Goal: Information Seeking & Learning: Learn about a topic

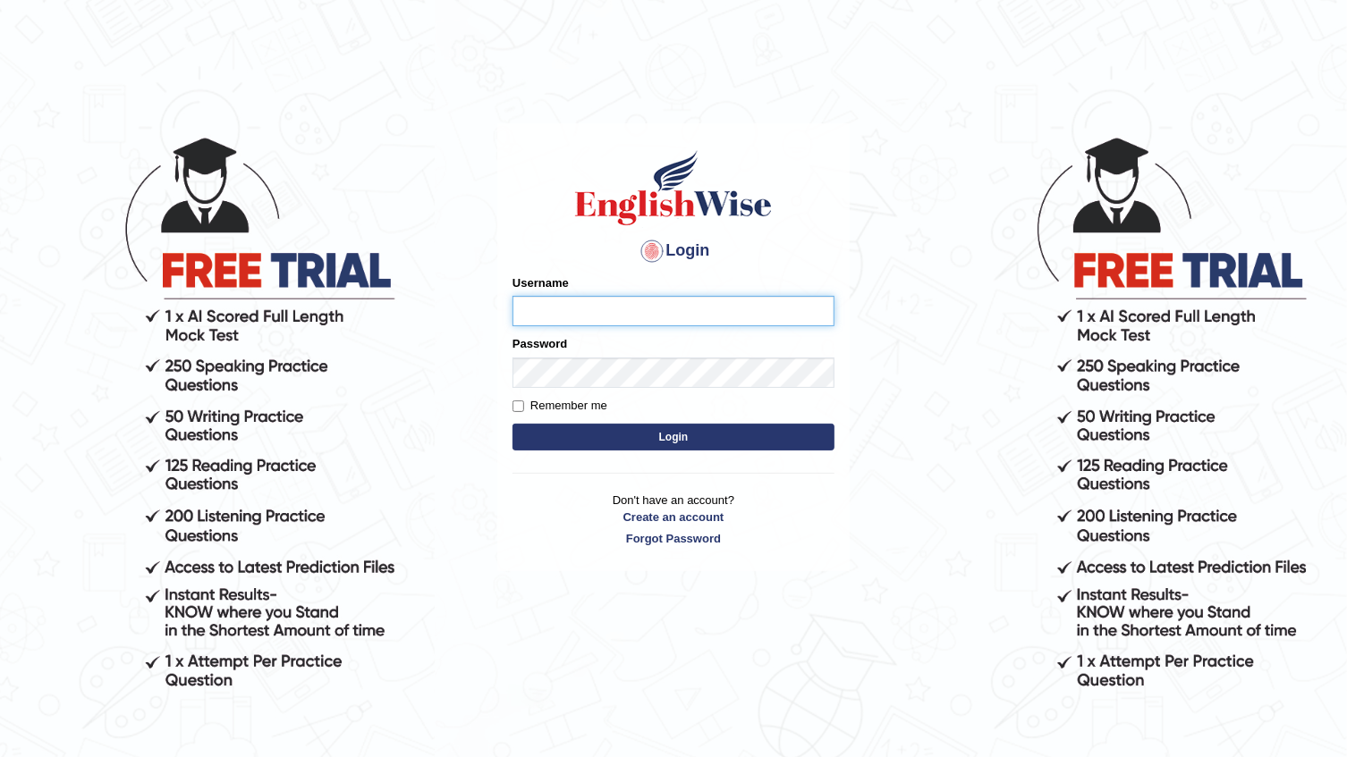
click at [678, 309] on input "Username" at bounding box center [673, 311] width 322 height 30
type input "arooj"
click at [727, 439] on button "Login" at bounding box center [673, 437] width 322 height 27
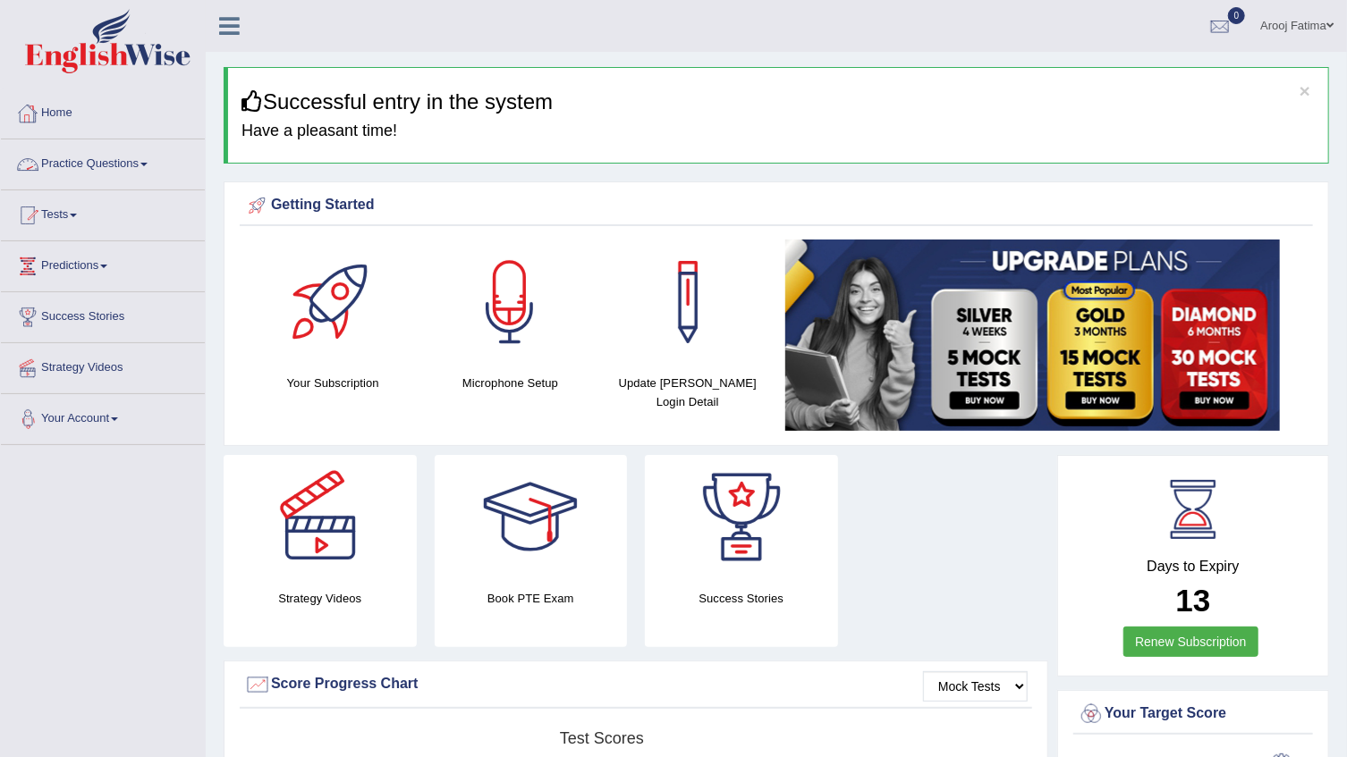
click at [148, 164] on span at bounding box center [143, 165] width 7 height 4
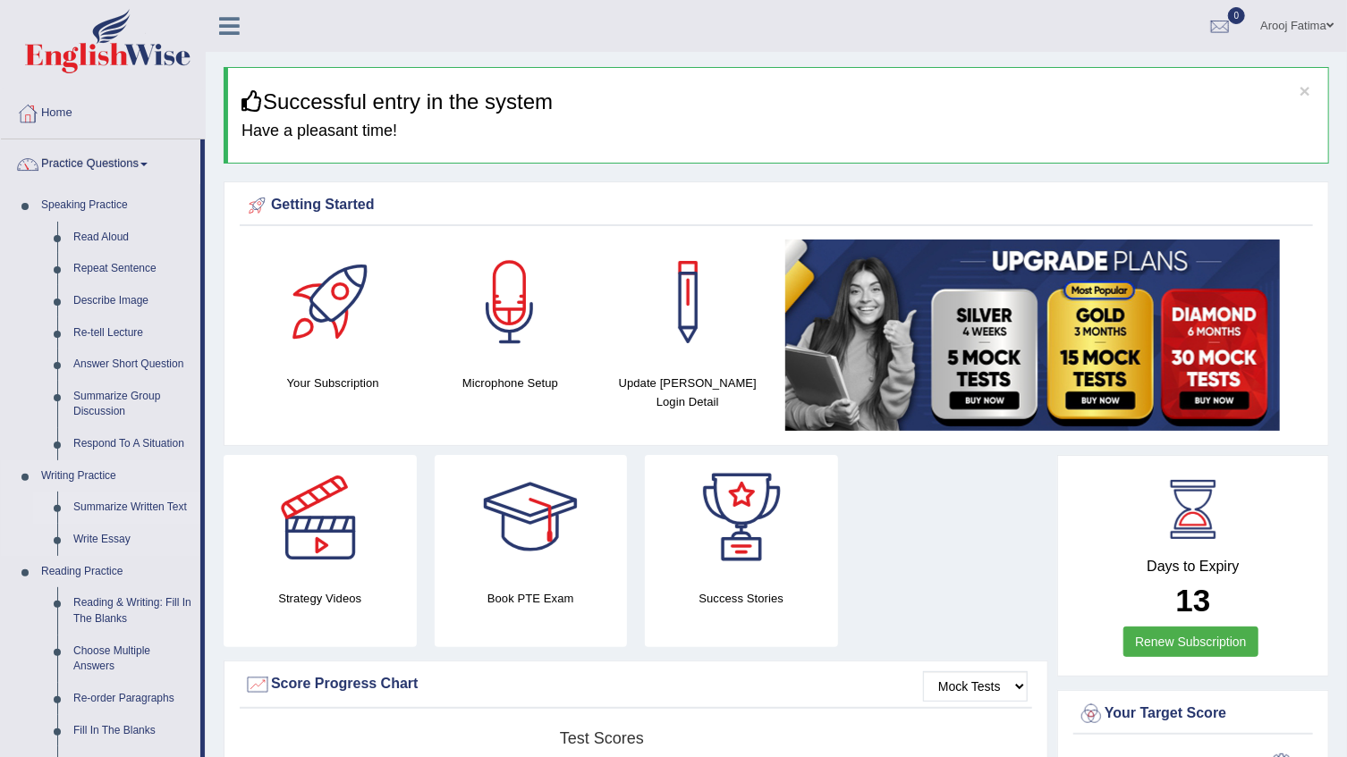
click at [140, 504] on link "Summarize Written Text" at bounding box center [132, 508] width 135 height 32
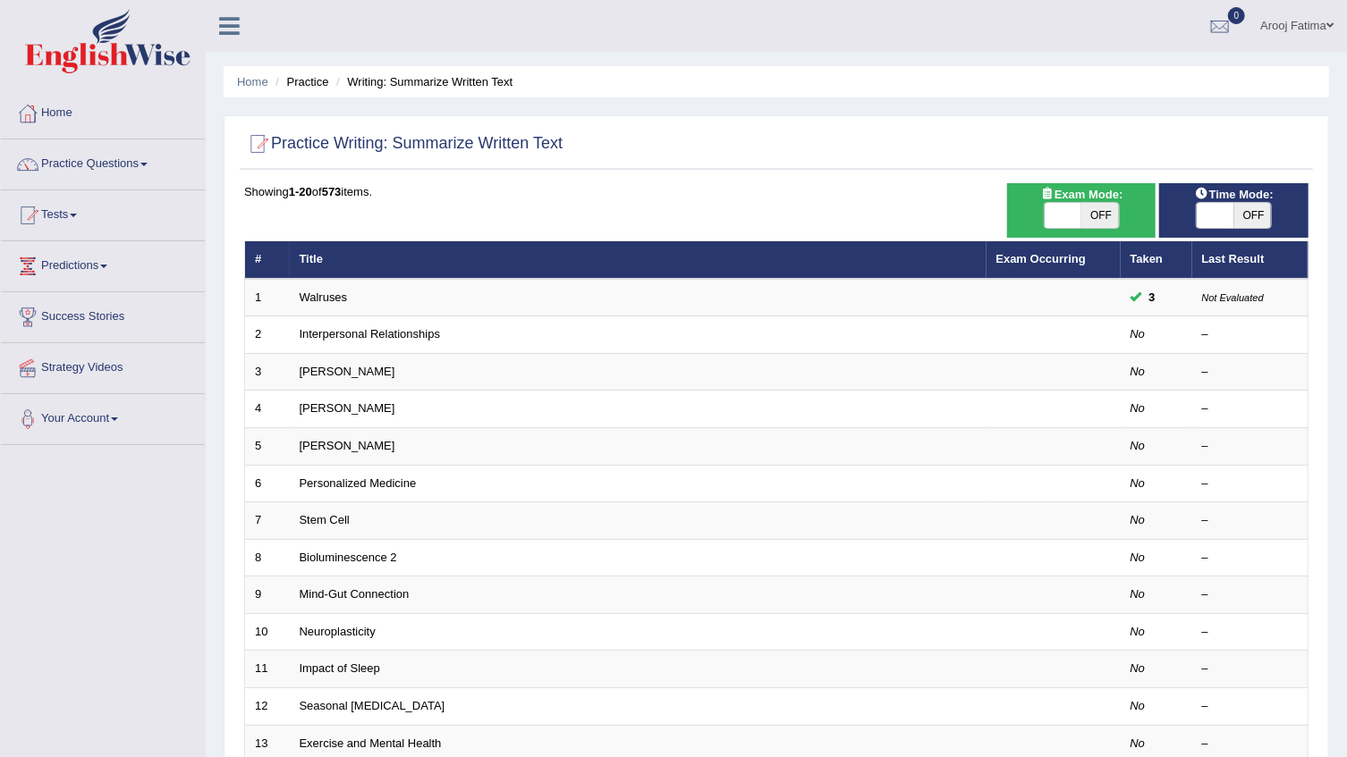
click at [1073, 211] on span at bounding box center [1064, 215] width 38 height 25
checkbox input "true"
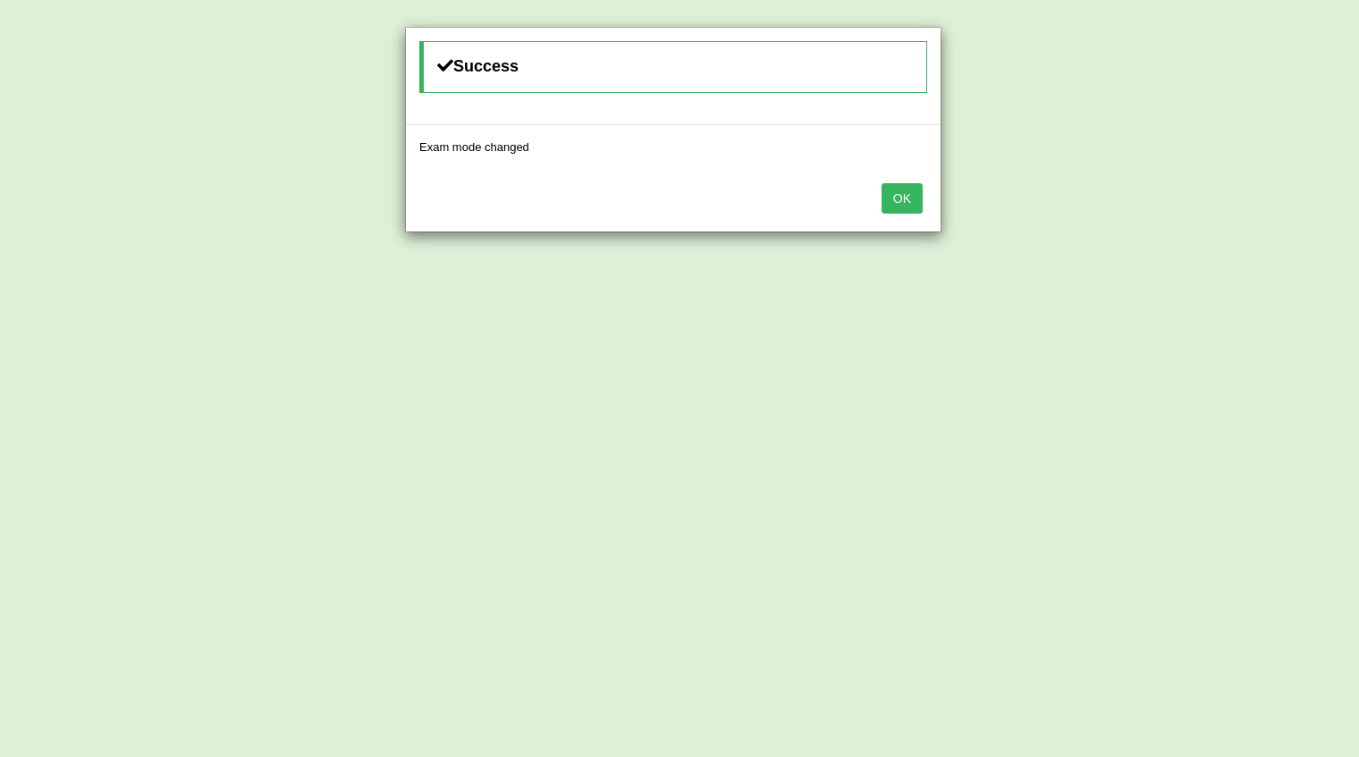
click at [902, 197] on button "OK" at bounding box center [902, 198] width 41 height 30
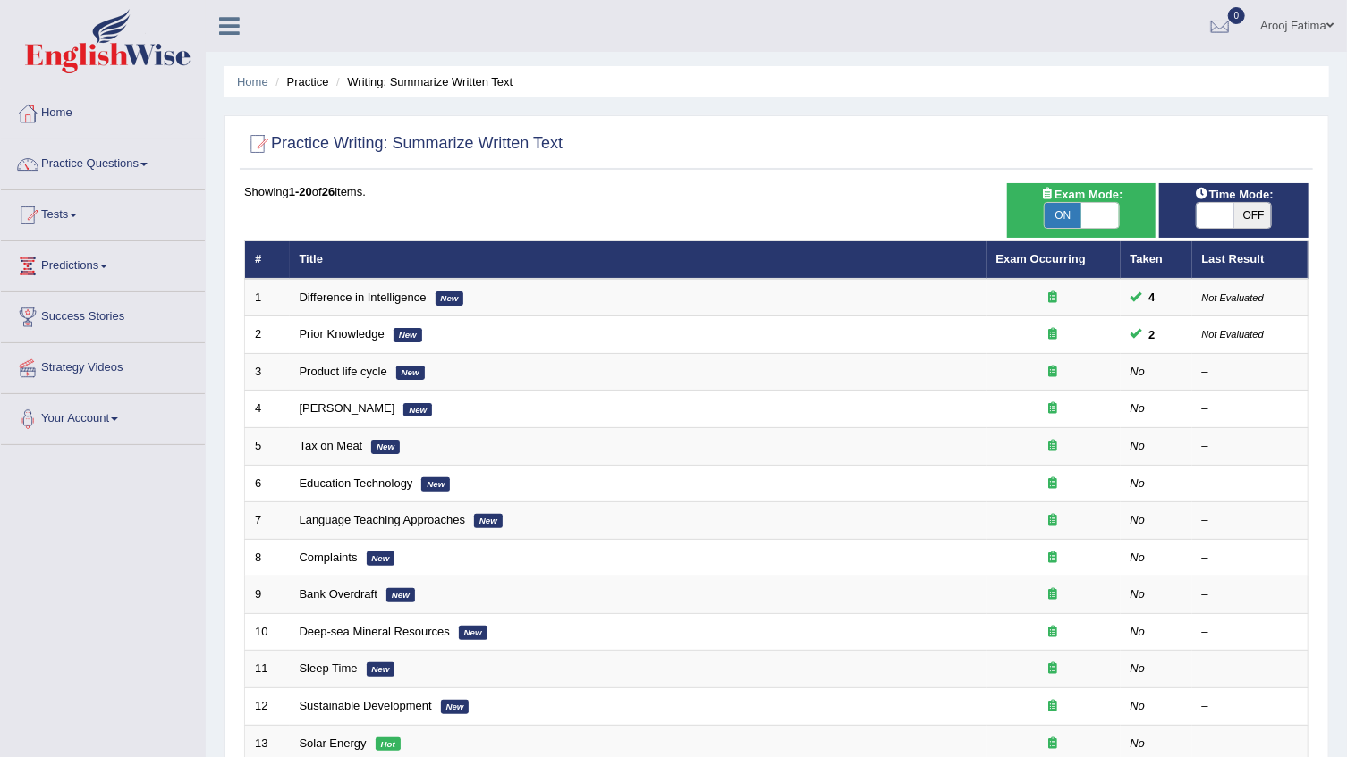
click at [1207, 210] on span at bounding box center [1216, 215] width 38 height 25
checkbox input "true"
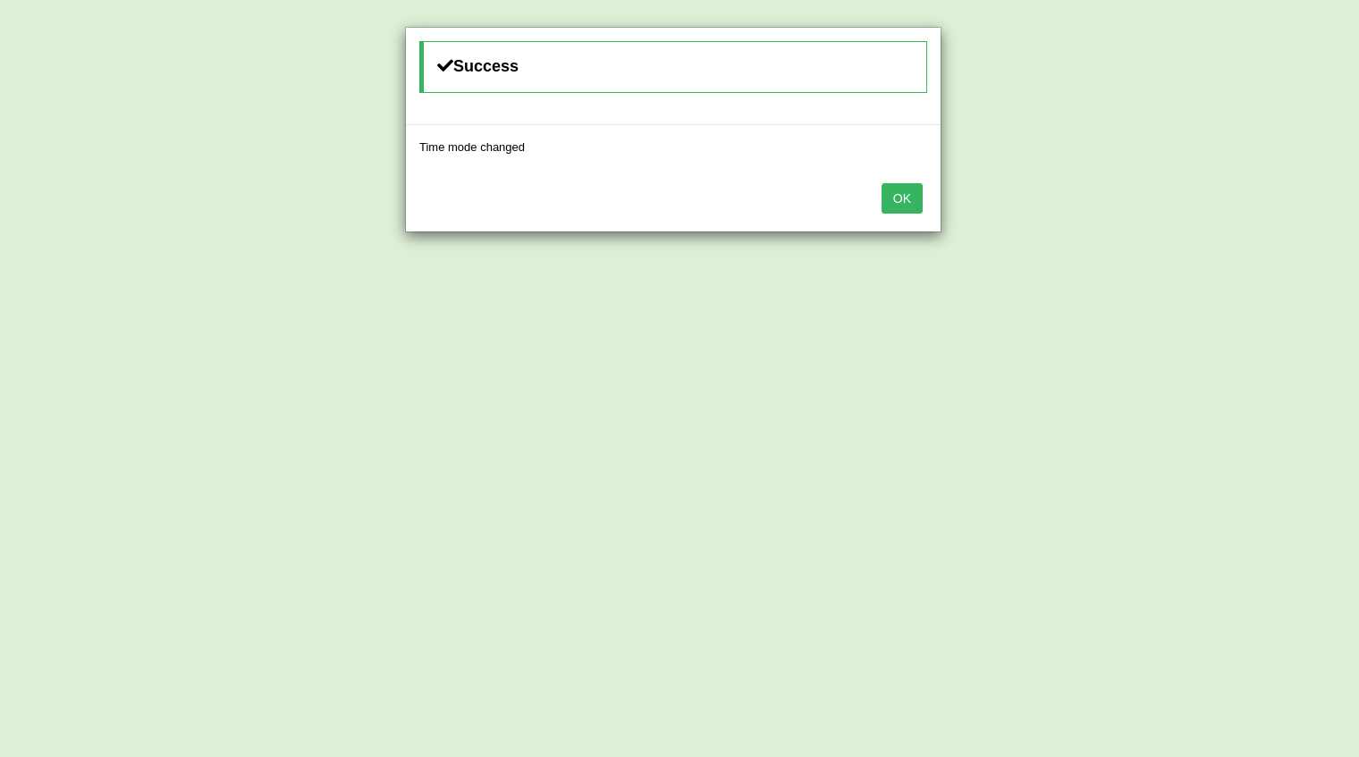
click at [893, 200] on button "OK" at bounding box center [902, 198] width 41 height 30
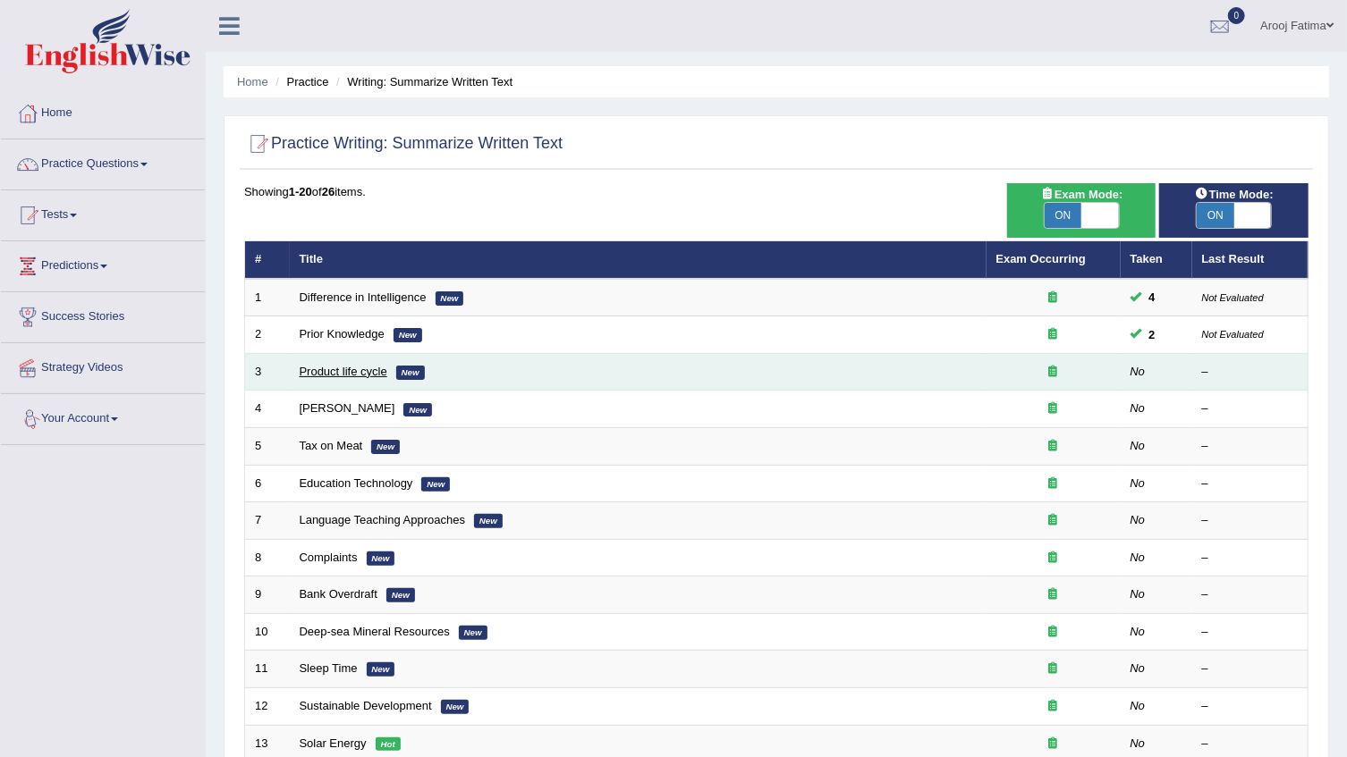
click at [345, 371] on link "Product life cycle" at bounding box center [344, 371] width 88 height 13
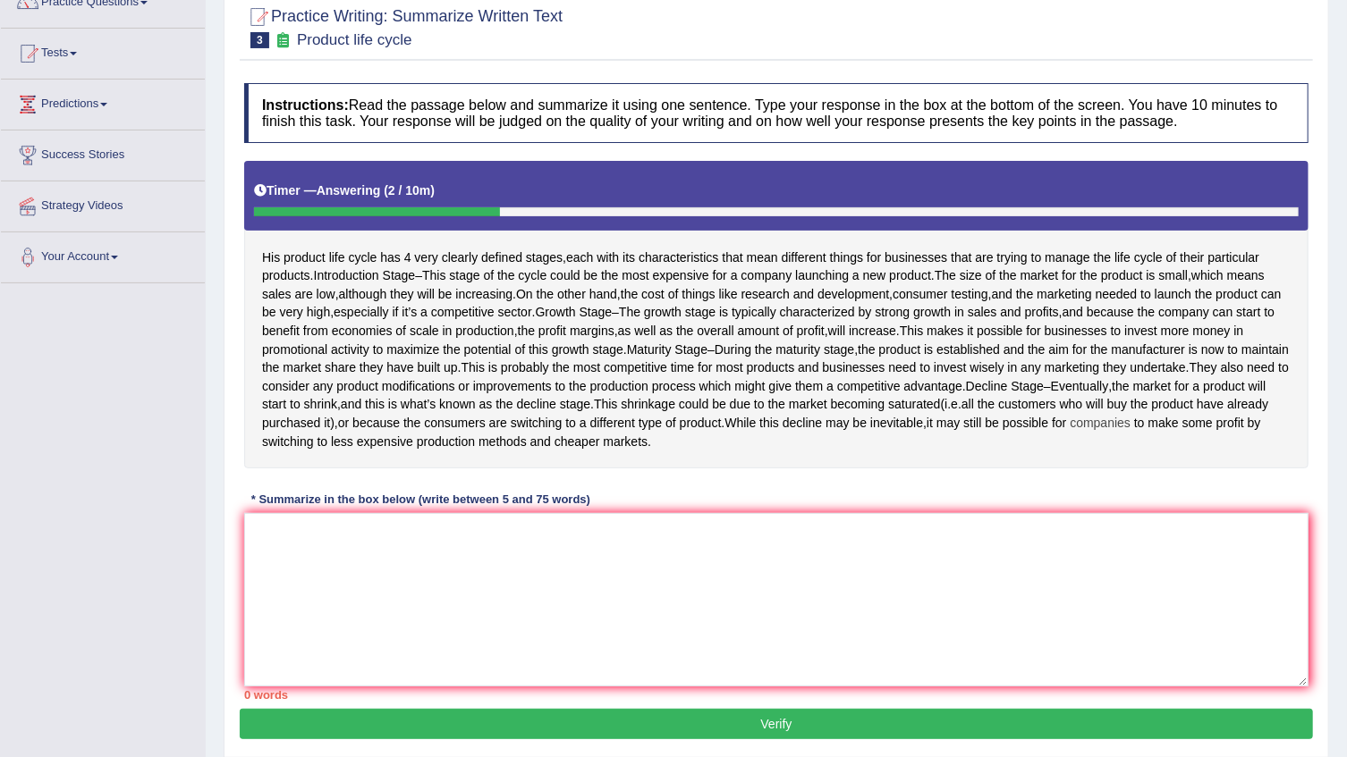
scroll to position [275, 0]
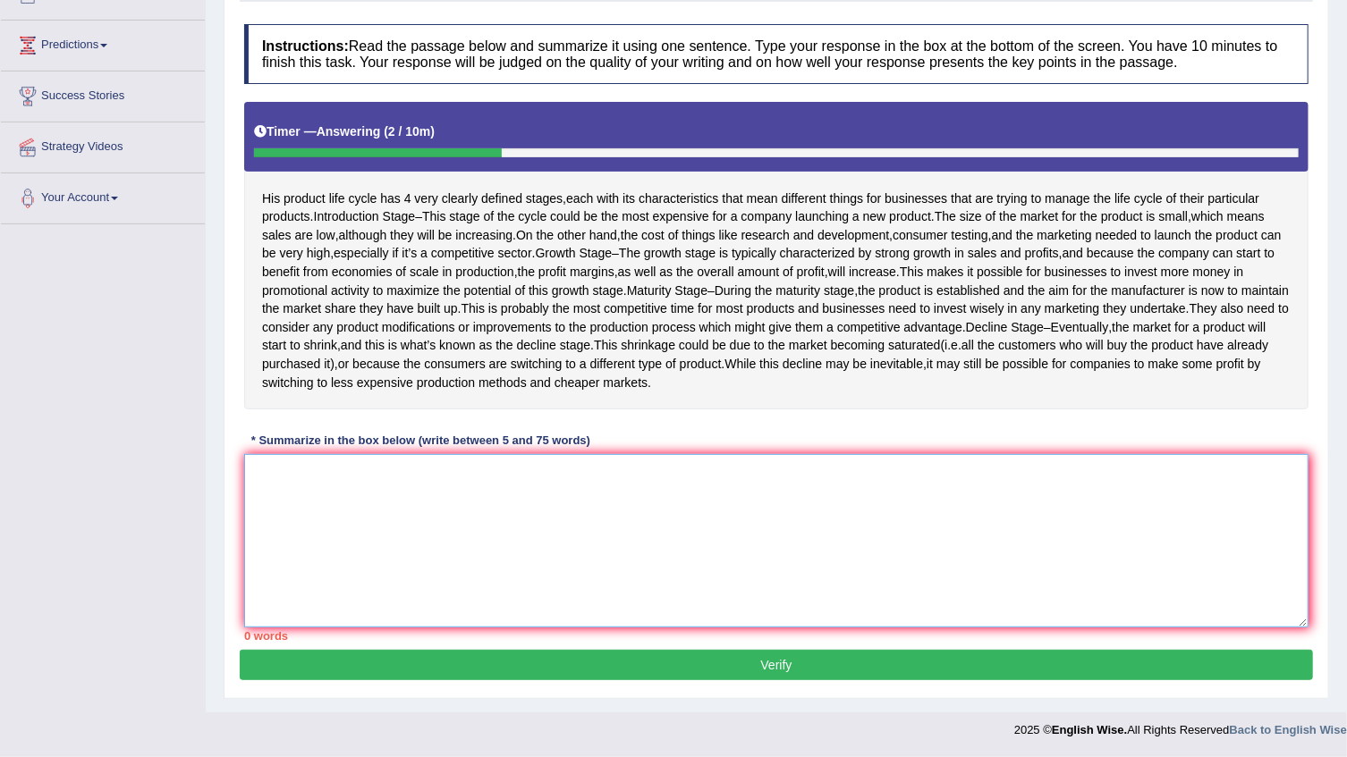
click at [343, 496] on textarea at bounding box center [776, 540] width 1064 height 173
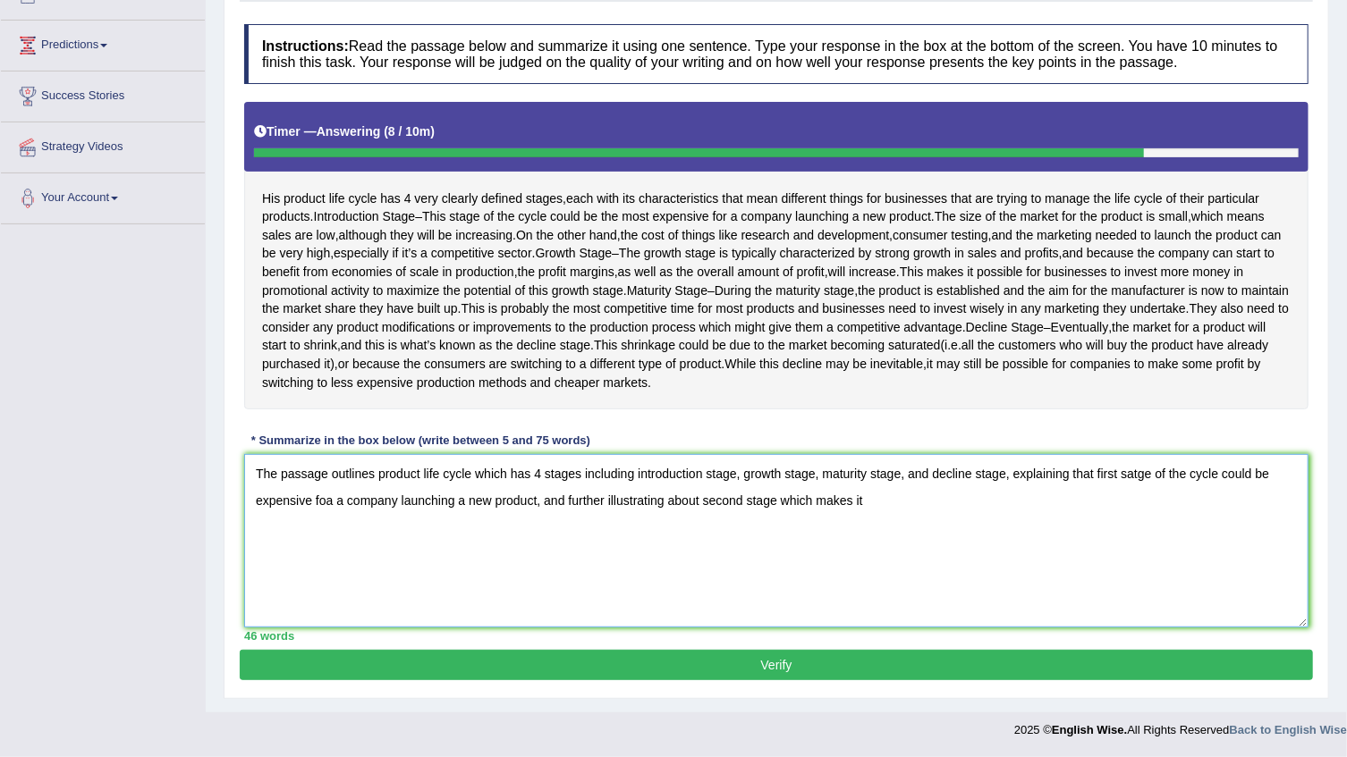
click at [740, 501] on textarea "The passage outlines product life cycle which has 4 stages including introducti…" at bounding box center [776, 540] width 1064 height 173
click at [740, 502] on textarea "The passage outlines product life cycle which has 4 stages including introducti…" at bounding box center [776, 540] width 1064 height 173
click at [742, 504] on textarea "The passage outlines product life cycle which has 4 stages including introducti…" at bounding box center [776, 540] width 1064 height 173
click at [861, 504] on textarea "The passage outlines product life cycle which has 4 stages including introducti…" at bounding box center [776, 540] width 1064 height 173
type textarea "The passage outlines product life cycle which has 4 stages including introducti…"
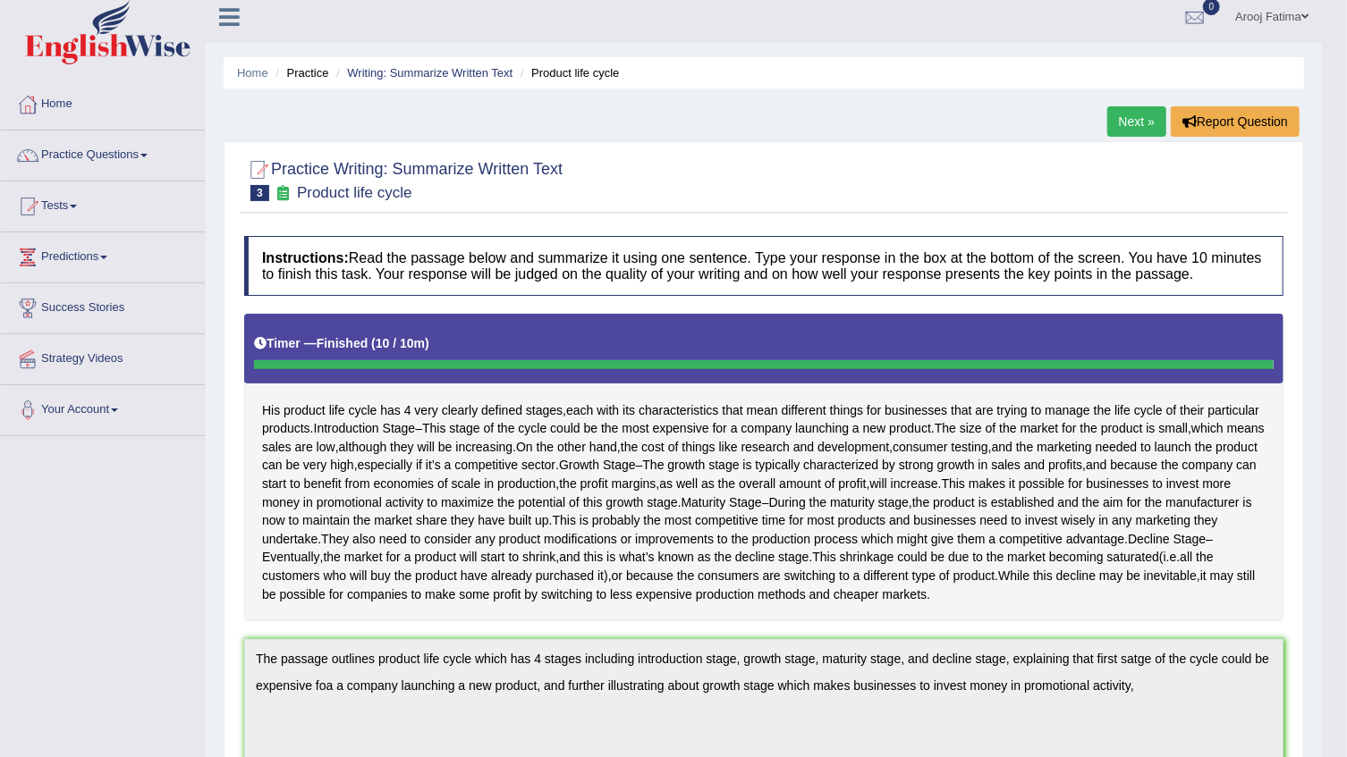
scroll to position [0, 0]
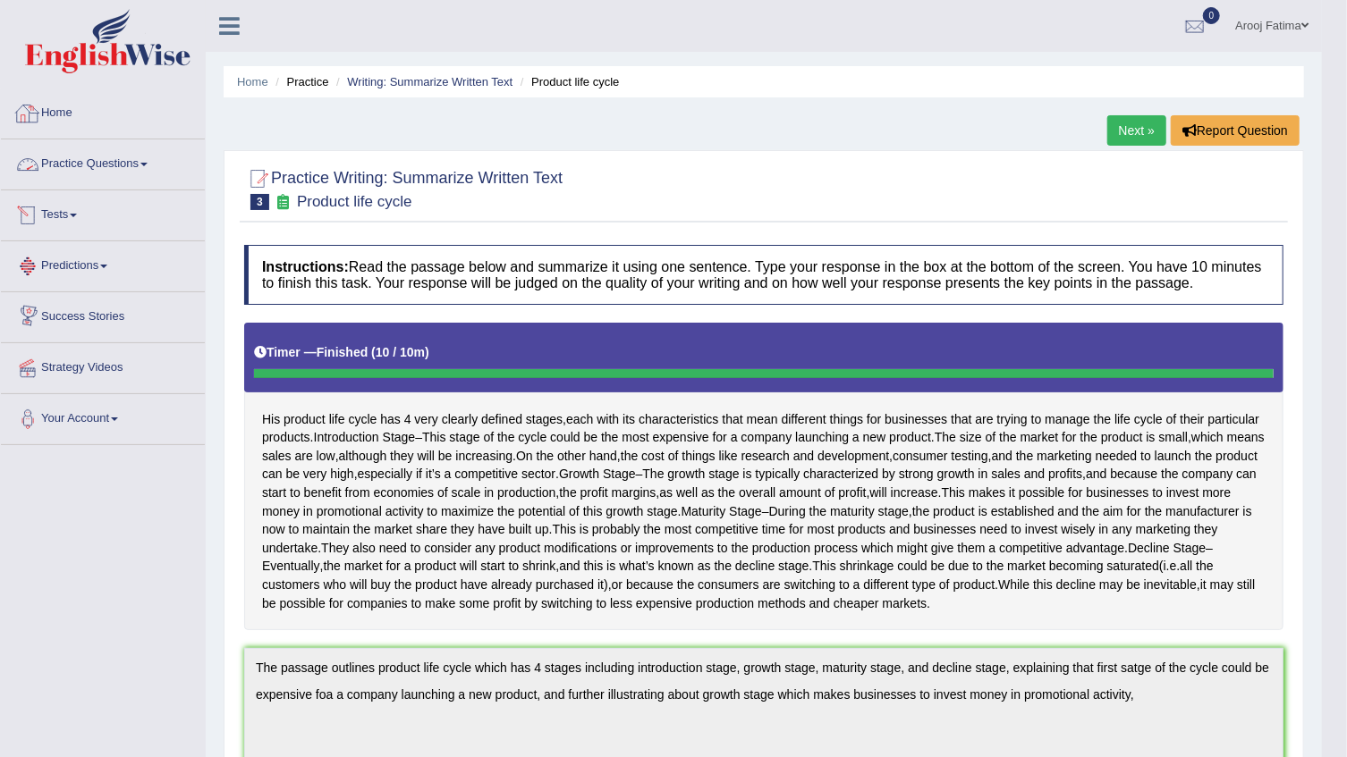
click at [121, 172] on link "Practice Questions" at bounding box center [103, 162] width 204 height 45
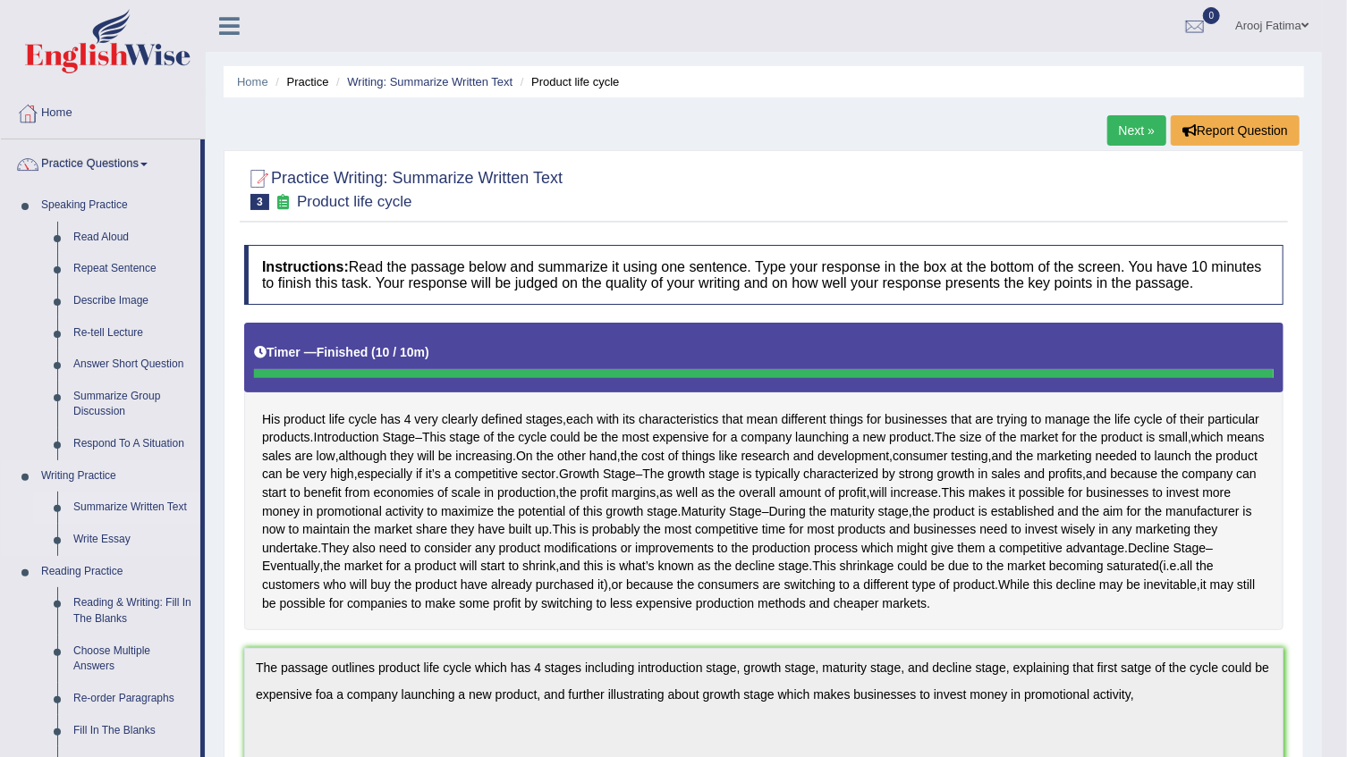
click at [141, 513] on link "Summarize Written Text" at bounding box center [132, 508] width 135 height 32
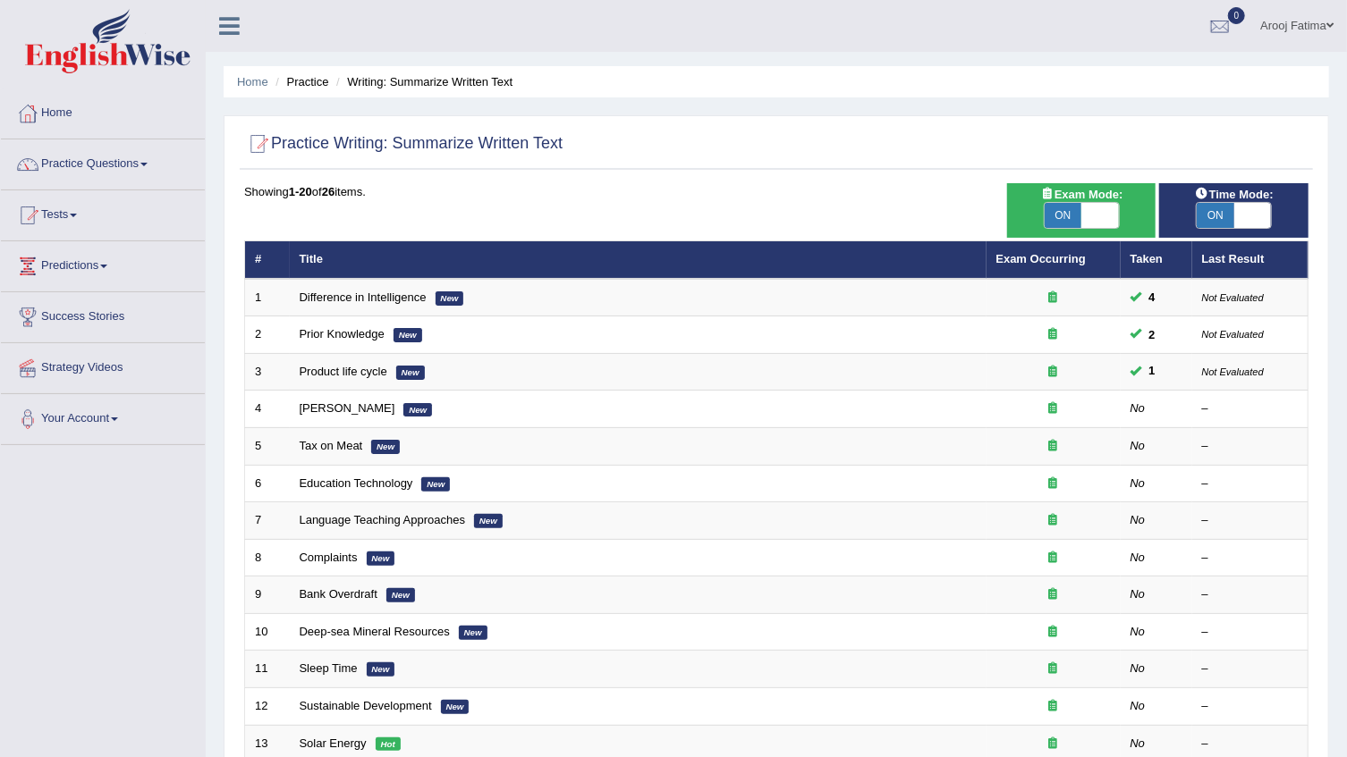
click at [343, 373] on link "Product life cycle" at bounding box center [344, 371] width 88 height 13
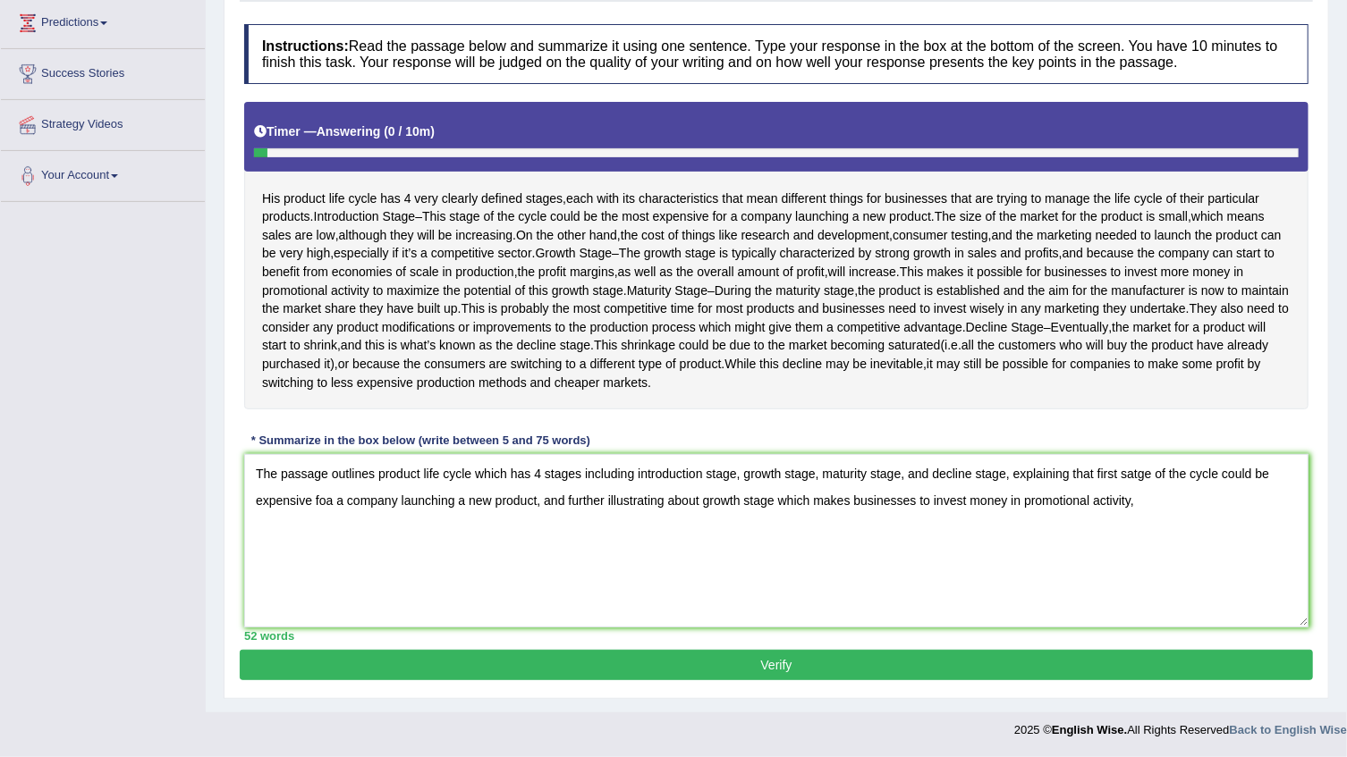
click at [1136, 477] on textarea "The passage outlines product life cycle which has 4 stages including introducti…" at bounding box center [776, 540] width 1064 height 173
click at [1150, 504] on textarea "The passage outlines product life cycle which has 4 stages including introducti…" at bounding box center [776, 540] width 1064 height 173
click at [1050, 499] on textarea "The passage outlines product life cycle which has 4 stages including introducti…" at bounding box center [776, 540] width 1064 height 173
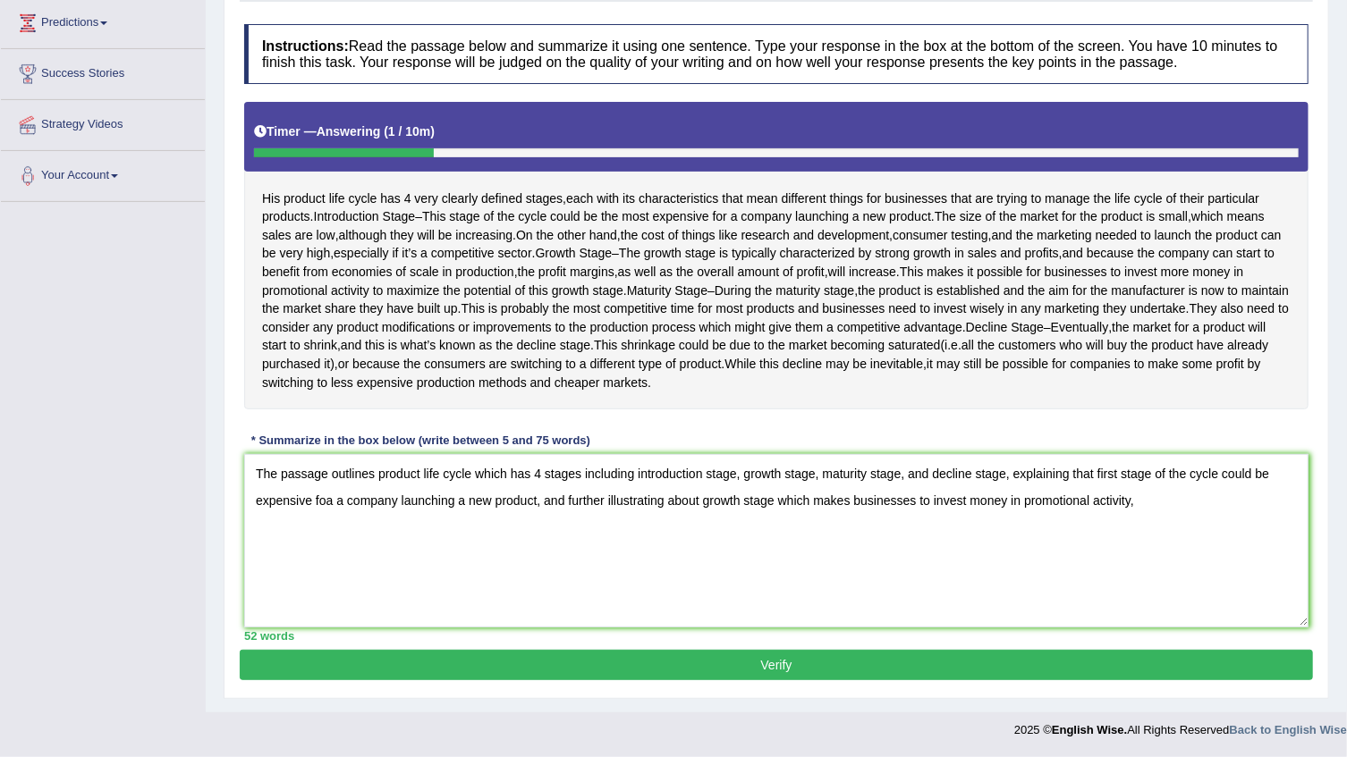
click at [1026, 537] on textarea "The passage outlines product life cycle which has 4 stages including introducti…" at bounding box center [776, 540] width 1064 height 173
click at [333, 503] on textarea "The passage outlines product life cycle which has 4 stages including introducti…" at bounding box center [776, 540] width 1064 height 173
click at [1098, 471] on textarea "The passage outlines product life cycle which has 4 stages including introducti…" at bounding box center [776, 540] width 1064 height 173
click at [1149, 495] on textarea "The passage outlines product life cycle which has 4 stages including introducti…" at bounding box center [776, 540] width 1064 height 173
click at [1045, 505] on textarea "The passage outlines product life cycle which has 4 stages including introducti…" at bounding box center [776, 540] width 1064 height 173
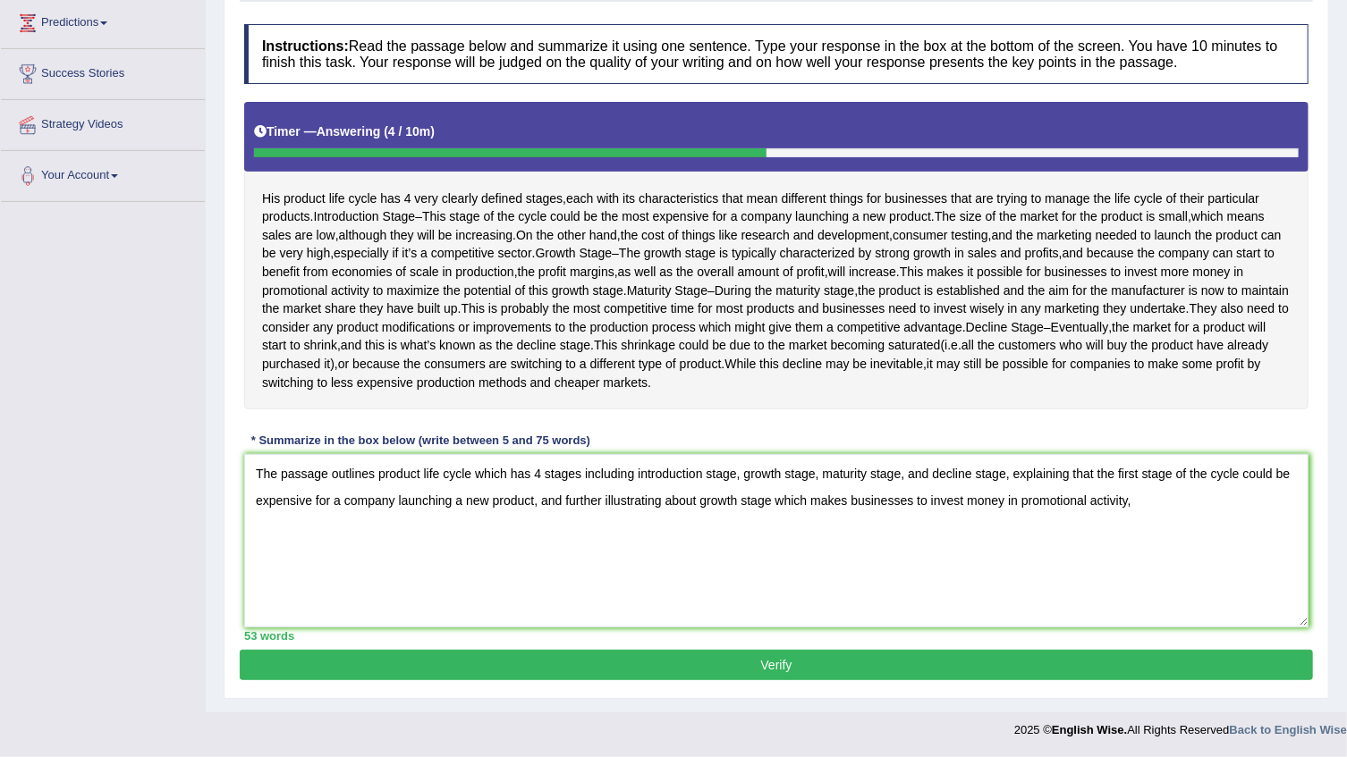
click at [1045, 505] on textarea "The passage outlines product life cycle which has 4 stages including introducti…" at bounding box center [776, 540] width 1064 height 173
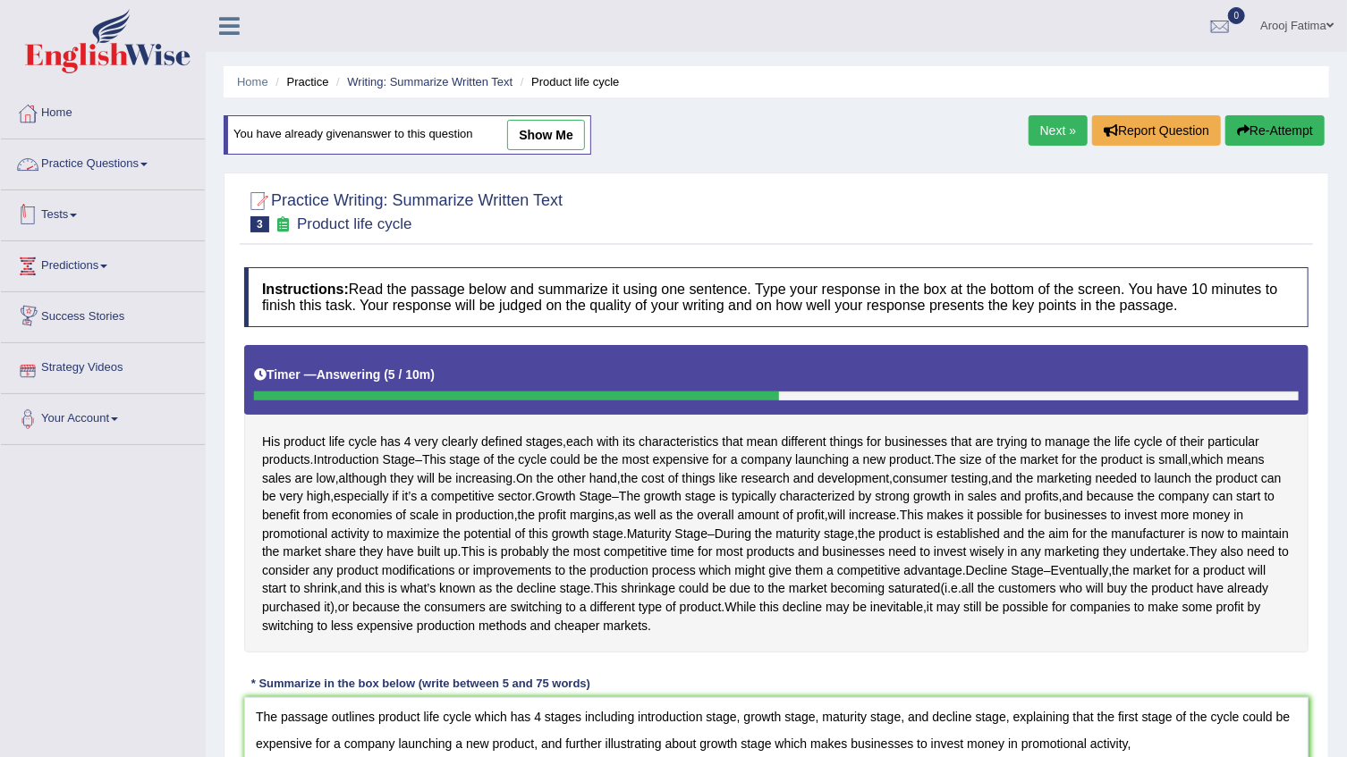
type textarea "The passage outlines product life cycle which has 4 stages including introducti…"
click at [129, 165] on link "Practice Questions" at bounding box center [103, 162] width 204 height 45
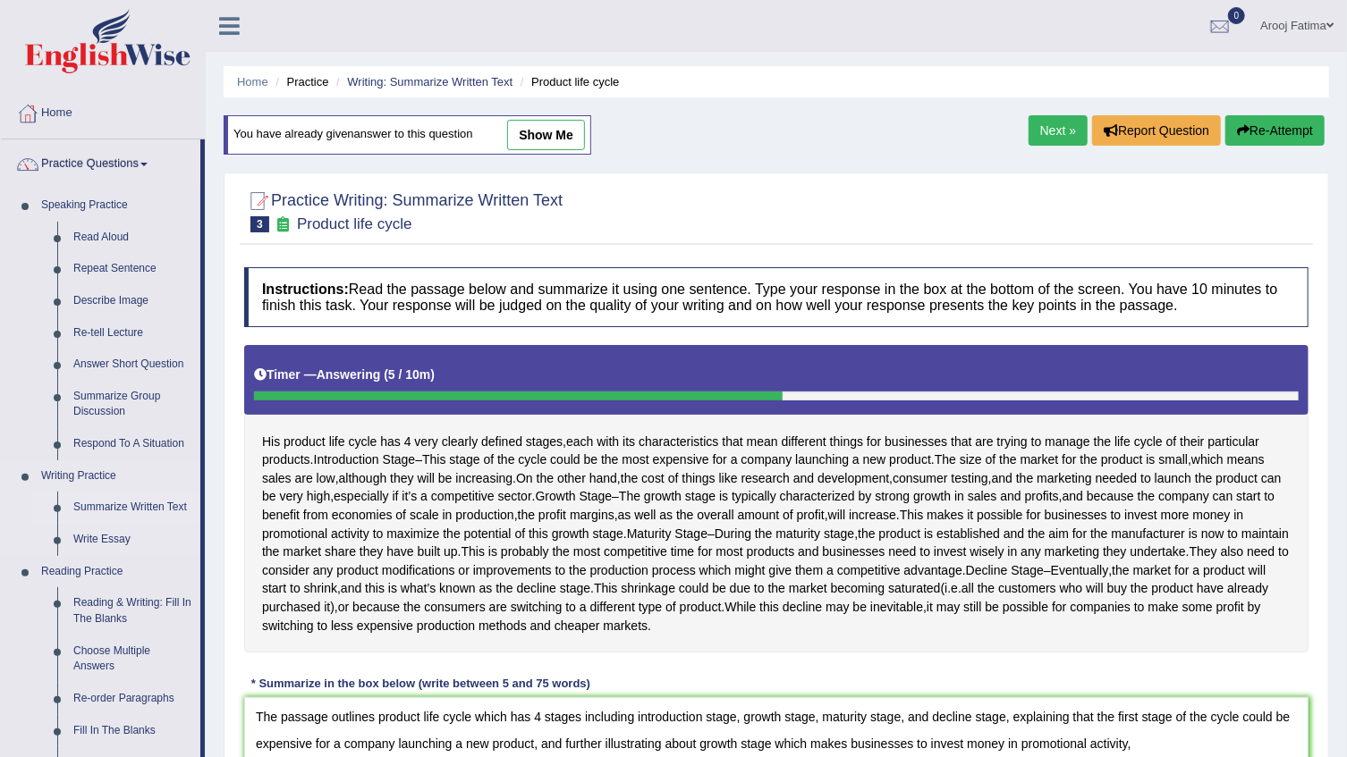
click at [136, 504] on link "Summarize Written Text" at bounding box center [132, 508] width 135 height 32
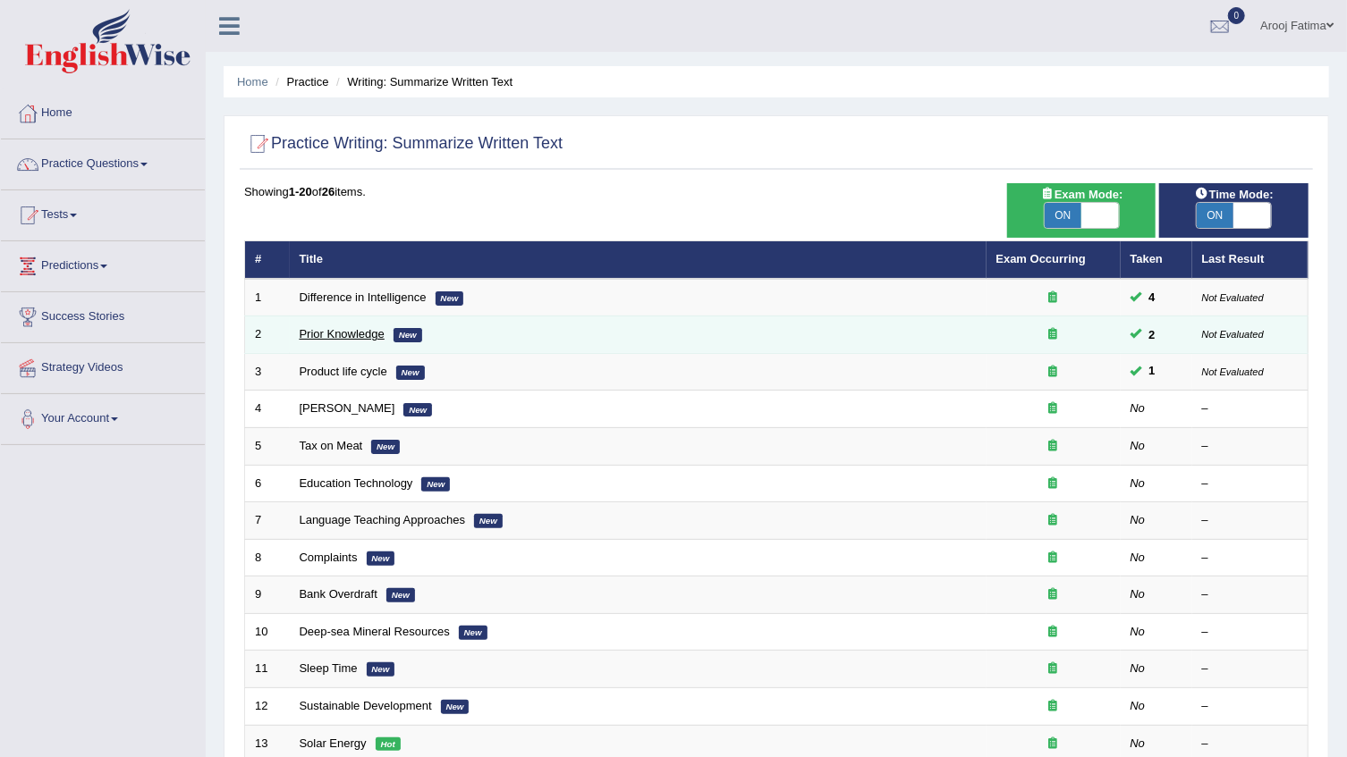
click at [325, 330] on link "Prior Knowledge" at bounding box center [342, 333] width 85 height 13
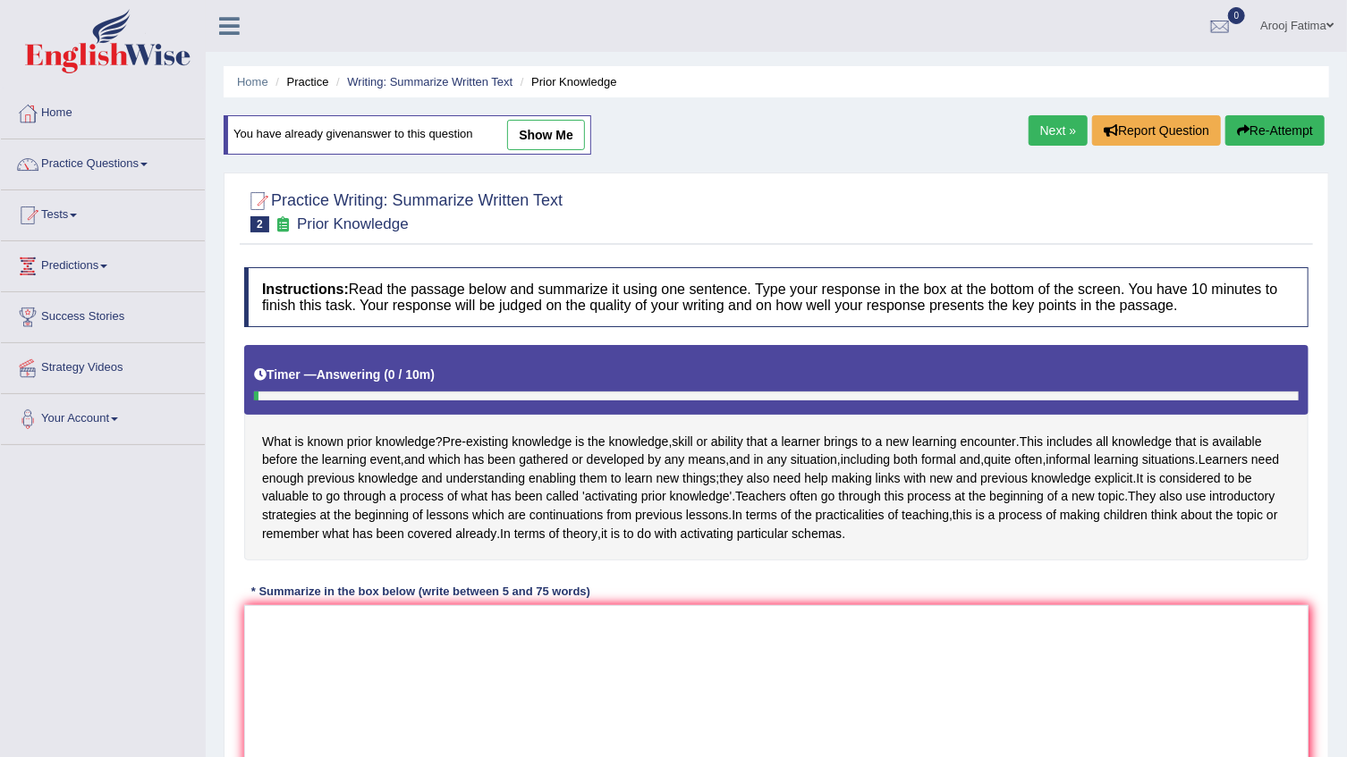
click at [541, 125] on link "show me" at bounding box center [546, 135] width 78 height 30
type textarea "The passage outlines prior knowledge is the knowledge, skill or ability that a …"
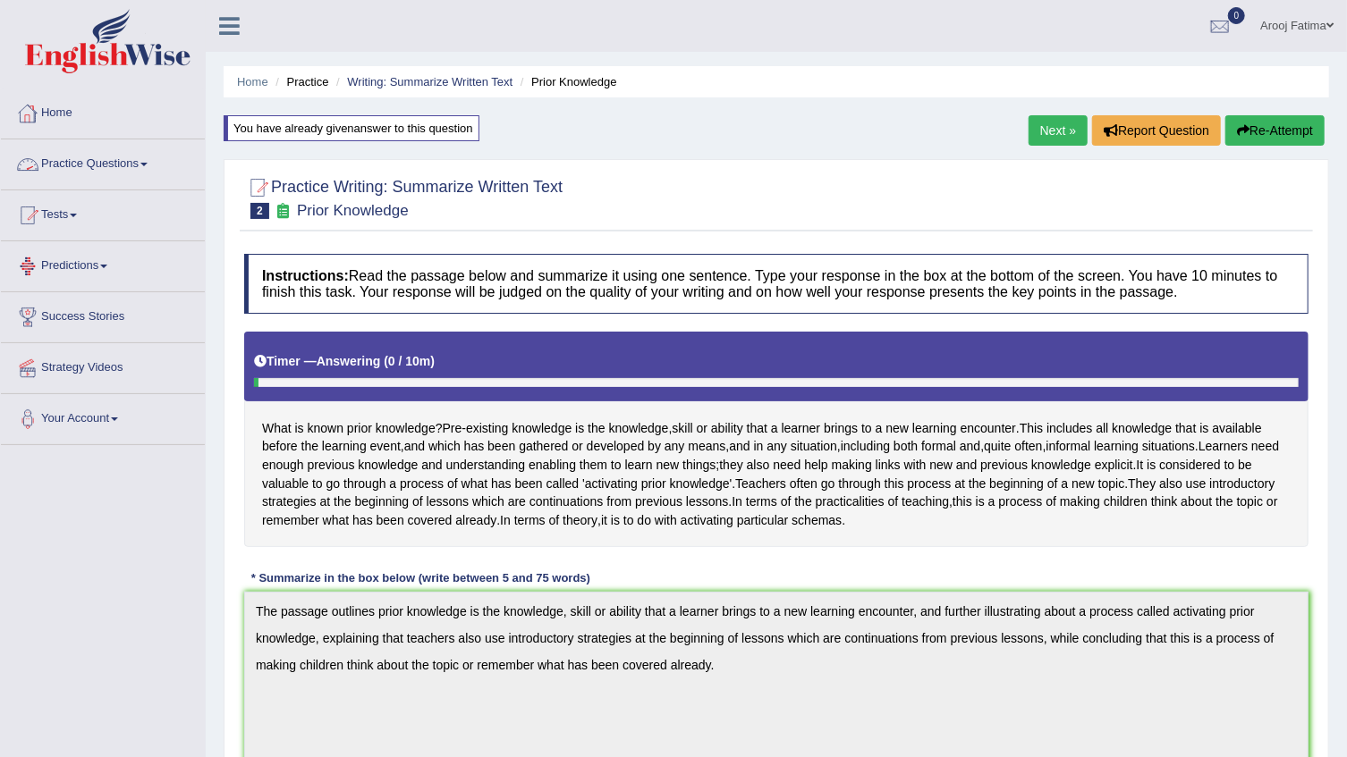
click at [131, 173] on link "Practice Questions" at bounding box center [103, 162] width 204 height 45
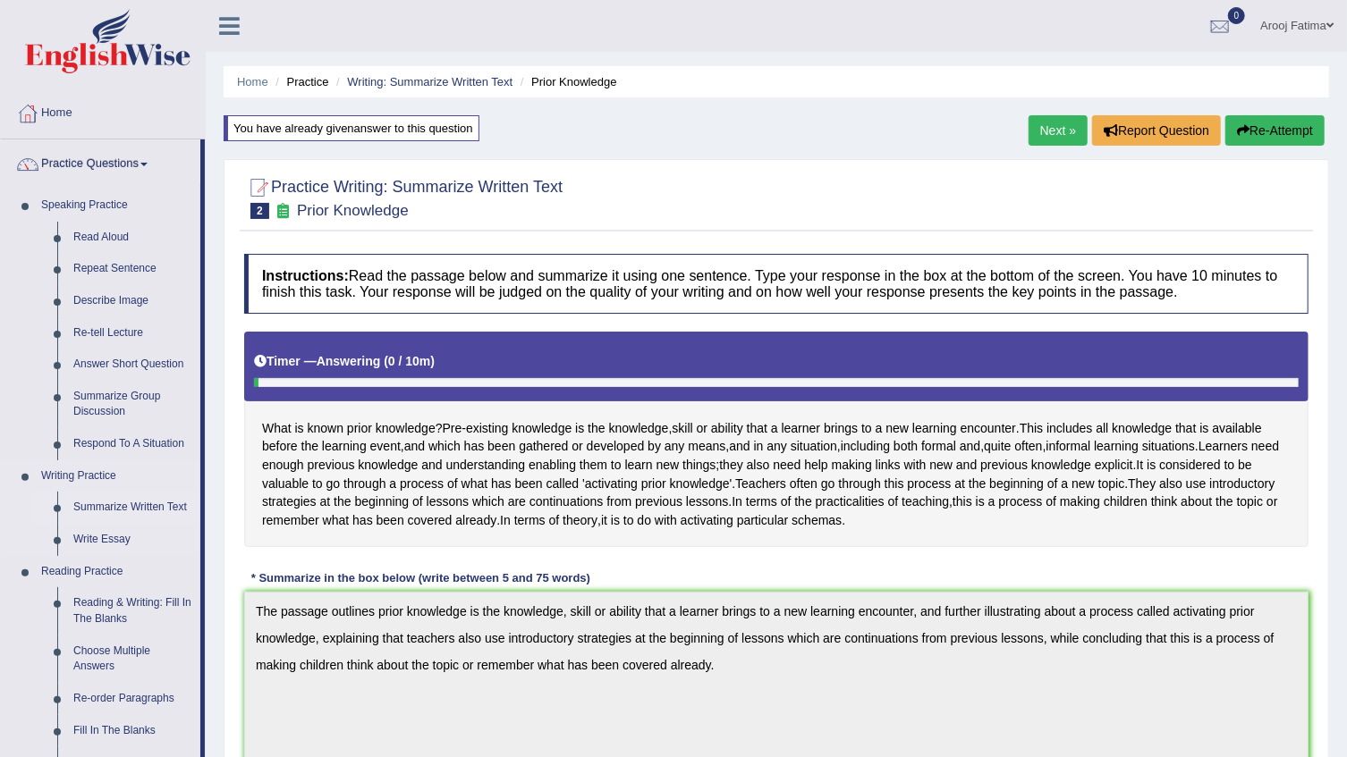
click at [150, 501] on link "Summarize Written Text" at bounding box center [132, 508] width 135 height 32
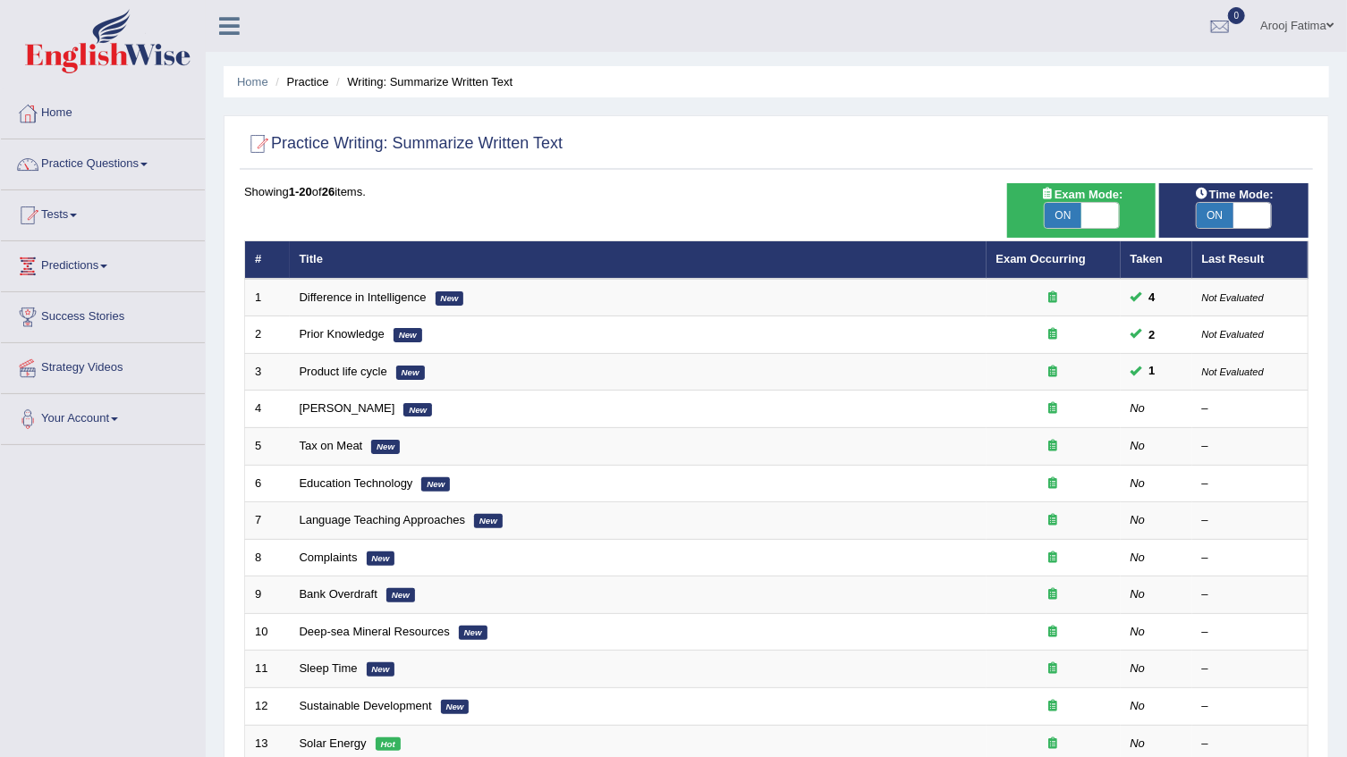
click at [351, 376] on link "Product life cycle" at bounding box center [344, 371] width 88 height 13
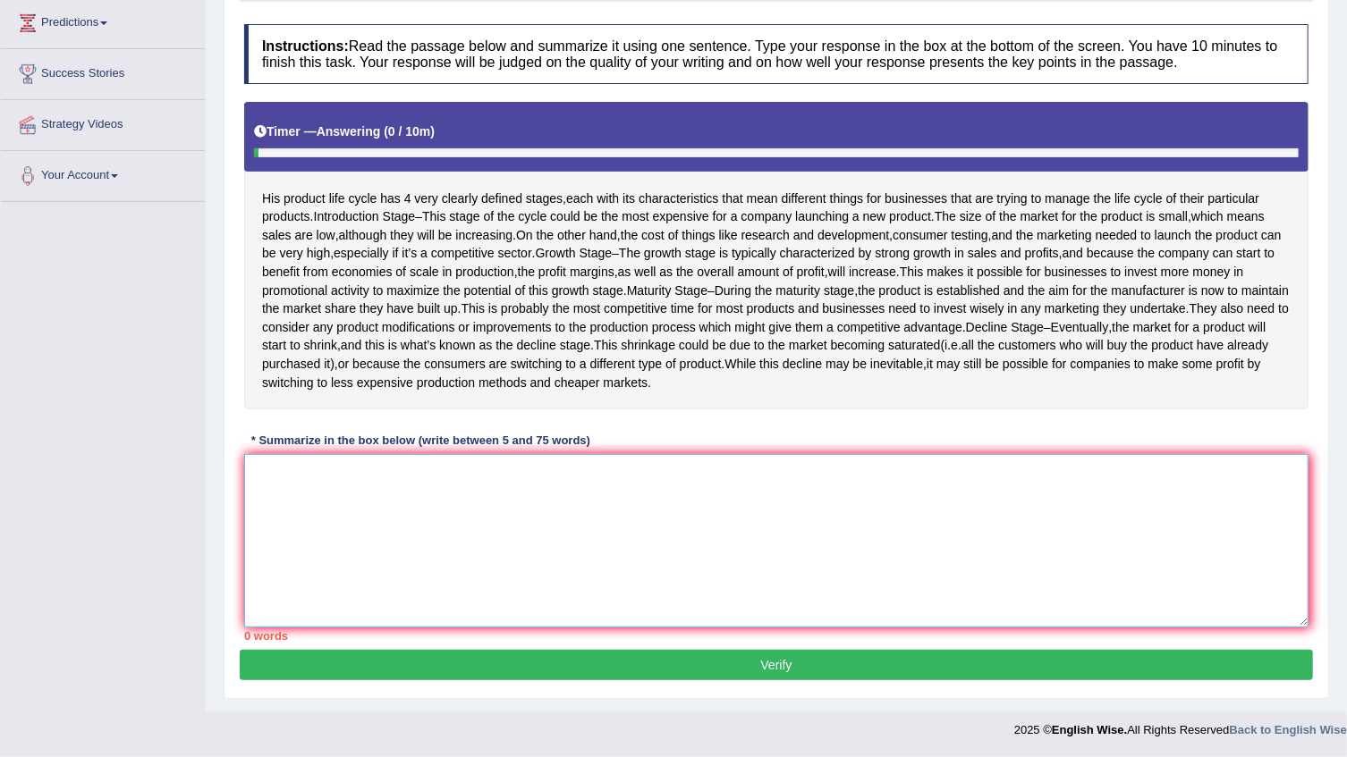
paste textarea "The passage outlines product life cycle which has 4 stages including introducti…"
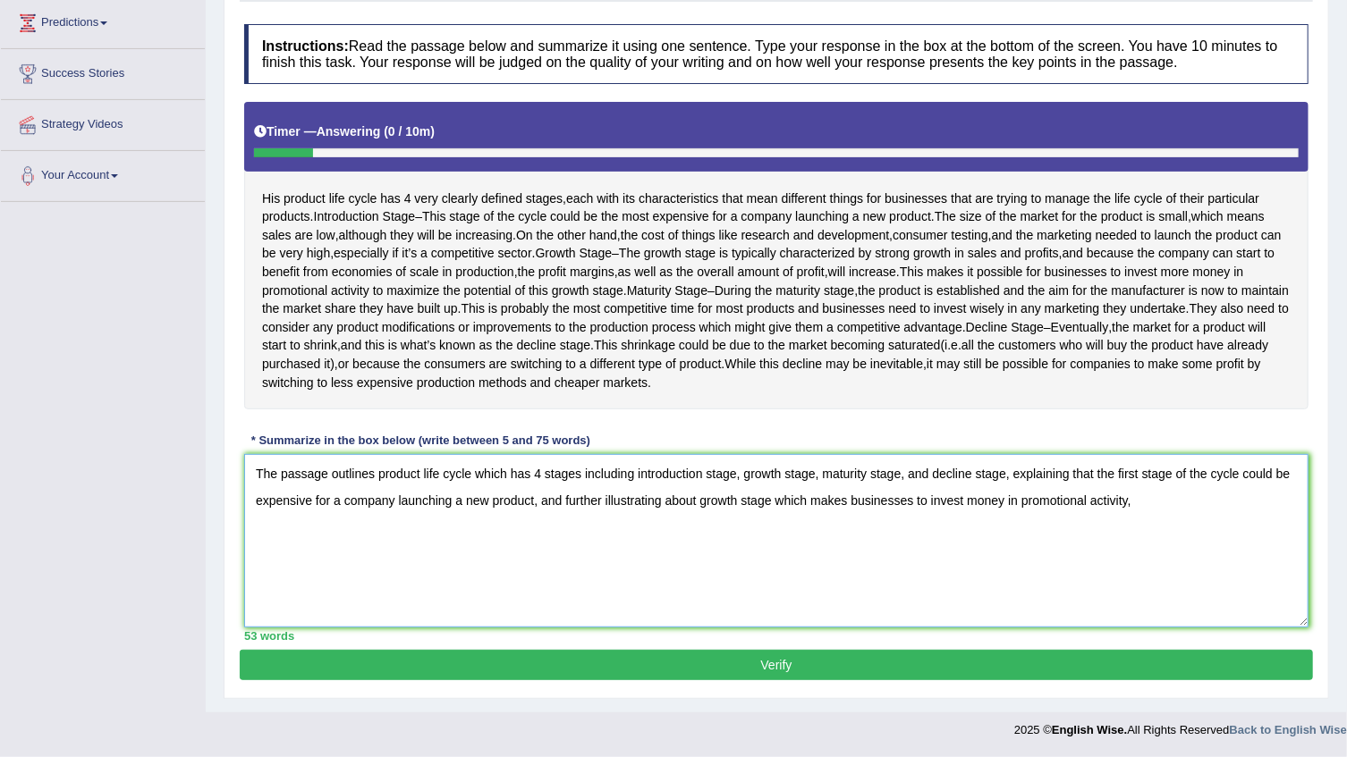
click at [739, 476] on textarea "The passage outlines product life cycle which has 4 stages including introducti…" at bounding box center [776, 540] width 1064 height 173
click at [816, 479] on textarea "The passage outlines product life cycle which has 4 stages including introducti…" at bounding box center [776, 540] width 1064 height 173
click at [867, 479] on textarea "The passage outlines product life cycle which has 4 stages including introducti…" at bounding box center [776, 540] width 1064 height 173
click at [681, 501] on textarea "The passage outlines product life cycle which has 4 stages including introducti…" at bounding box center [776, 540] width 1064 height 173
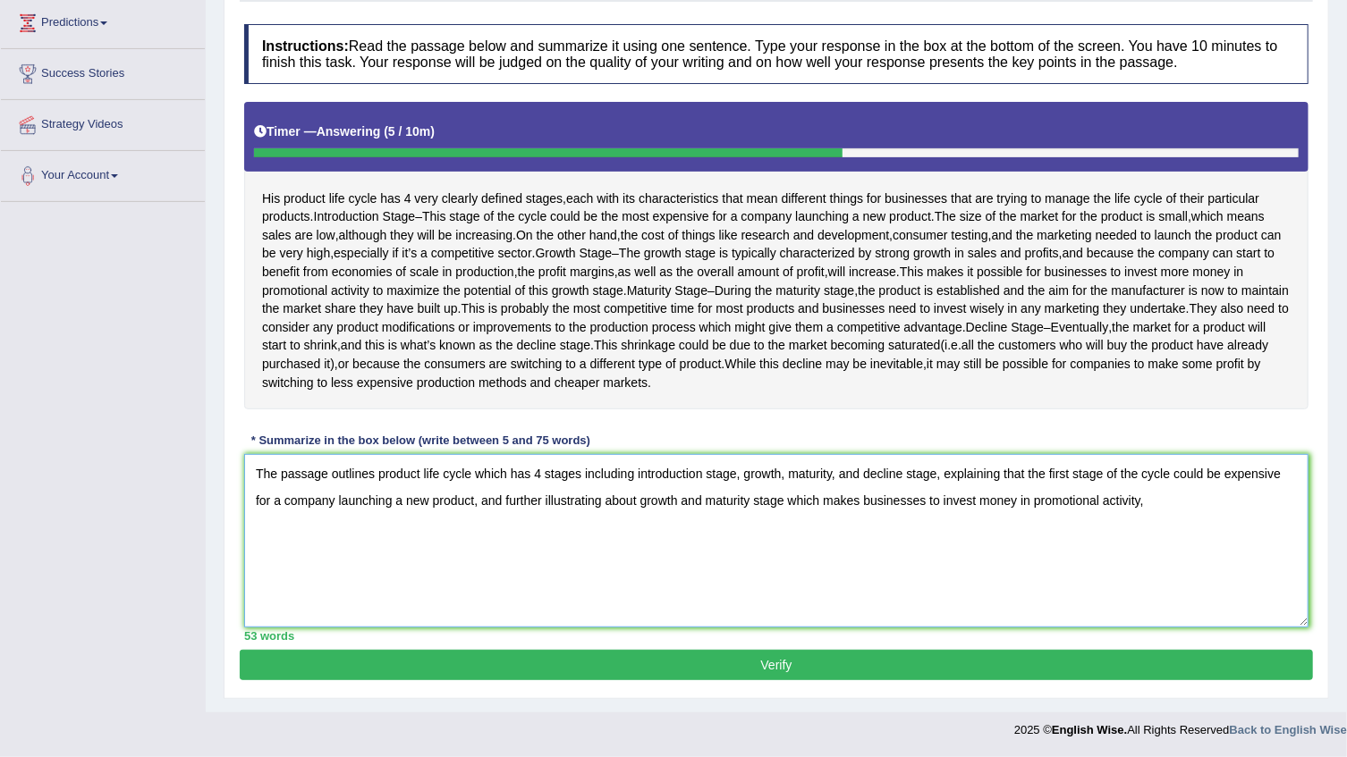
click at [1172, 503] on textarea "The passage outlines product life cycle which has 4 stages including introducti…" at bounding box center [776, 540] width 1064 height 173
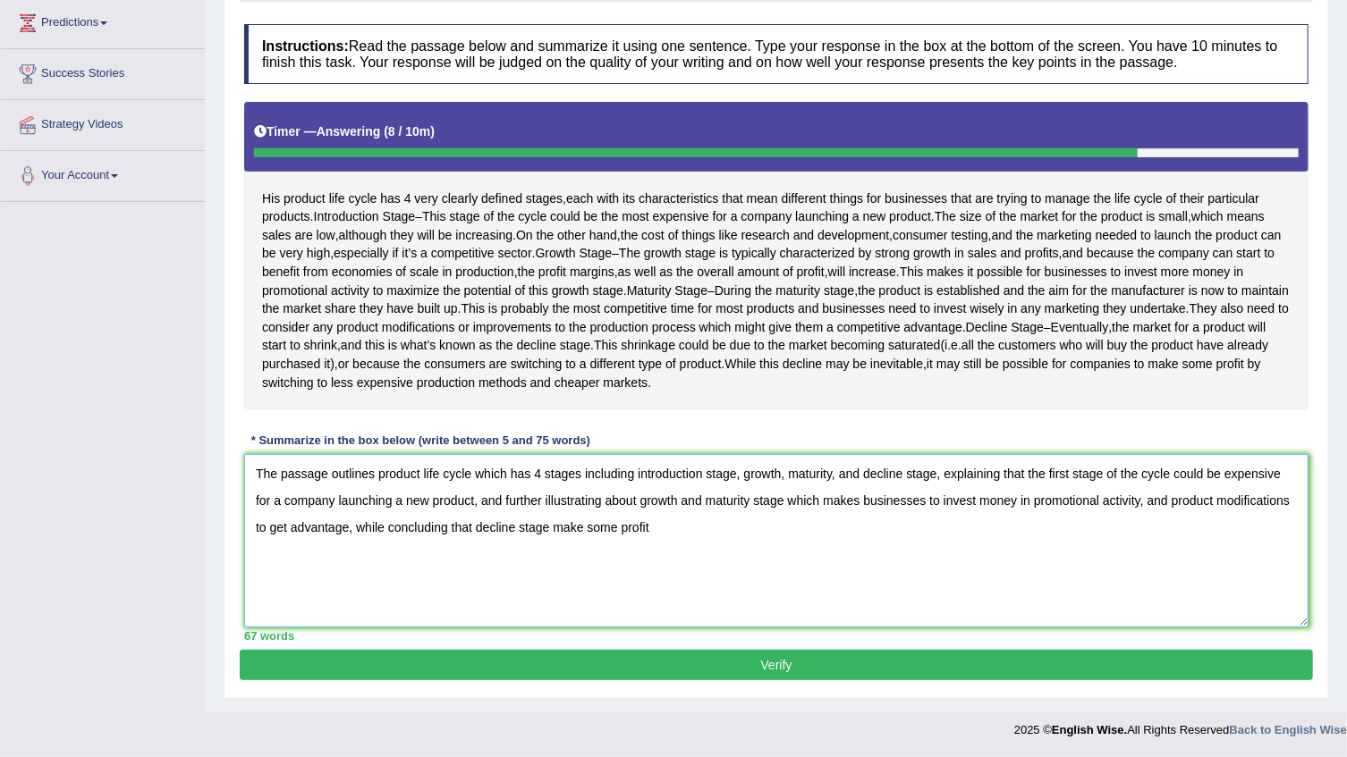
drag, startPoint x: 1145, startPoint y: 504, endPoint x: 1023, endPoint y: 497, distance: 121.8
click at [1023, 497] on textarea "The passage outlines product life cycle which has 4 stages including introducti…" at bounding box center [776, 540] width 1064 height 173
click at [589, 526] on textarea "The passage outlines product life cycle which has 4 stages including introducti…" at bounding box center [776, 540] width 1064 height 173
drag, startPoint x: 474, startPoint y: 501, endPoint x: 340, endPoint y: 488, distance: 134.7
click at [340, 488] on textarea "The passage outlines product life cycle which has 4 stages including introducti…" at bounding box center [776, 540] width 1064 height 173
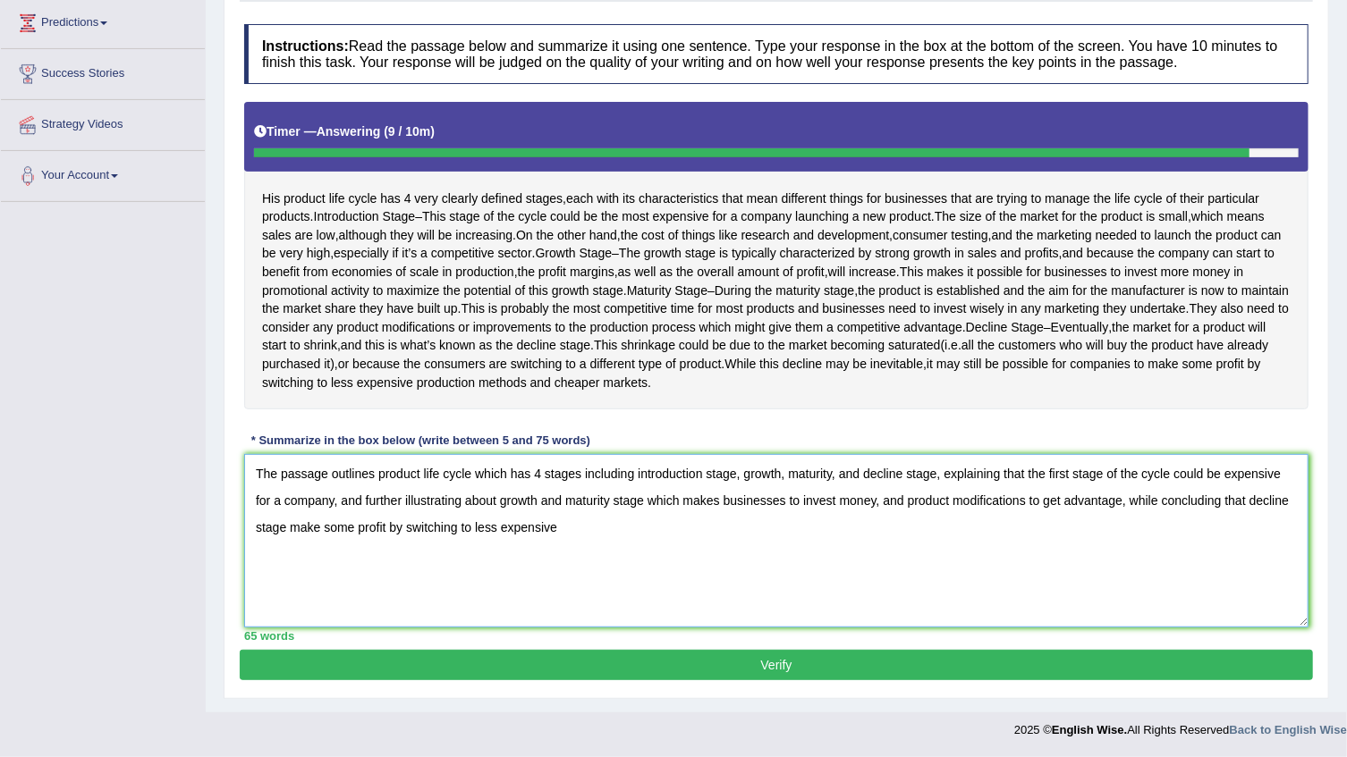
click at [563, 536] on textarea "The passage outlines product life cycle which has 4 stages including introducti…" at bounding box center [776, 540] width 1064 height 173
type textarea "The passage outlines product life cycle which has 4 stages including introducti…"
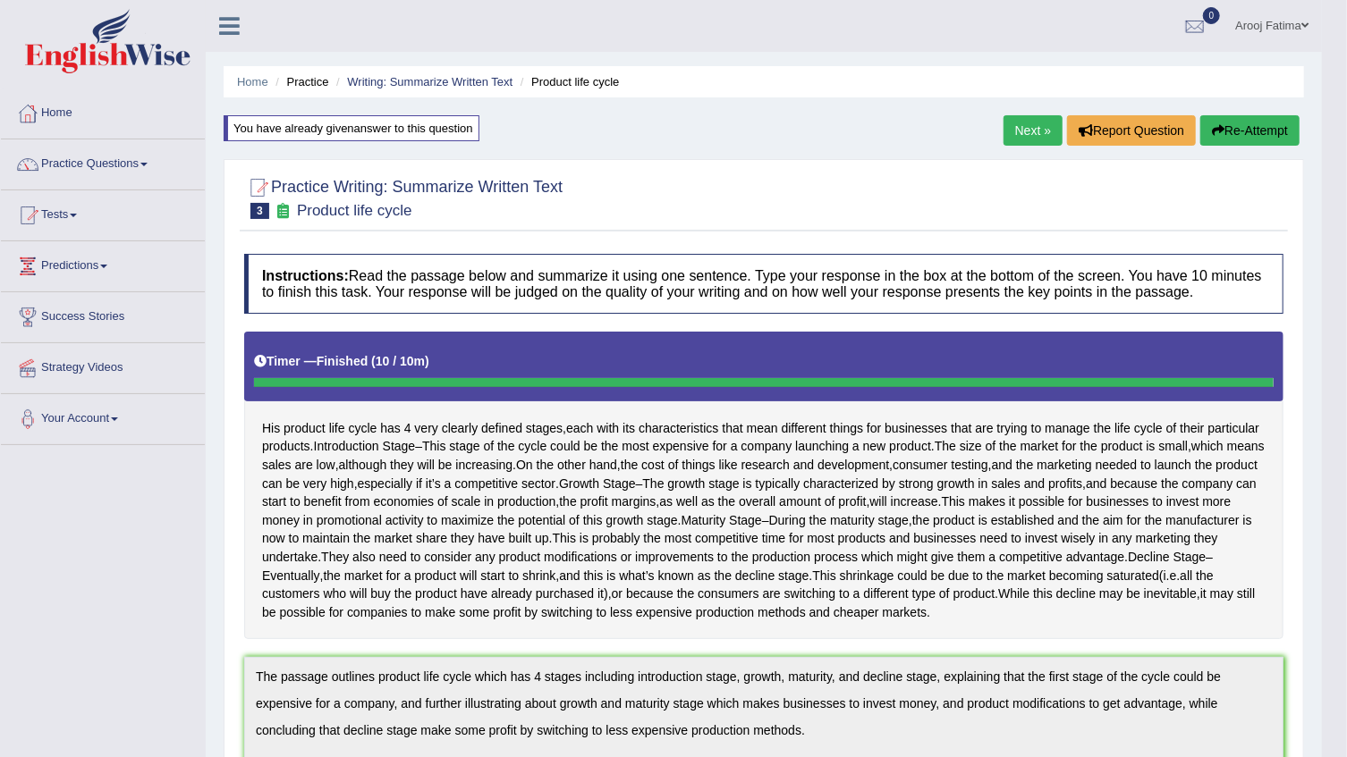
click at [1024, 136] on link "Next »" at bounding box center [1032, 130] width 59 height 30
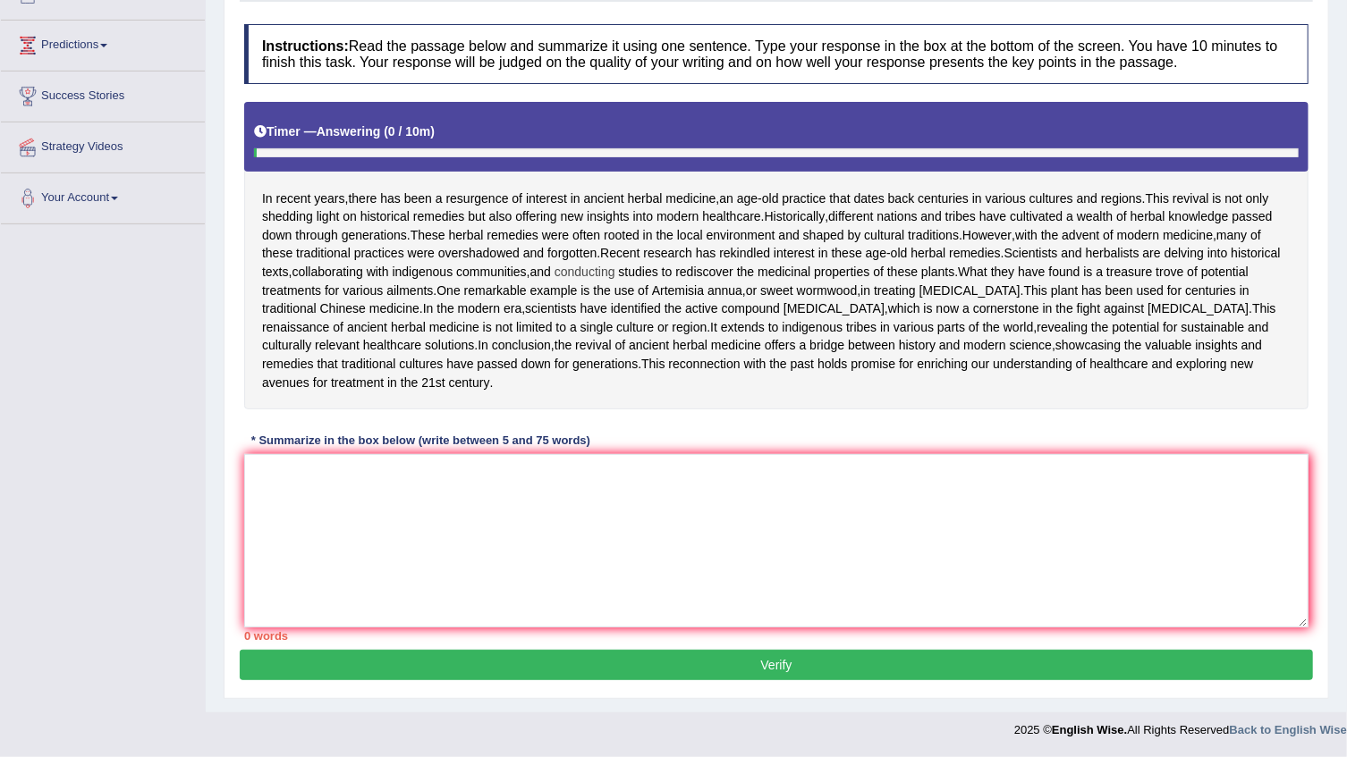
scroll to position [243, 0]
click at [407, 603] on textarea at bounding box center [776, 540] width 1064 height 173
click at [299, 588] on textarea at bounding box center [776, 540] width 1064 height 173
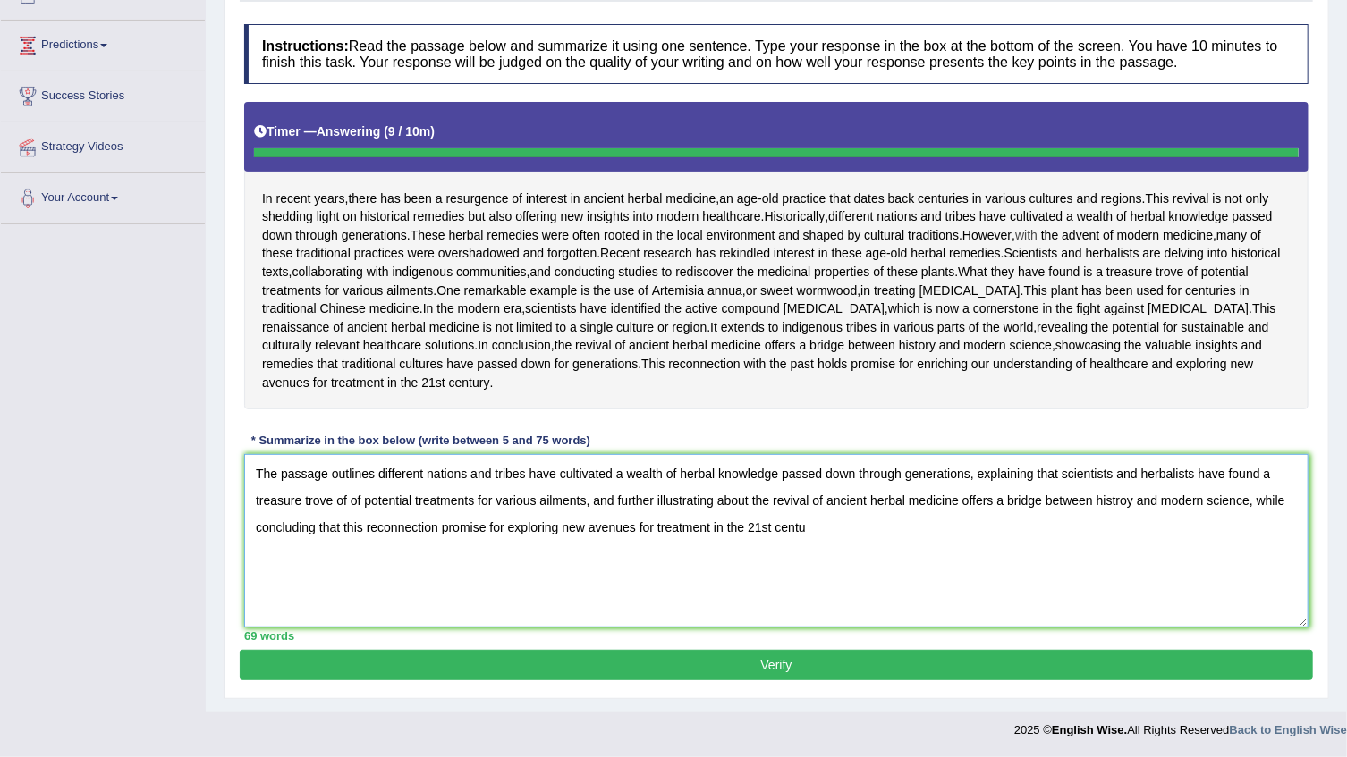
type textarea "The passage outlines different nations and tribes have cultivated a wealth of h…"
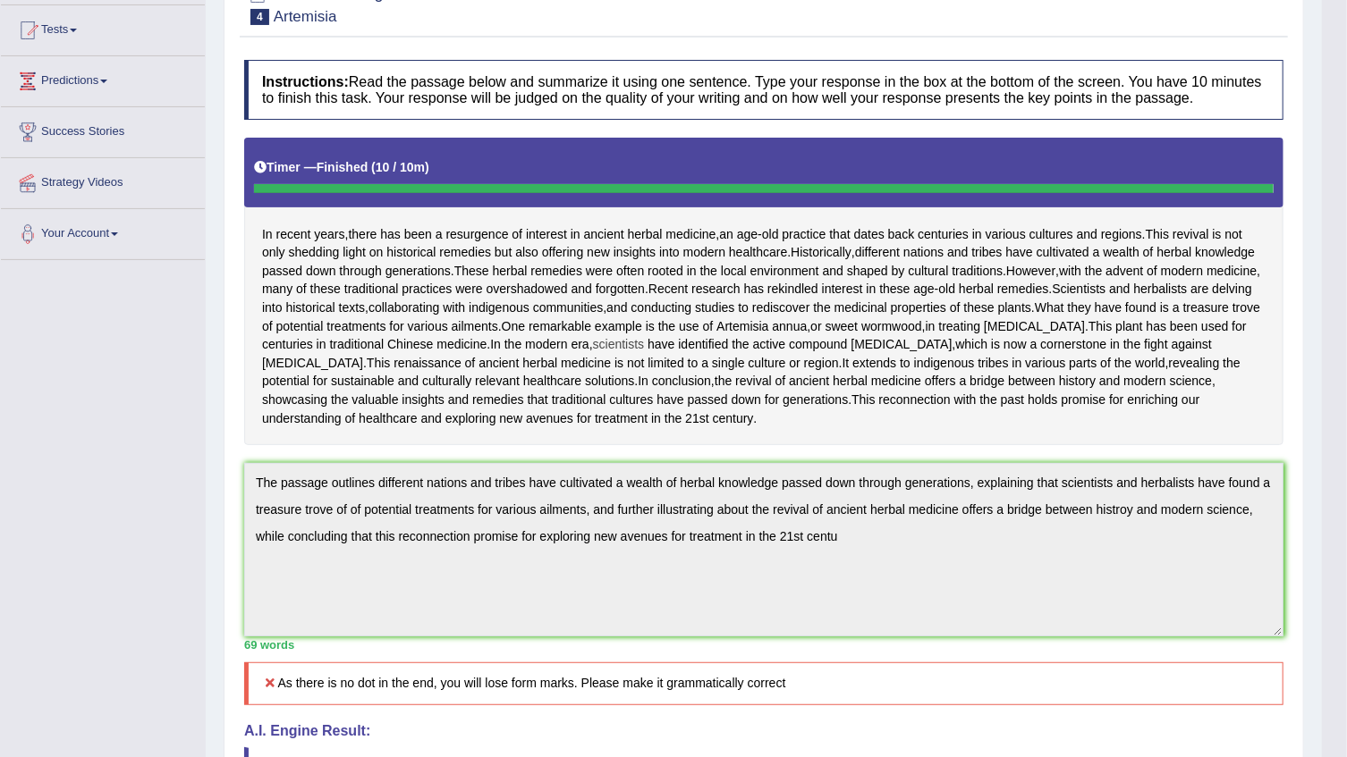
scroll to position [0, 0]
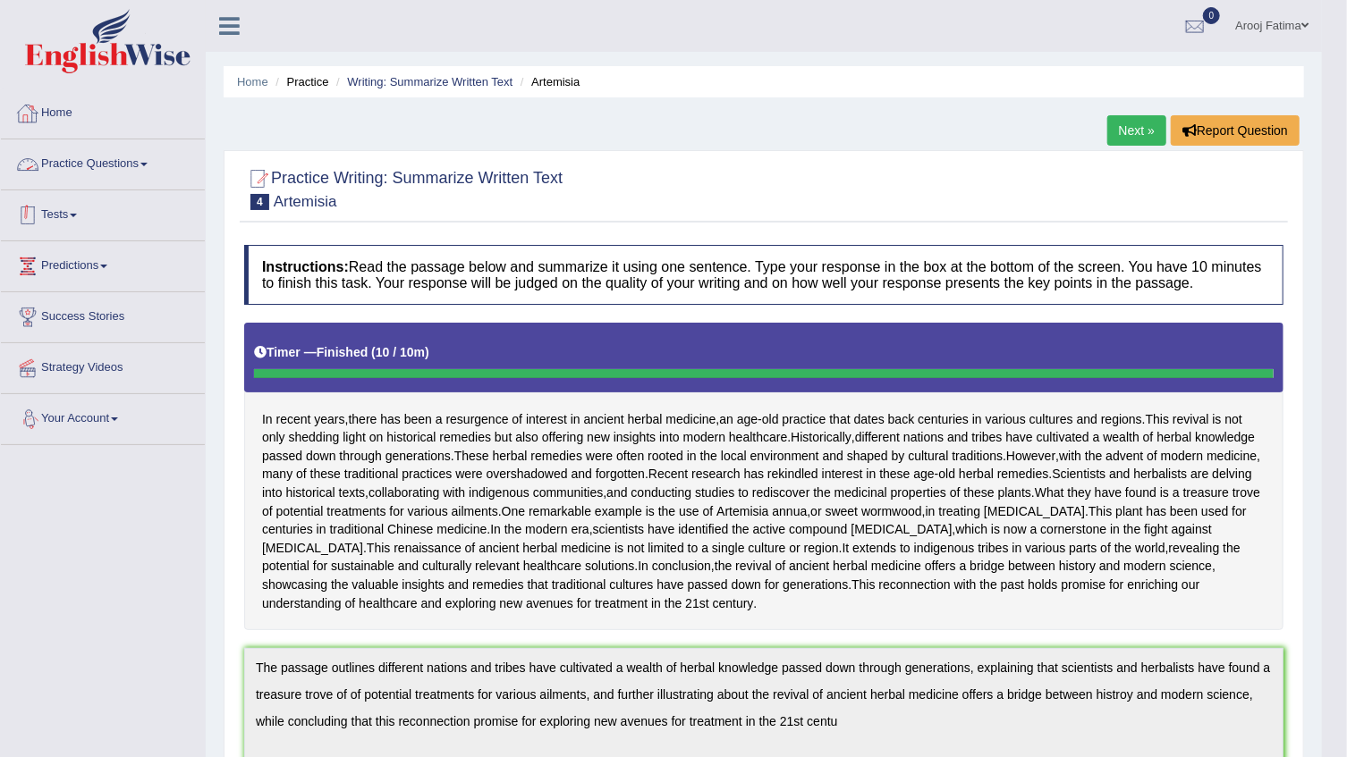
click at [145, 167] on link "Practice Questions" at bounding box center [103, 162] width 204 height 45
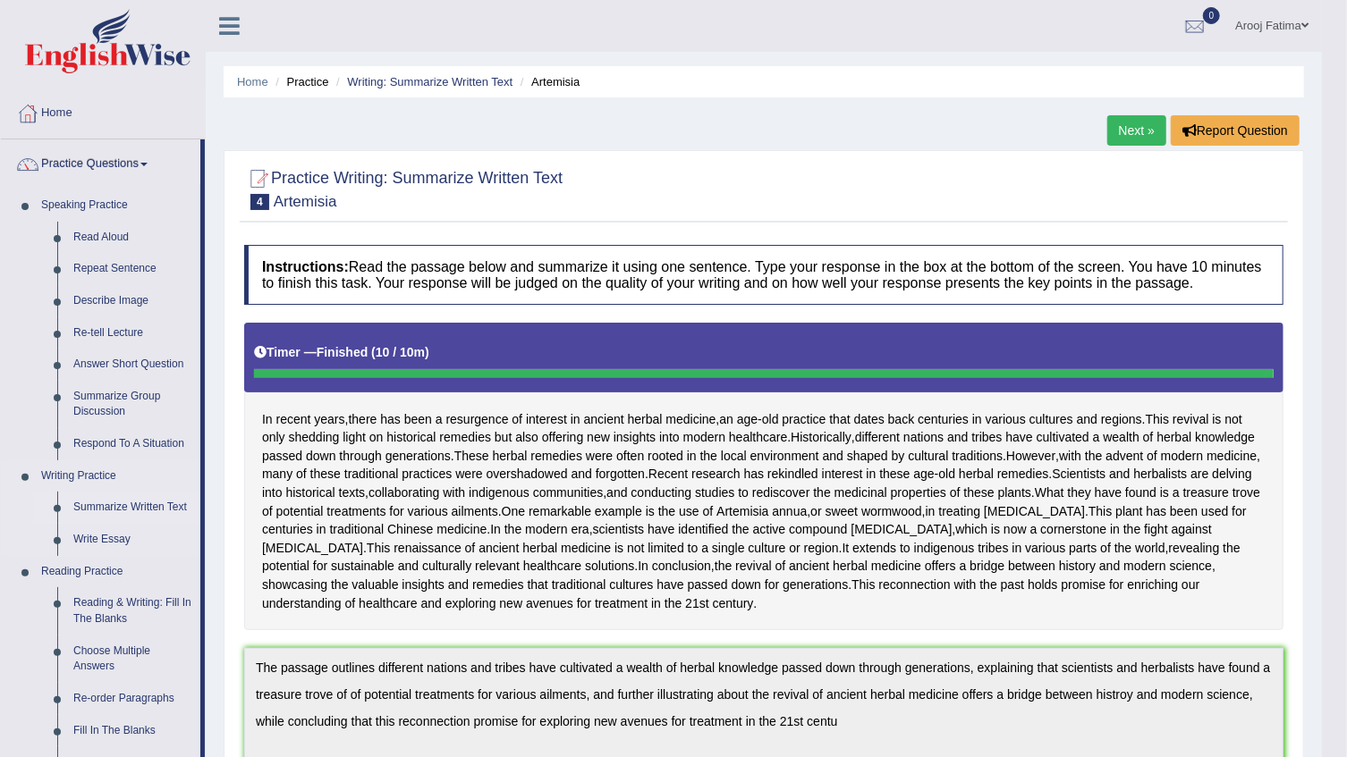
click at [134, 507] on link "Summarize Written Text" at bounding box center [132, 508] width 135 height 32
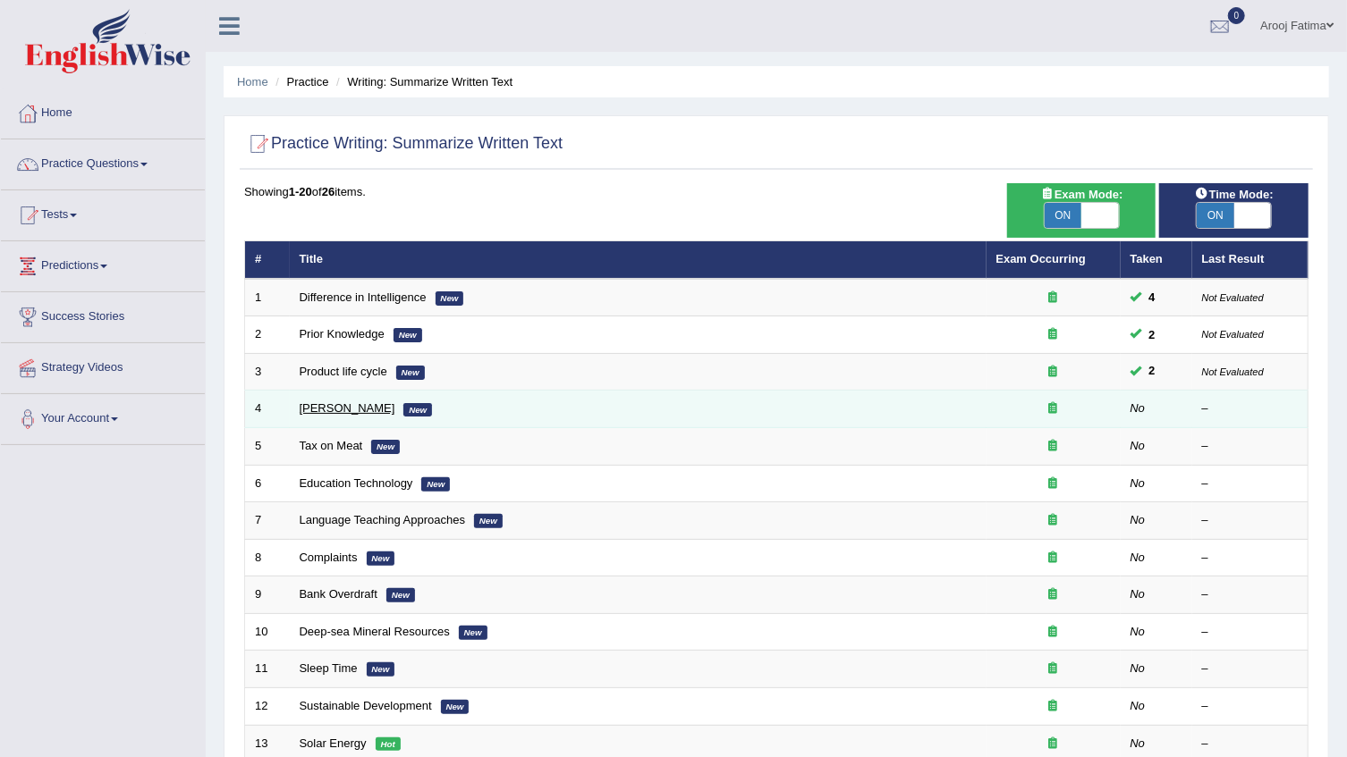
click at [342, 407] on link "Bertrand Russell" at bounding box center [348, 408] width 96 height 13
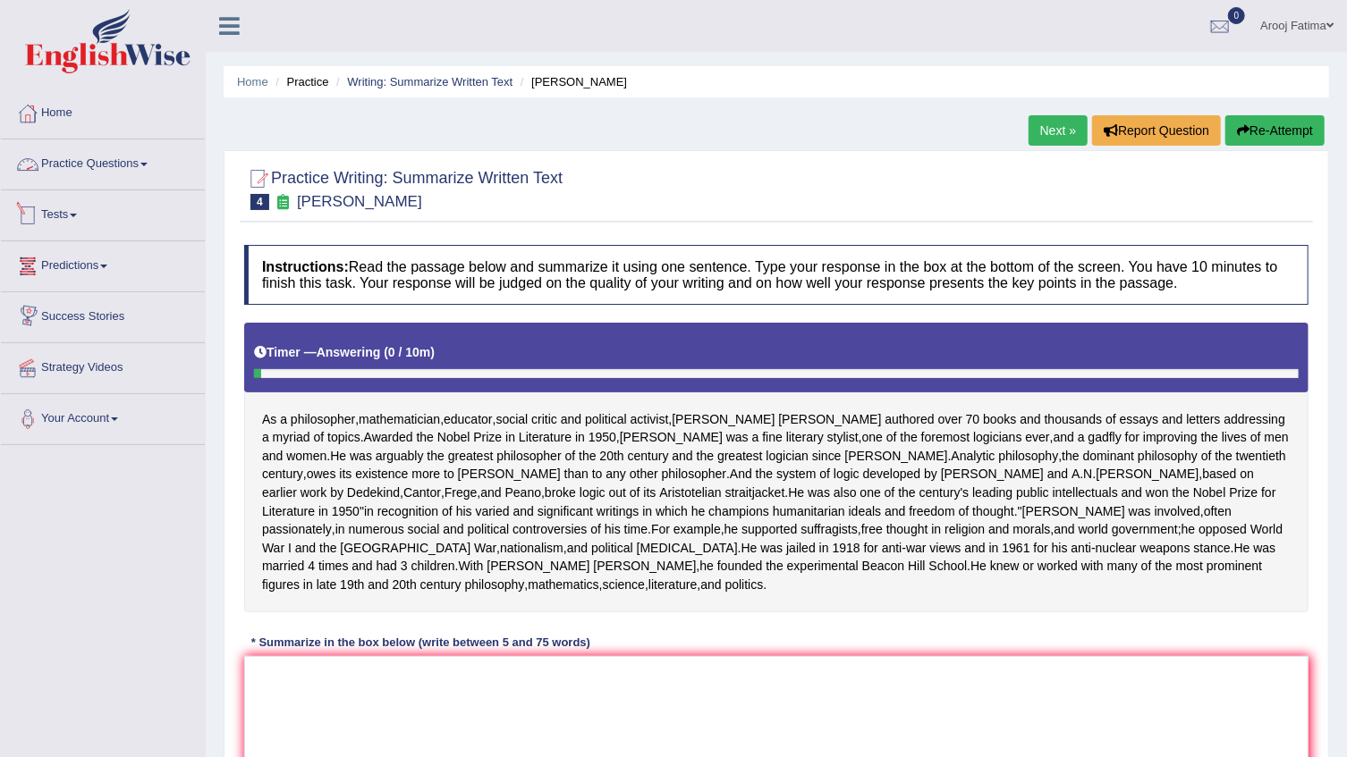
click at [102, 159] on link "Practice Questions" at bounding box center [103, 162] width 204 height 45
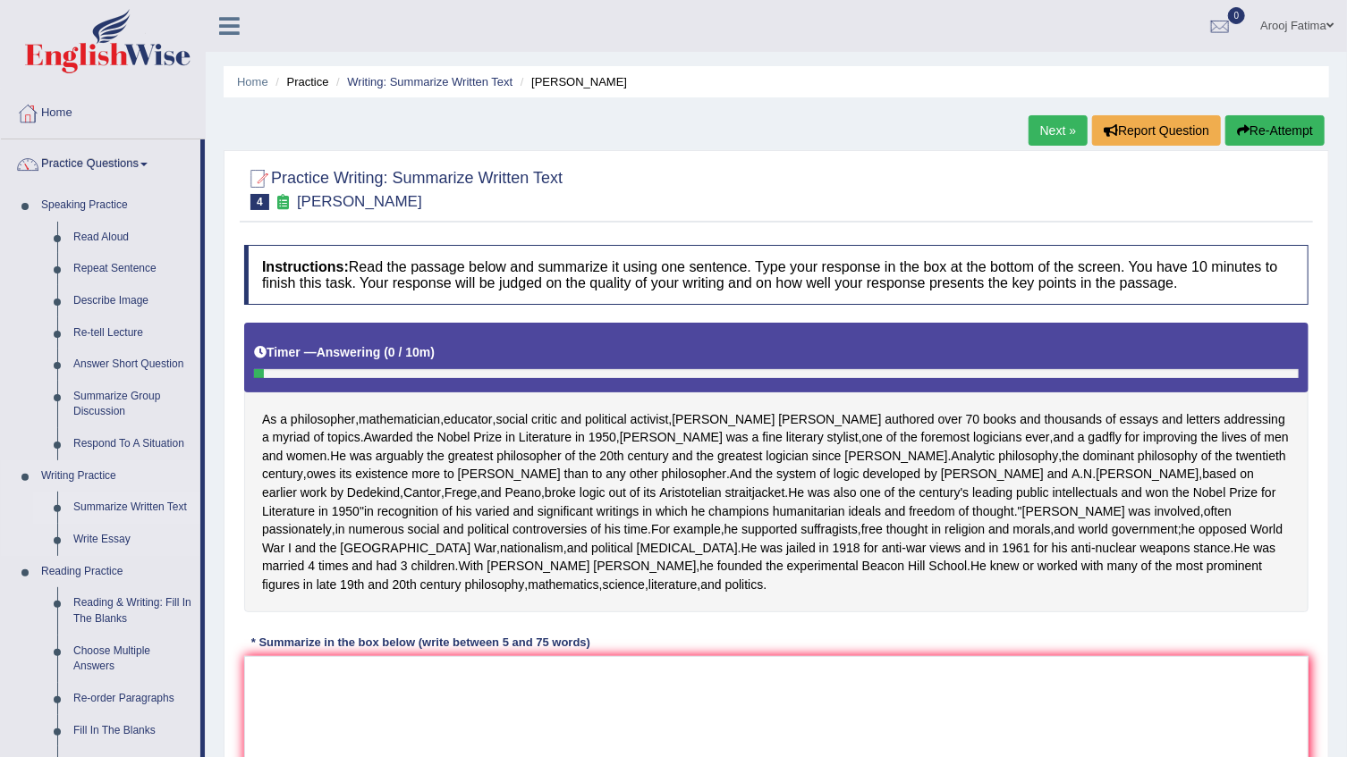
click at [102, 509] on link "Summarize Written Text" at bounding box center [132, 508] width 135 height 32
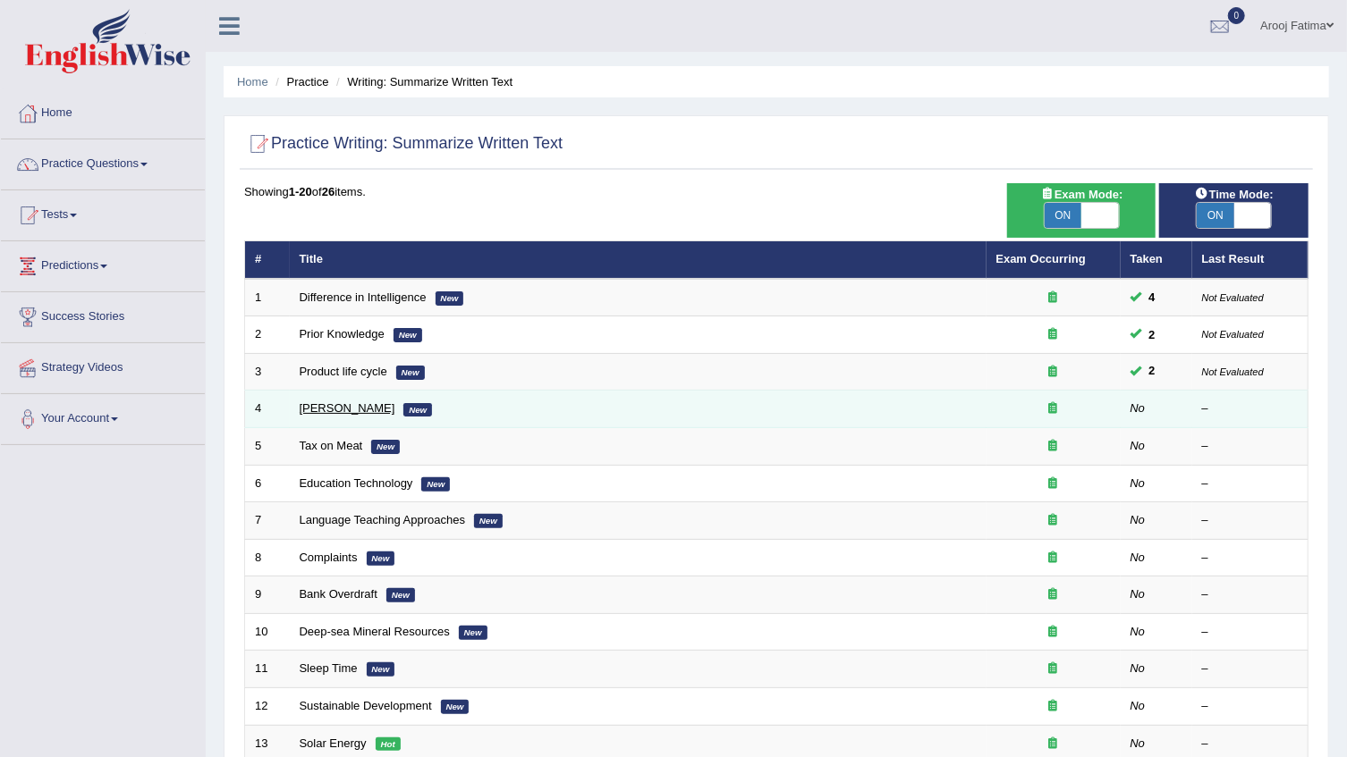
click at [357, 406] on link "[PERSON_NAME]" at bounding box center [348, 408] width 96 height 13
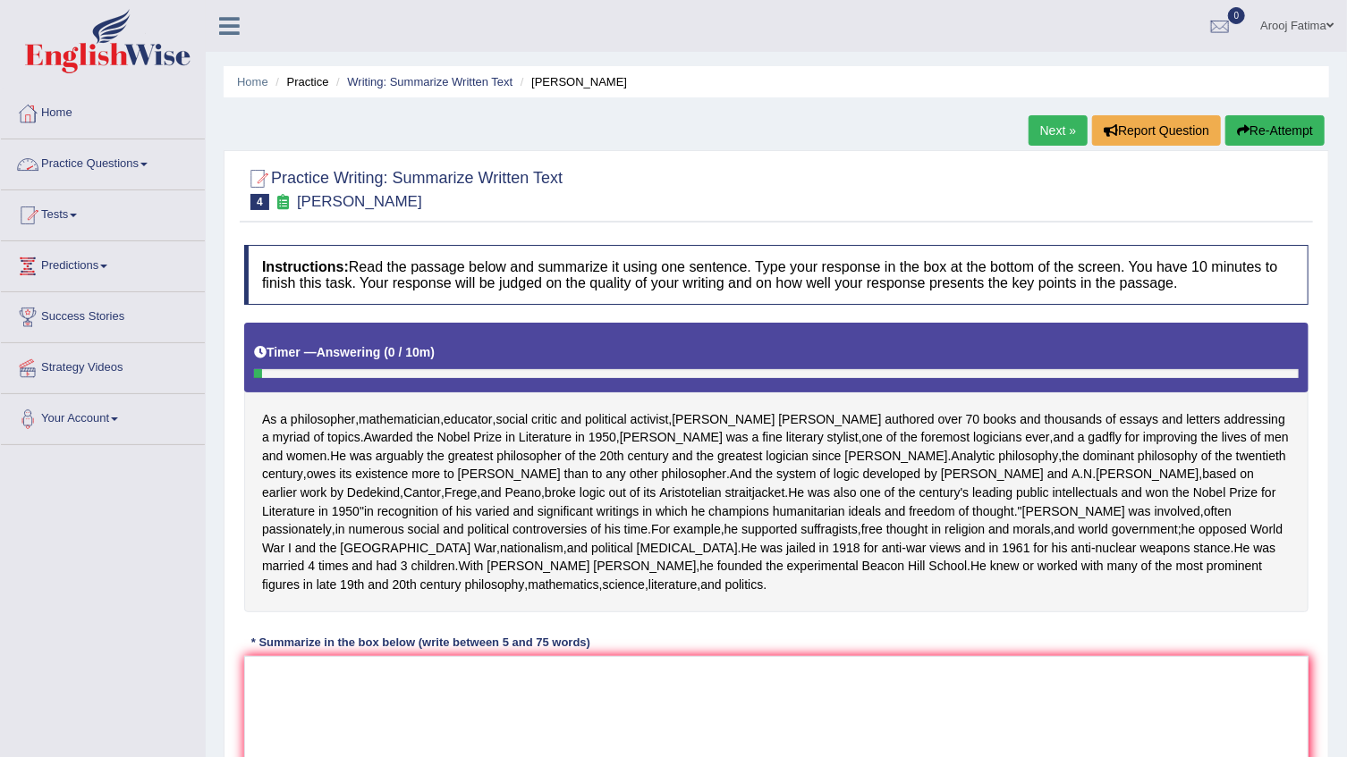
click at [131, 163] on link "Practice Questions" at bounding box center [103, 162] width 204 height 45
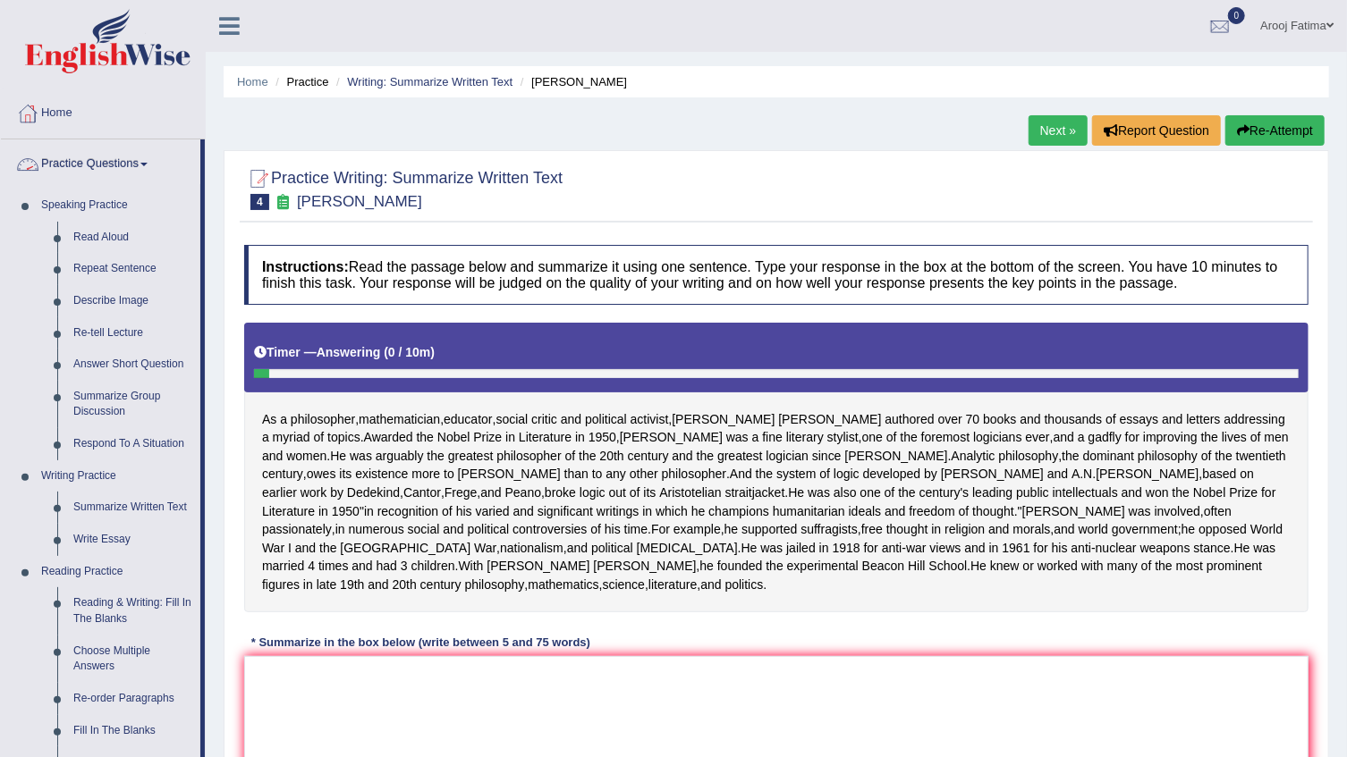
click at [134, 165] on link "Practice Questions" at bounding box center [100, 162] width 199 height 45
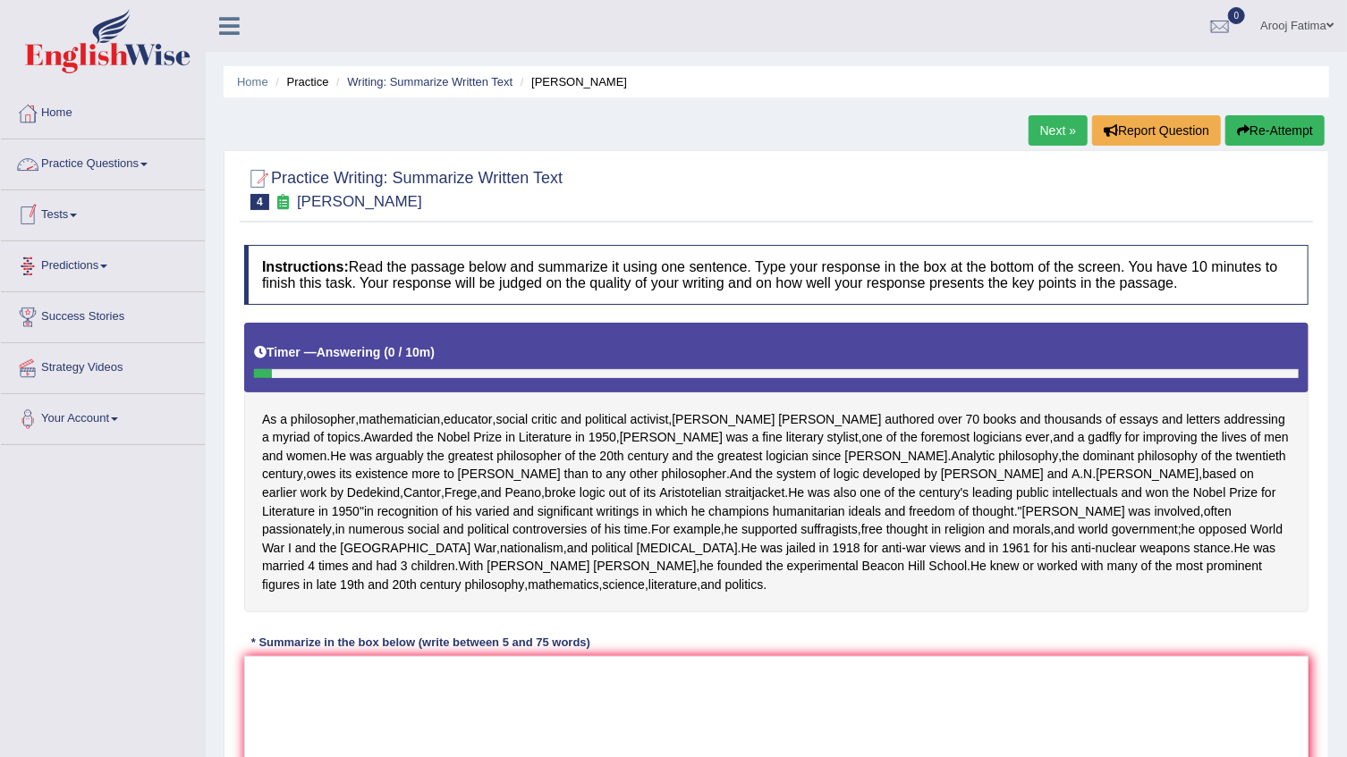
click at [155, 165] on link "Practice Questions" at bounding box center [103, 162] width 204 height 45
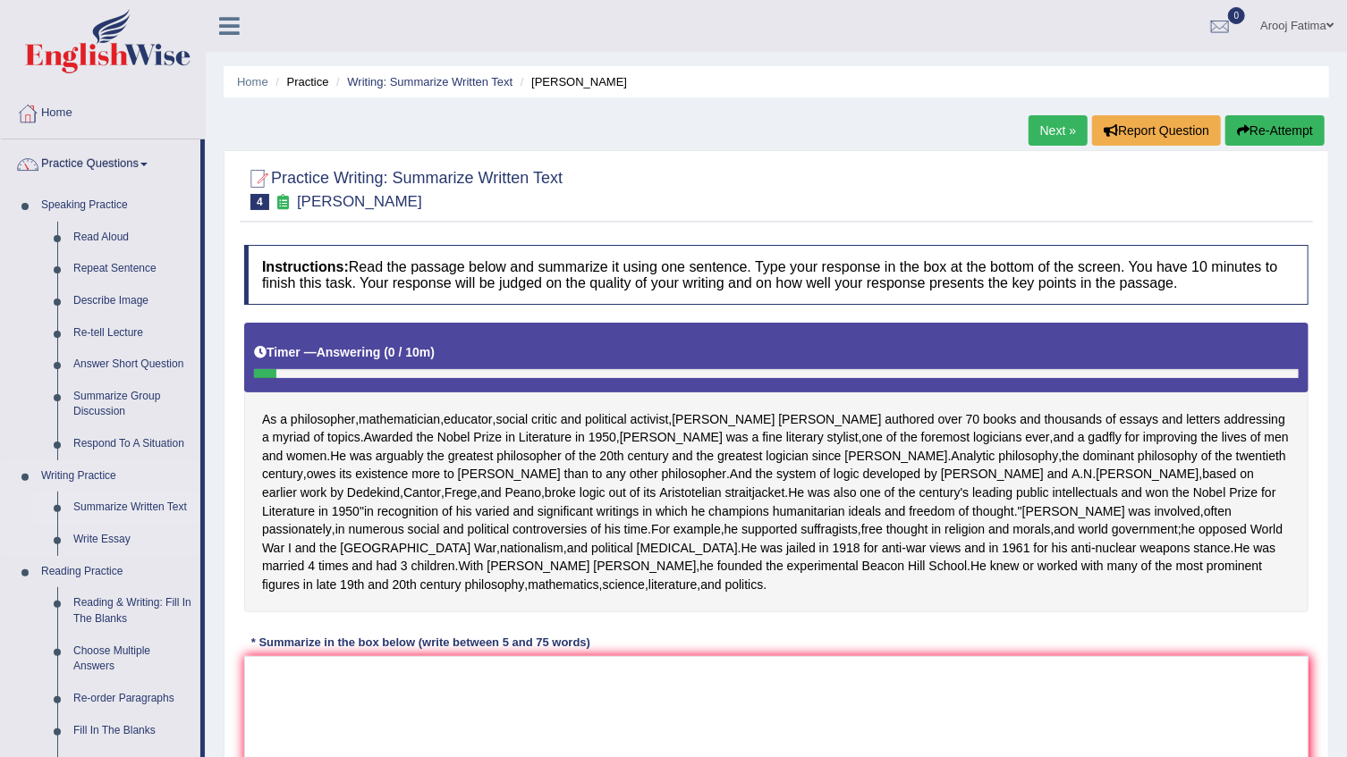
click at [121, 511] on link "Summarize Written Text" at bounding box center [132, 508] width 135 height 32
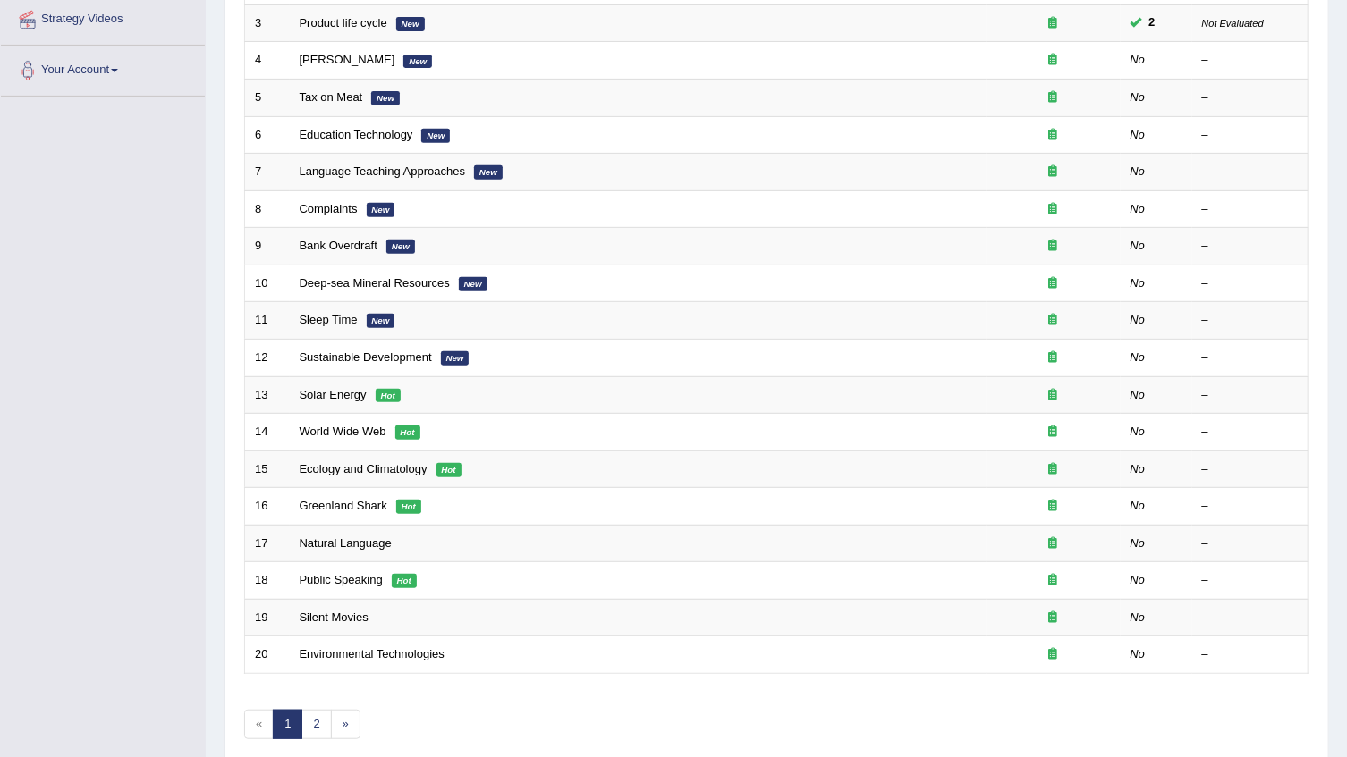
scroll to position [424, 0]
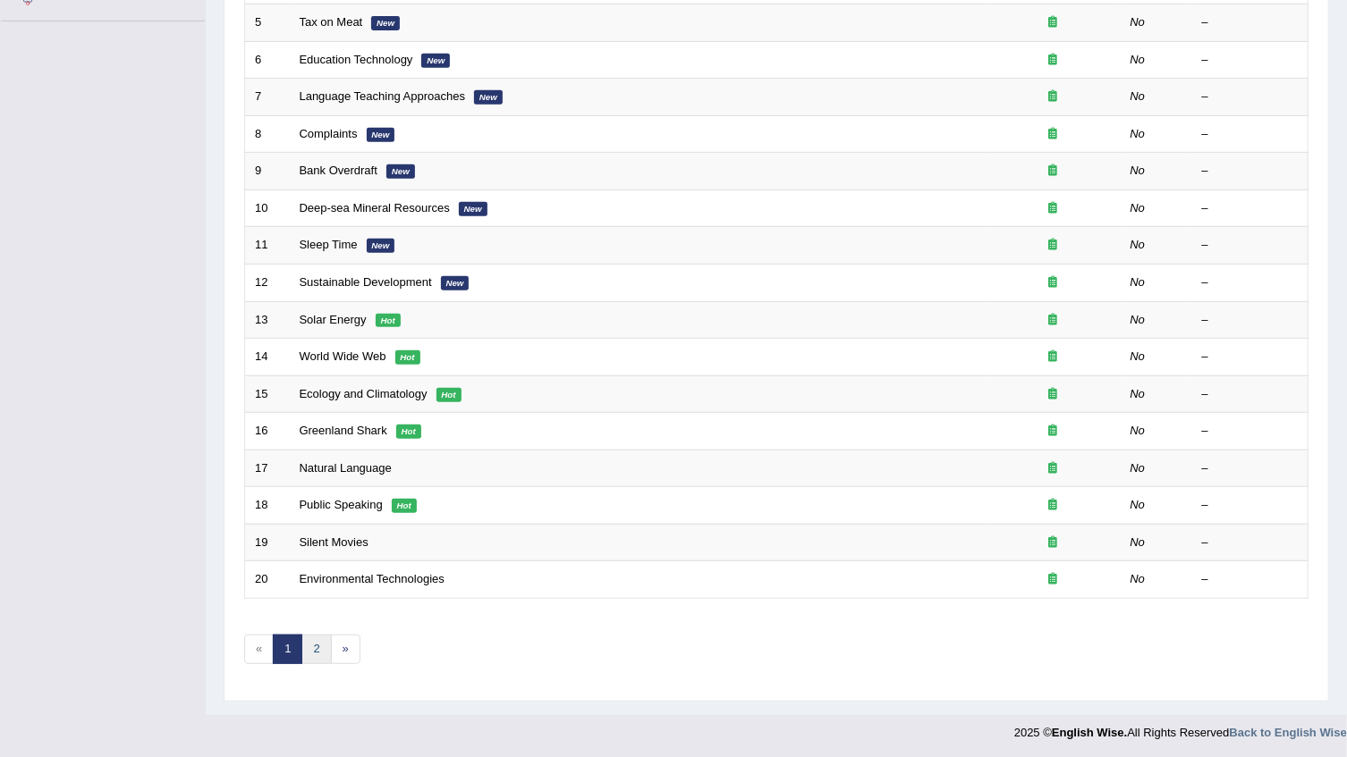
click at [318, 639] on link "2" at bounding box center [316, 650] width 30 height 30
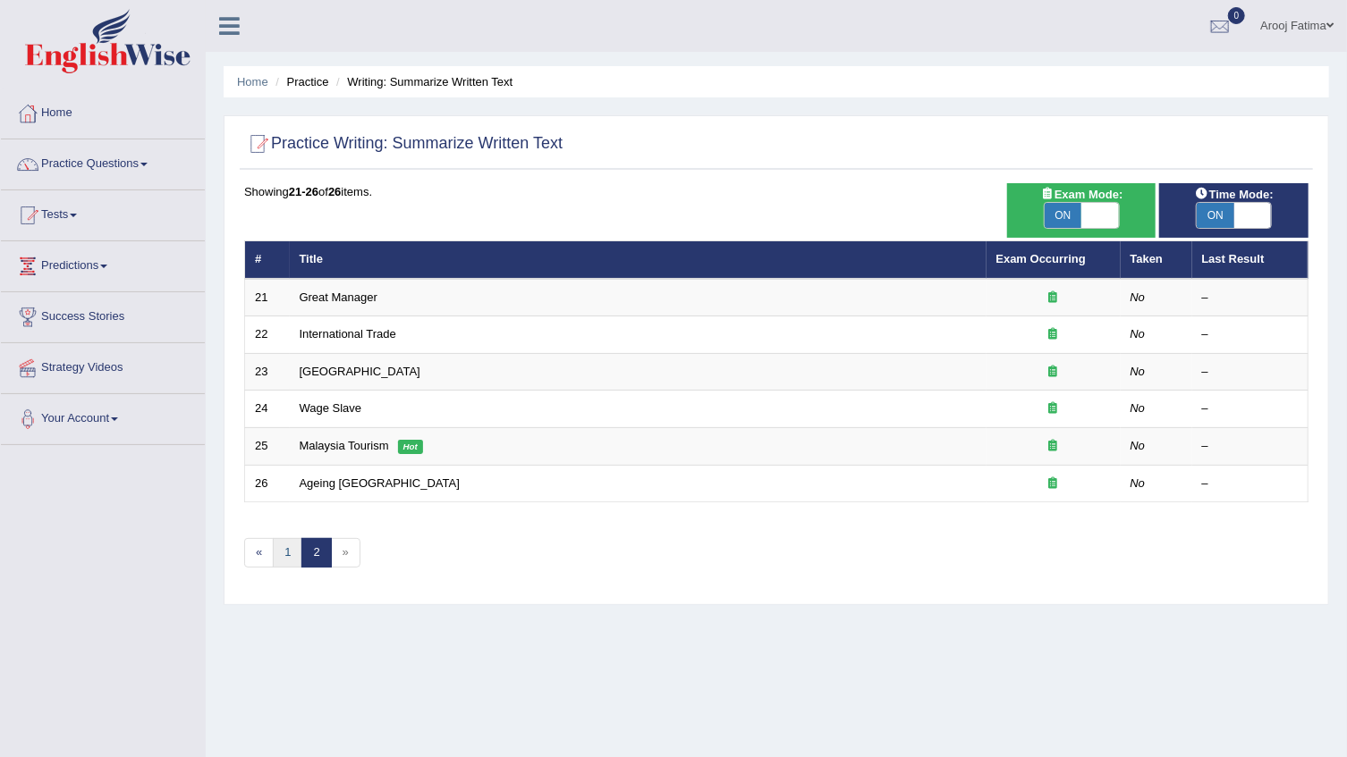
click at [284, 550] on link "1" at bounding box center [288, 553] width 30 height 30
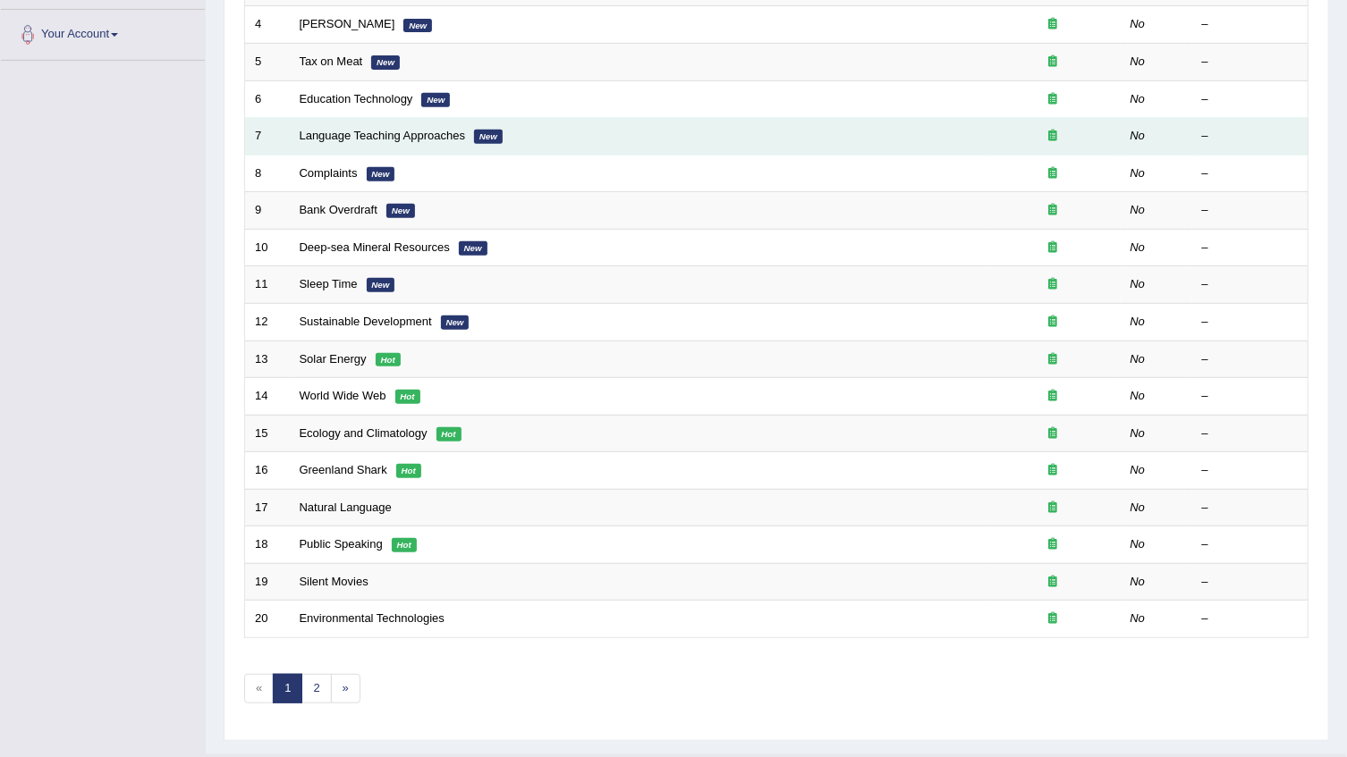
scroll to position [424, 0]
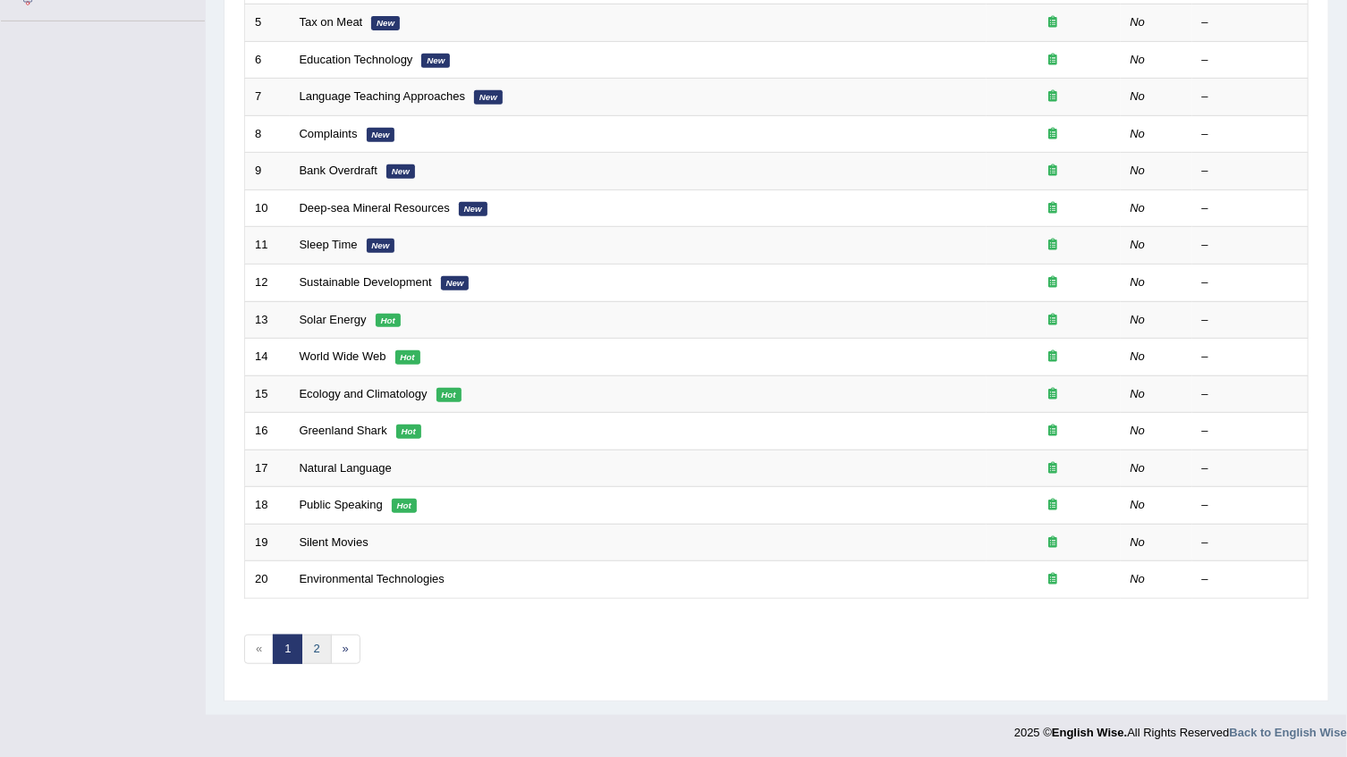
click at [316, 645] on link "2" at bounding box center [316, 650] width 30 height 30
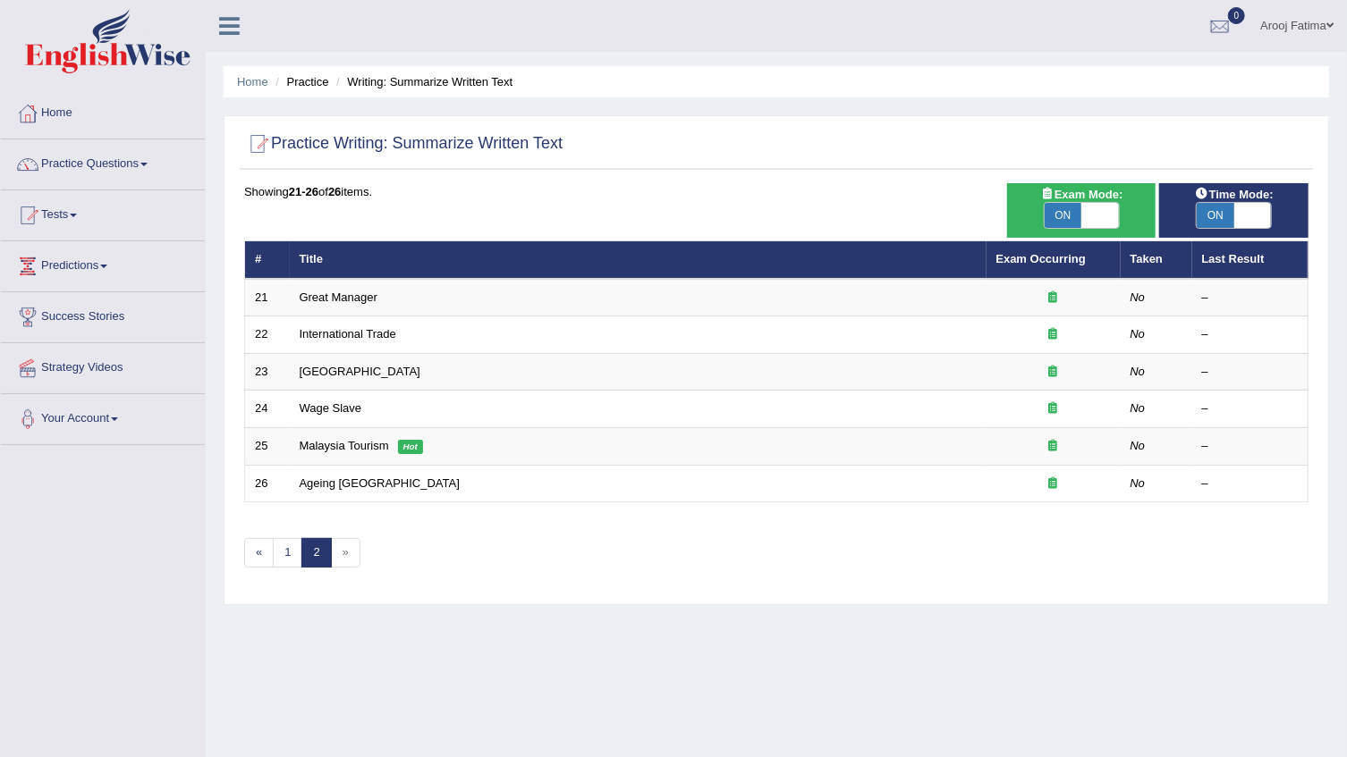
click at [1111, 219] on span at bounding box center [1100, 215] width 38 height 25
checkbox input "false"
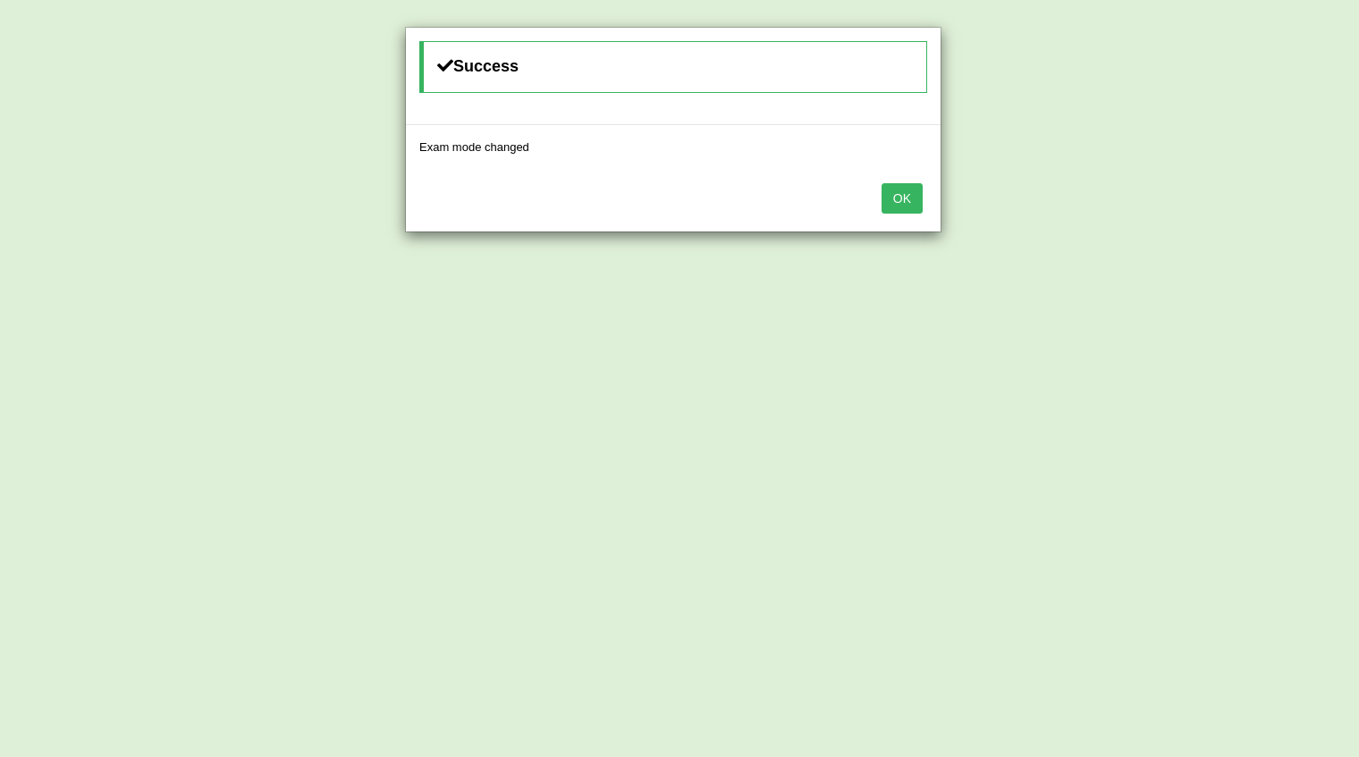
click at [902, 204] on button "OK" at bounding box center [902, 198] width 41 height 30
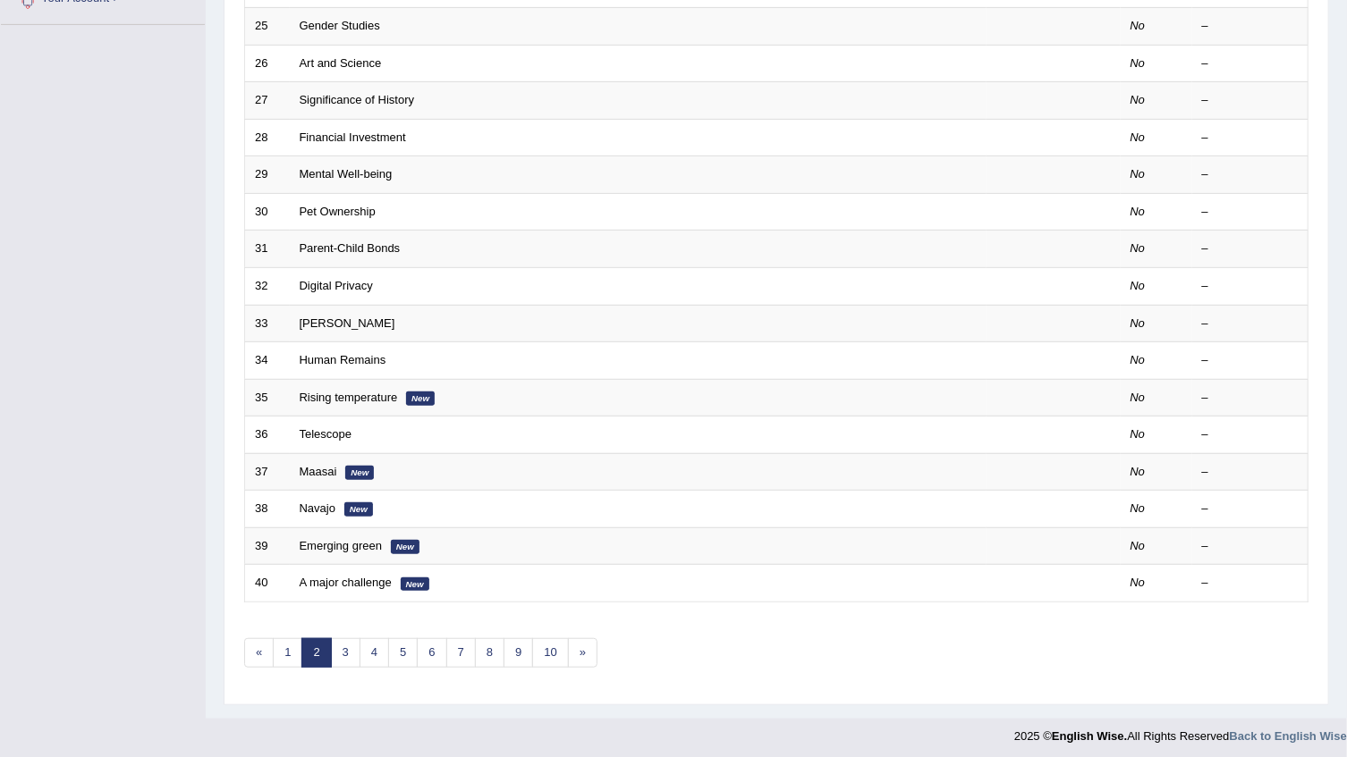
scroll to position [424, 0]
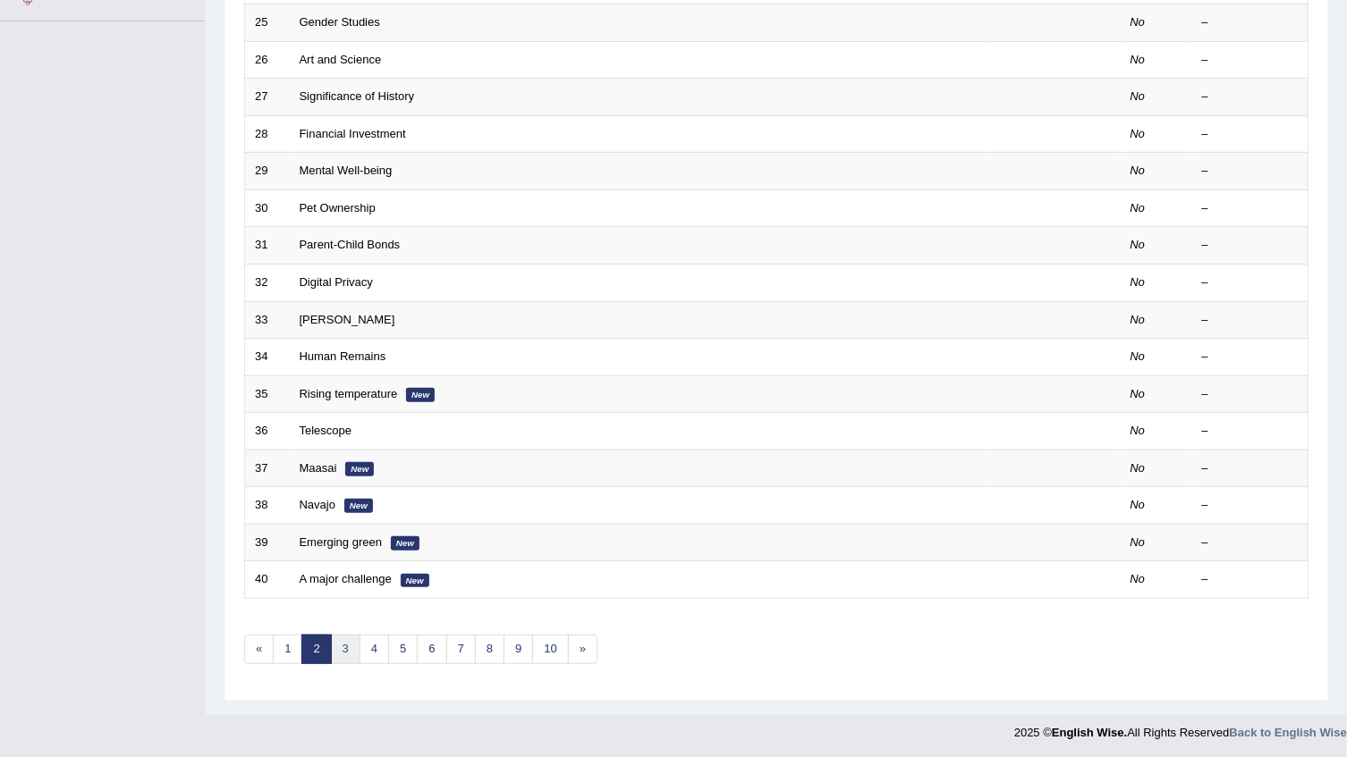
click at [344, 641] on link "3" at bounding box center [346, 650] width 30 height 30
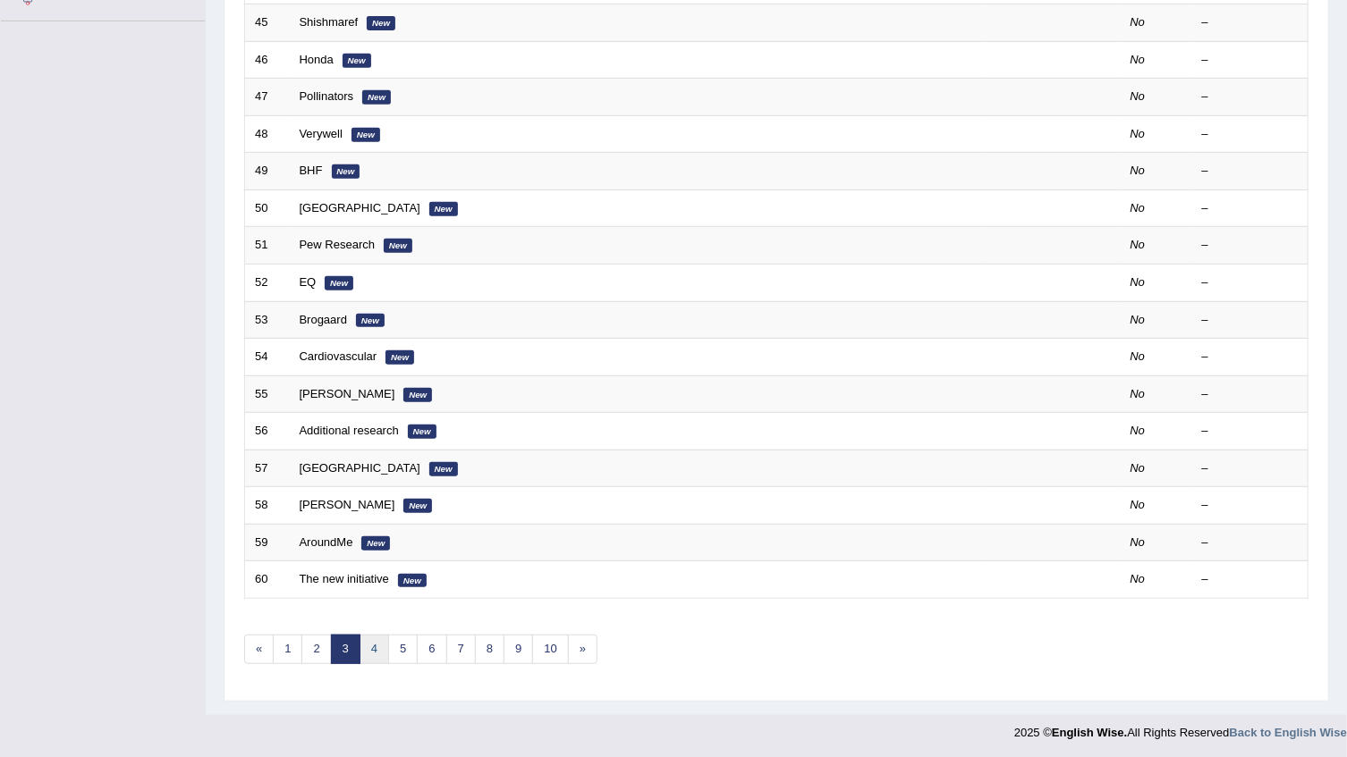
click at [367, 654] on link "4" at bounding box center [375, 650] width 30 height 30
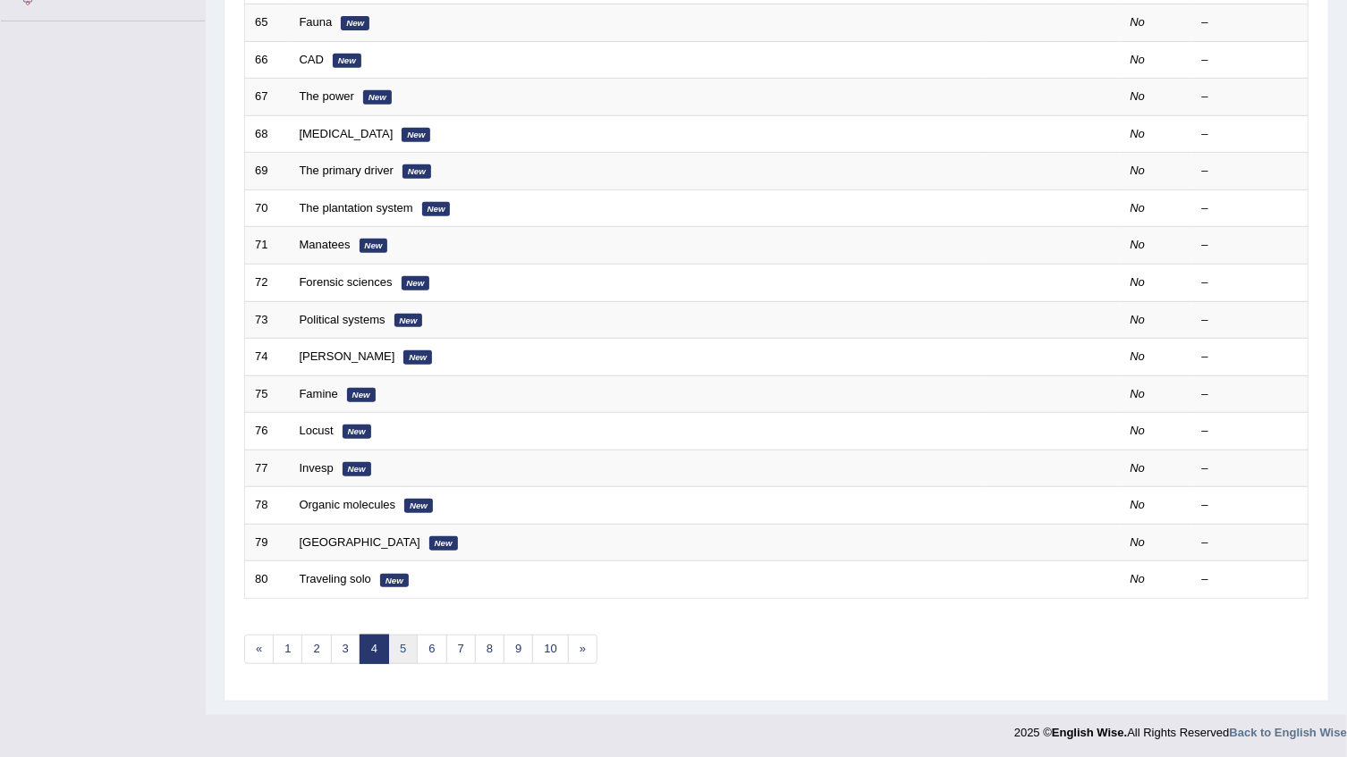
click at [402, 649] on link "5" at bounding box center [403, 650] width 30 height 30
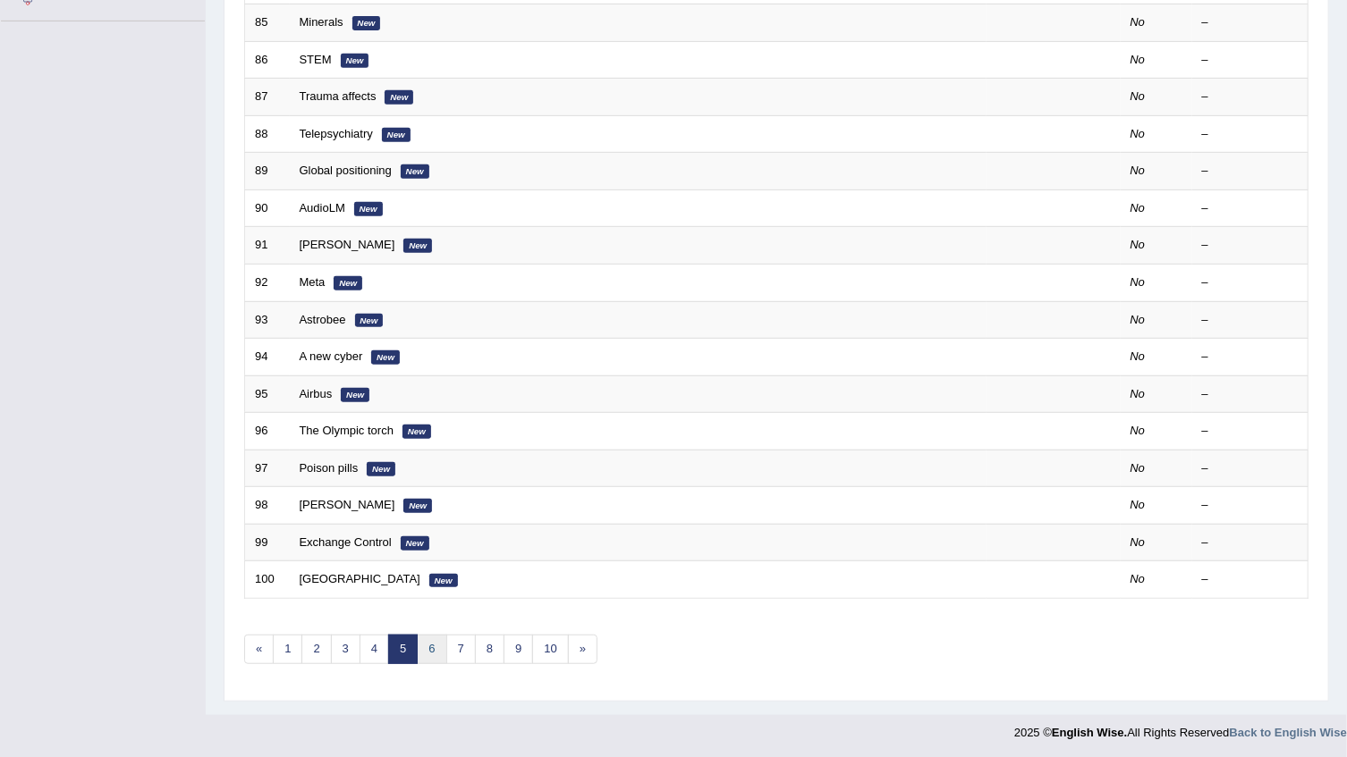
click at [431, 644] on link "6" at bounding box center [432, 650] width 30 height 30
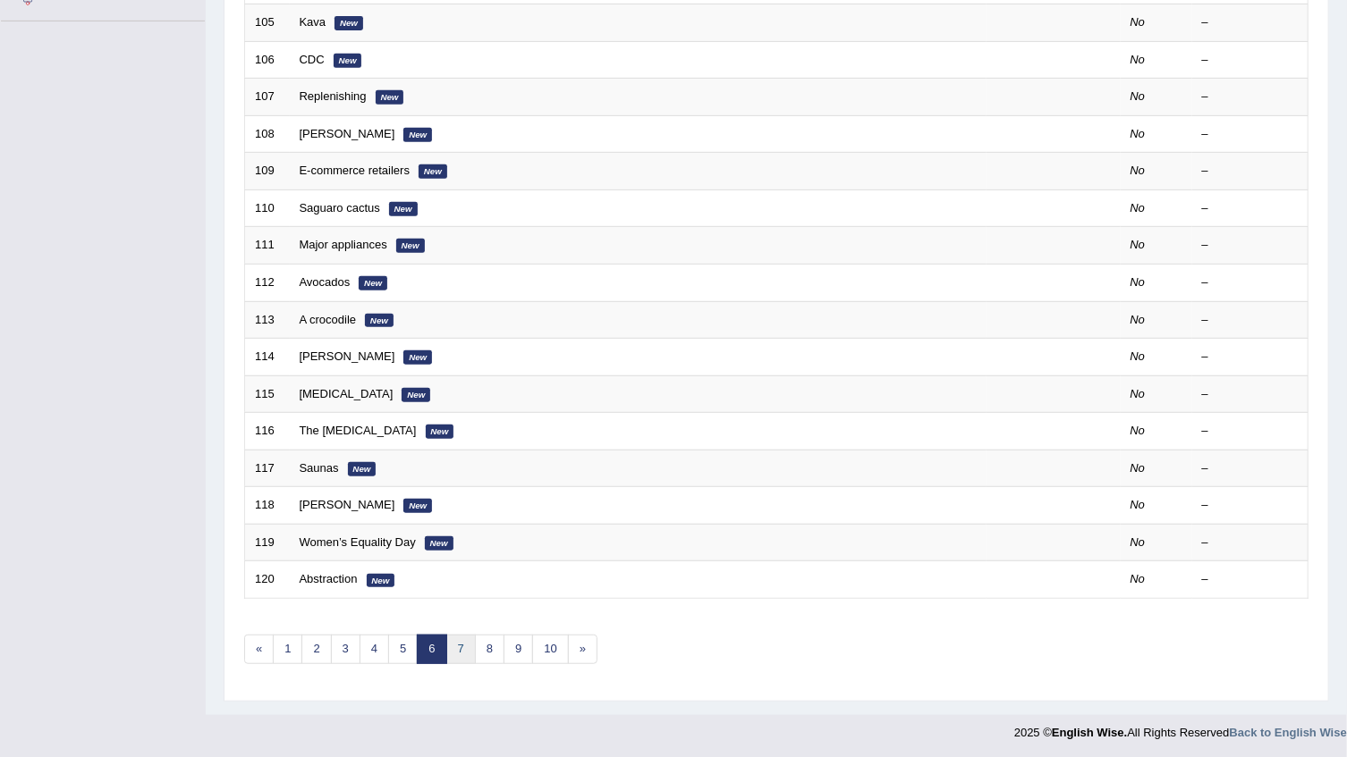
click at [455, 642] on link "7" at bounding box center [461, 650] width 30 height 30
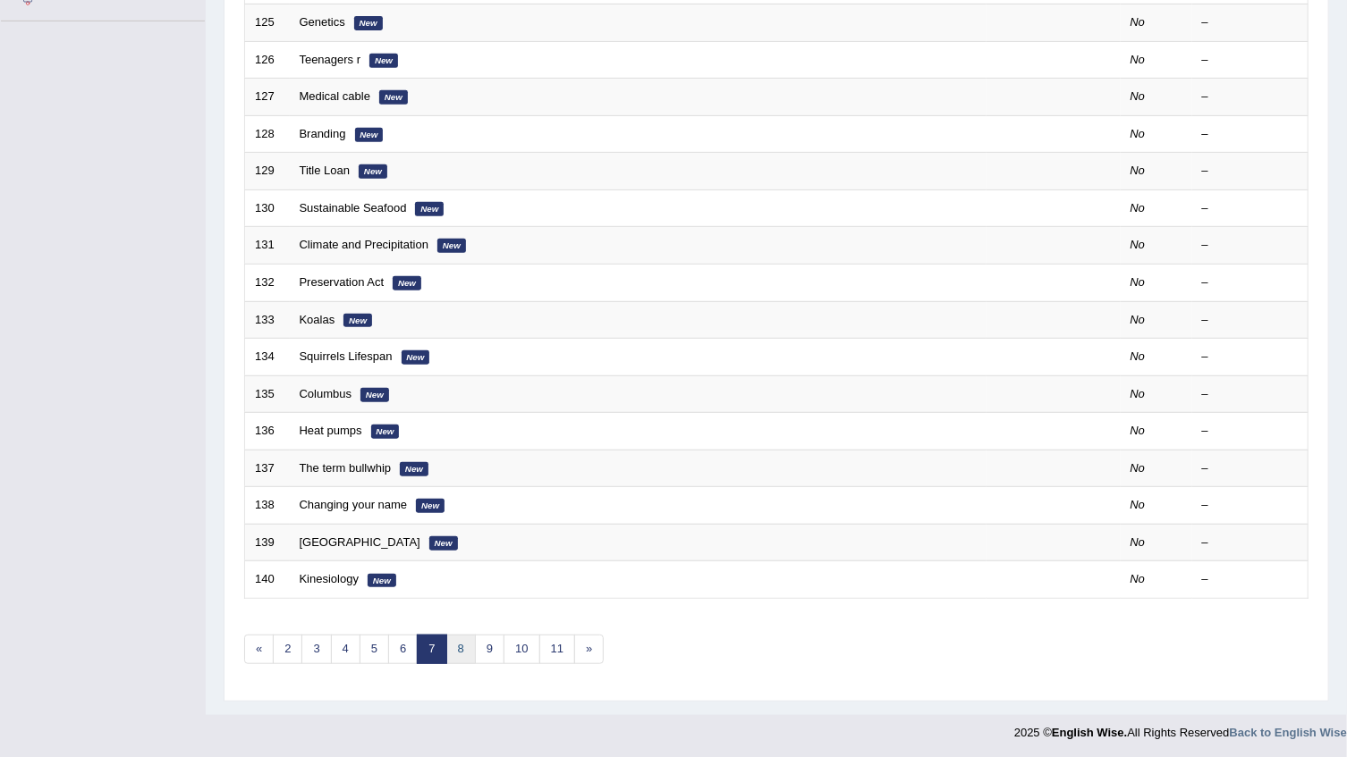
click at [459, 644] on link "8" at bounding box center [461, 650] width 30 height 30
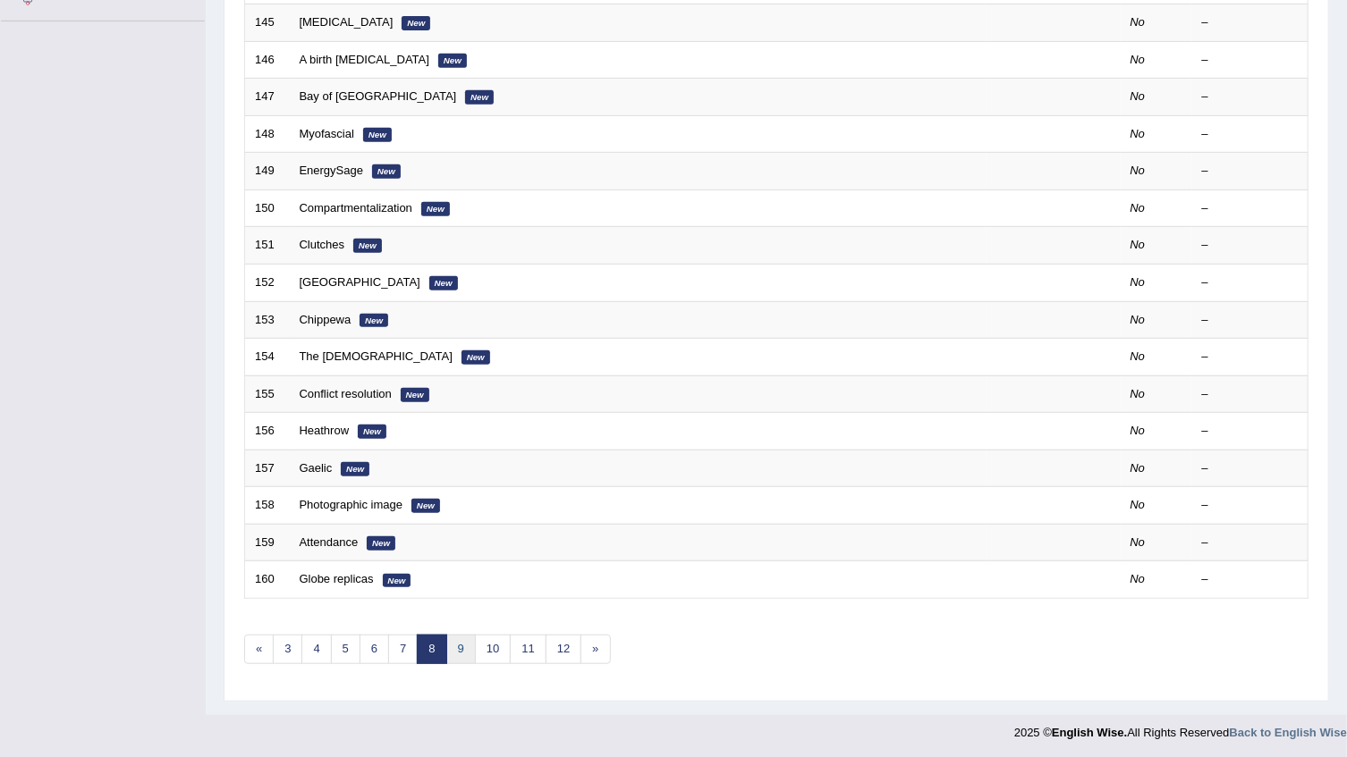
click at [458, 643] on link "9" at bounding box center [461, 650] width 30 height 30
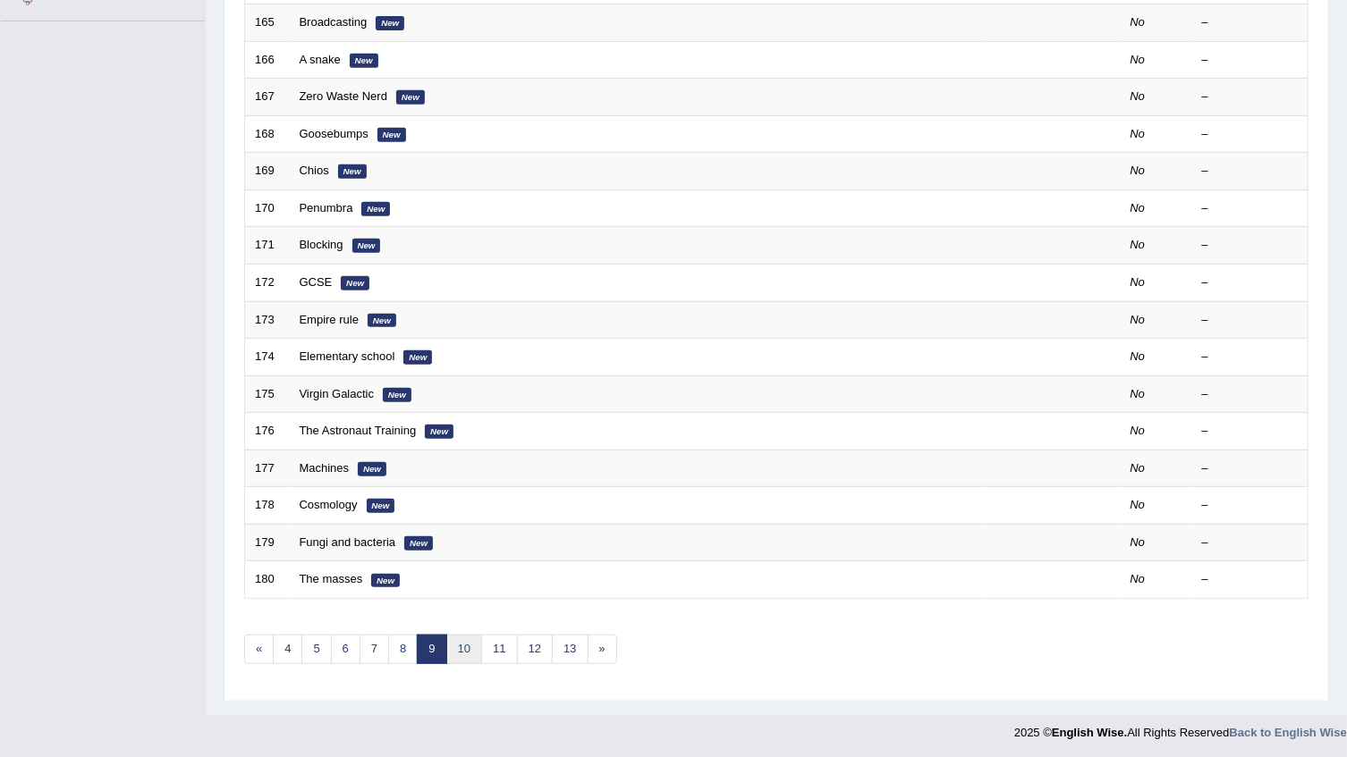
click at [468, 648] on link "10" at bounding box center [464, 650] width 36 height 30
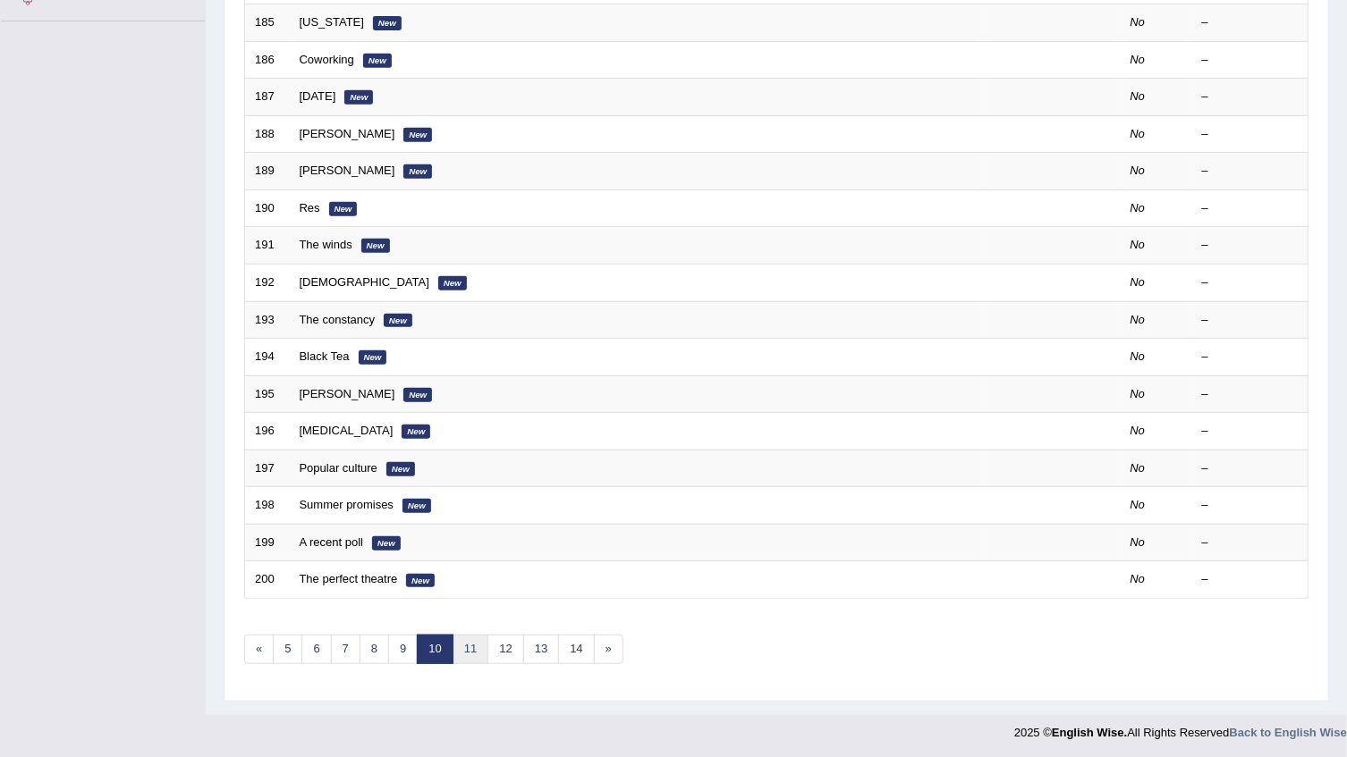
click at [472, 651] on link "11" at bounding box center [471, 650] width 36 height 30
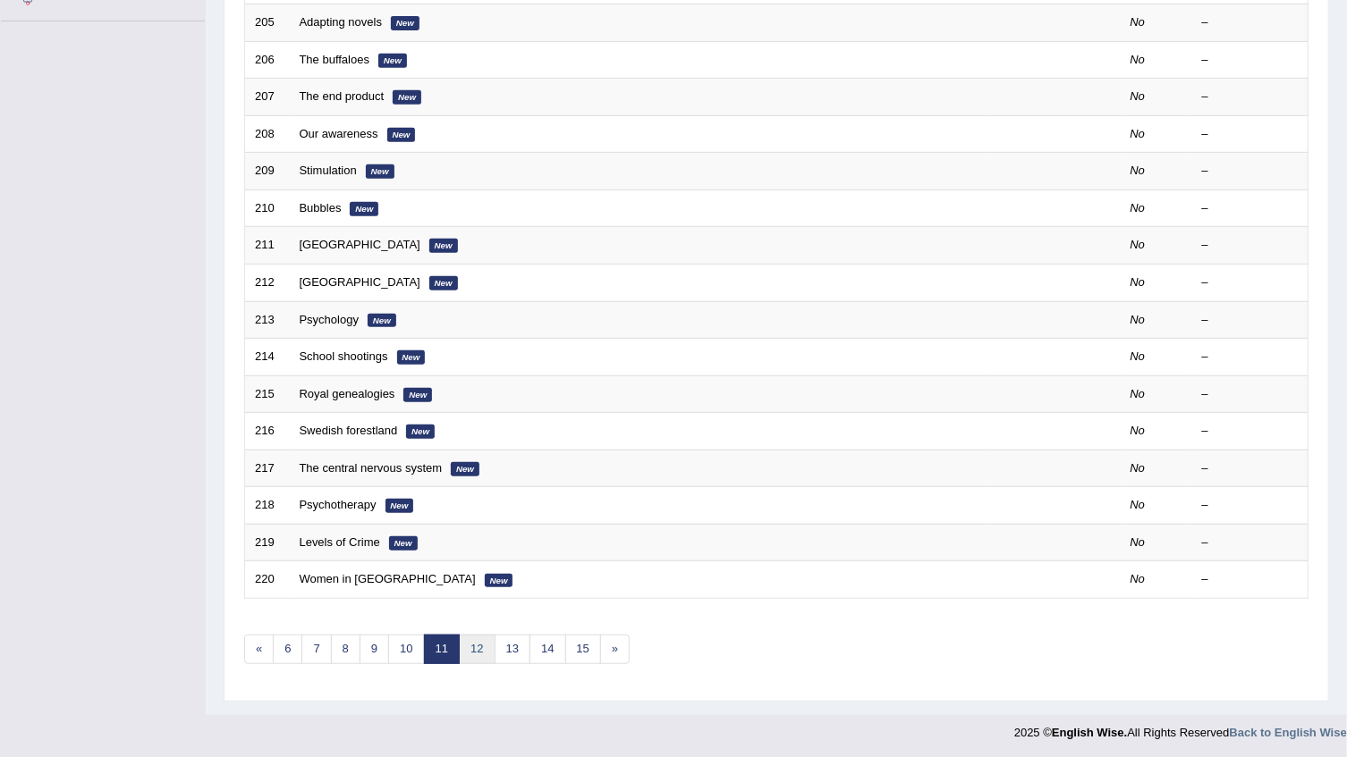
click at [478, 647] on link "12" at bounding box center [477, 650] width 36 height 30
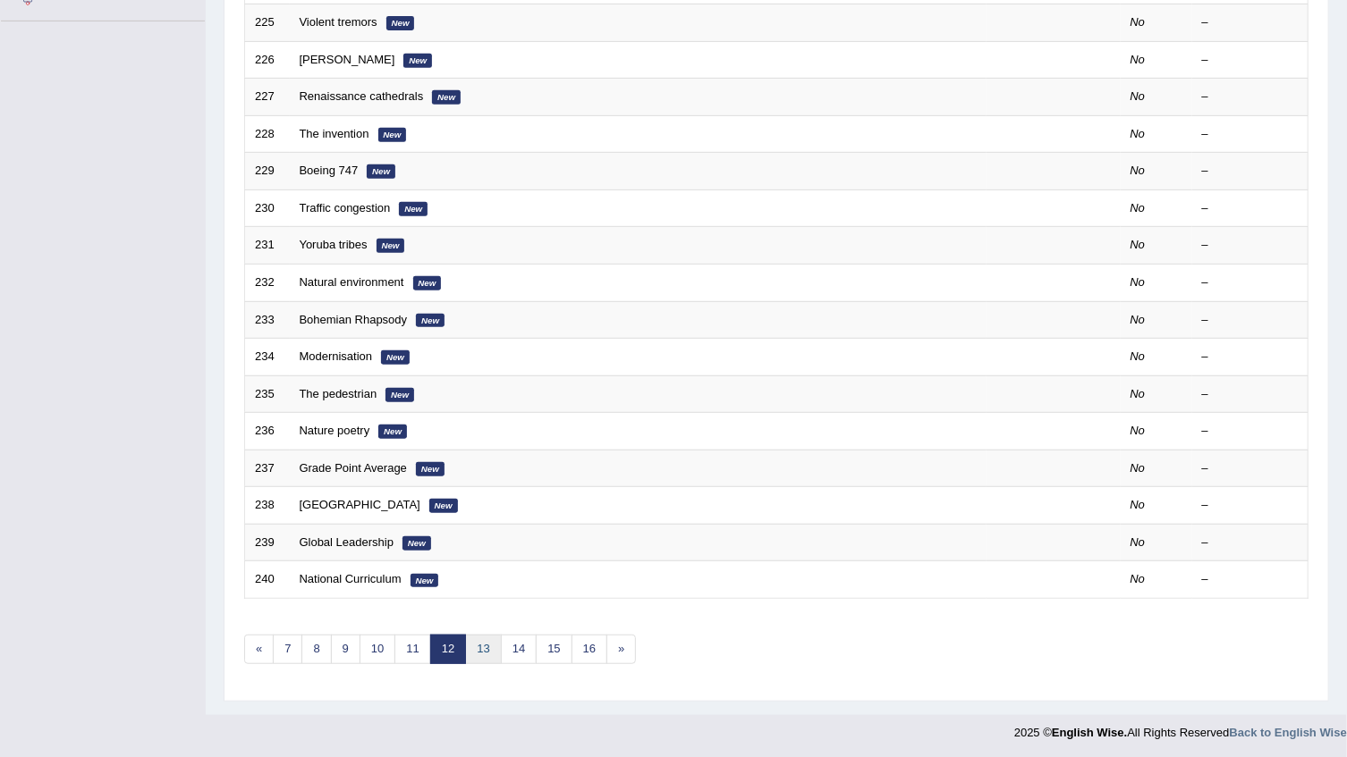
click at [483, 649] on link "13" at bounding box center [483, 650] width 36 height 30
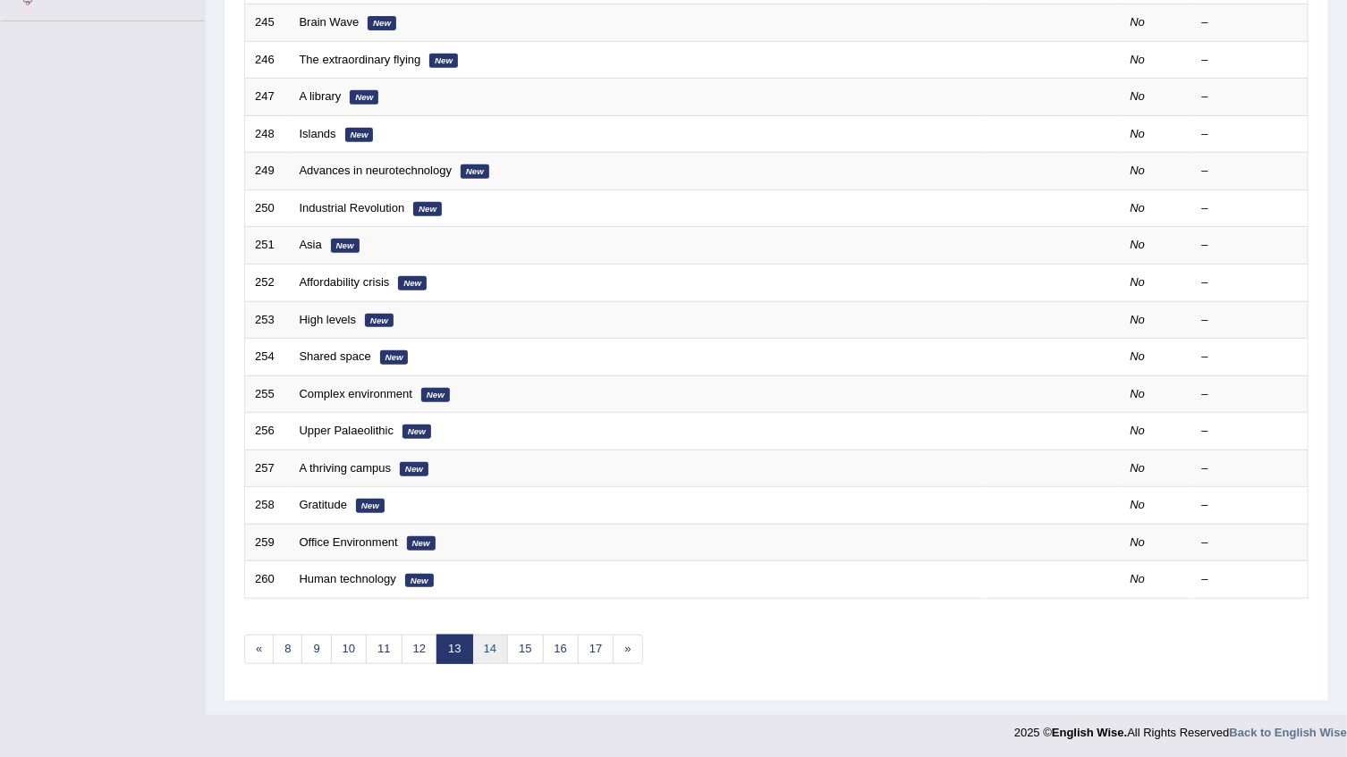
click at [484, 651] on link "14" at bounding box center [490, 650] width 36 height 30
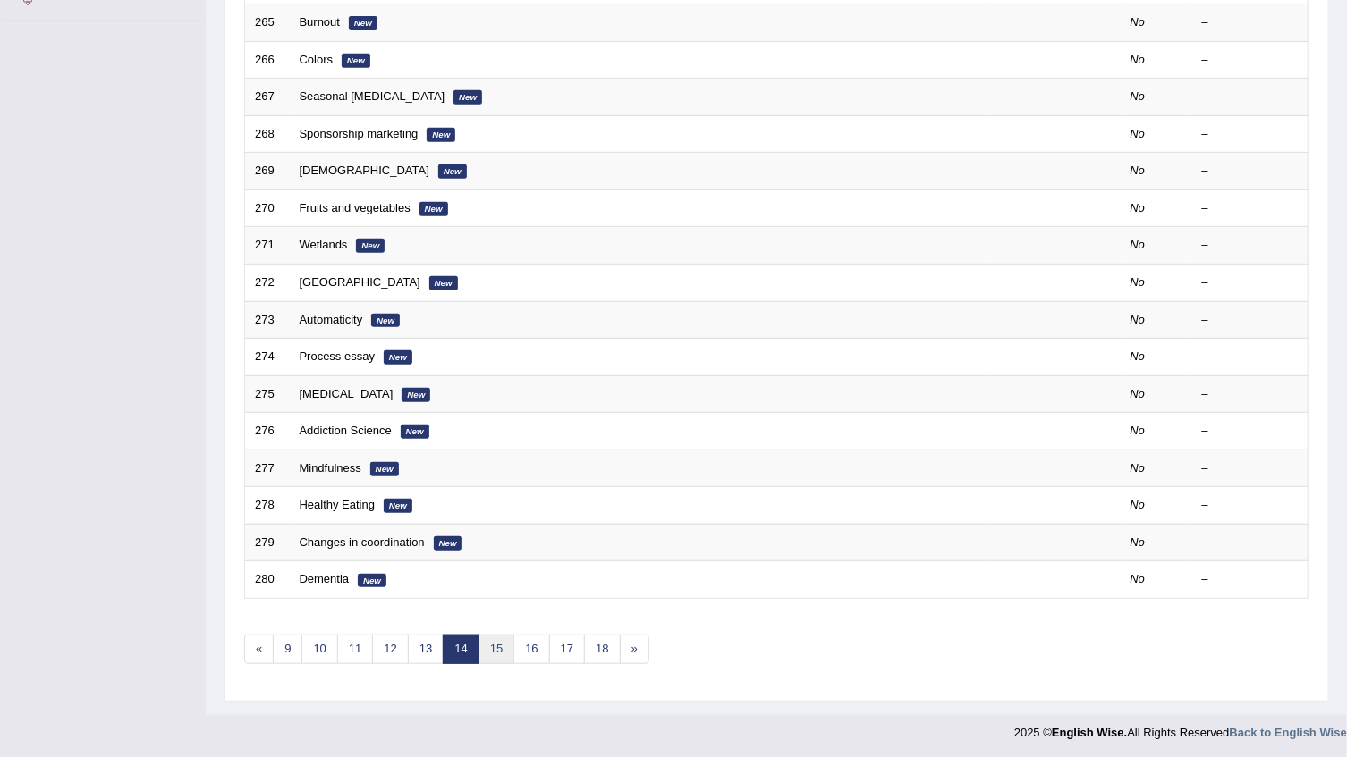
click at [494, 644] on link "15" at bounding box center [496, 650] width 36 height 30
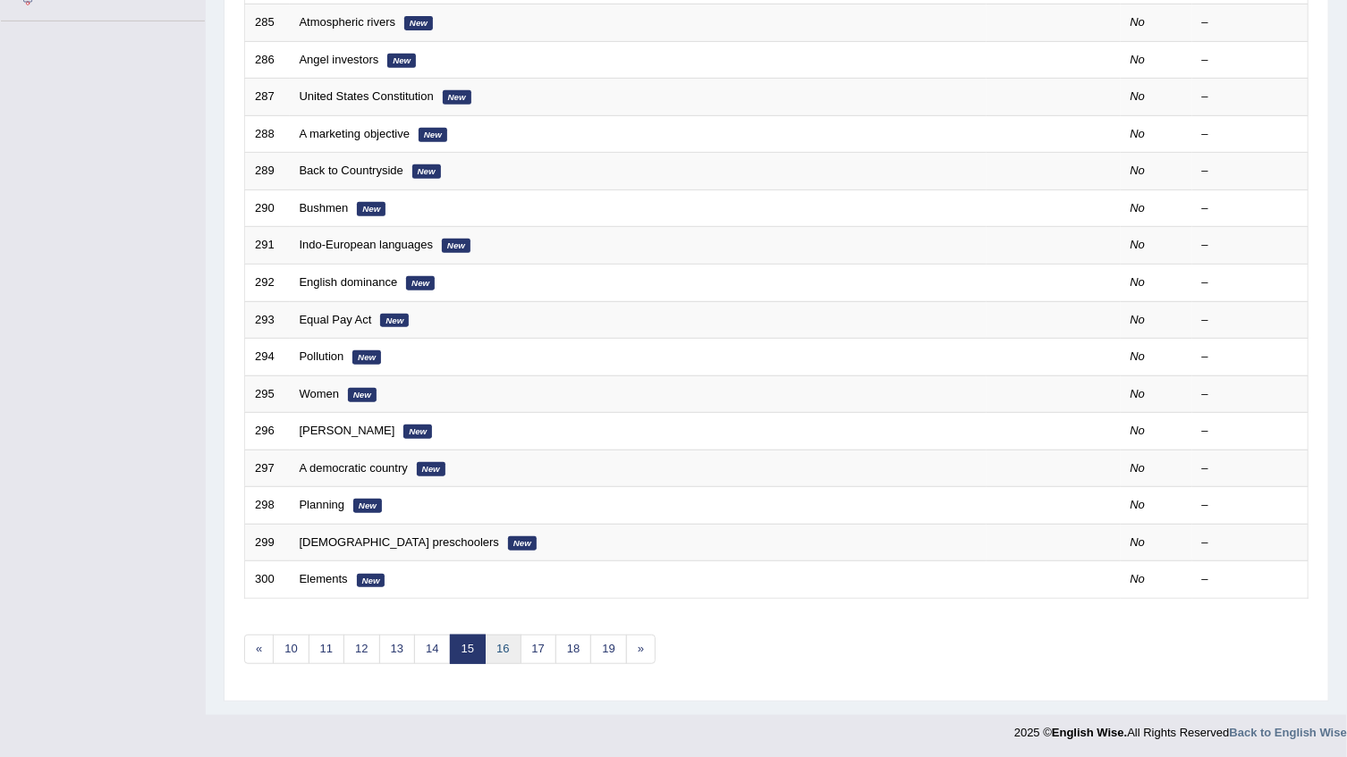
click at [508, 647] on link "16" at bounding box center [503, 650] width 36 height 30
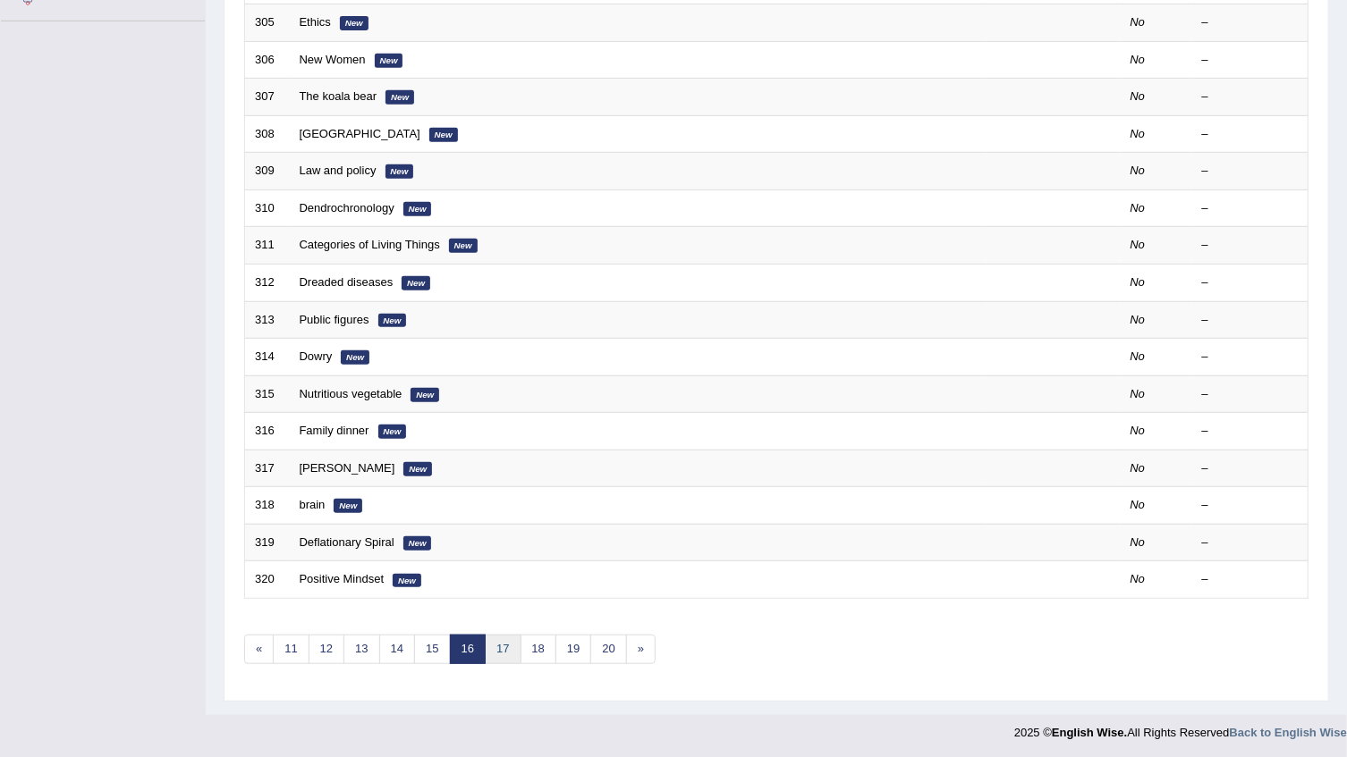
click at [500, 647] on link "17" at bounding box center [503, 650] width 36 height 30
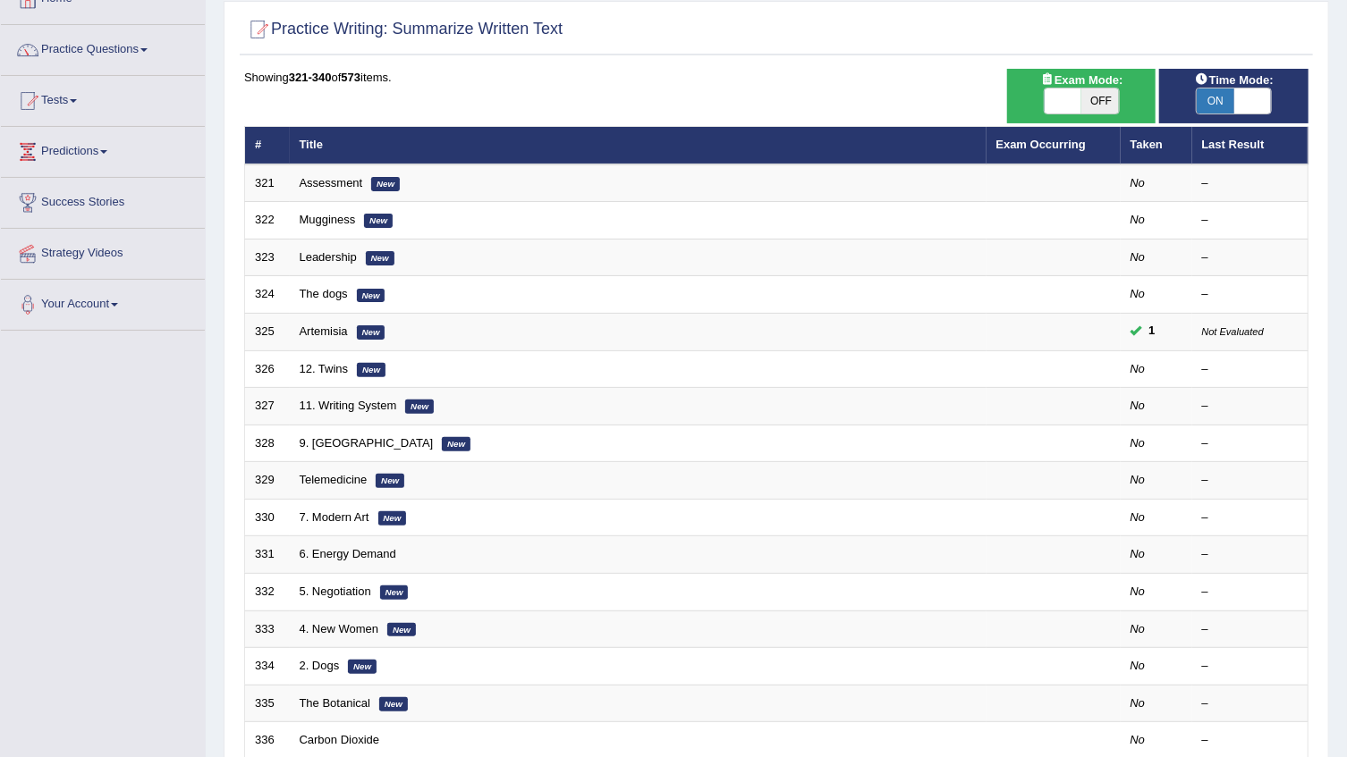
scroll to position [80, 0]
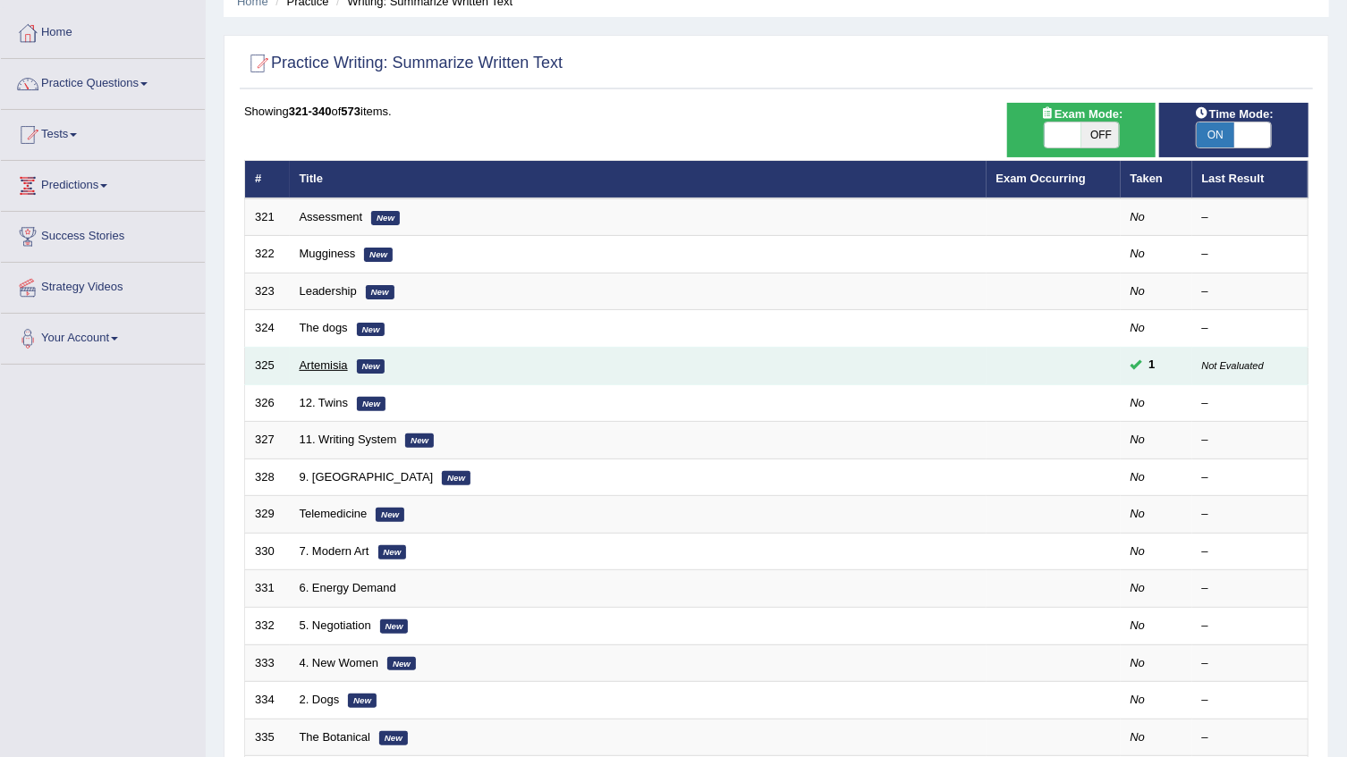
click at [337, 364] on link "Artemisia" at bounding box center [324, 365] width 48 height 13
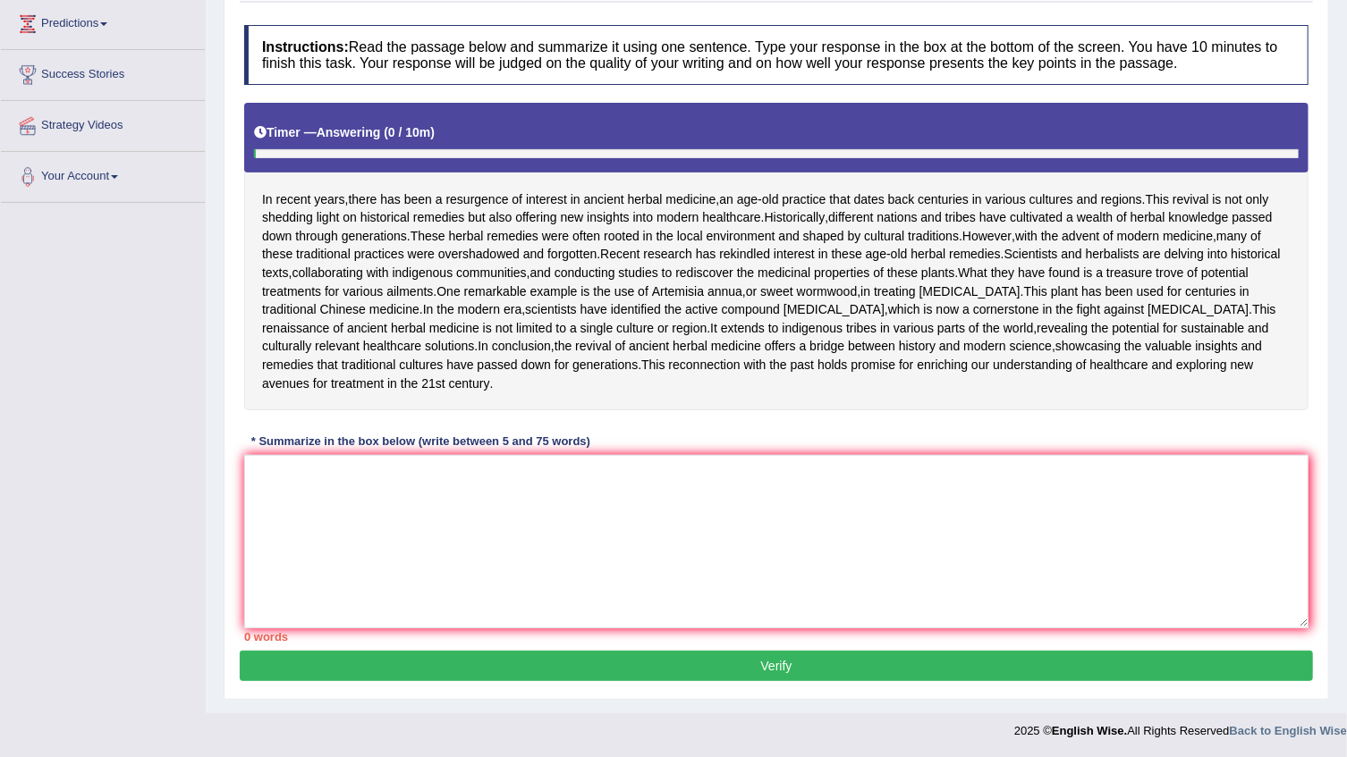
scroll to position [243, 0]
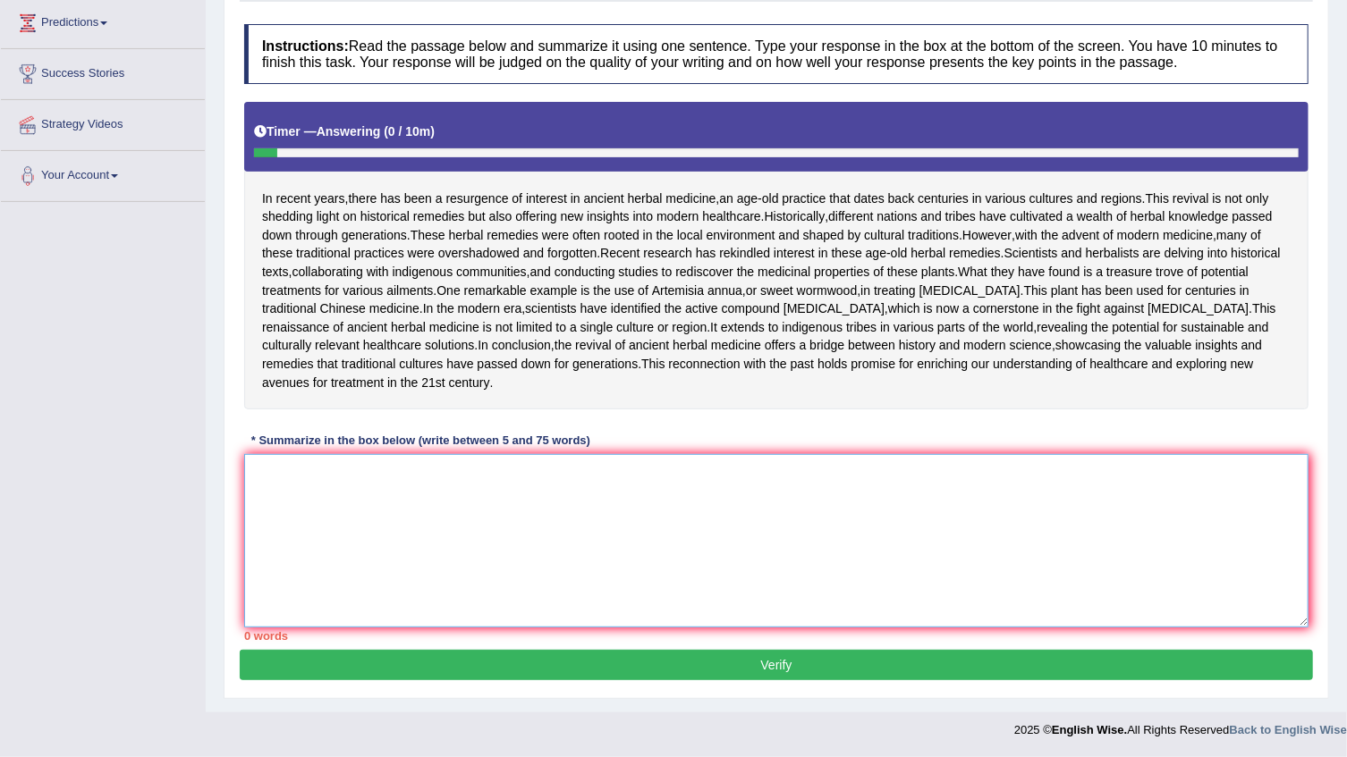
paste textarea "The passage outlines different nations and tribes have cultivated a wealth of h…"
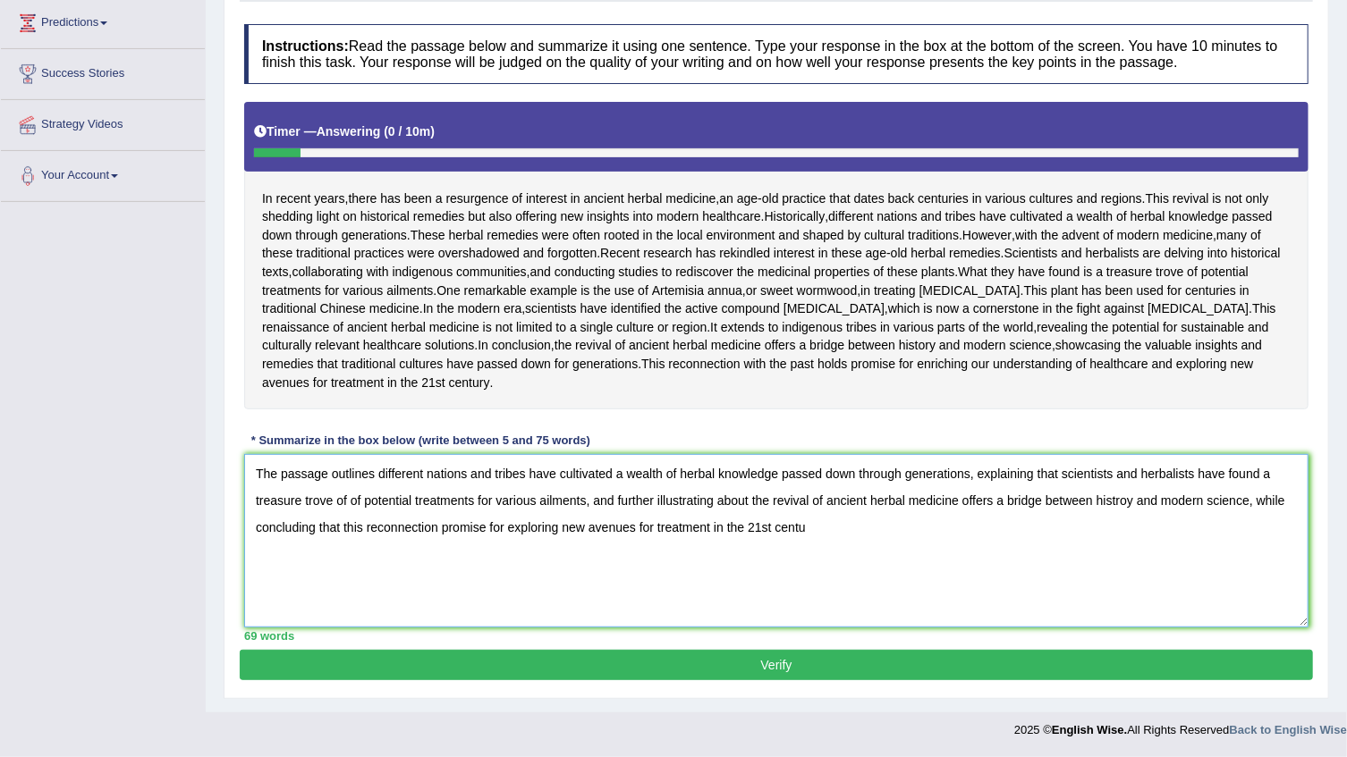
scroll to position [325, 0]
click at [345, 537] on textarea "The passage outlines different nations and tribes have cultivated a wealth of h…" at bounding box center [776, 540] width 1064 height 173
click at [809, 560] on textarea "The passage outlines different nations and tribes have cultivated a wealth of h…" at bounding box center [776, 540] width 1064 height 173
drag, startPoint x: 780, startPoint y: 476, endPoint x: 972, endPoint y: 478, distance: 192.3
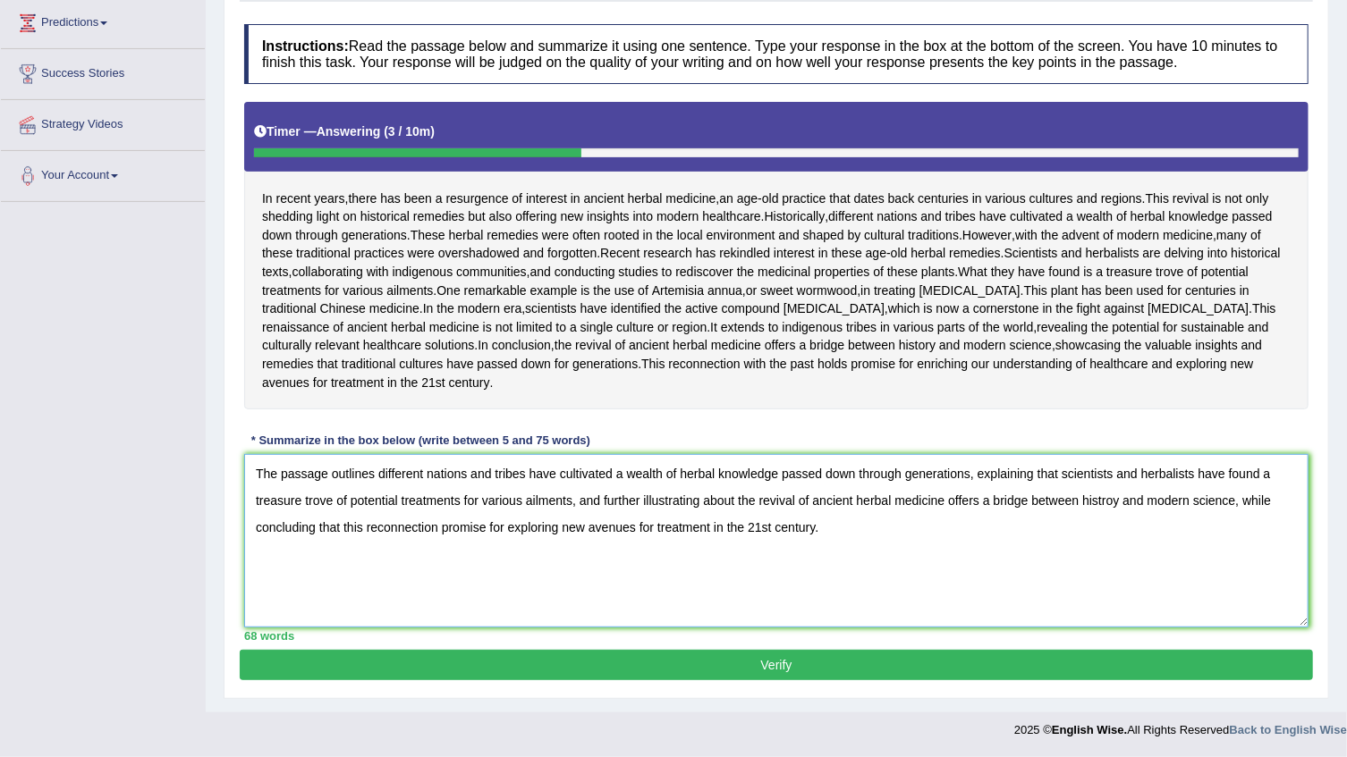
click at [972, 478] on textarea "The passage outlines different nations and tribes have cultivated a wealth of h…" at bounding box center [776, 540] width 1064 height 173
type textarea "The passage outlines different nations and tribes have cultivated a wealth of h…"
click at [785, 662] on button "Verify" at bounding box center [776, 665] width 1073 height 30
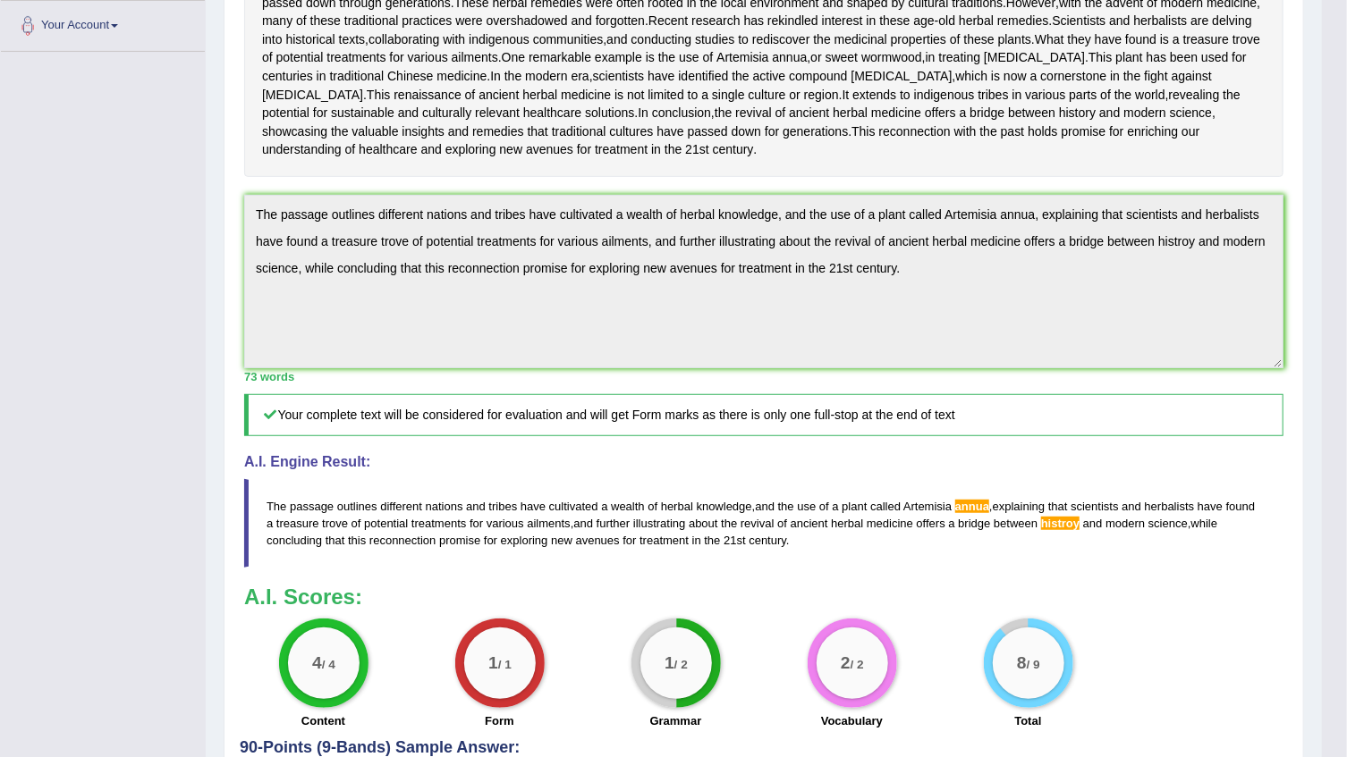
scroll to position [0, 0]
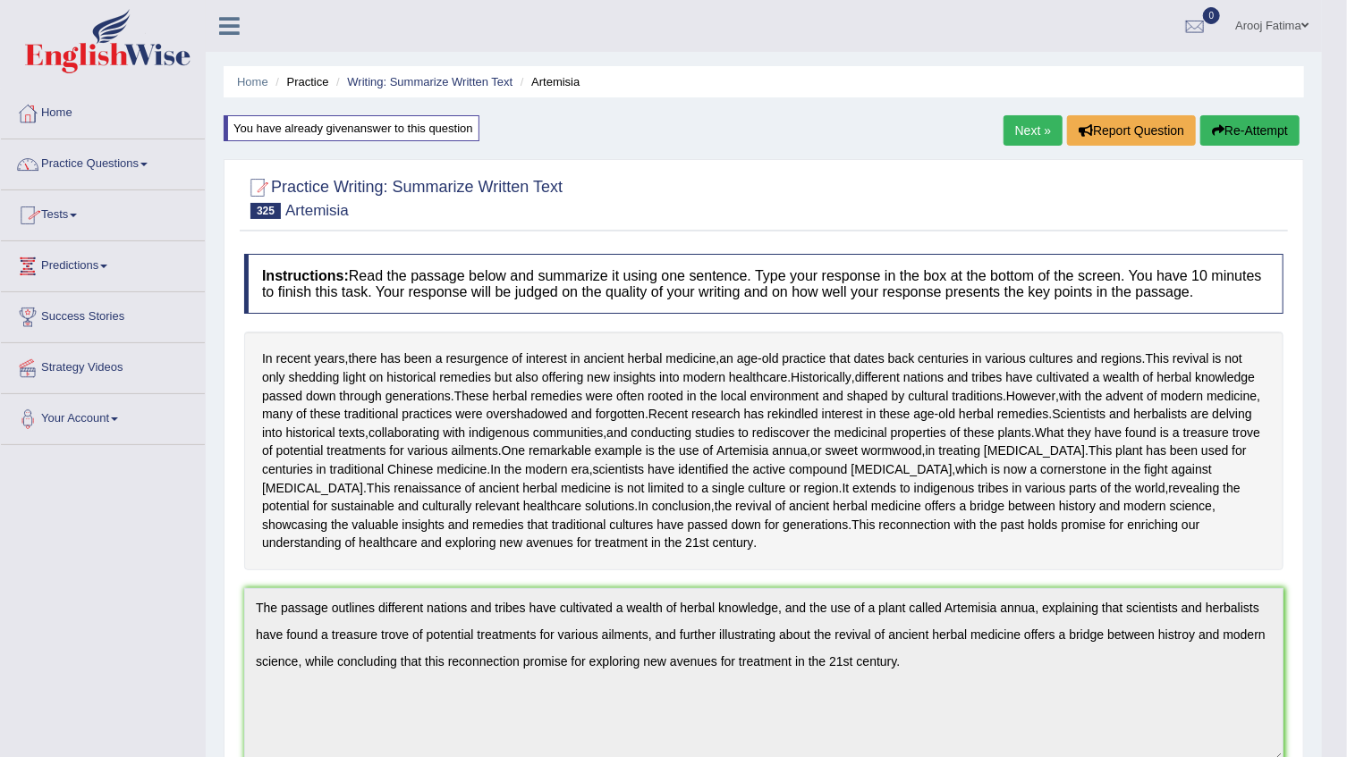
click at [1035, 139] on link "Next »" at bounding box center [1032, 130] width 59 height 30
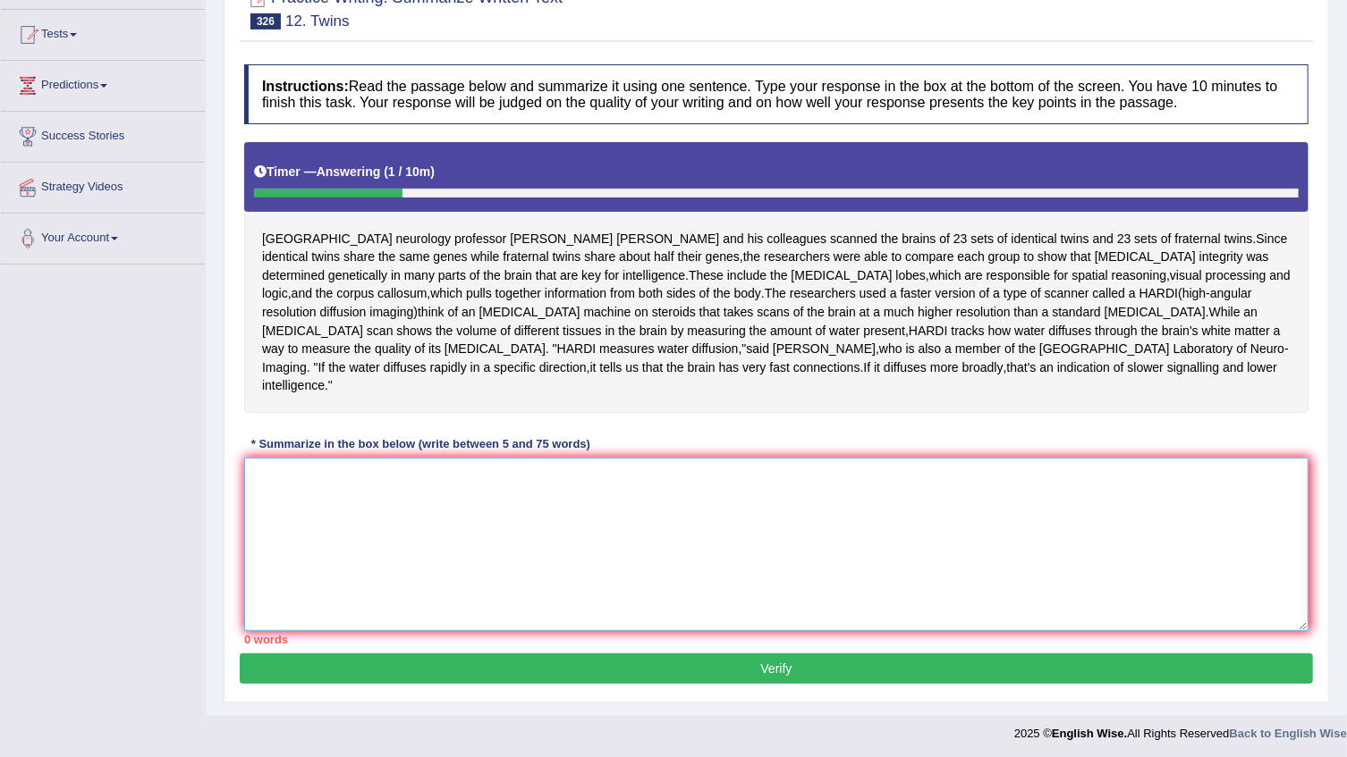
click at [351, 476] on textarea at bounding box center [776, 544] width 1064 height 173
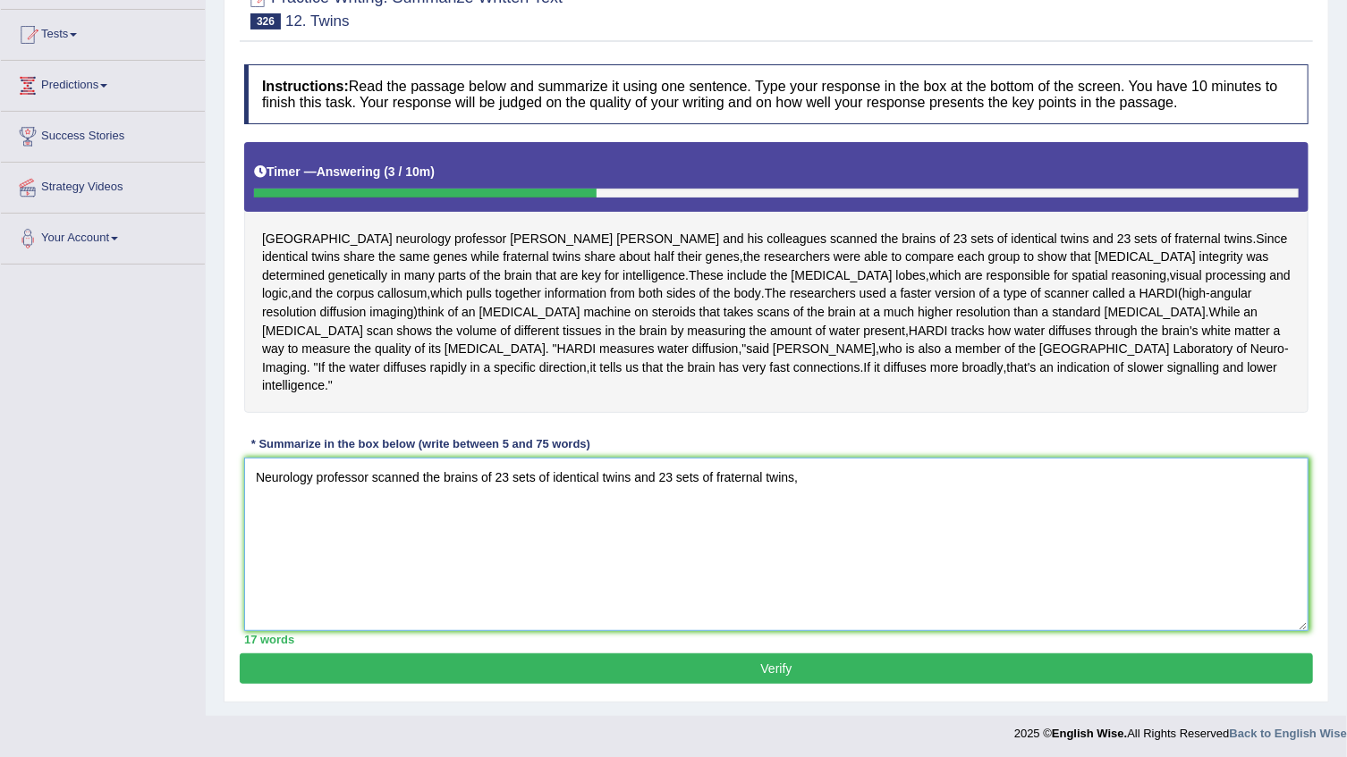
click at [266, 462] on textarea "Neurology professor scanned the brains of 23 sets of identical twins and 23 set…" at bounding box center [776, 544] width 1064 height 173
click at [936, 458] on textarea "The passage outlines a neurology professor scanned the brains of 23 sets of ide…" at bounding box center [776, 544] width 1064 height 173
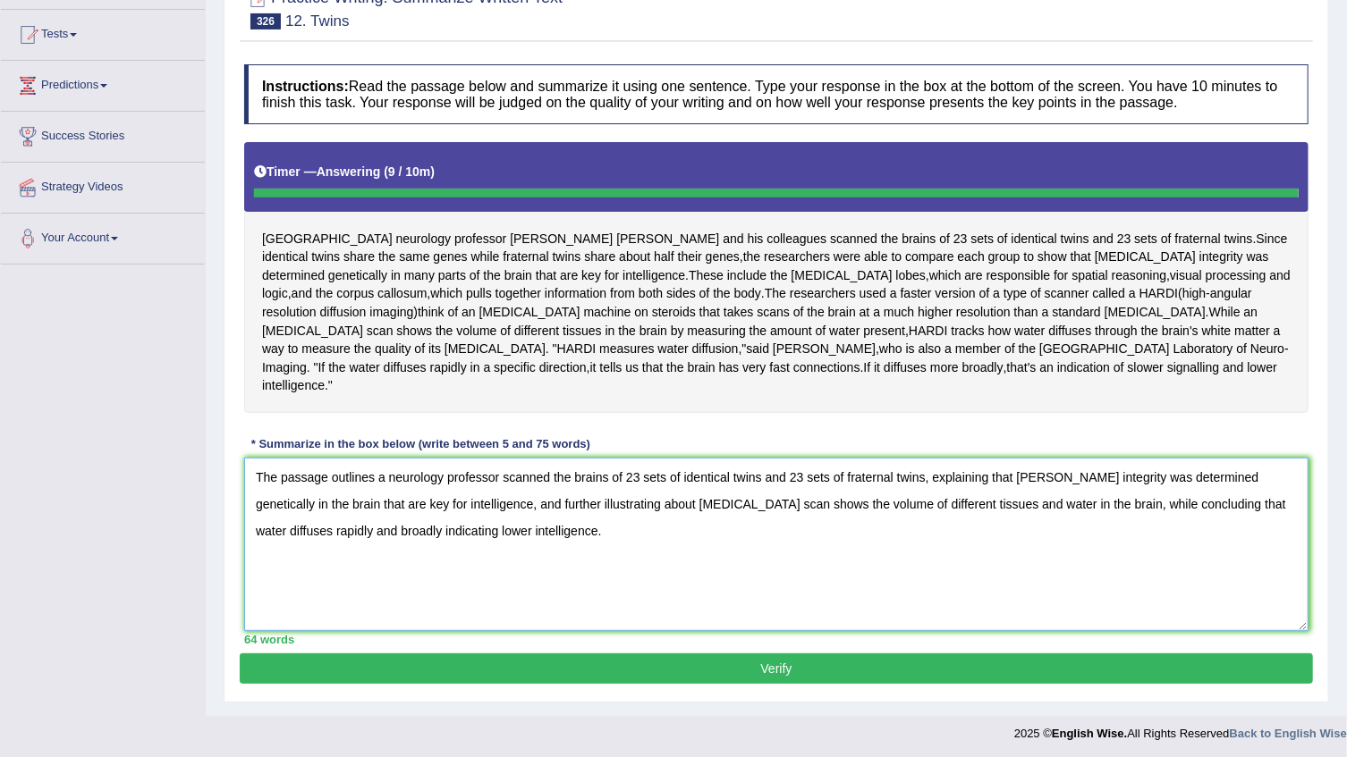
type textarea "The passage outlines a neurology professor scanned the brains of 23 sets of ide…"
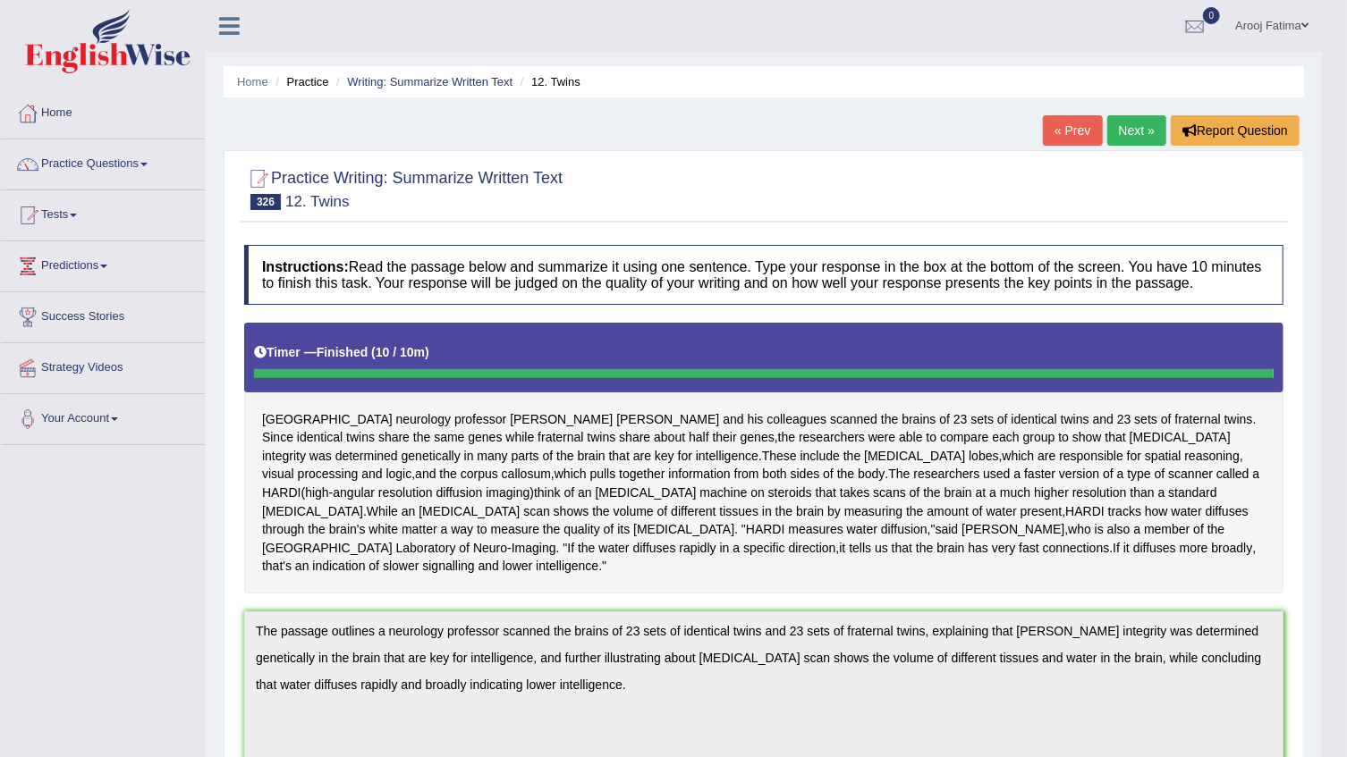
click at [1144, 131] on link "Next »" at bounding box center [1136, 130] width 59 height 30
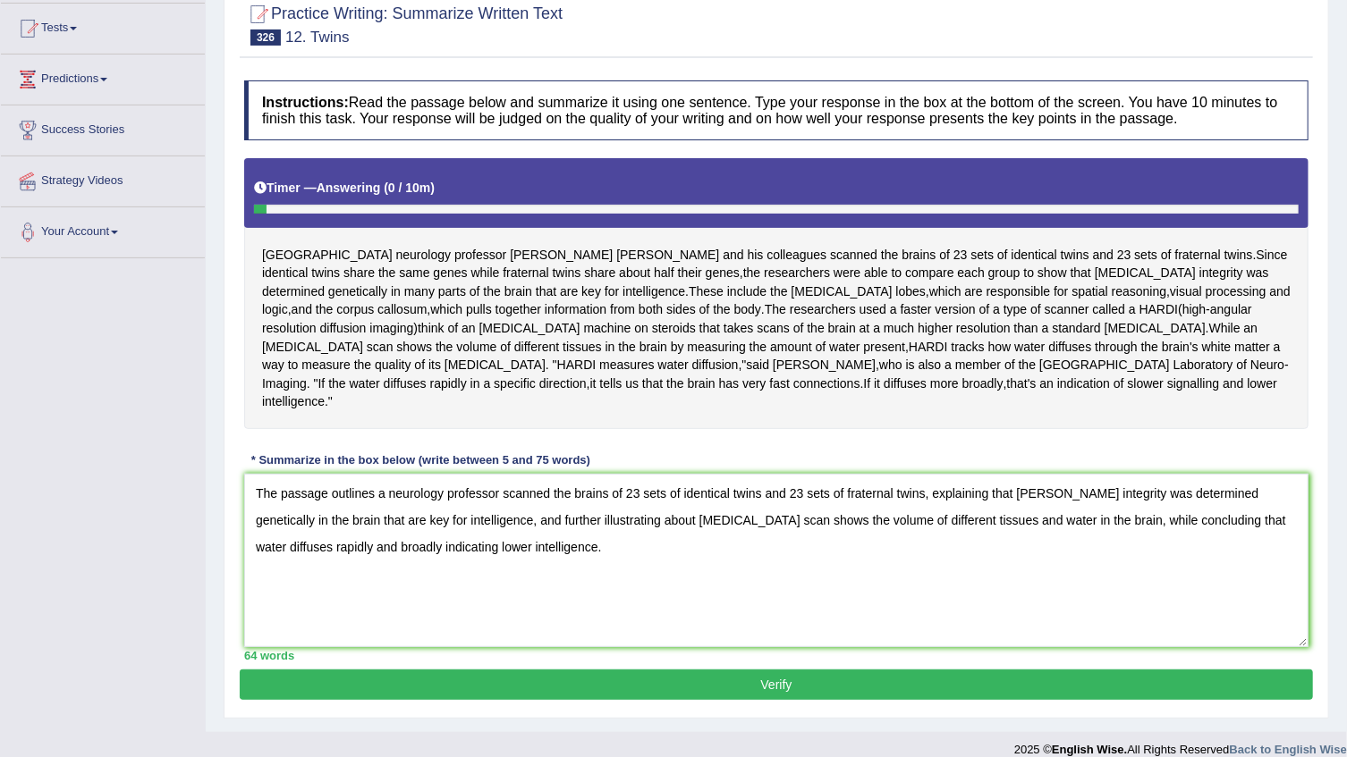
click at [1037, 478] on textarea "The passage outlines a neurology professor scanned the brains of 23 sets of ide…" at bounding box center [776, 560] width 1064 height 173
click at [1036, 477] on textarea "The passage outlines a neurology professor scanned the brains of 23 sets of ide…" at bounding box center [776, 560] width 1064 height 173
type textarea "The passage outlines a neurology professor scanned the brains of 23 sets of ide…"
click at [800, 670] on button "Verify" at bounding box center [776, 685] width 1073 height 30
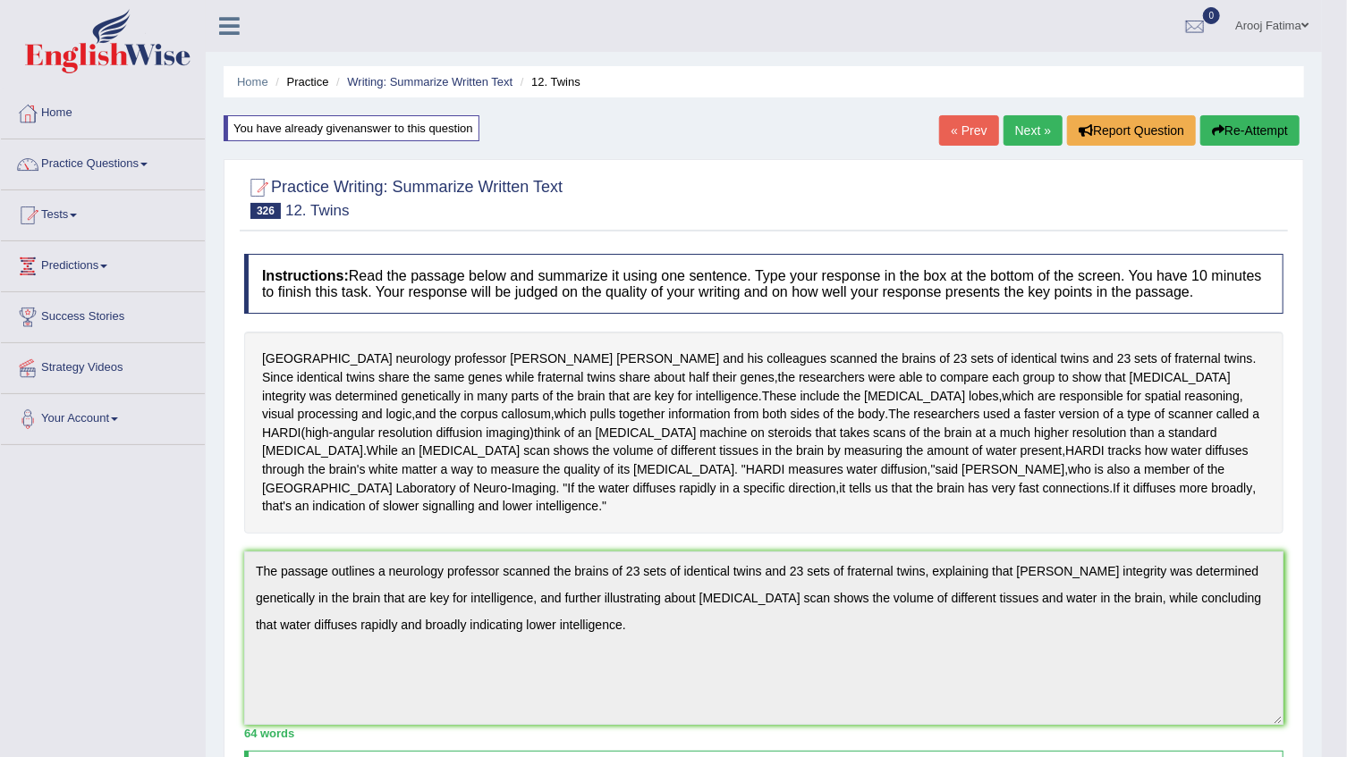
click at [1031, 131] on link "Next »" at bounding box center [1032, 130] width 59 height 30
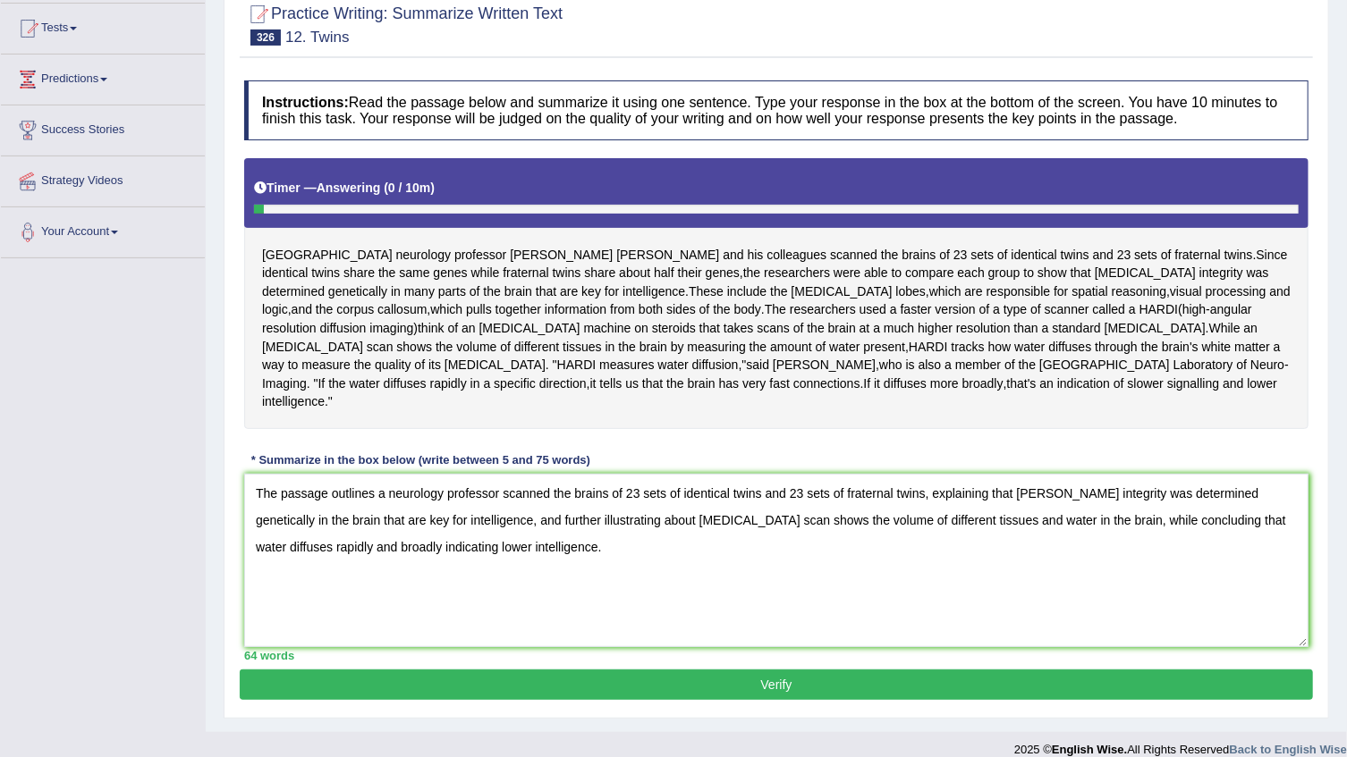
click at [452, 531] on textarea "The passage outlines a neurology professor scanned the brains of 23 sets of ide…" at bounding box center [776, 560] width 1064 height 173
type textarea "The passage outlines a neurology professor scanned the brains of 23 sets of ide…"
click at [822, 670] on button "Verify" at bounding box center [776, 685] width 1073 height 30
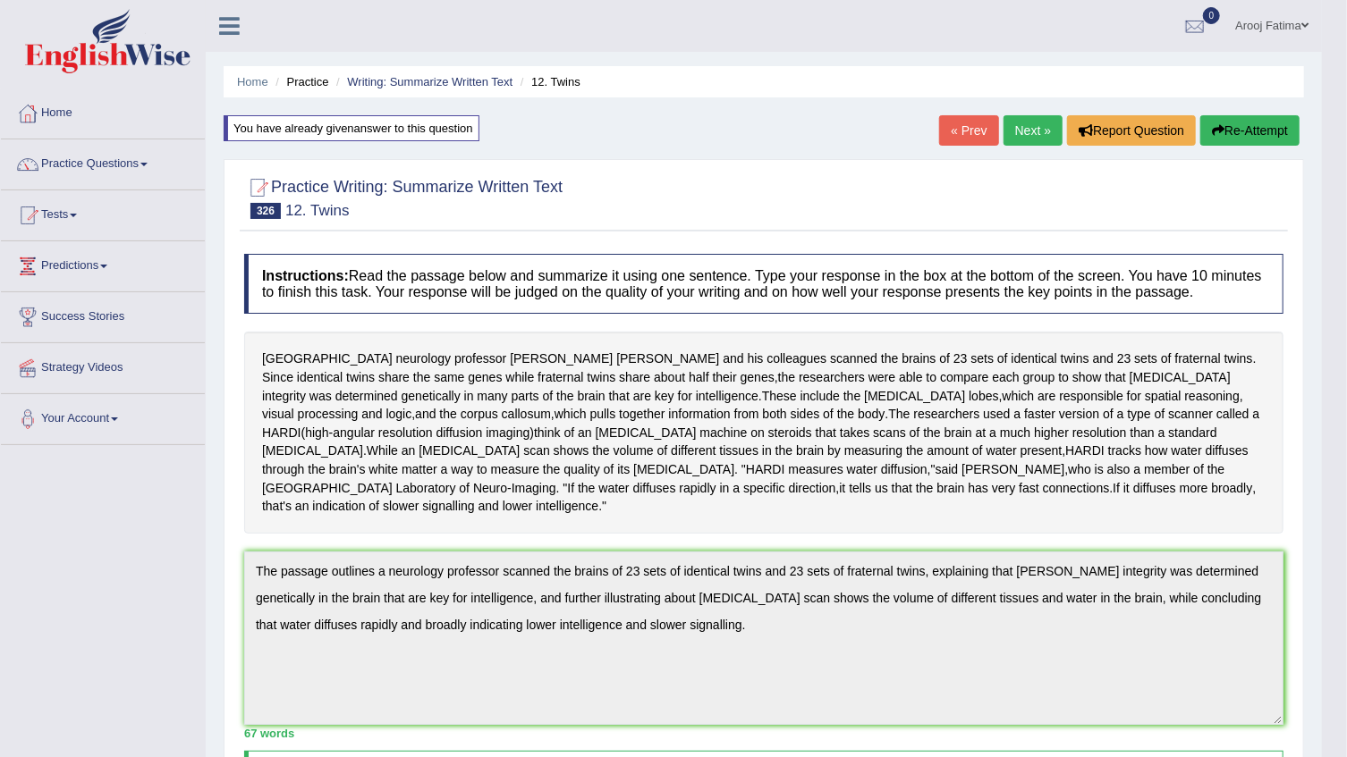
click at [1042, 125] on link "Next »" at bounding box center [1032, 130] width 59 height 30
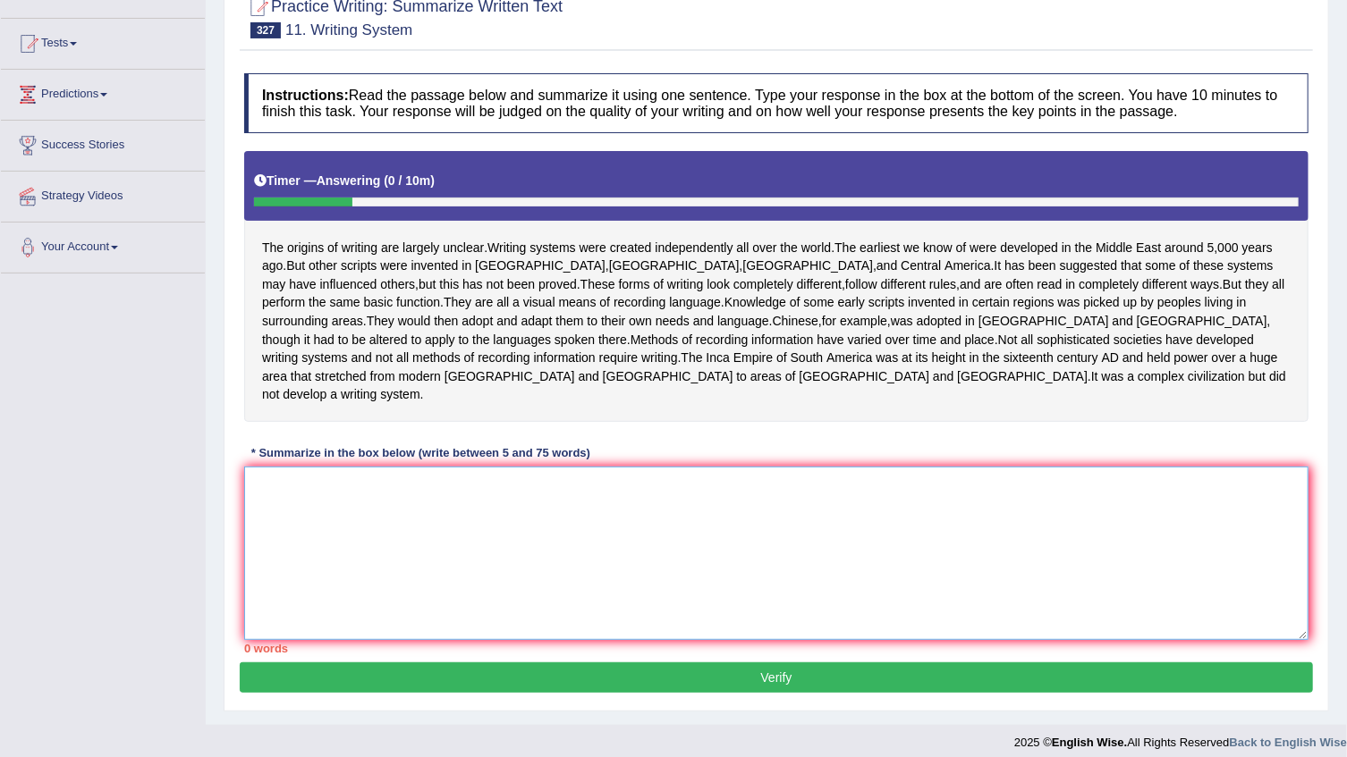
click at [361, 504] on textarea at bounding box center [776, 553] width 1064 height 173
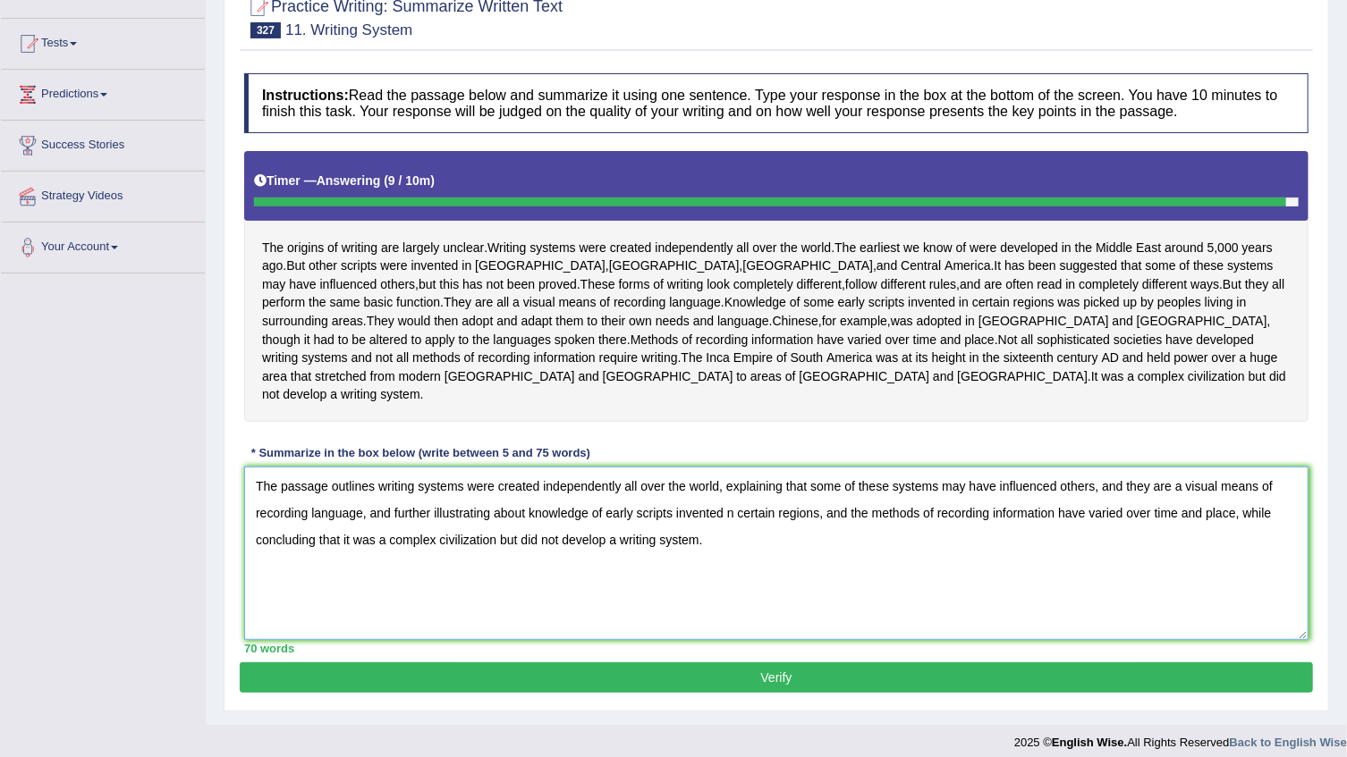
type textarea "The passage outlines writing systems were created independently all over the wo…"
click at [774, 663] on button "Verify" at bounding box center [776, 678] width 1073 height 30
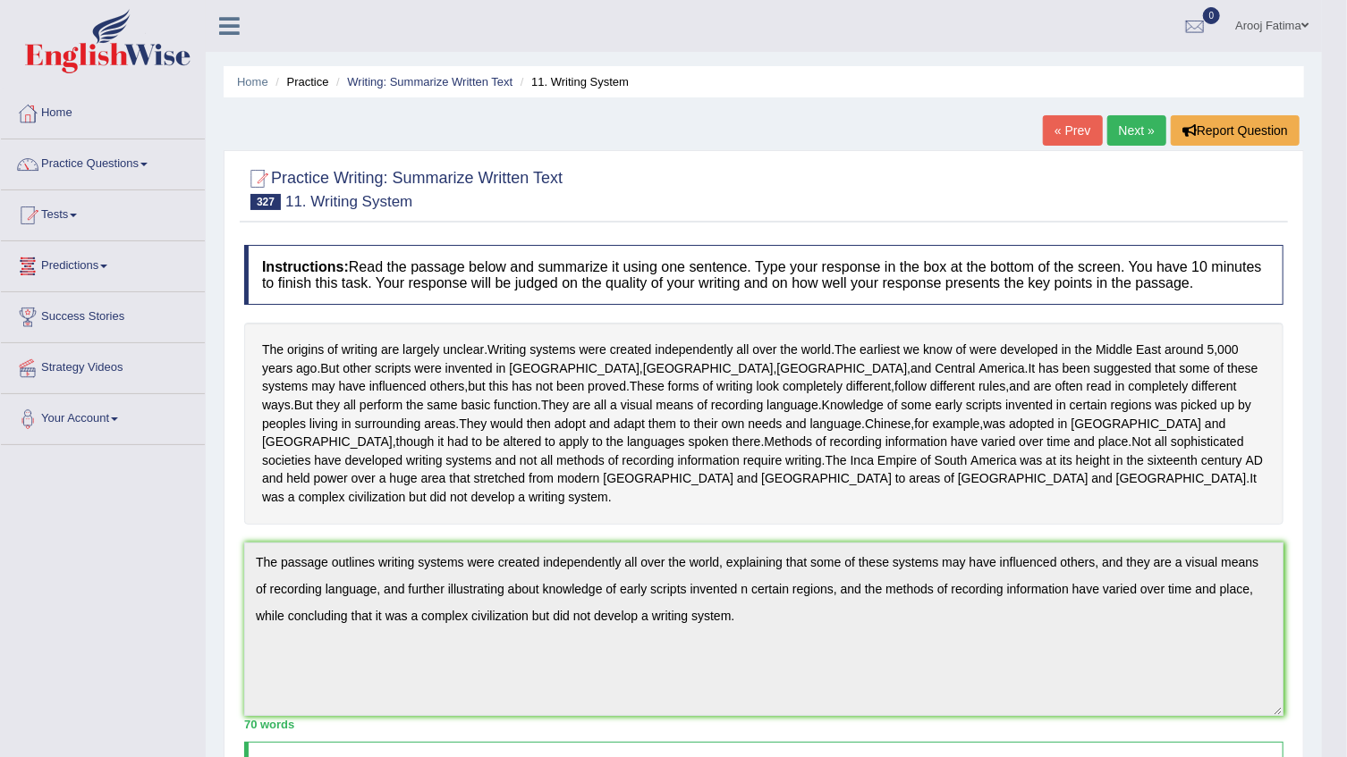
click at [1139, 126] on link "Next »" at bounding box center [1136, 130] width 59 height 30
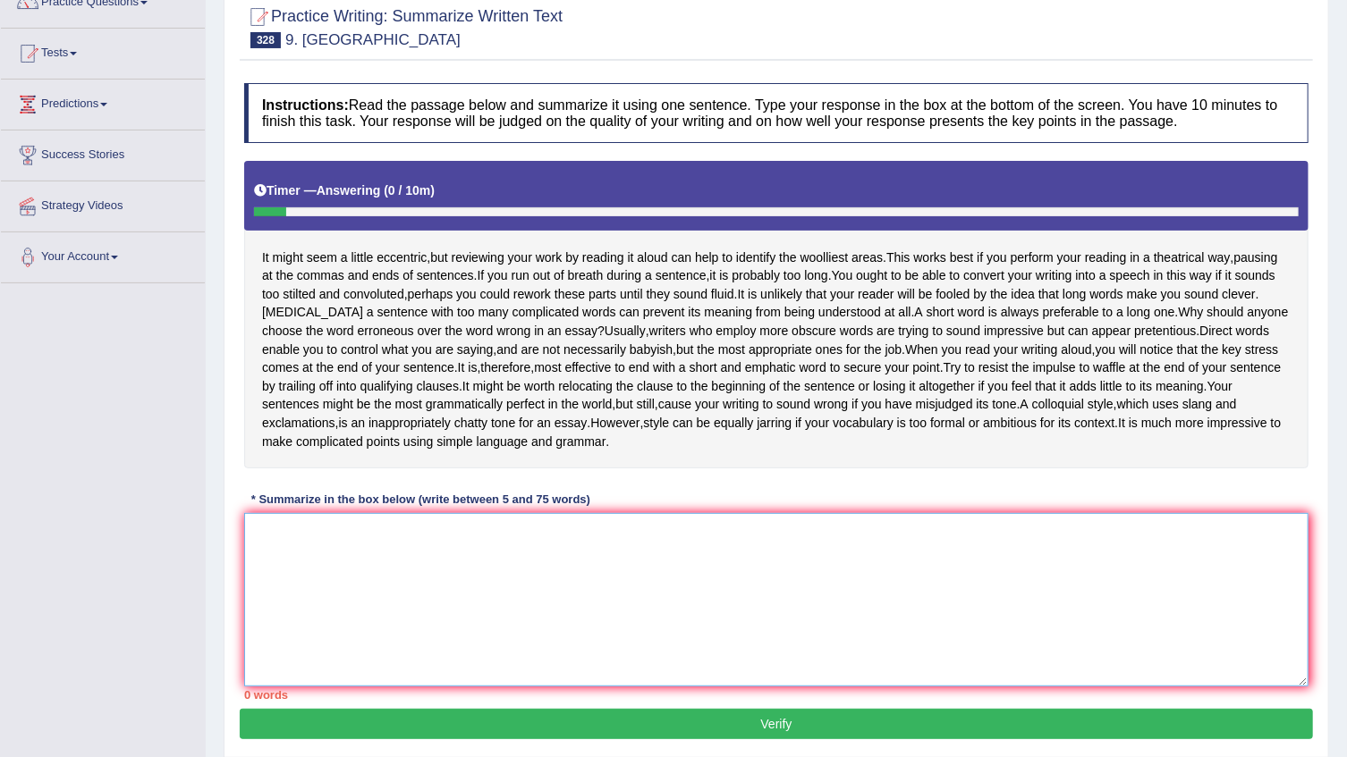
click at [293, 553] on textarea at bounding box center [776, 599] width 1064 height 173
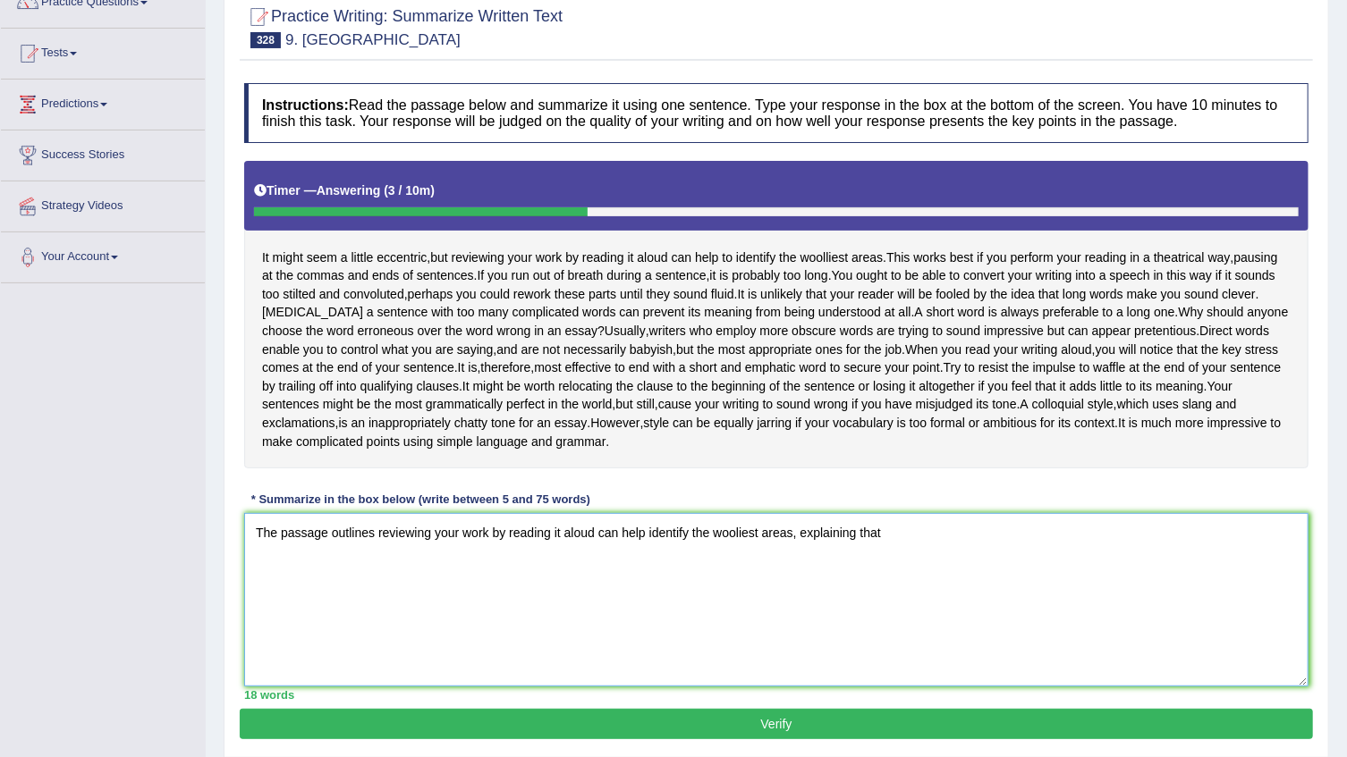
drag, startPoint x: 790, startPoint y: 531, endPoint x: 646, endPoint y: 535, distance: 144.0
click at [646, 535] on textarea "The passage outlines reviewing your work by reading it aloud can help identify …" at bounding box center [776, 599] width 1064 height 173
click at [921, 536] on textarea "The passage outlines reviewing your work by reading it aloud can help to notice…" at bounding box center [776, 599] width 1064 height 173
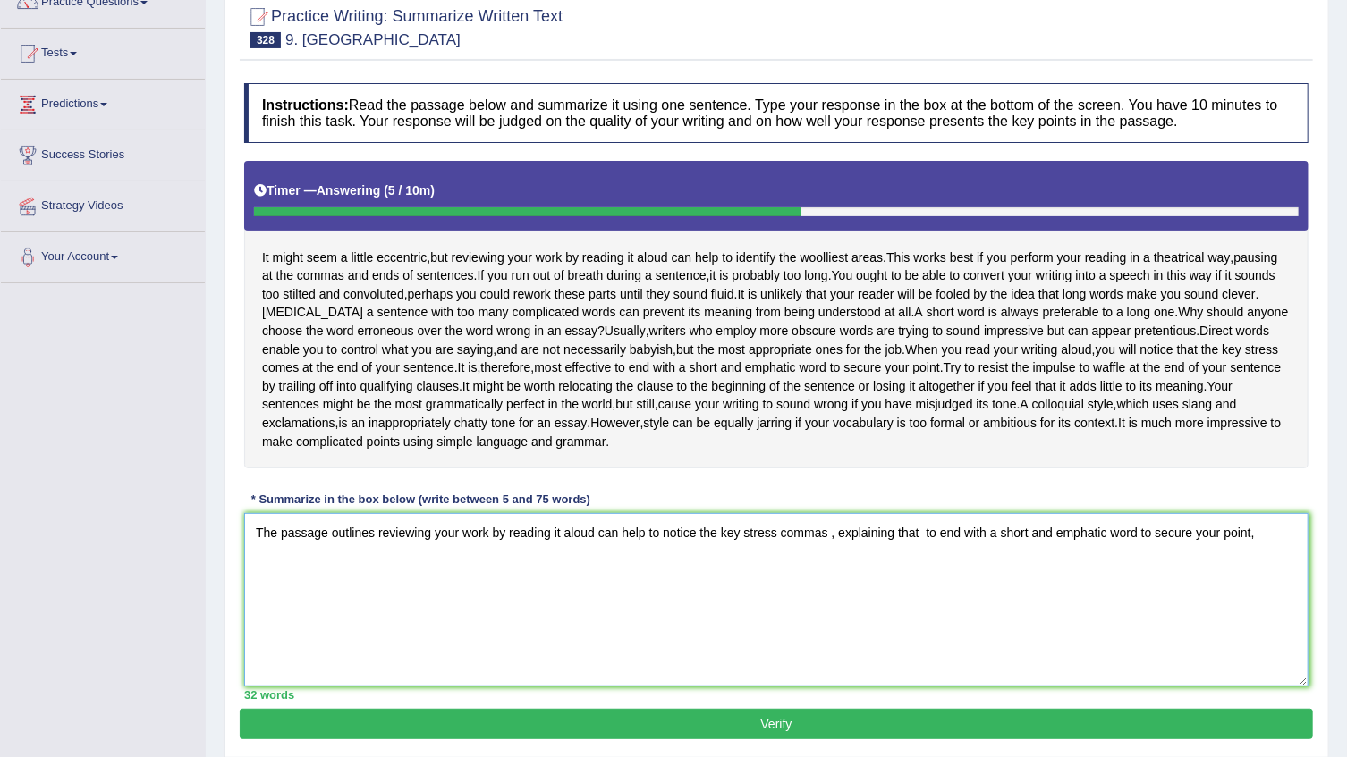
click at [920, 537] on textarea "The passage outlines reviewing your work by reading it aloud can help to notice…" at bounding box center [776, 599] width 1064 height 173
click at [1021, 533] on textarea "The passage outlines reviewing your work by reading it aloud can help to notice…" at bounding box center [776, 599] width 1064 height 173
drag, startPoint x: 1099, startPoint y: 532, endPoint x: 1043, endPoint y: 533, distance: 56.3
click at [1045, 533] on textarea "The passage outlines reviewing your work by reading it aloud can help to notice…" at bounding box center [776, 599] width 1064 height 173
click at [1033, 533] on textarea "The passage outlines reviewing your work by reading it aloud can help to notice…" at bounding box center [776, 599] width 1064 height 173
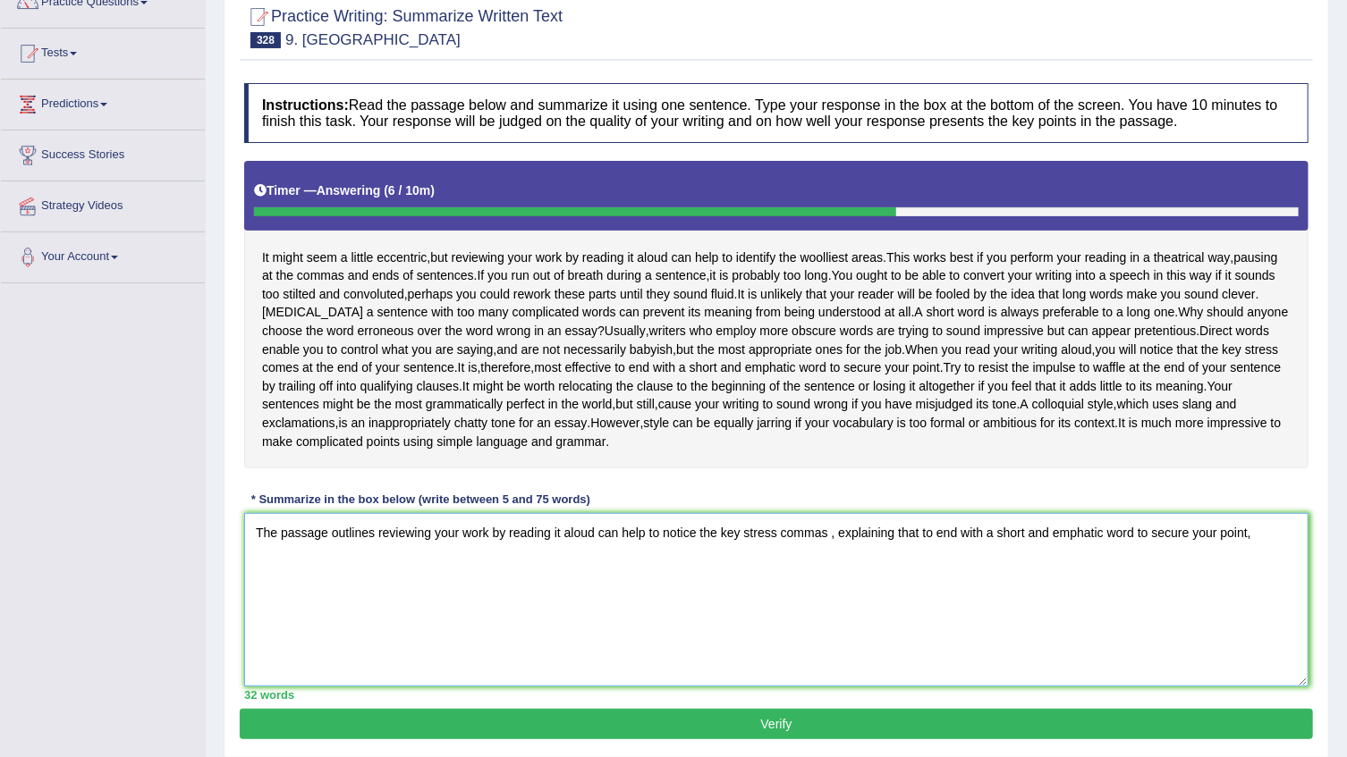
drag, startPoint x: 1100, startPoint y: 531, endPoint x: 1027, endPoint y: 539, distance: 73.8
click at [1027, 539] on textarea "The passage outlines reviewing your work by reading it aloud can help to notice…" at bounding box center [776, 599] width 1064 height 173
click at [1166, 537] on textarea "The passage outlines reviewing your work by reading it aloud can help to notice…" at bounding box center [776, 599] width 1064 height 173
click at [1028, 533] on textarea "The passage outlines reviewing your work by reading it aloud can help to notice…" at bounding box center [776, 599] width 1064 height 173
click at [1165, 534] on textarea "The passage outlines reviewing your work by reading it aloud can help to notice…" at bounding box center [776, 599] width 1064 height 173
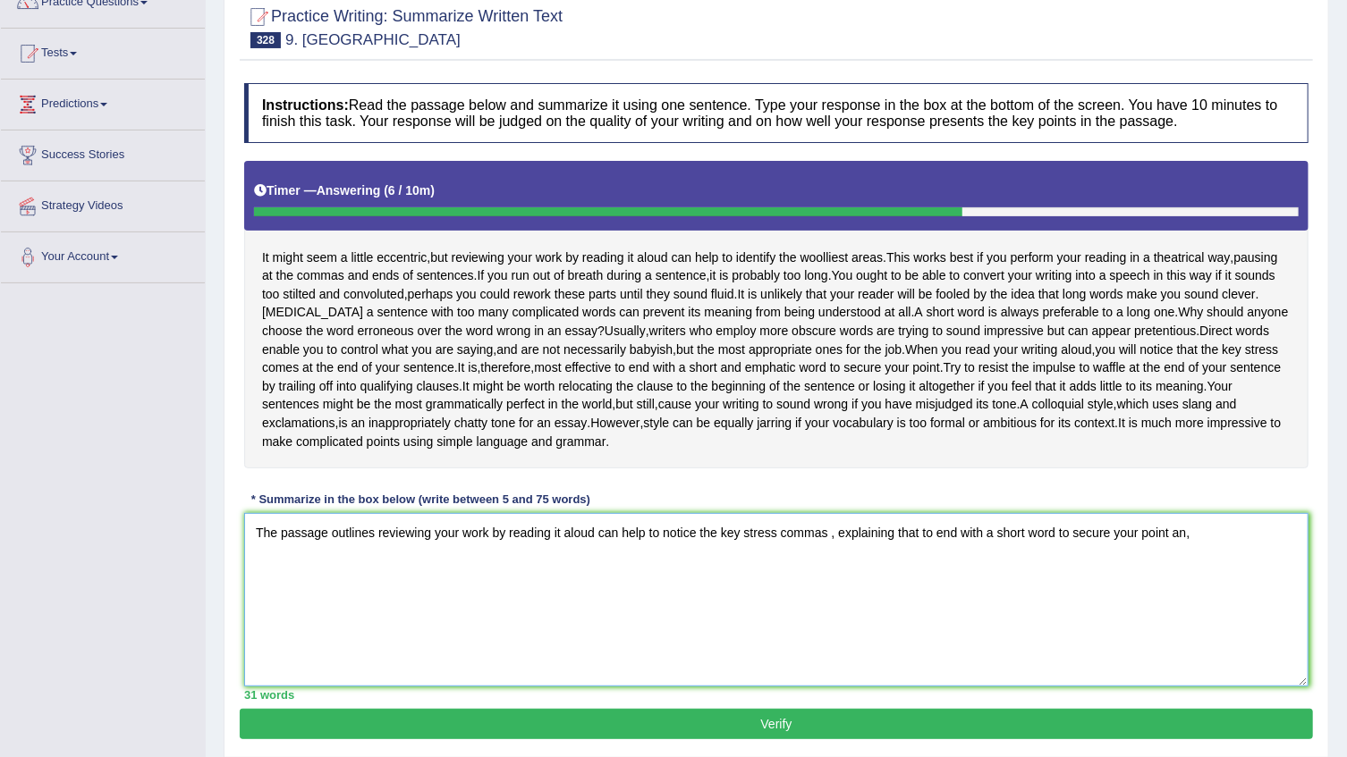
click at [1165, 534] on textarea "The passage outlines reviewing your work by reading it aloud can help to notice…" at bounding box center [776, 599] width 1064 height 173
click at [1200, 528] on textarea "The passage outlines reviewing your work by reading it aloud can help to notice…" at bounding box center [776, 599] width 1064 height 173
click at [1164, 532] on textarea "The passage outlines reviewing your work by reading it aloud can help to notice…" at bounding box center [776, 599] width 1064 height 173
click at [1168, 533] on textarea "The passage outlines reviewing your work by reading it aloud can help to notice…" at bounding box center [776, 599] width 1064 height 173
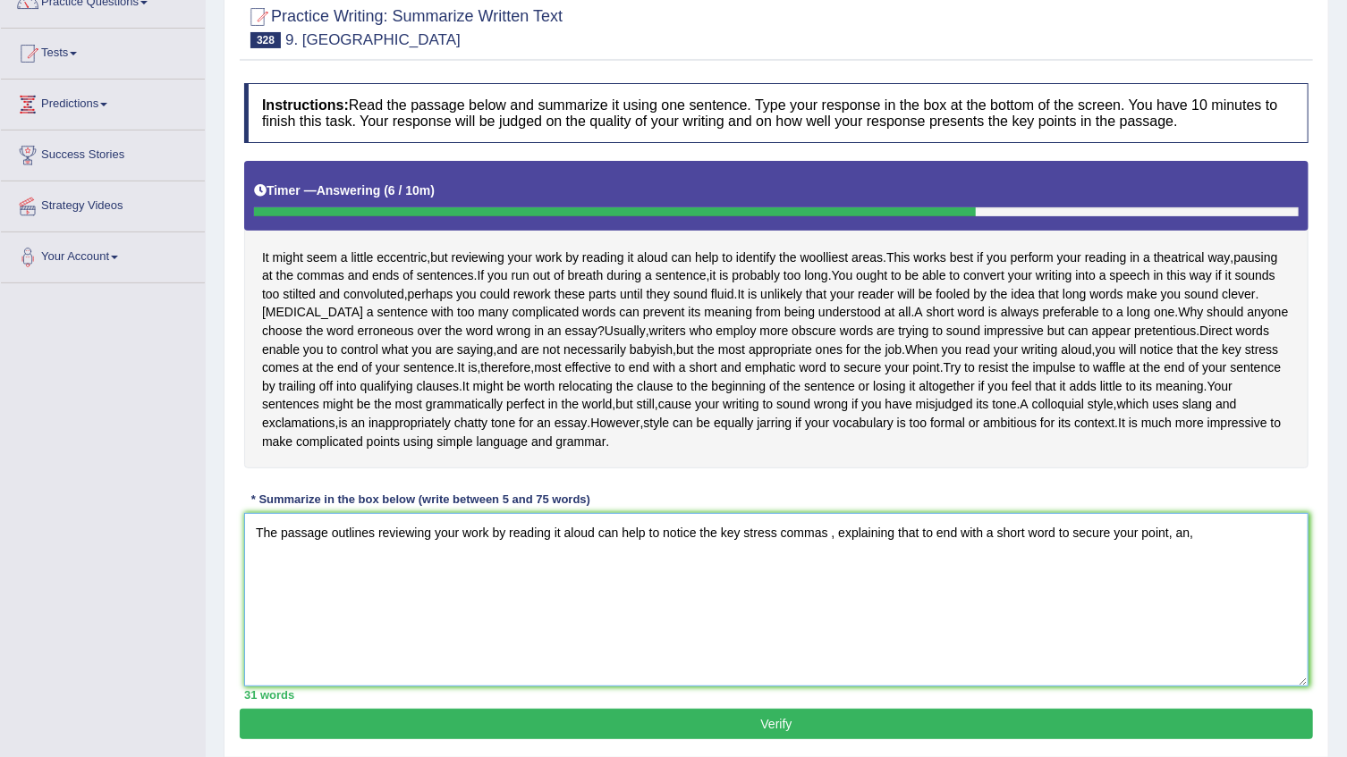
click at [1189, 534] on textarea "The passage outlines reviewing your work by reading it aloud can help to notice…" at bounding box center [776, 599] width 1064 height 173
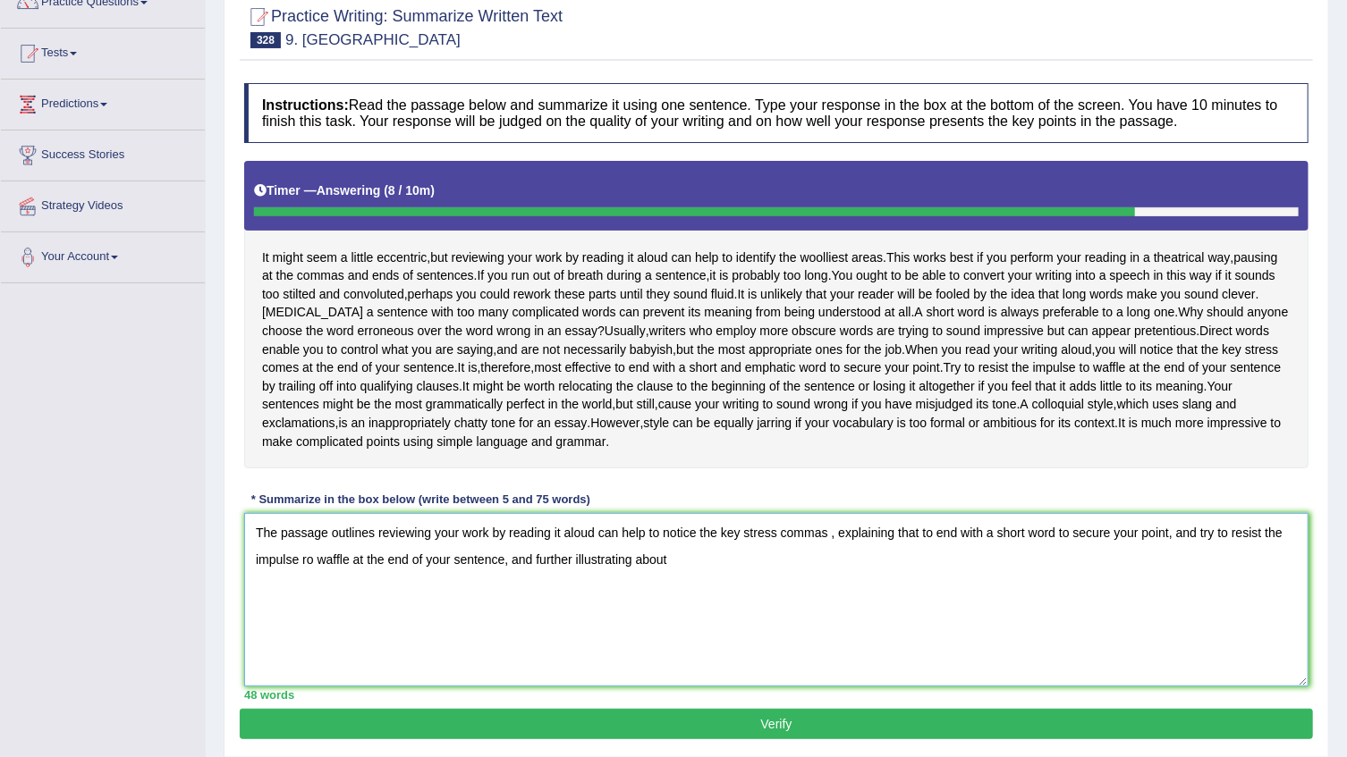
click at [501, 563] on textarea "The passage outlines reviewing your work by reading it aloud can help to notice…" at bounding box center [776, 599] width 1064 height 173
click at [907, 563] on textarea "The passage outlines reviewing your work by reading it aloud can help to notice…" at bounding box center [776, 599] width 1064 height 173
type textarea "The passage outlines reviewing your work by reading it aloud can help to notice…"
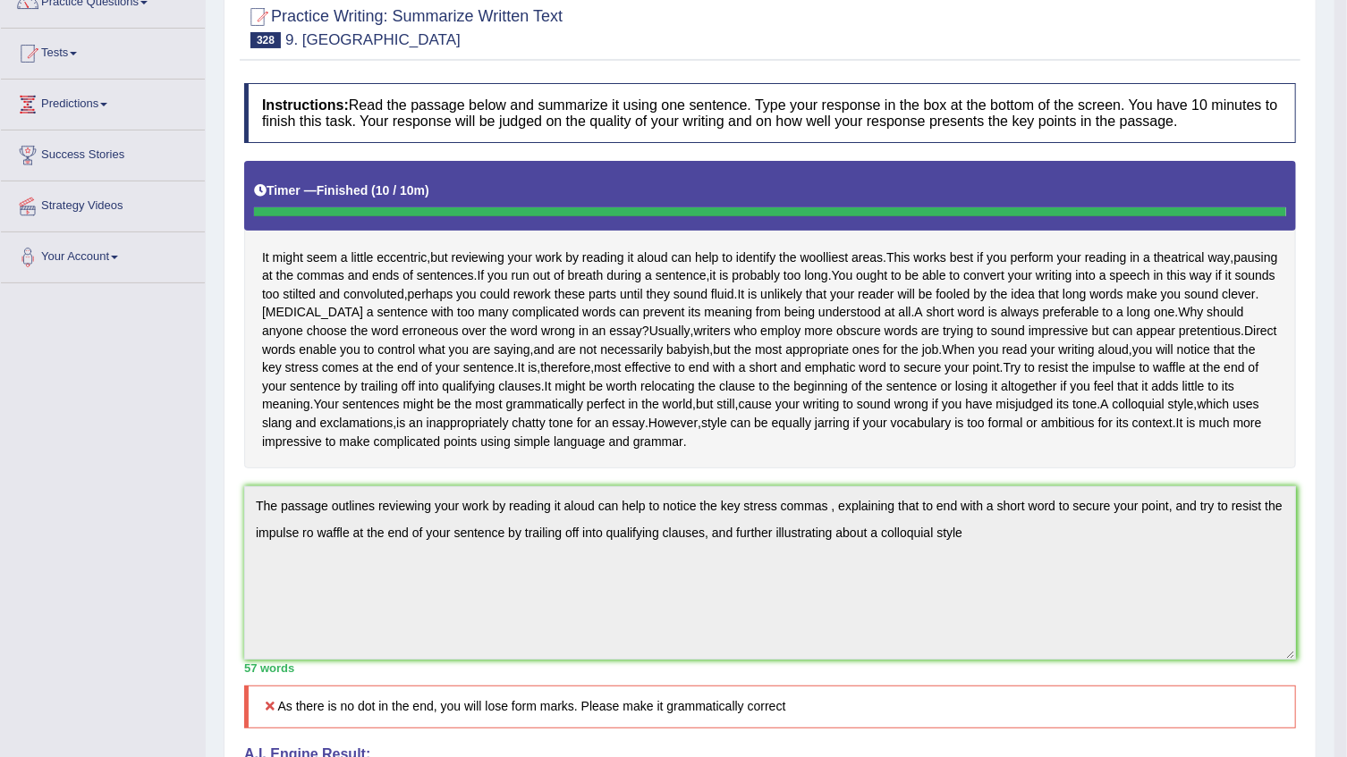
click at [791, 515] on div "Updating answer..." at bounding box center [673, 378] width 1347 height 757
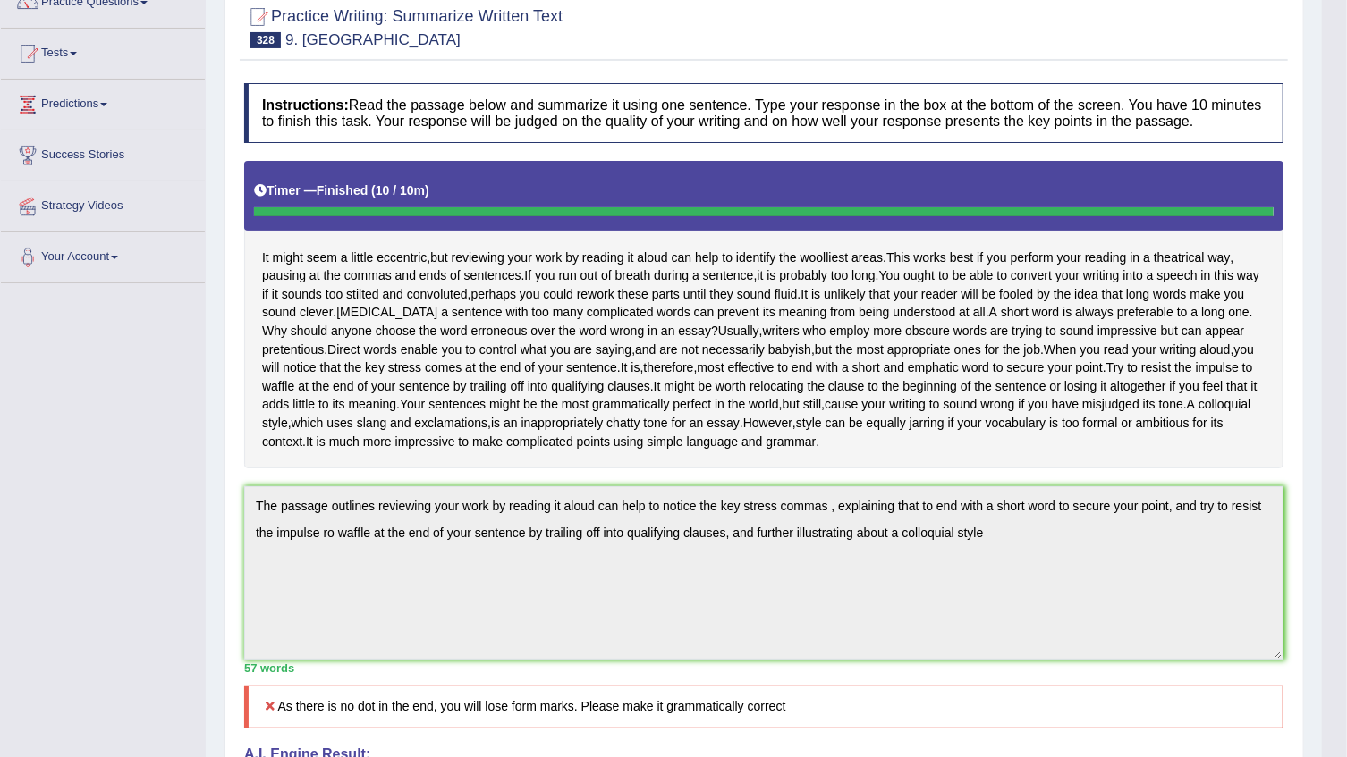
click at [836, 307] on div "It might seem a little eccentric , but reviewing your work by reading it aloud …" at bounding box center [763, 315] width 1039 height 308
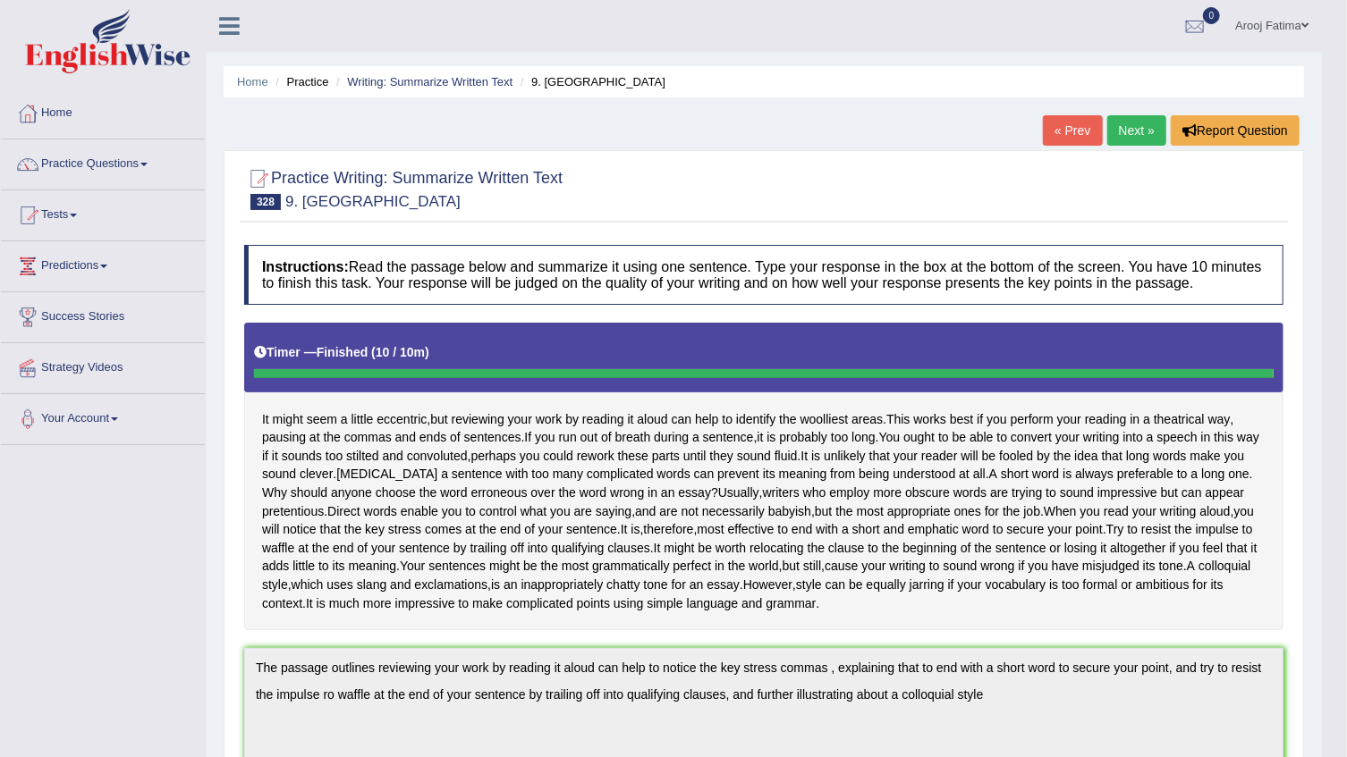
click at [1139, 129] on link "Next »" at bounding box center [1136, 130] width 59 height 30
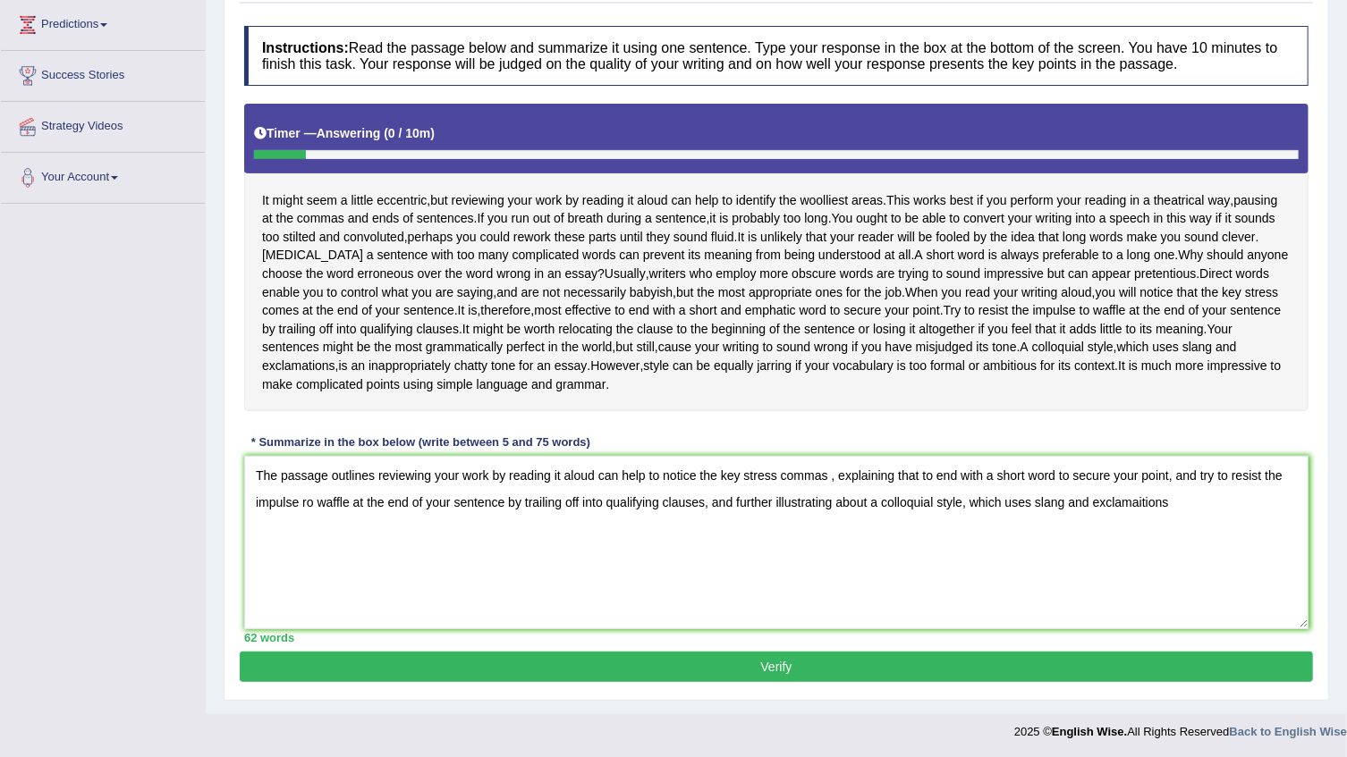
click at [1145, 501] on textarea "The passage outlines reviewing your work by reading it aloud can help to notice…" at bounding box center [776, 542] width 1064 height 173
click at [1216, 492] on textarea "The passage outlines reviewing your work by reading it aloud can help to notice…" at bounding box center [776, 542] width 1064 height 173
click at [1199, 499] on textarea "The passage outlines reviewing your work by reading it aloud can help to notice…" at bounding box center [776, 542] width 1064 height 173
drag, startPoint x: 707, startPoint y: 505, endPoint x: 505, endPoint y: 509, distance: 201.3
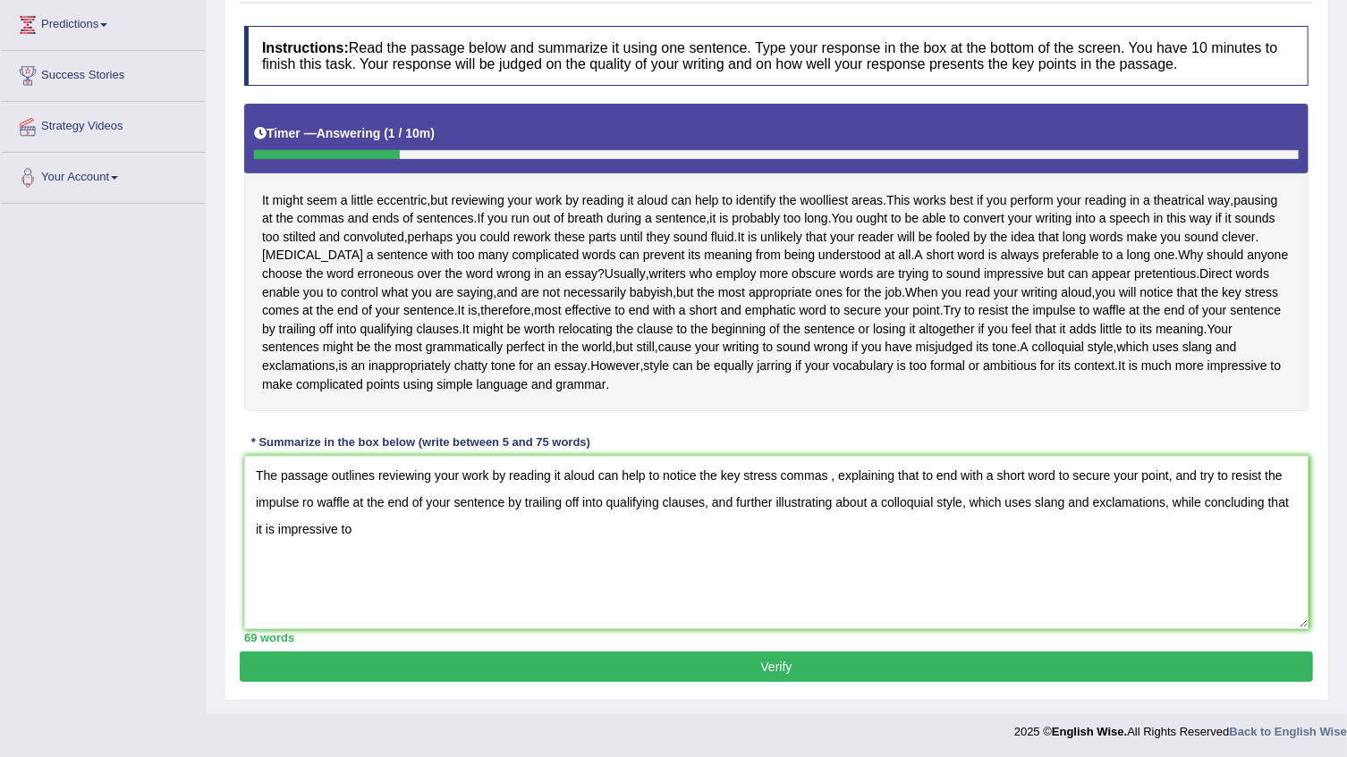
click at [505, 509] on textarea "The passage outlines reviewing your work by reading it aloud can help to notice…" at bounding box center [776, 542] width 1064 height 173
click at [1209, 501] on textarea "The passage outlines reviewing your work by reading it aloud can help to notice…" at bounding box center [776, 542] width 1064 height 173
click at [592, 478] on textarea "The passage outlines reviewing your work by reading it aloud can help to notice…" at bounding box center [776, 542] width 1064 height 173
type textarea "The passage outlines reviewing your work by reading it aloud which can help to …"
click at [768, 646] on div "Instructions: Read the passage below and summarize it using one sentence. Type …" at bounding box center [776, 334] width 1073 height 635
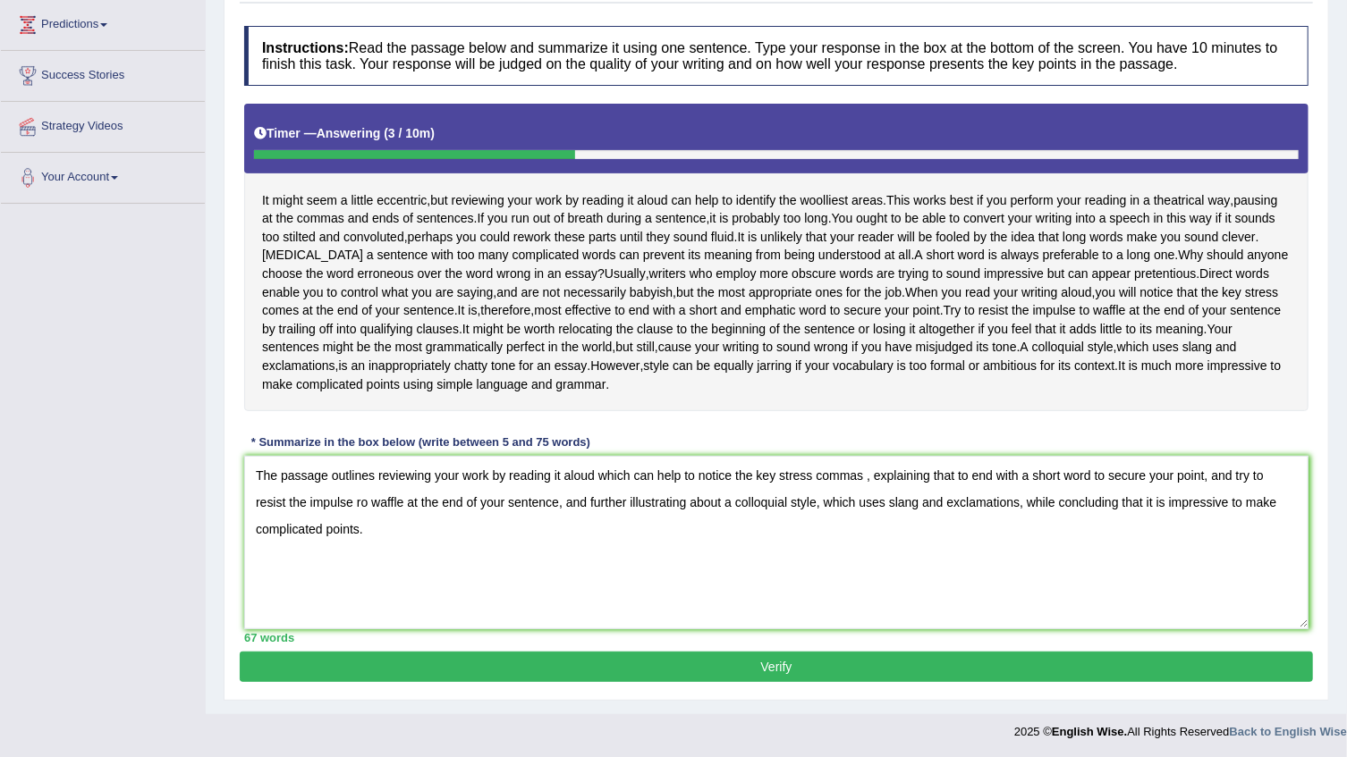
click at [771, 659] on button "Verify" at bounding box center [776, 667] width 1073 height 30
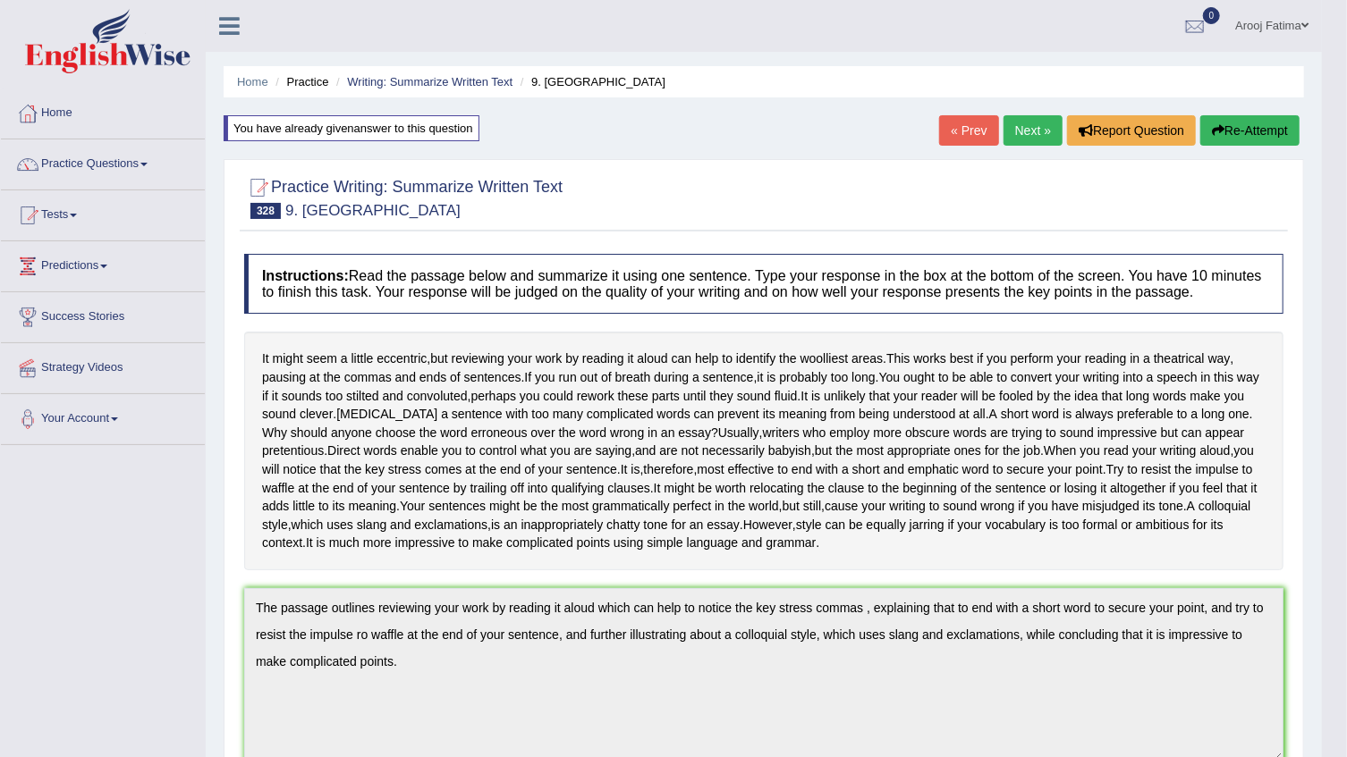
click at [1273, 130] on button "Re-Attempt" at bounding box center [1249, 130] width 99 height 30
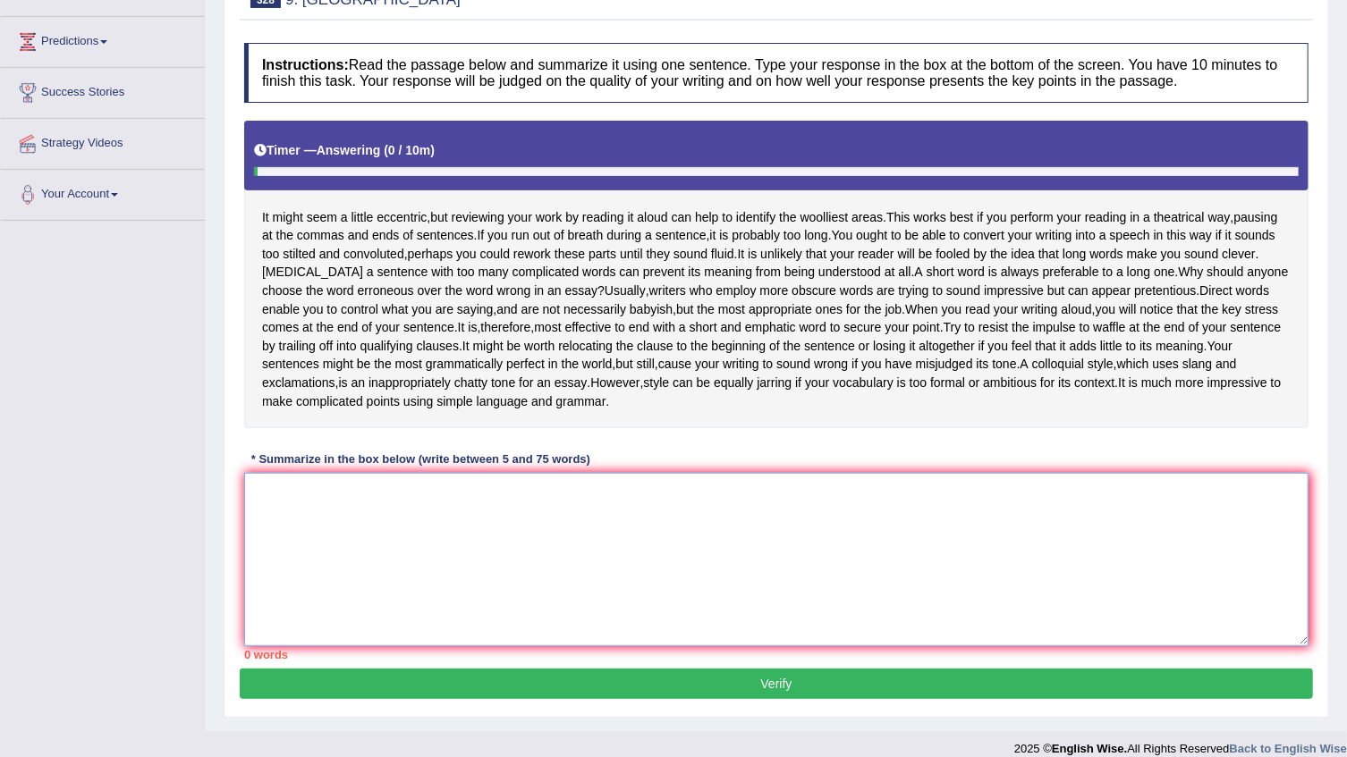
paste textarea "The passage outlines reviewing your work by reading it aloud which can help to …"
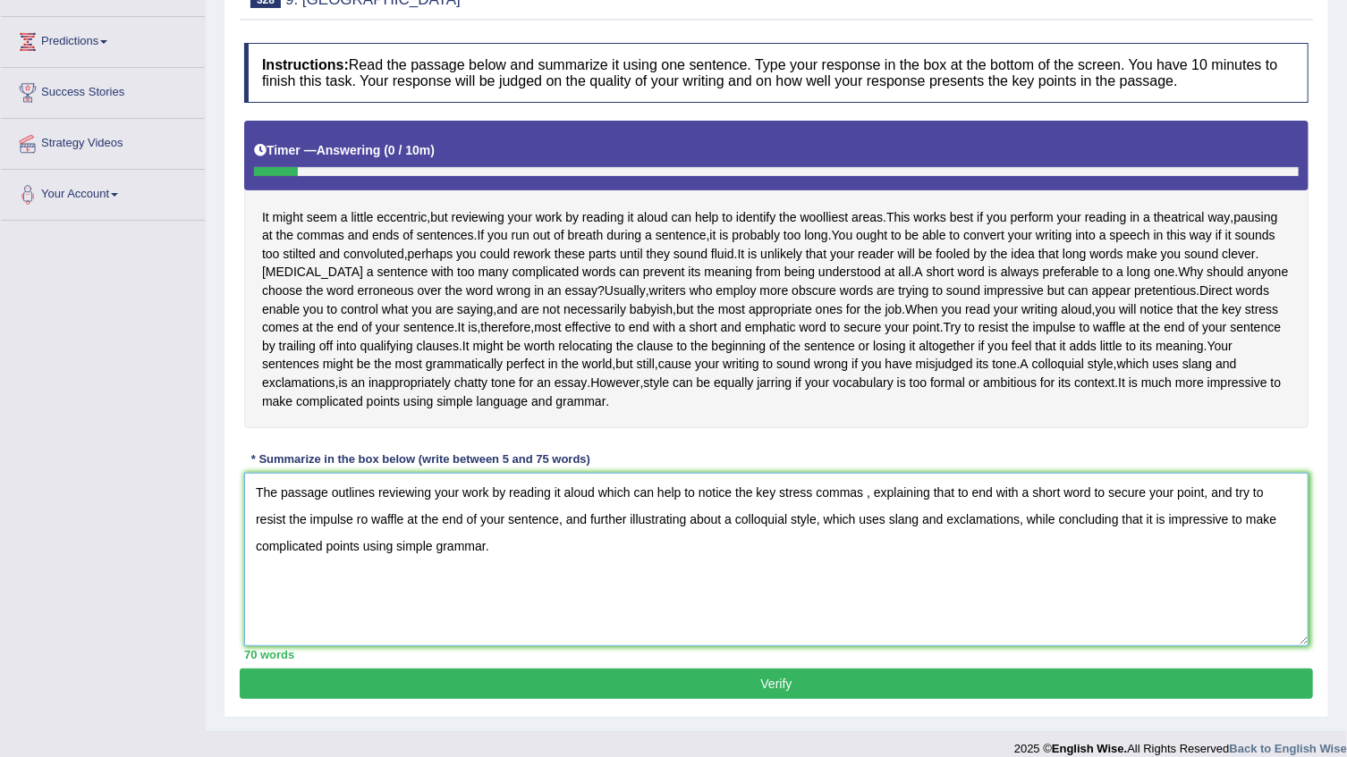
type textarea "The passage outlines reviewing your work by reading it aloud which can help to …"
click at [782, 681] on button "Verify" at bounding box center [776, 684] width 1073 height 30
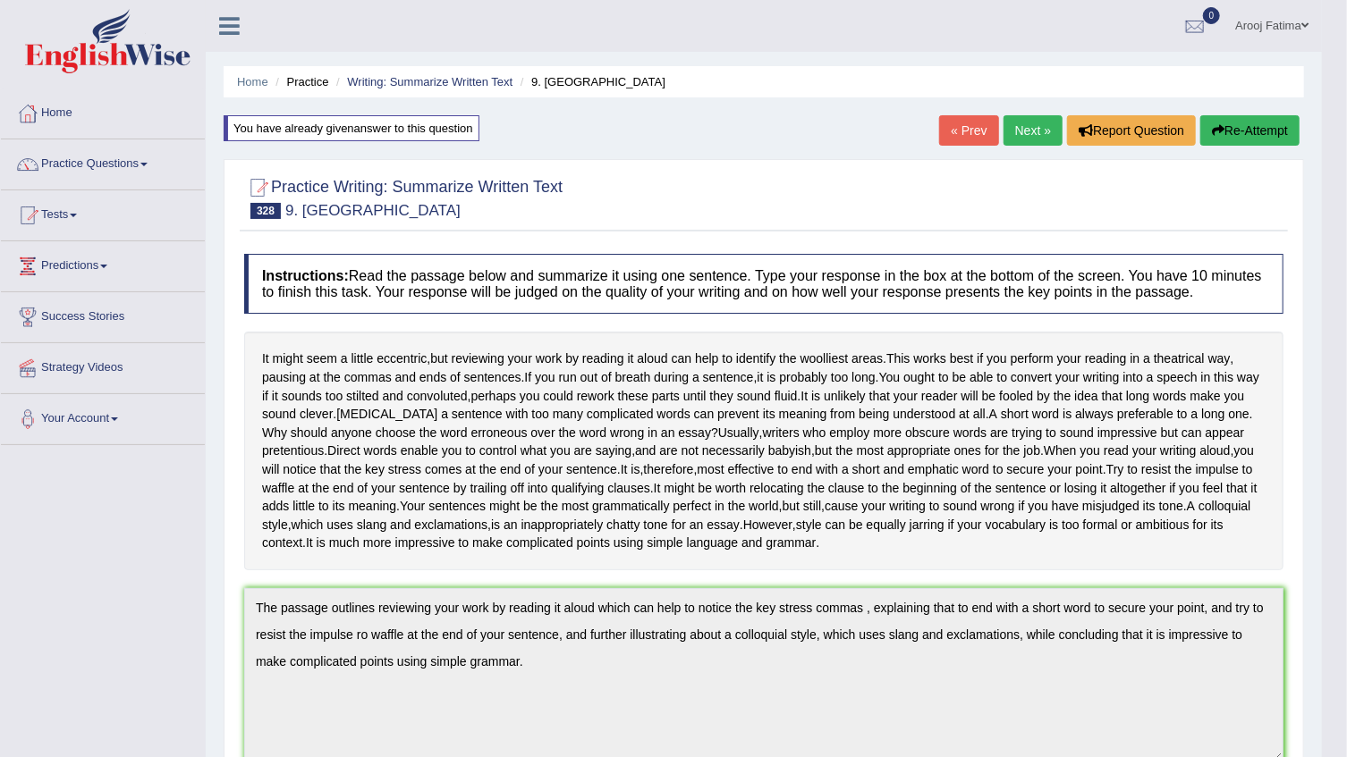
click at [1014, 126] on link "Next »" at bounding box center [1032, 130] width 59 height 30
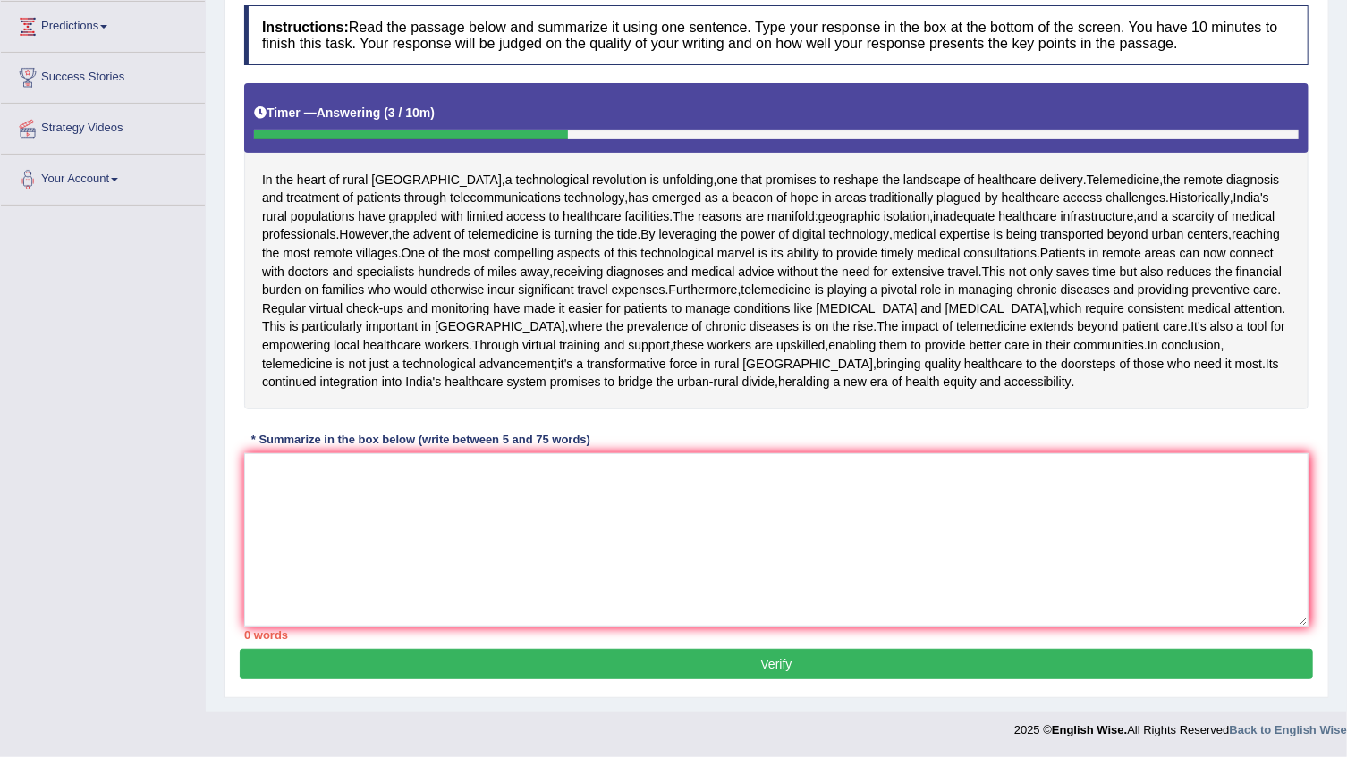
scroll to position [243, 0]
click at [389, 600] on textarea at bounding box center [776, 539] width 1064 height 173
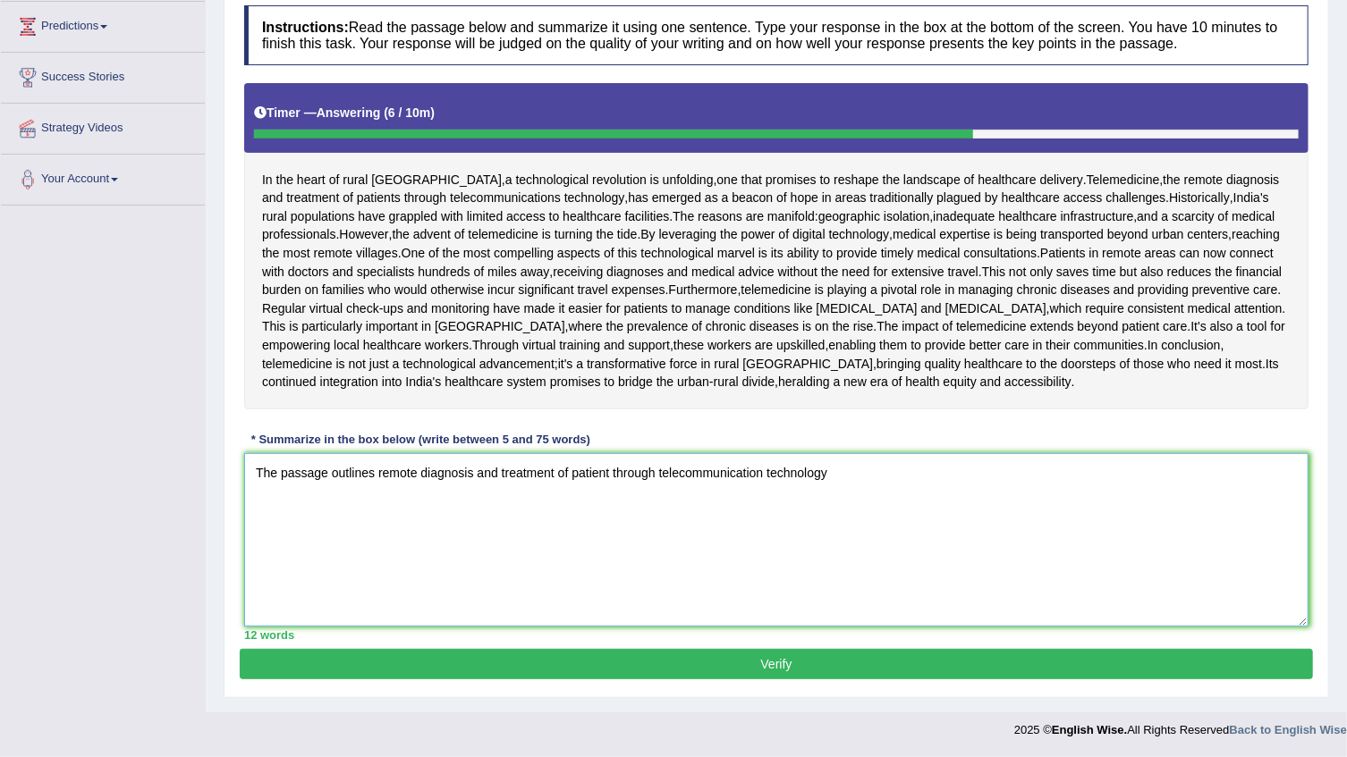
click at [767, 567] on textarea "The passage outlines remote diagnosis and treatment of patient through telecomm…" at bounding box center [776, 539] width 1064 height 173
click at [847, 564] on textarea "The passage outlines remote diagnosis and treatment of patient through telecomm…" at bounding box center [776, 539] width 1064 height 173
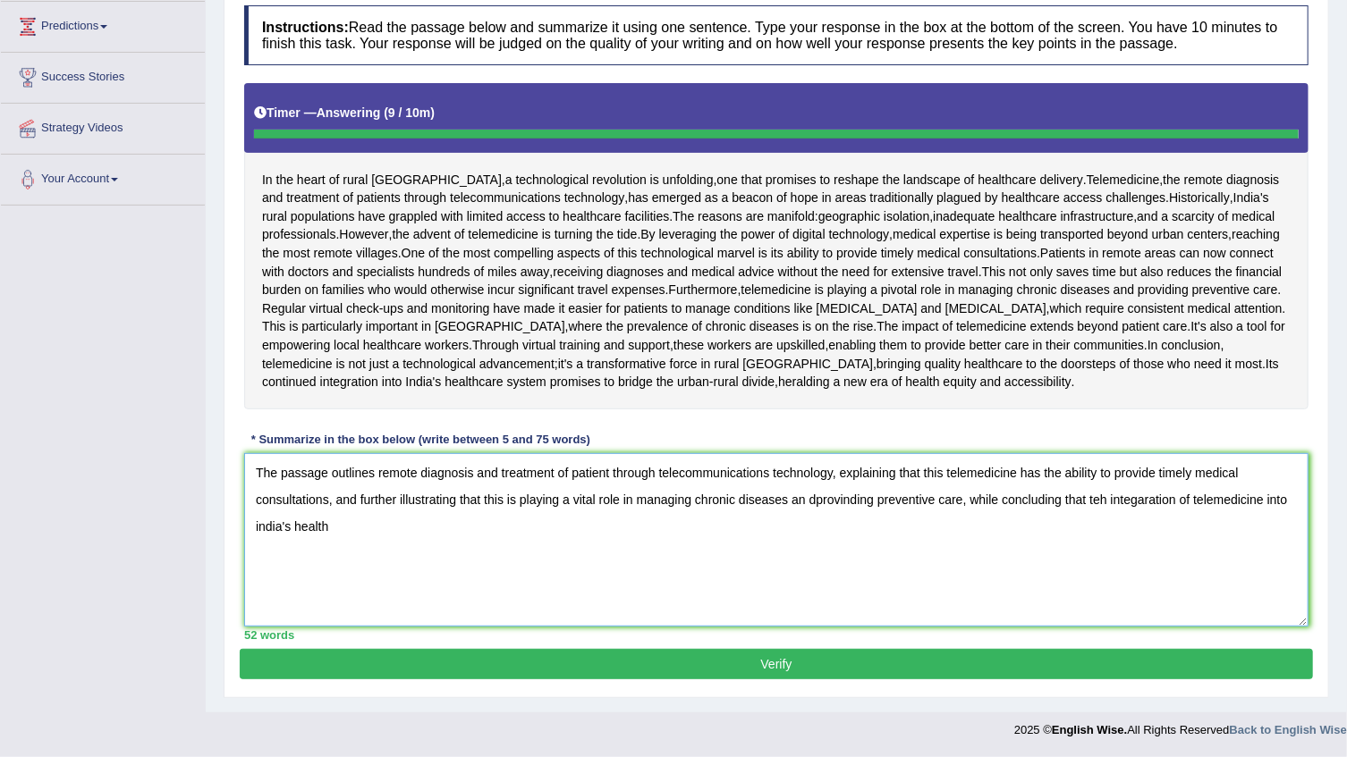
type textarea "The passage outlines remote diagnosis and treatment of patient through telecomm…"
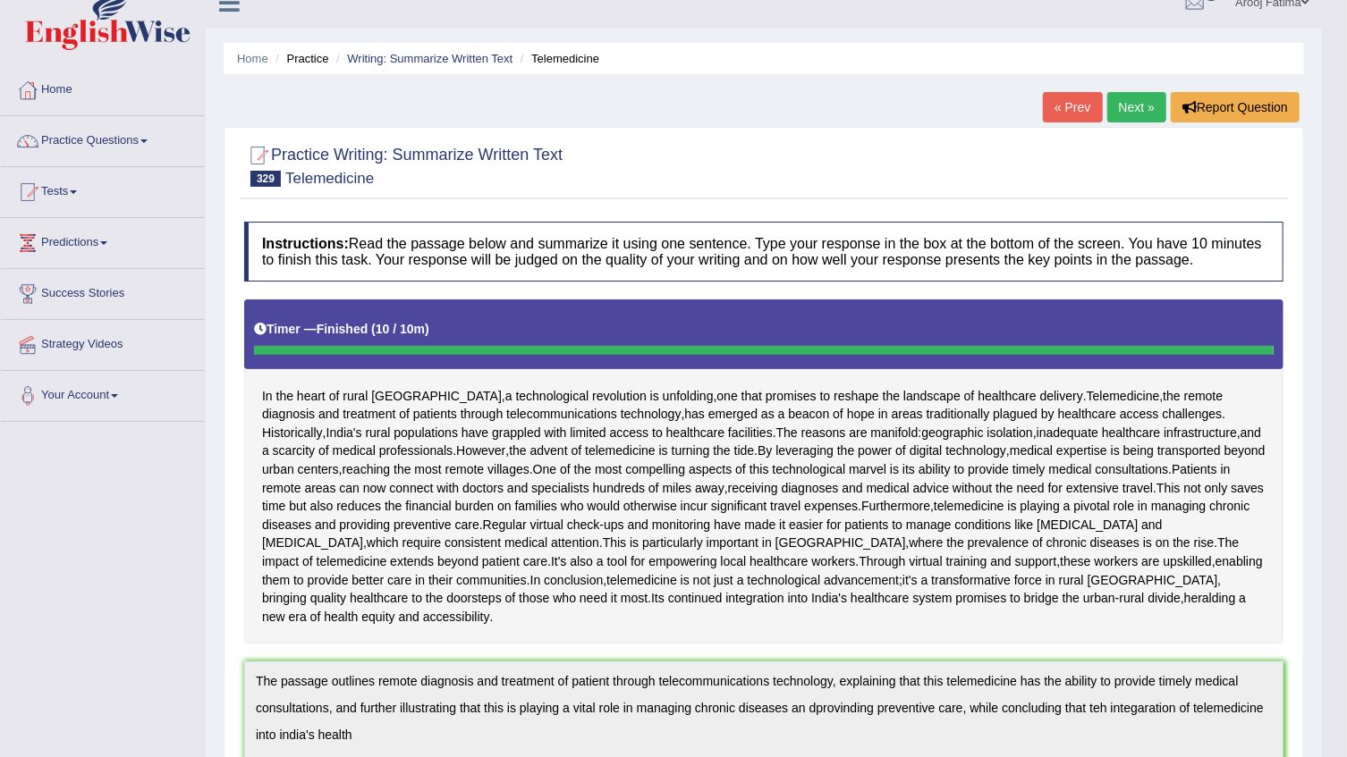
scroll to position [0, 0]
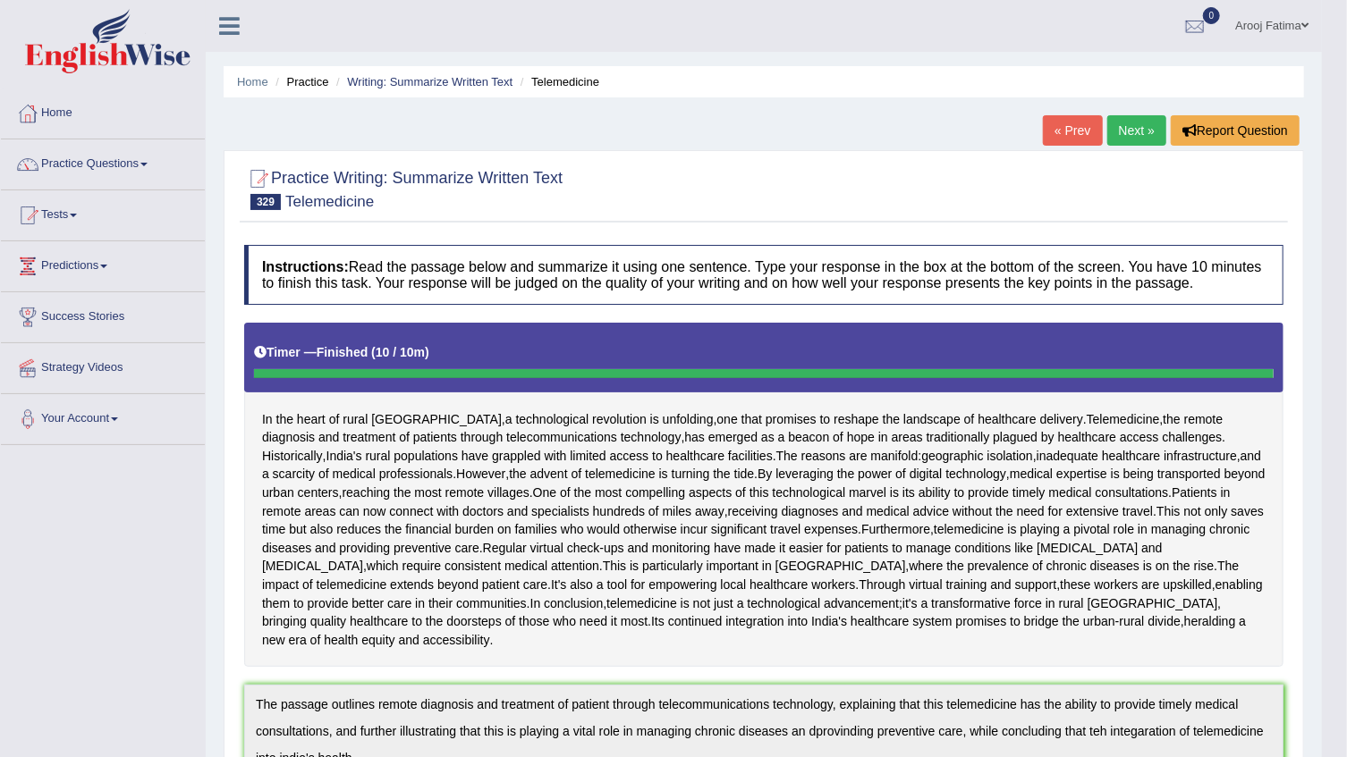
click at [1151, 125] on link "Next »" at bounding box center [1136, 130] width 59 height 30
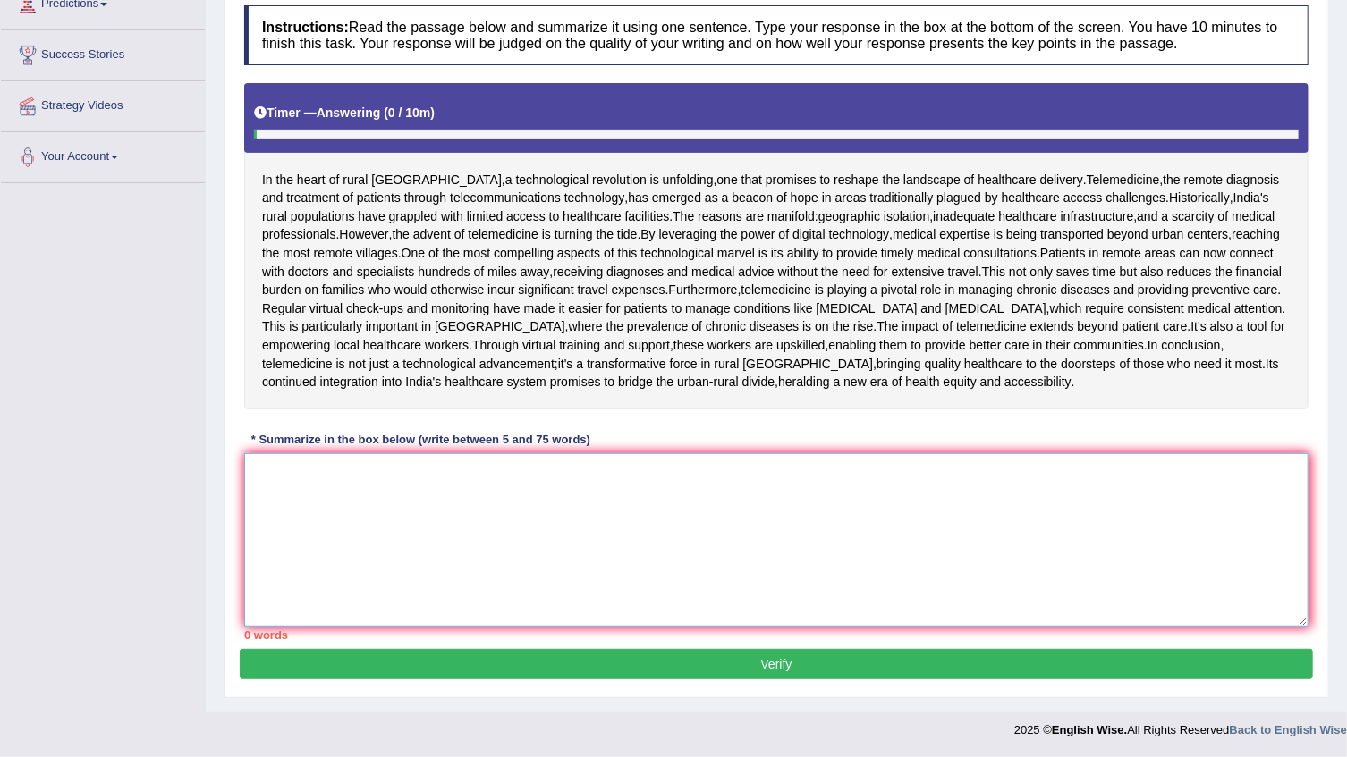
scroll to position [352, 0]
paste textarea "The passage outlines remote diagnosis and treatment of patient through telecomm…"
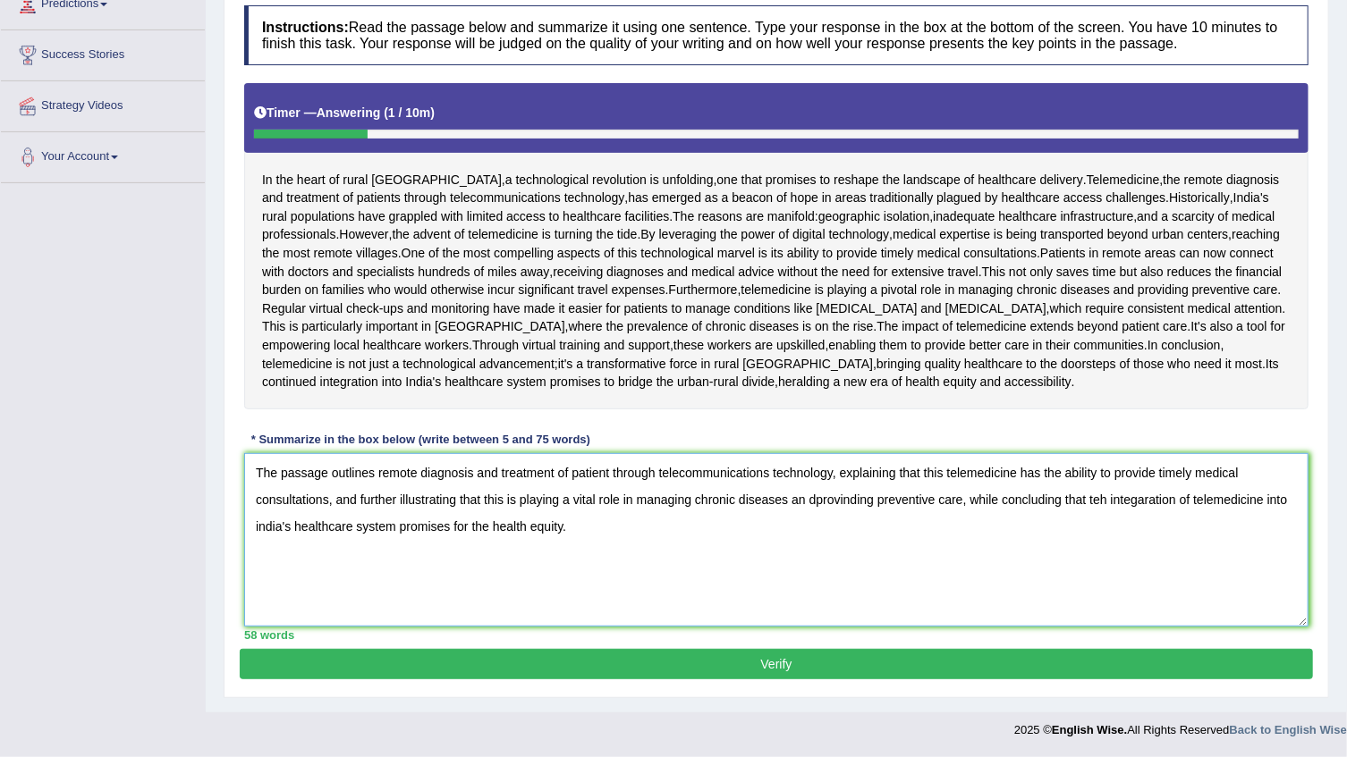
click at [806, 505] on textarea "The passage outlines remote diagnosis and treatment of patient through telecomm…" at bounding box center [776, 539] width 1064 height 173
click at [827, 505] on textarea "The passage outlines remote diagnosis and treatment of patient through telecomm…" at bounding box center [776, 539] width 1064 height 173
click at [854, 501] on textarea "The passage outlines remote diagnosis and treatment of patient through telecomm…" at bounding box center [776, 539] width 1064 height 173
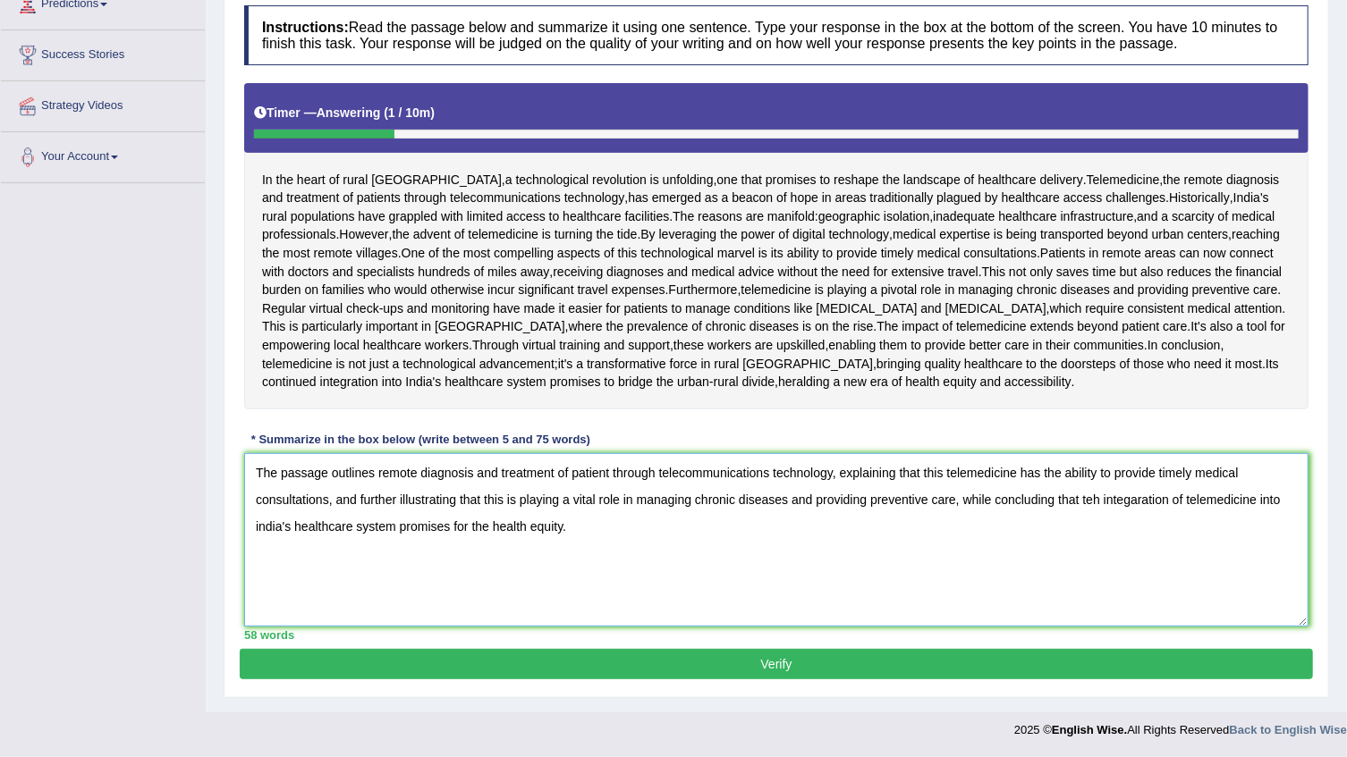
click at [1103, 504] on textarea "The passage outlines remote diagnosis and treatment of patient through telecomm…" at bounding box center [776, 539] width 1064 height 173
click at [612, 476] on textarea "The passage outlines remote diagnosis and treatment of patient through telecomm…" at bounding box center [776, 539] width 1064 height 173
click at [330, 502] on textarea "The passage outlines remote diagnosis and treatment of patients through telecom…" at bounding box center [776, 539] width 1064 height 173
click at [745, 504] on textarea "The passage outlines remote diagnosis and treatment of patients through telecom…" at bounding box center [776, 539] width 1064 height 173
click at [746, 503] on textarea "The passage outlines remote diagnosis and treatment of patients through telecom…" at bounding box center [776, 539] width 1064 height 173
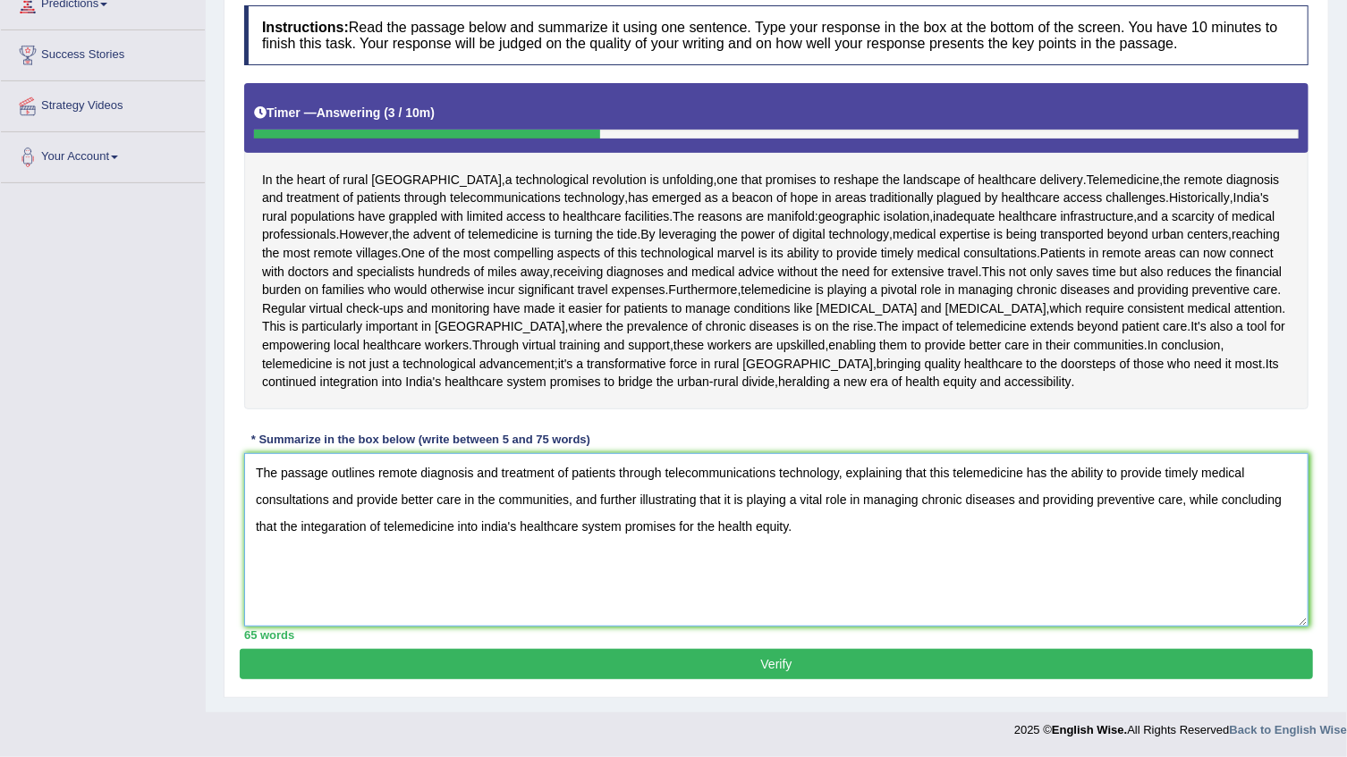
type textarea "The passage outlines remote diagnosis and treatment of patients through telecom…"
click at [801, 671] on button "Verify" at bounding box center [776, 664] width 1073 height 30
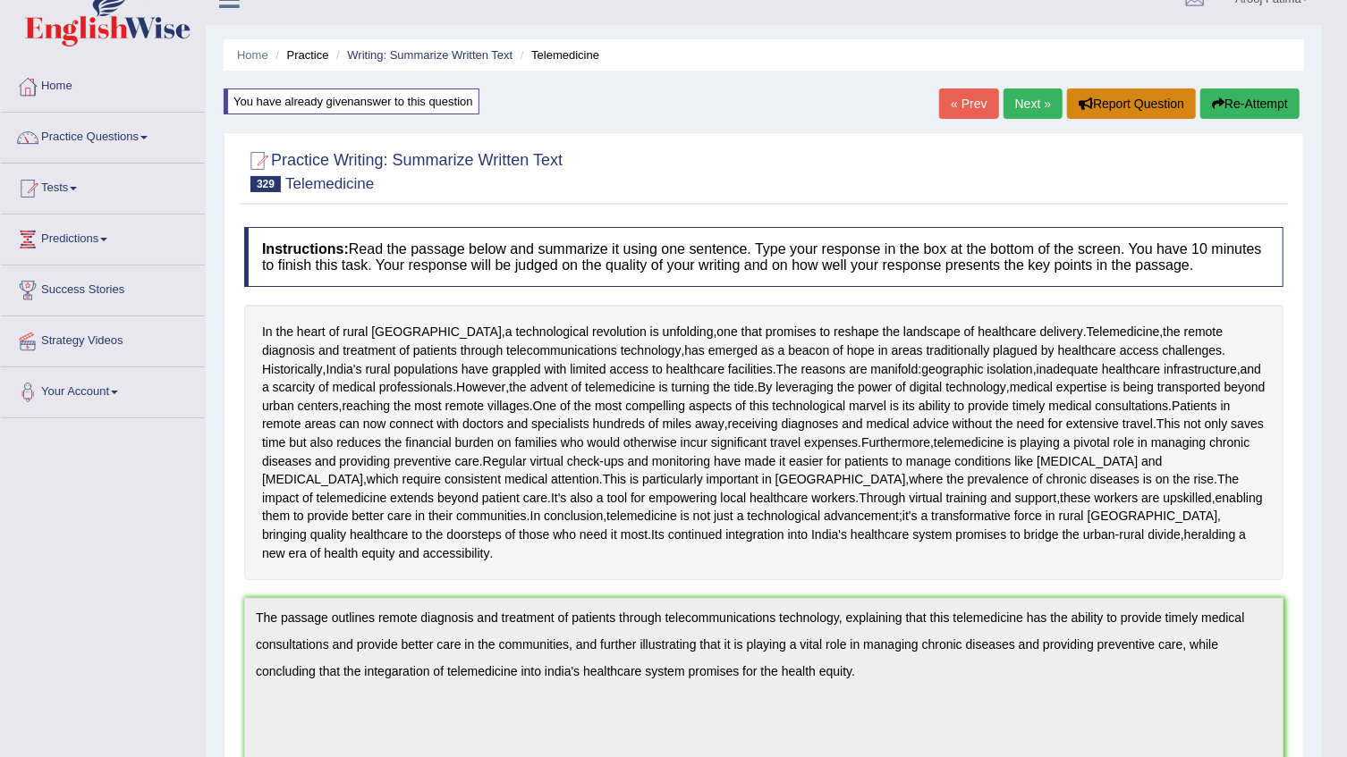
scroll to position [0, 0]
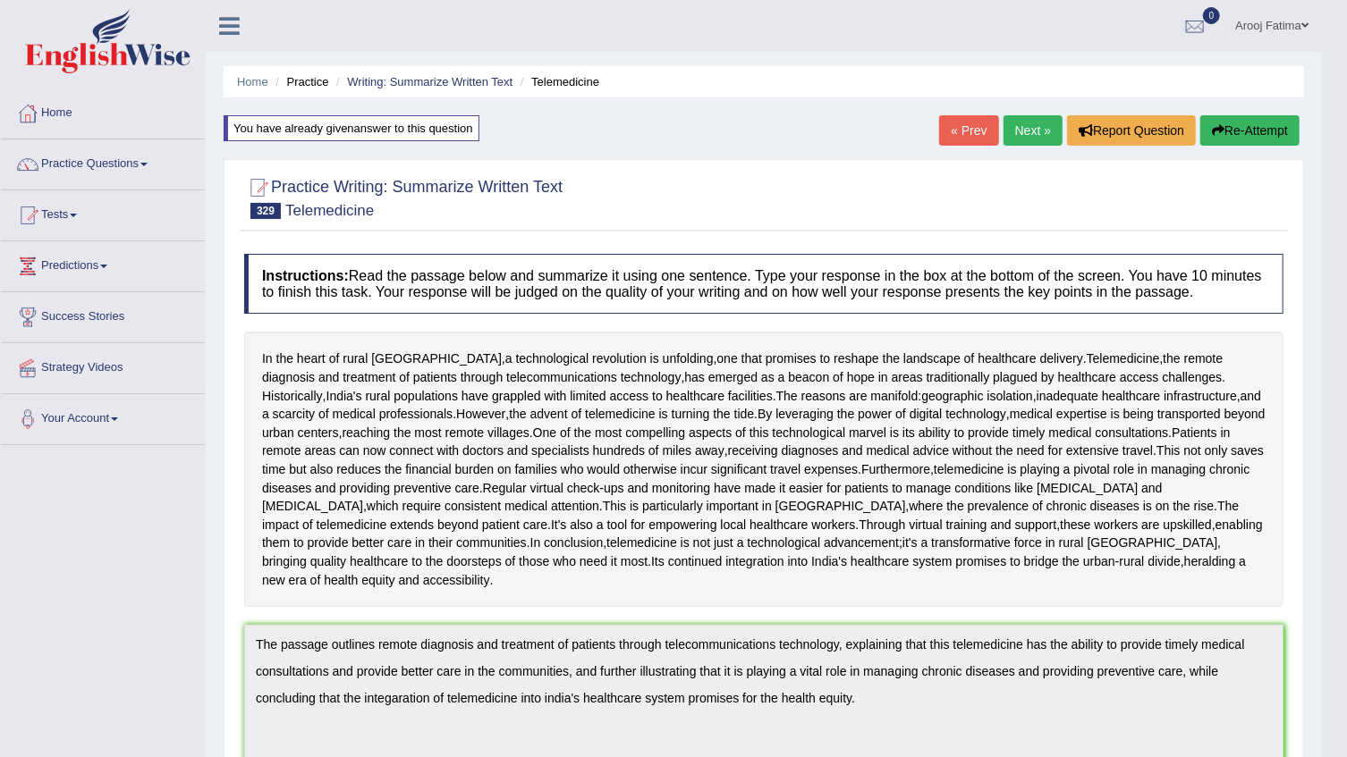
click at [1029, 141] on link "Next »" at bounding box center [1032, 130] width 59 height 30
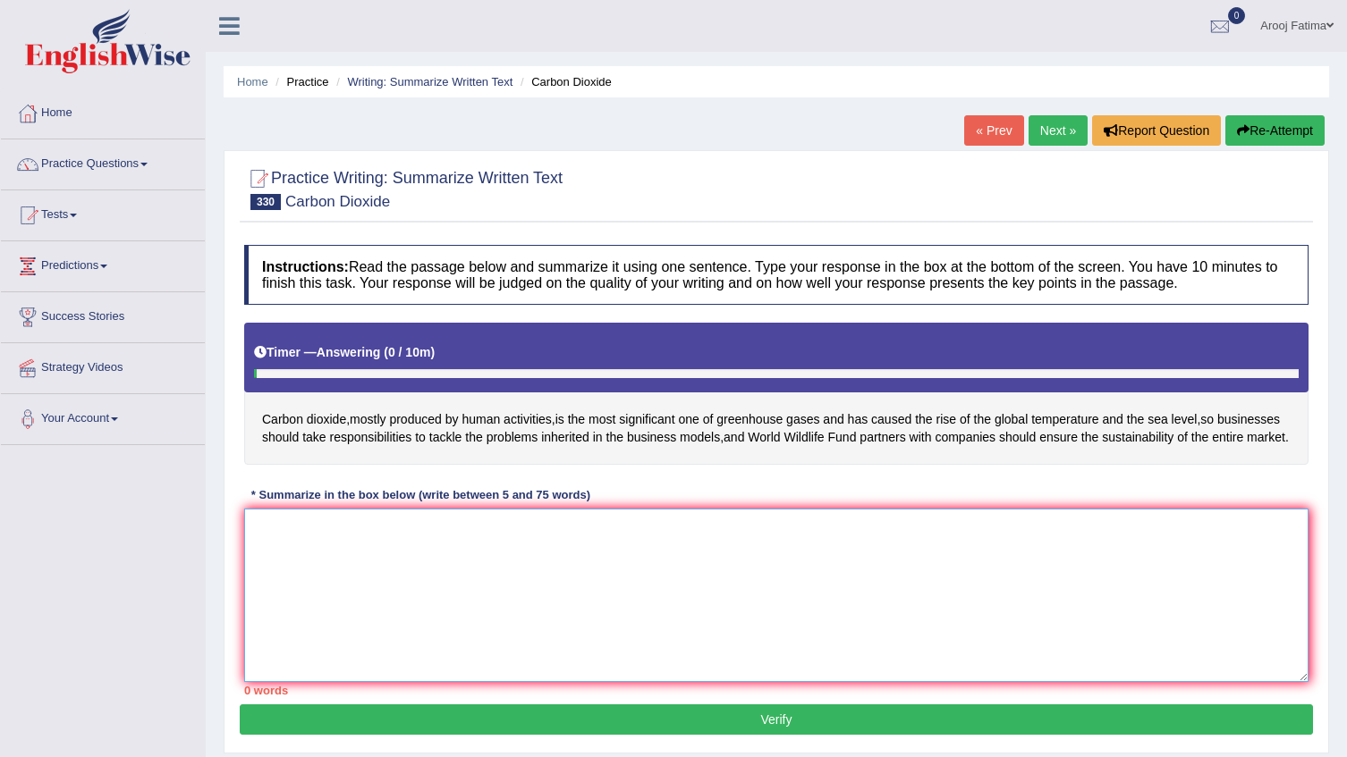
scroll to position [162, 0]
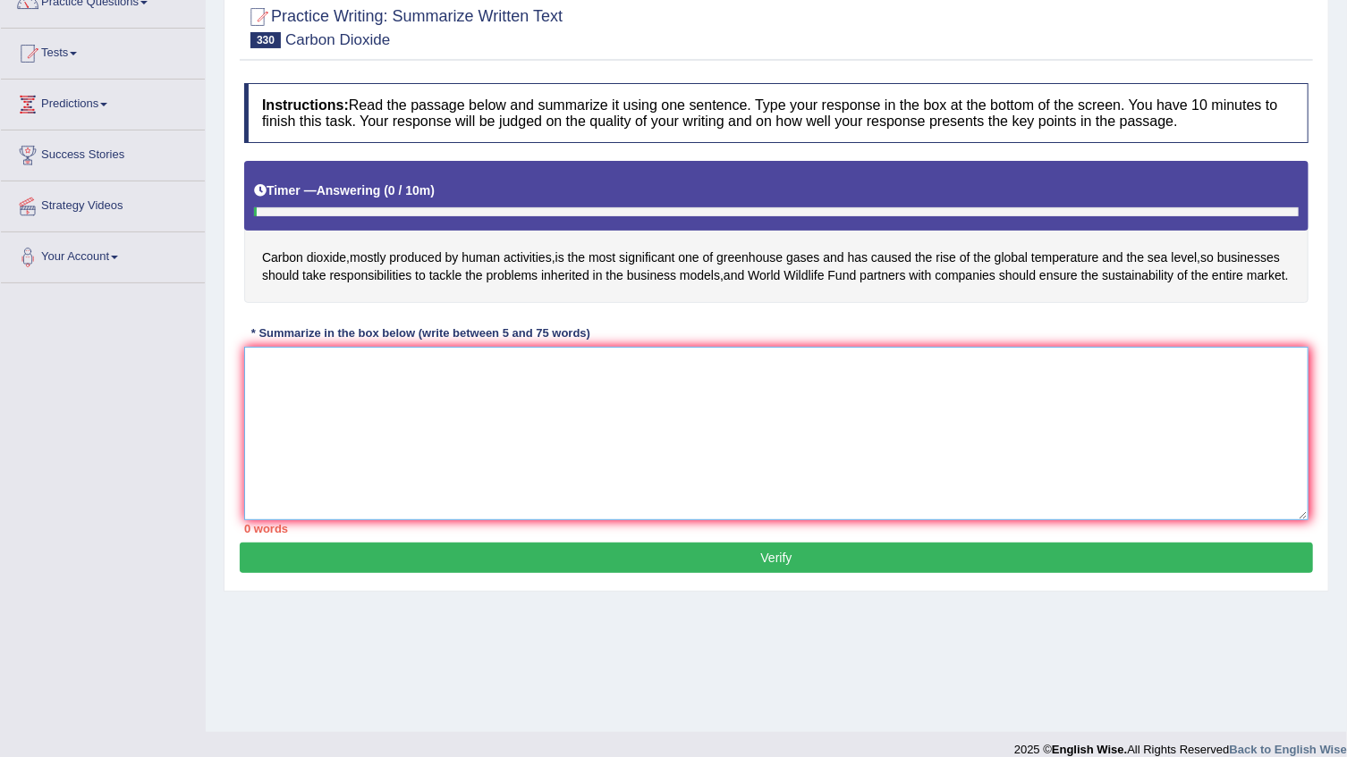
click at [340, 430] on textarea at bounding box center [776, 433] width 1064 height 173
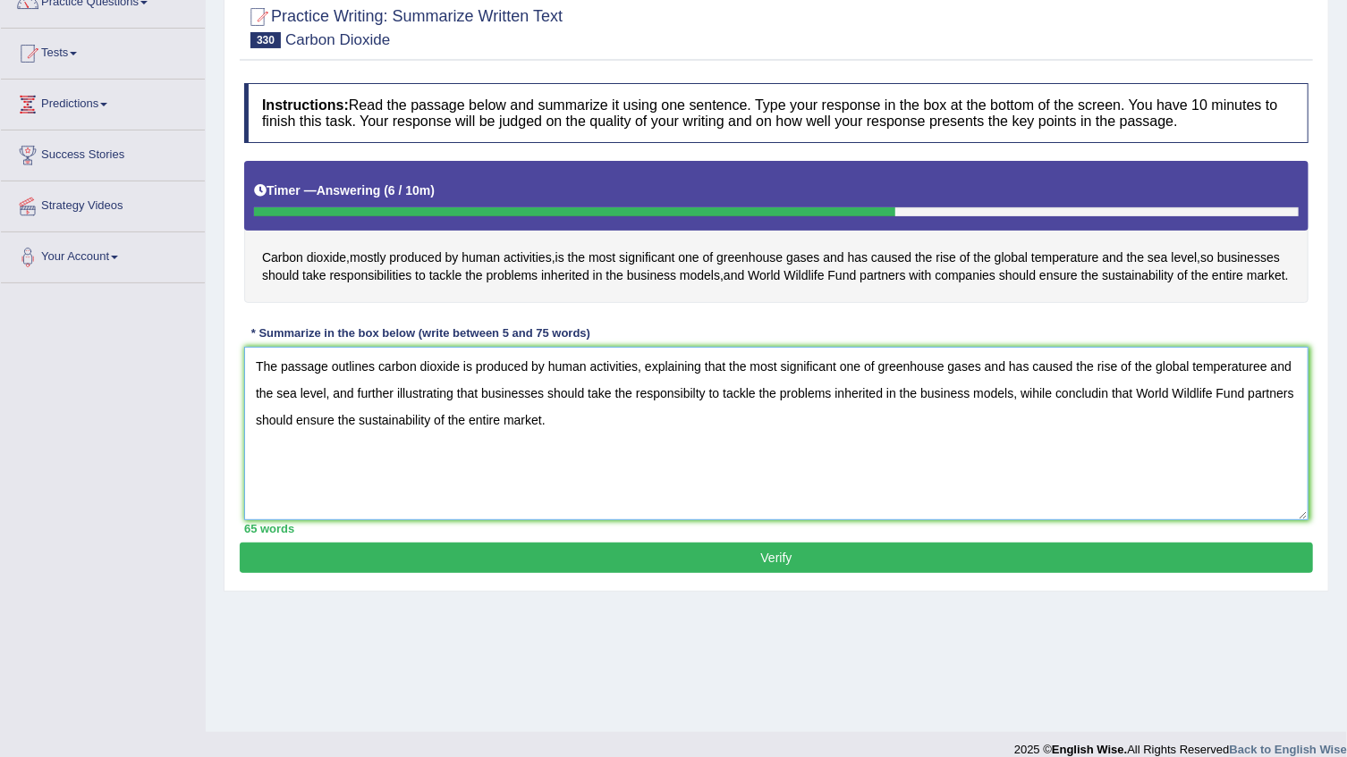
click at [1263, 387] on textarea "The passage outlines carbon dioxide is produced by human activities, explaining…" at bounding box center [776, 433] width 1064 height 173
click at [1288, 384] on textarea "The passage outlines carbon dioxide is produced by human activities, explaining…" at bounding box center [776, 433] width 1064 height 173
click at [632, 412] on textarea "The passage outlines carbon dioxide is produced by human activities, explaining…" at bounding box center [776, 433] width 1064 height 173
click at [683, 412] on textarea "The passage outlines carbon dioxide is produced by human activities, explaining…" at bounding box center [776, 433] width 1064 height 173
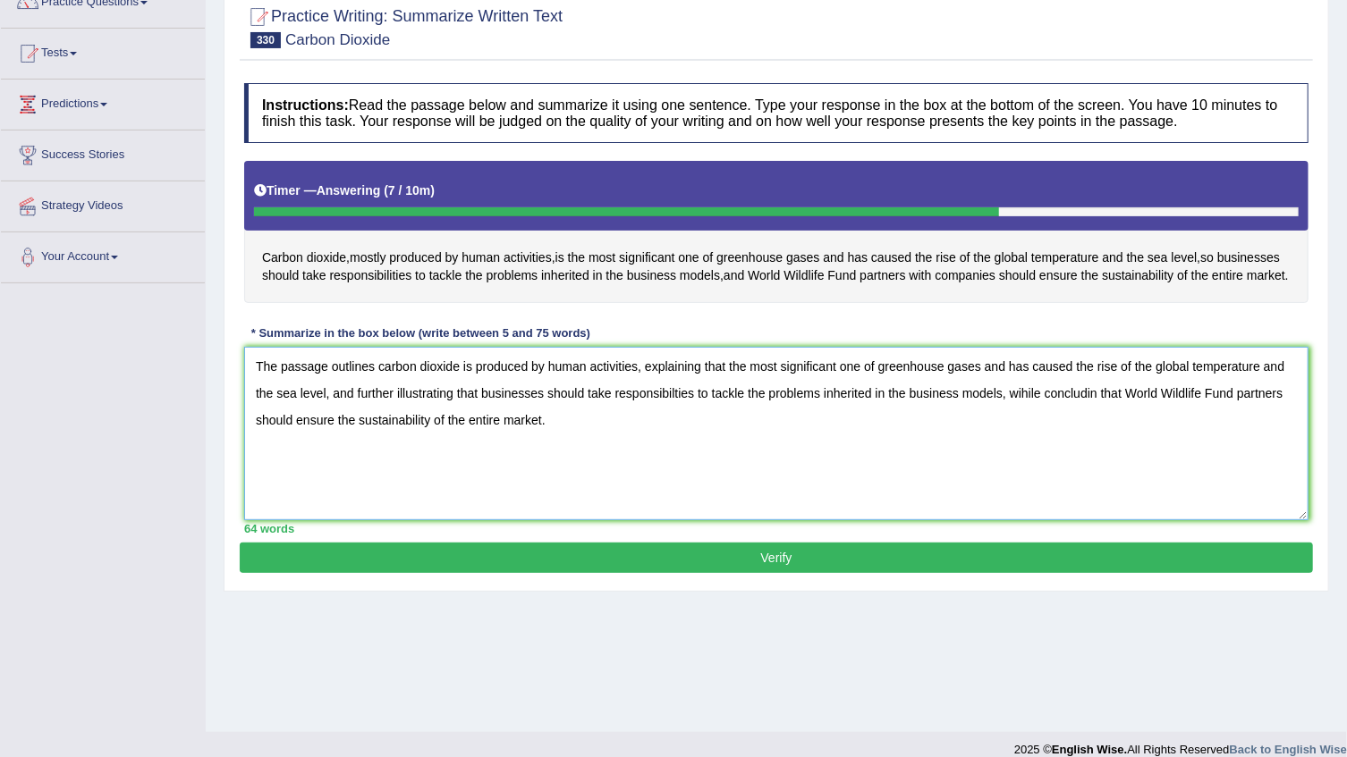
click at [1097, 413] on textarea "The passage outlines carbon dioxide is produced by human activities, explaining…" at bounding box center [776, 433] width 1064 height 173
type textarea "The passage outlines carbon dioxide is produced by human activities, explaining…"
click at [854, 572] on button "Verify" at bounding box center [776, 558] width 1073 height 30
click at [854, 572] on div "Home Practice Writing: Summarize Written Text Carbon Dioxide « Prev Next » Repo…" at bounding box center [776, 285] width 1141 height 894
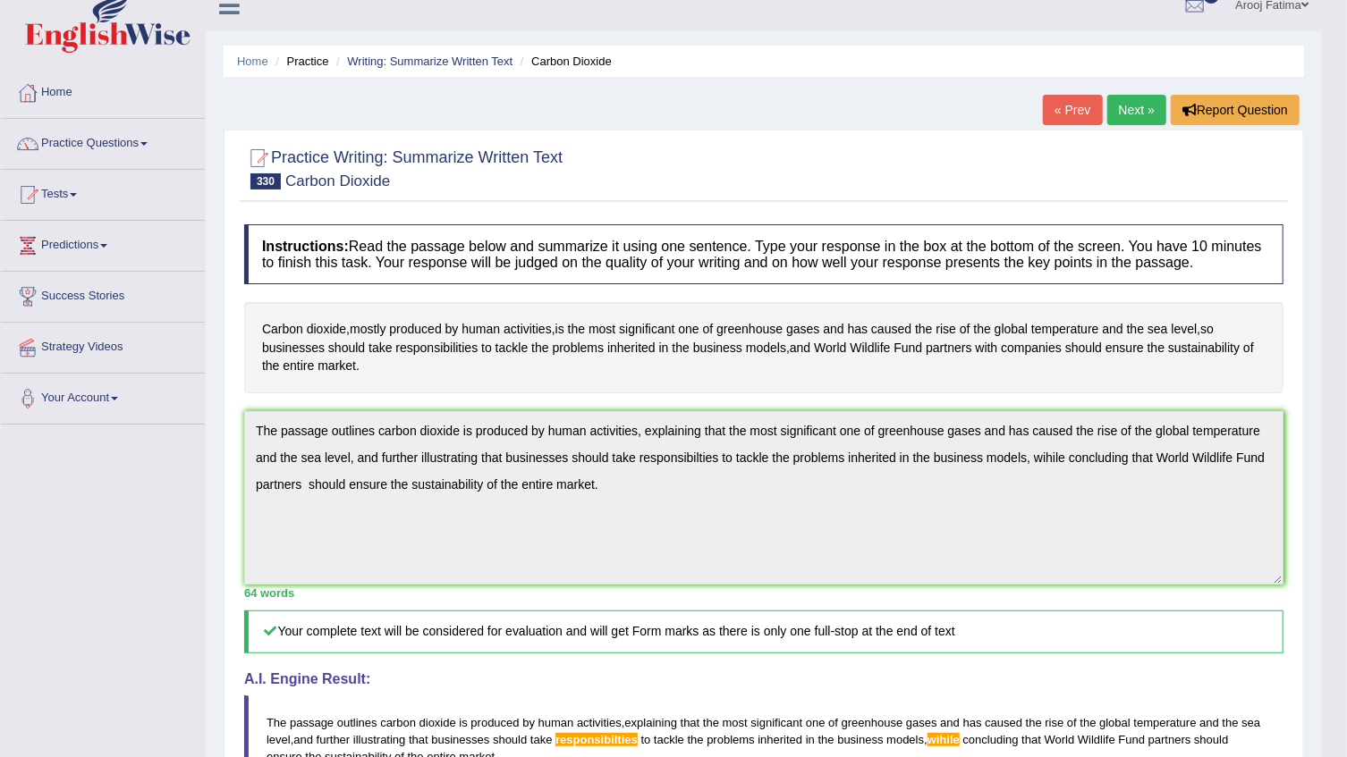
scroll to position [16, 0]
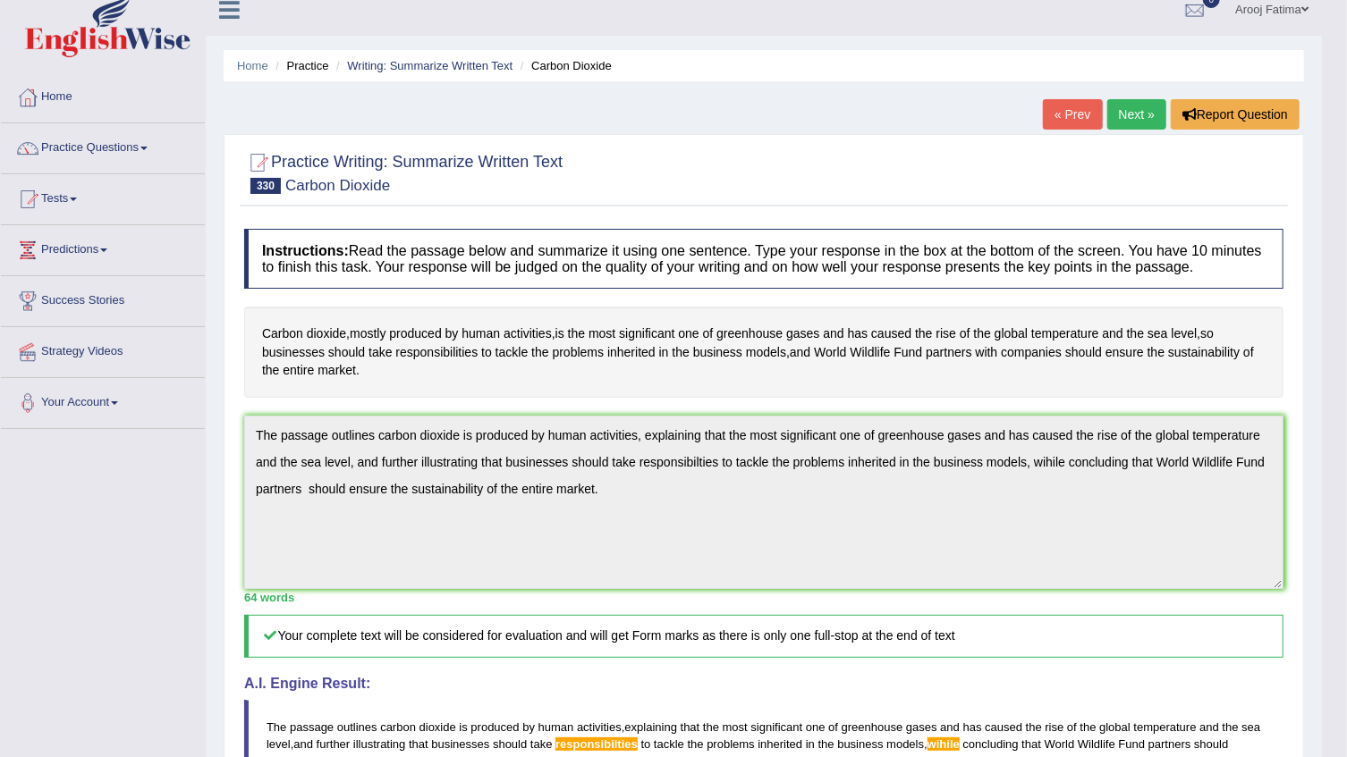
click at [1120, 120] on link "Next »" at bounding box center [1136, 114] width 59 height 30
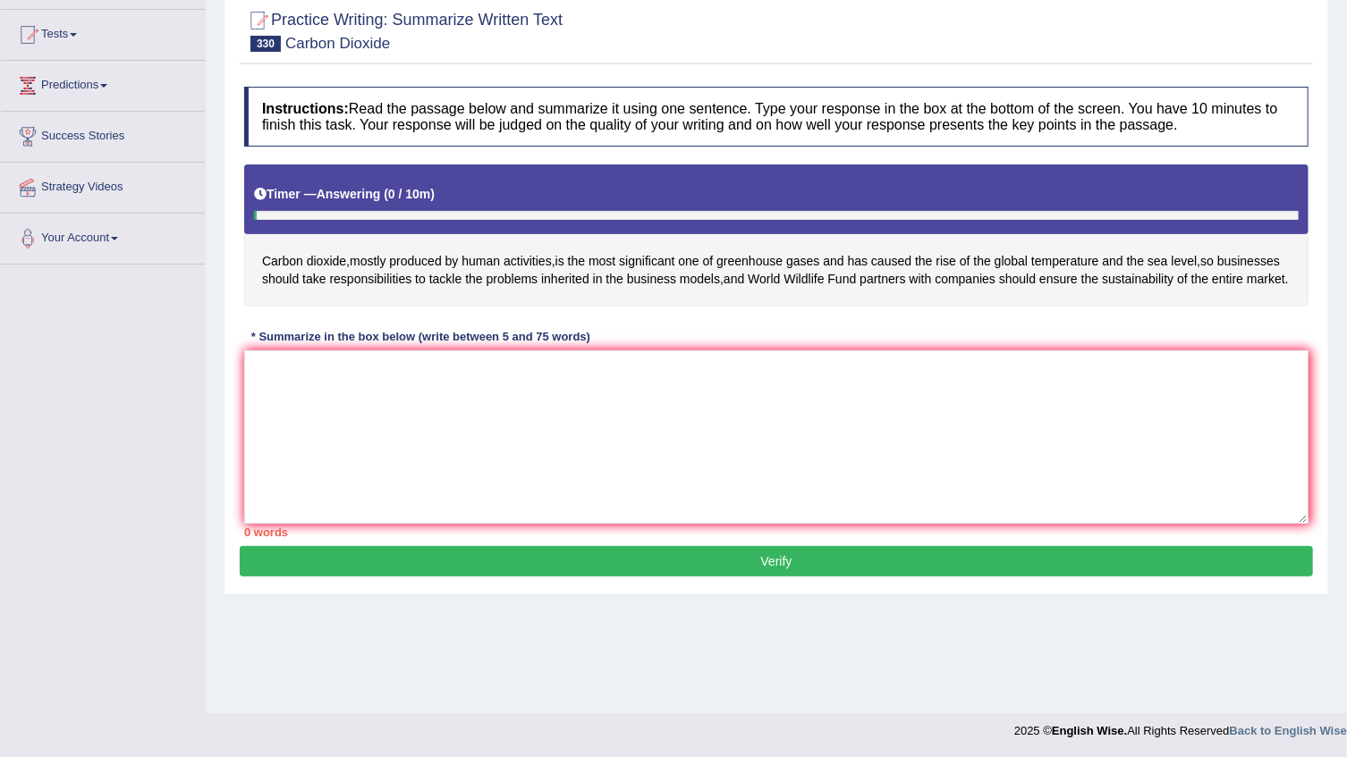
scroll to position [181, 0]
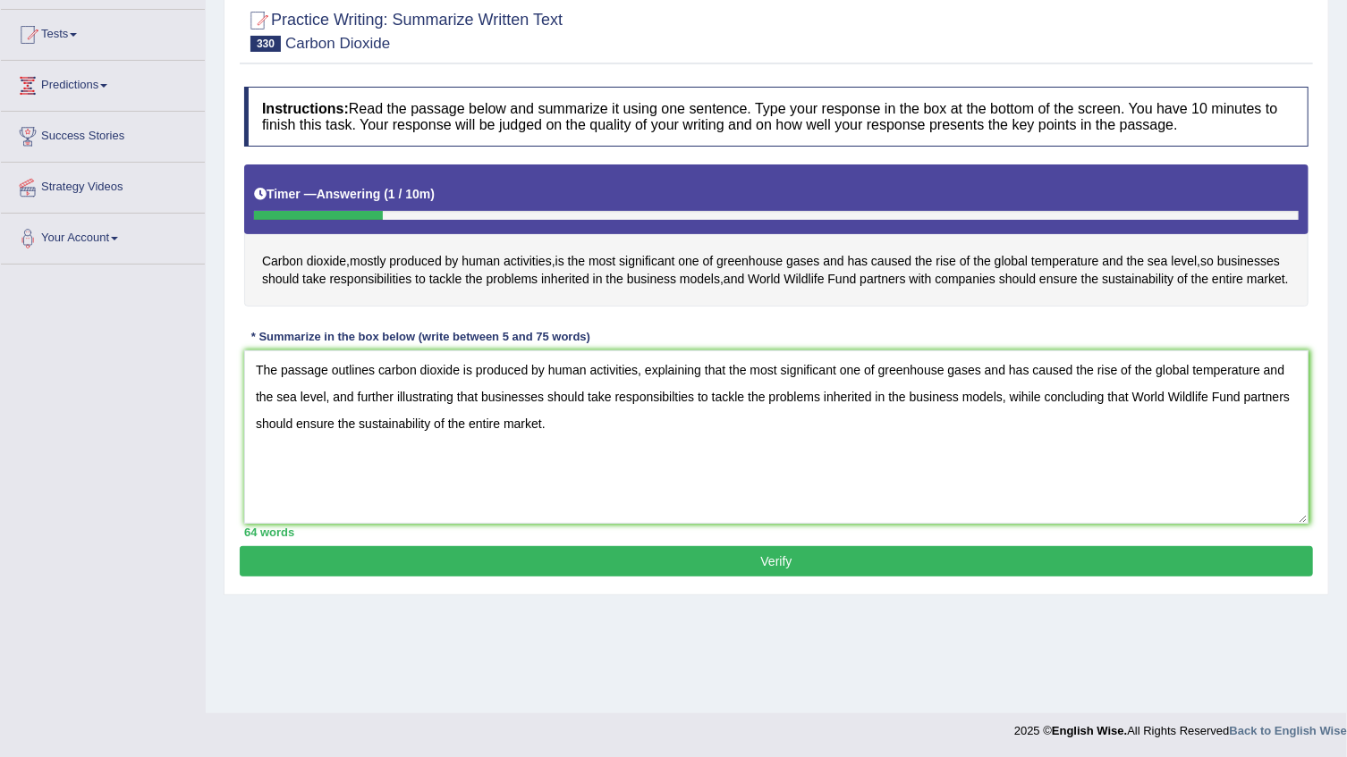
click at [775, 393] on textarea "The passage outlines carbon dioxide is produced by human activities, explaining…" at bounding box center [776, 437] width 1064 height 173
click at [844, 391] on textarea "The passage outlines carbon dioxide is produced by human activities, explaining…" at bounding box center [776, 437] width 1064 height 173
click at [935, 395] on textarea "The passage outlines carbon dioxide is produced by human activities, explaining…" at bounding box center [776, 437] width 1064 height 173
click at [811, 390] on textarea "The passage outlines carbon dioxide is produced by human activities, explaining…" at bounding box center [776, 437] width 1064 height 173
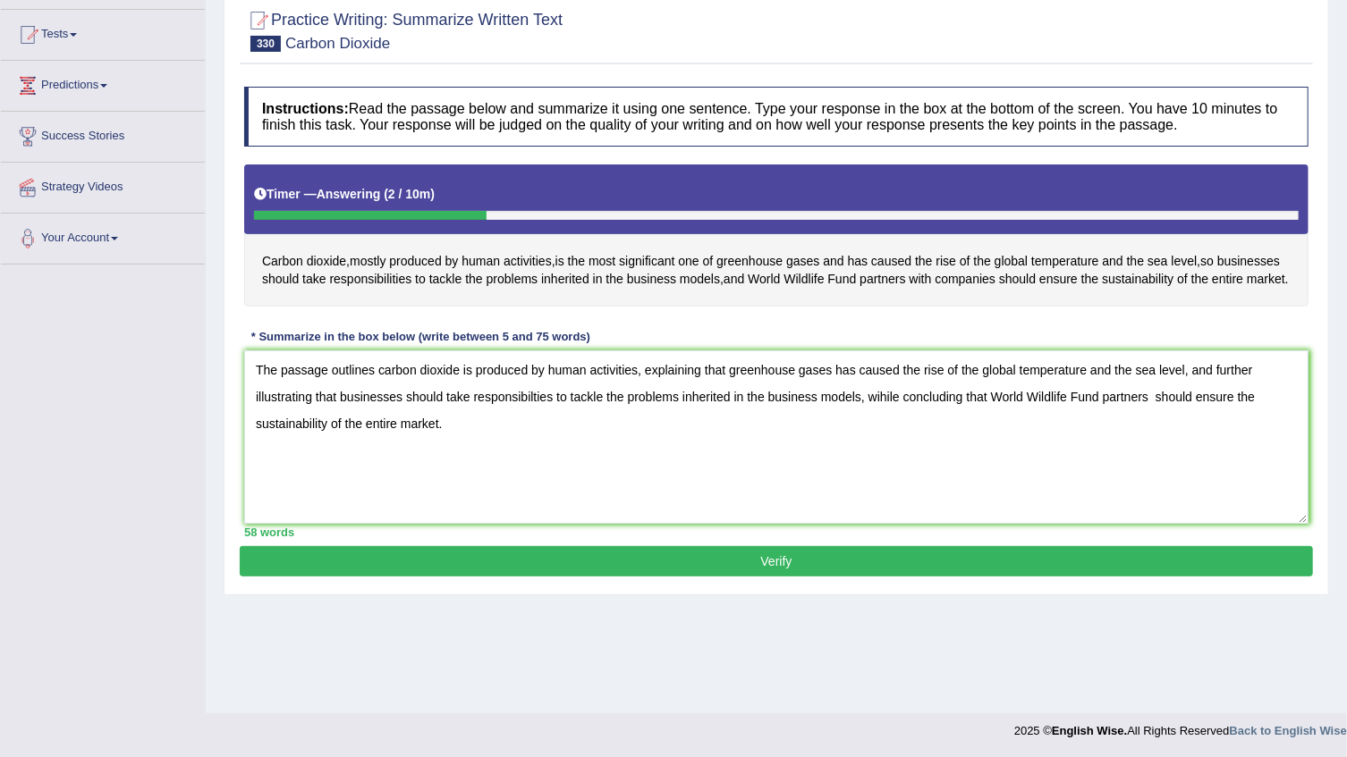
click at [884, 418] on textarea "The passage outlines carbon dioxide is produced by human activities, explaining…" at bounding box center [776, 437] width 1064 height 173
type textarea "The passage outlines carbon dioxide is produced by human activities, explaining…"
click at [785, 577] on button "Verify" at bounding box center [776, 561] width 1073 height 30
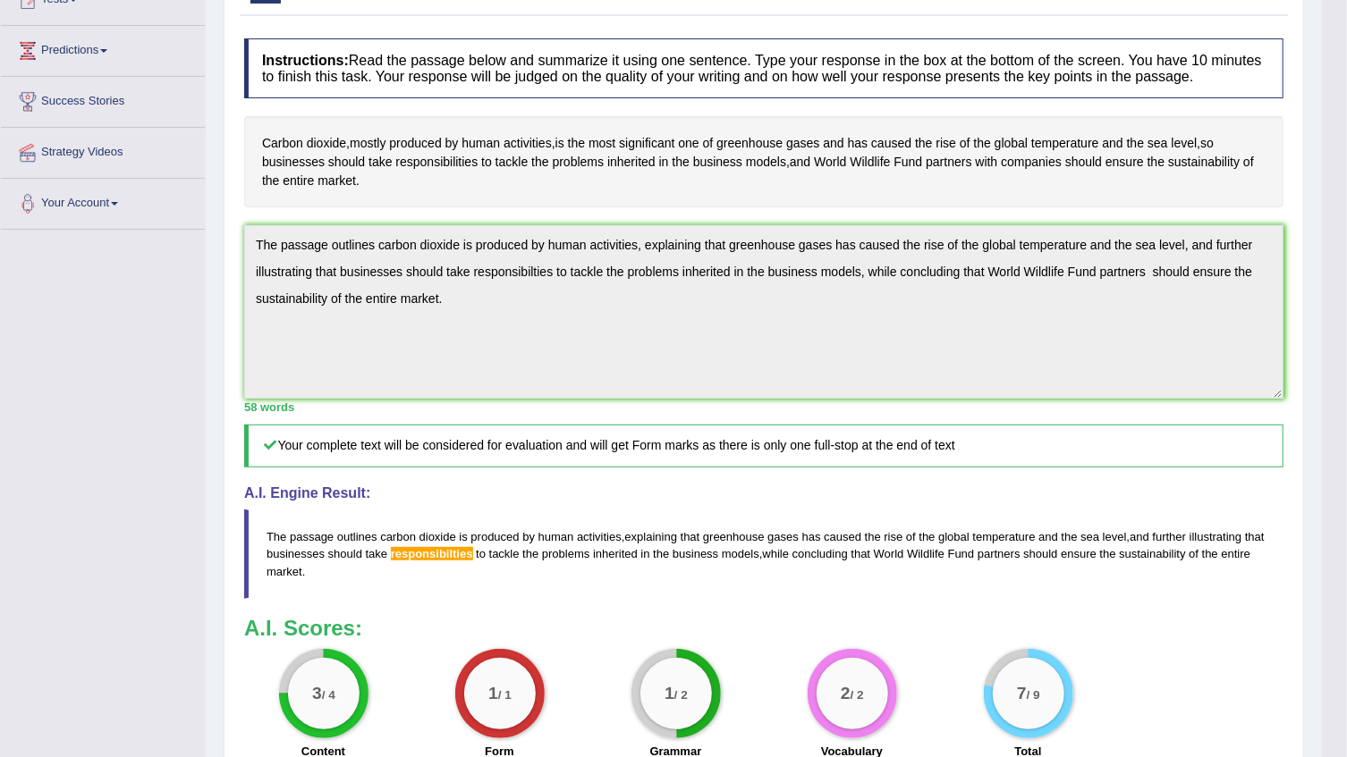
scroll to position [0, 0]
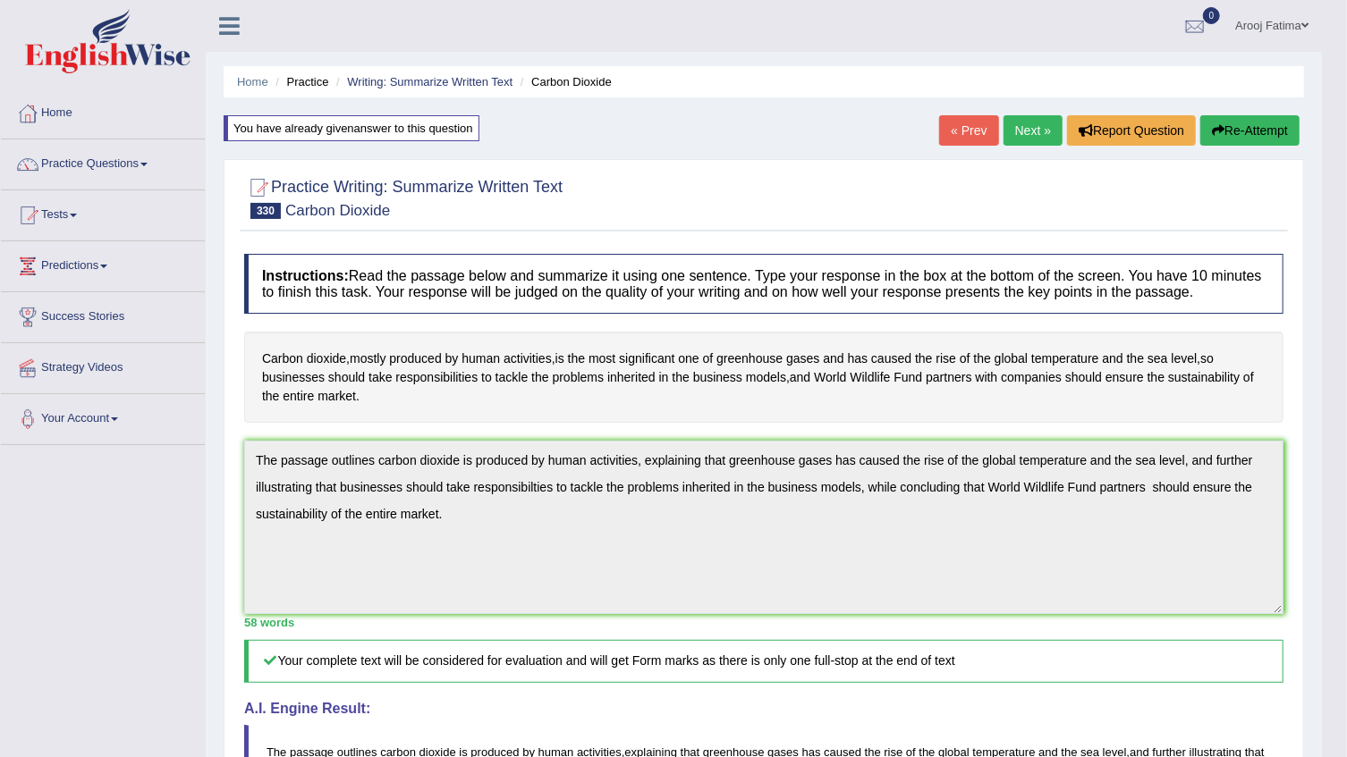
click at [1013, 131] on link "Next »" at bounding box center [1032, 130] width 59 height 30
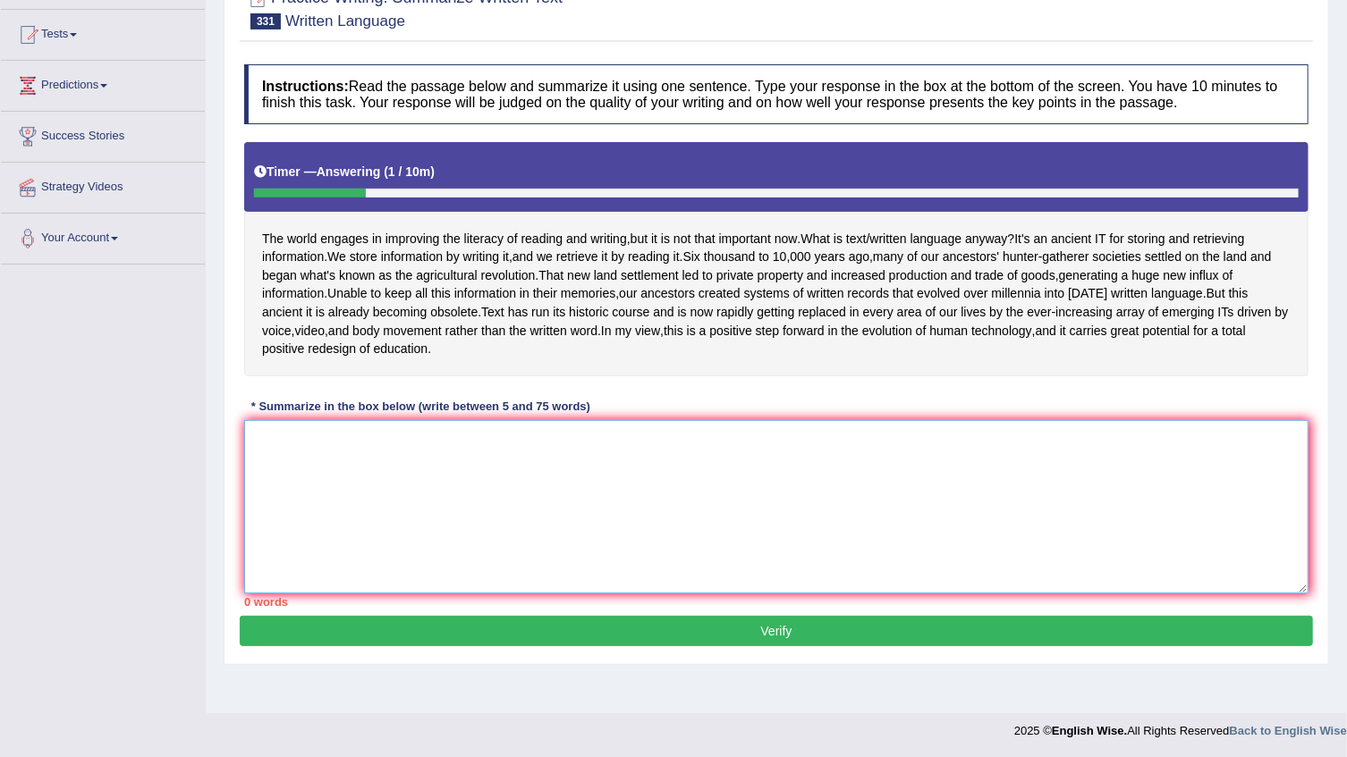
click at [455, 515] on textarea at bounding box center [776, 506] width 1064 height 173
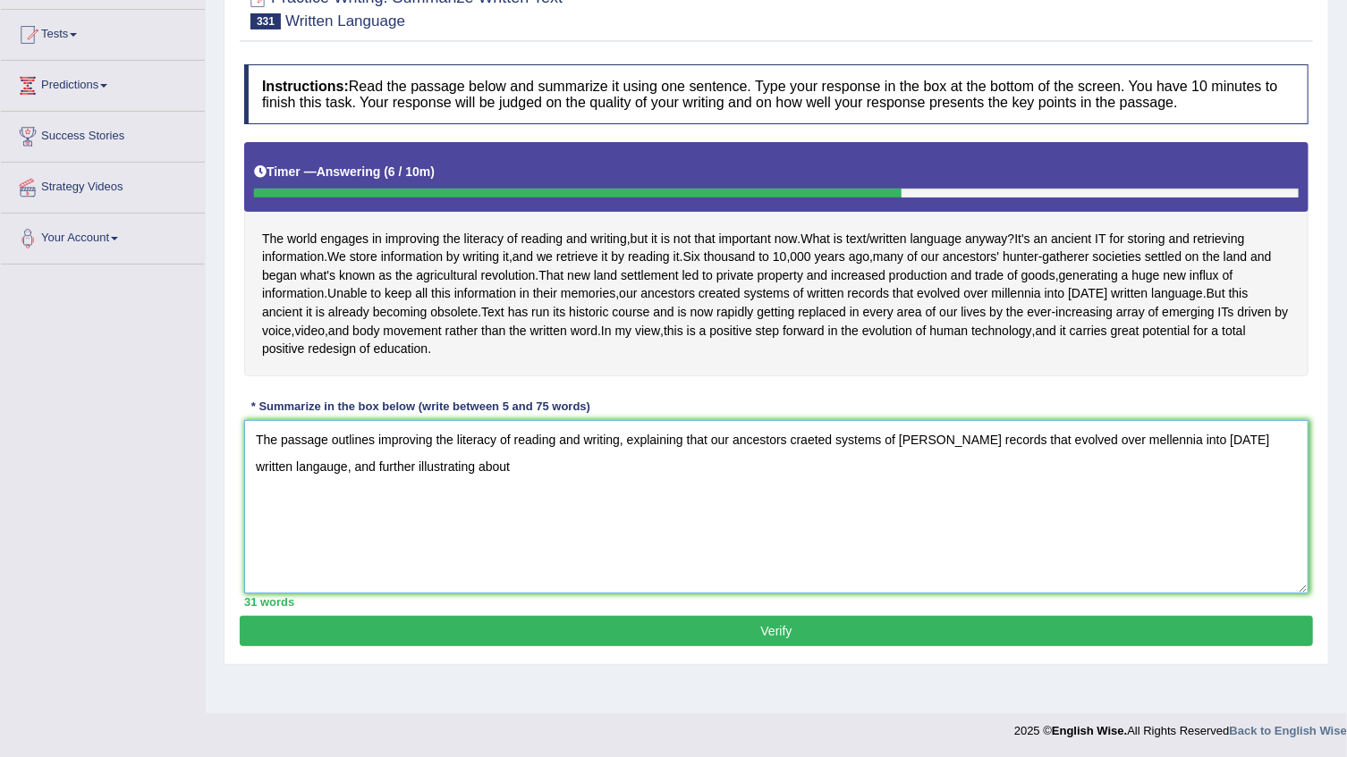
click at [908, 459] on textarea "The passage outlines improving the literacy of reading and writing, explaining …" at bounding box center [776, 506] width 1064 height 173
click at [502, 492] on textarea "The passage outlines improving the literacy of reading and writing, explaining …" at bounding box center [776, 506] width 1064 height 173
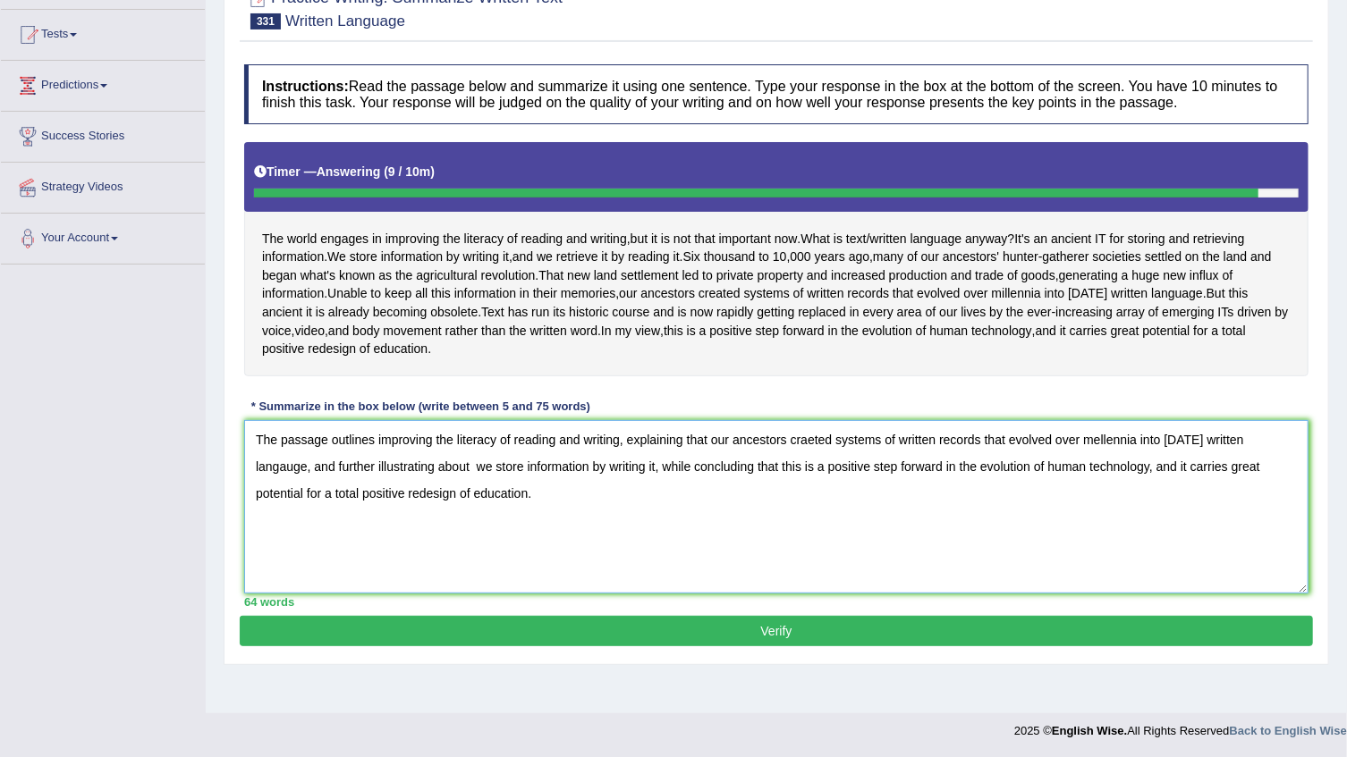
click at [810, 461] on textarea "The passage outlines improving the literacy of reading and writing, explaining …" at bounding box center [776, 506] width 1064 height 173
click at [813, 458] on textarea "The passage outlines improving the literacy of reading and writing, explaining …" at bounding box center [776, 506] width 1064 height 173
click at [498, 488] on textarea "The passage outlines improving the literacy of reading and writing, explaining …" at bounding box center [776, 506] width 1064 height 173
type textarea "The passage outlines improving the literacy of reading and writing, explaining …"
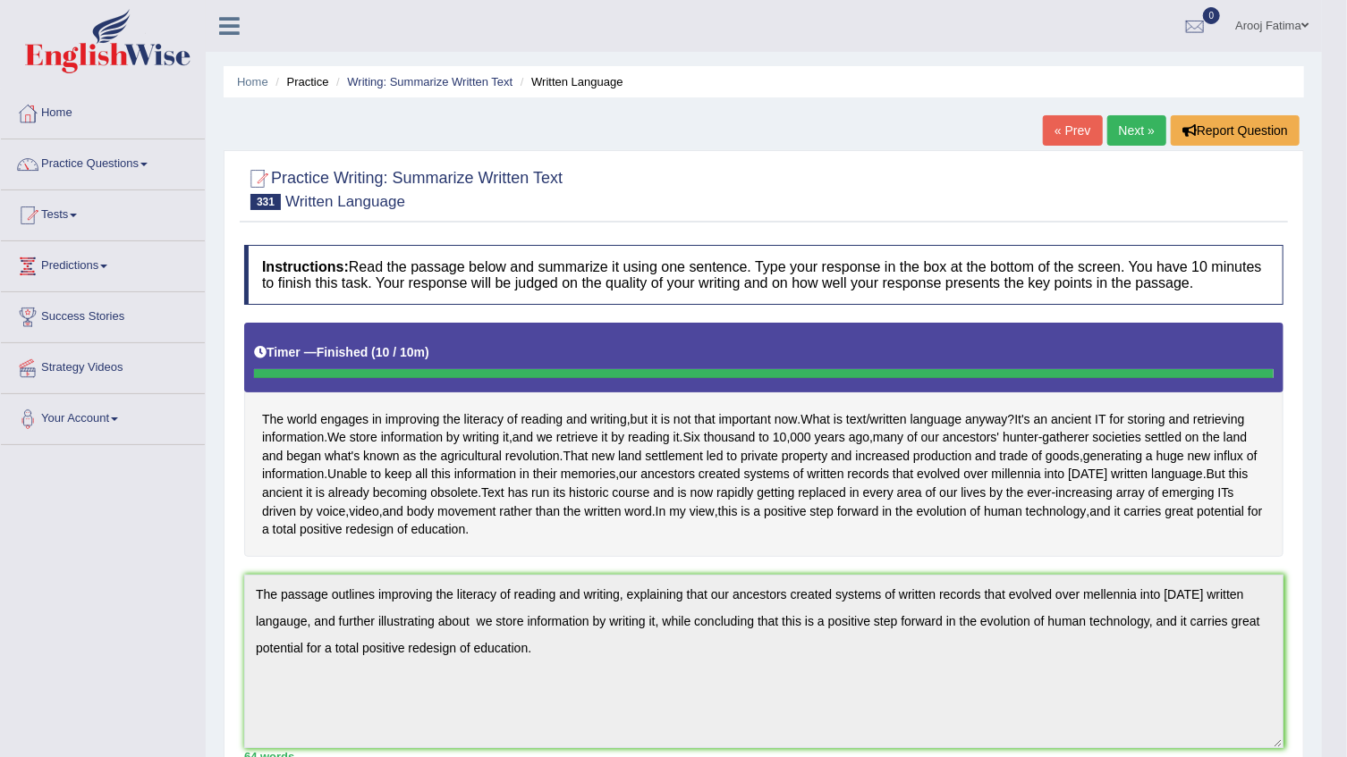
click at [1138, 133] on link "Next »" at bounding box center [1136, 130] width 59 height 30
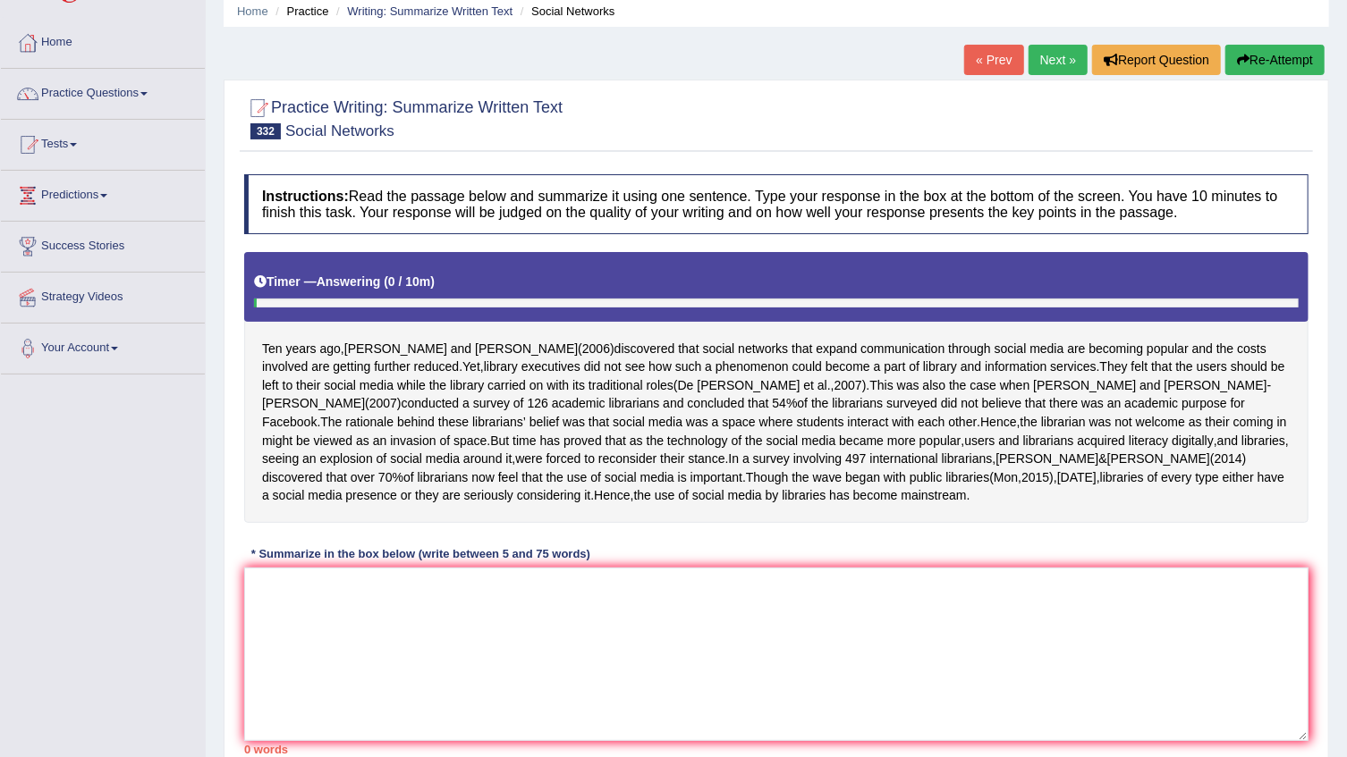
scroll to position [182, 0]
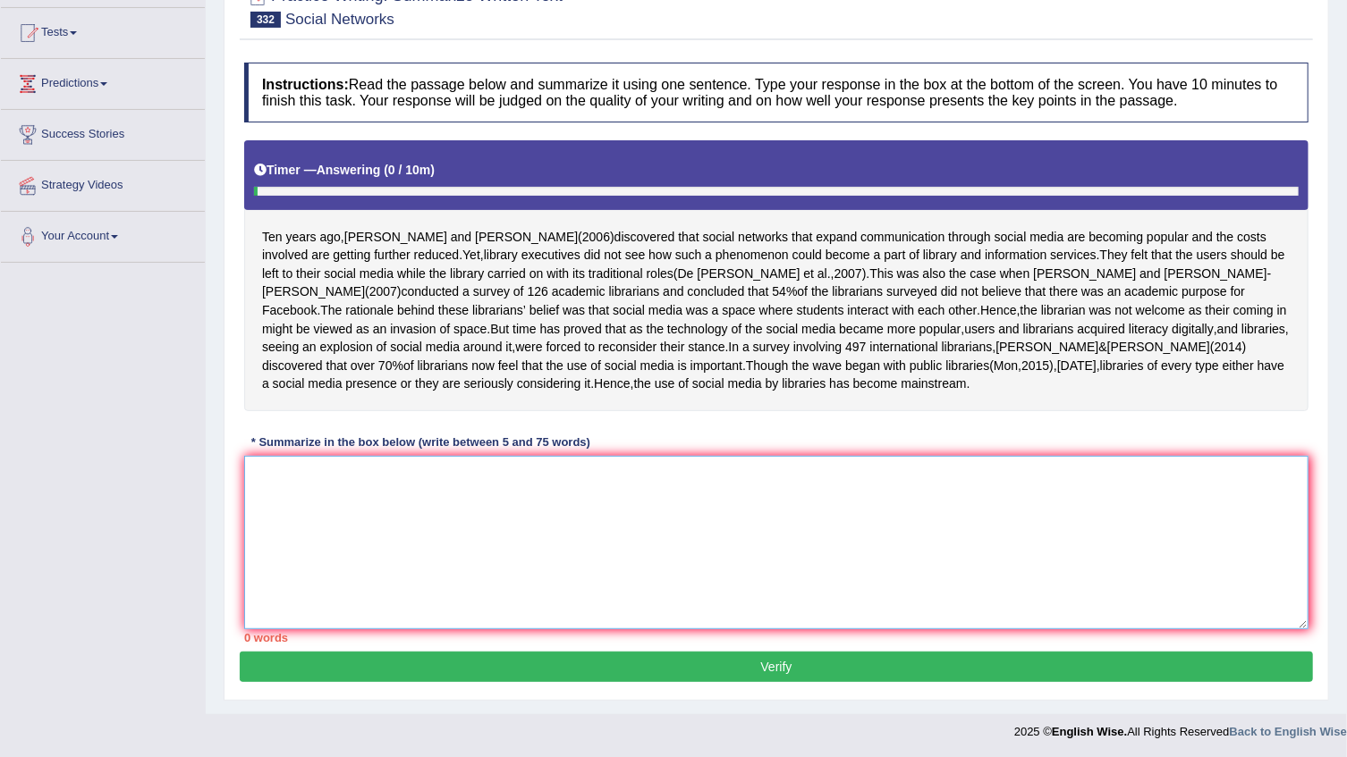
click at [447, 514] on textarea at bounding box center [776, 542] width 1064 height 173
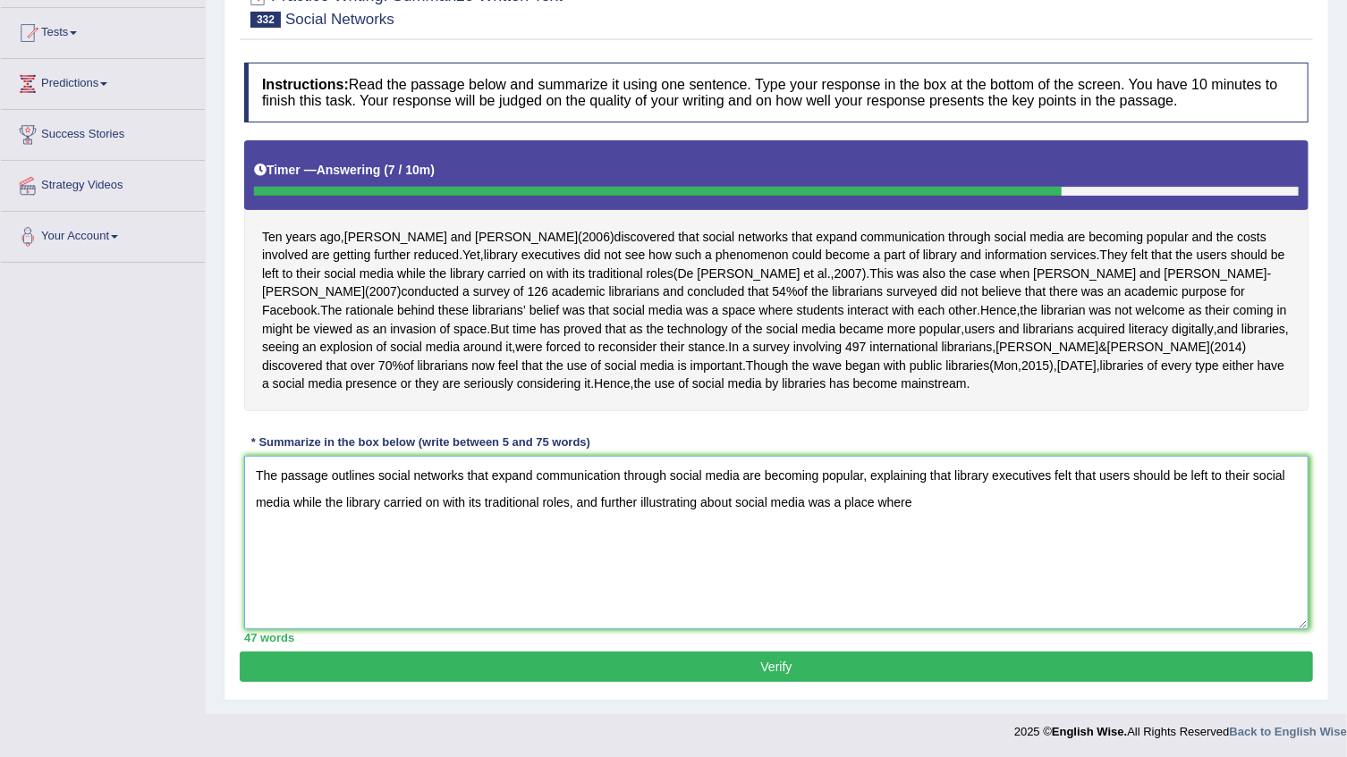
click at [857, 504] on textarea "The passage outlines social networks that expand communication through social m…" at bounding box center [776, 542] width 1064 height 173
click at [937, 502] on textarea "The passage outlines social networks that expand communication through social m…" at bounding box center [776, 542] width 1064 height 173
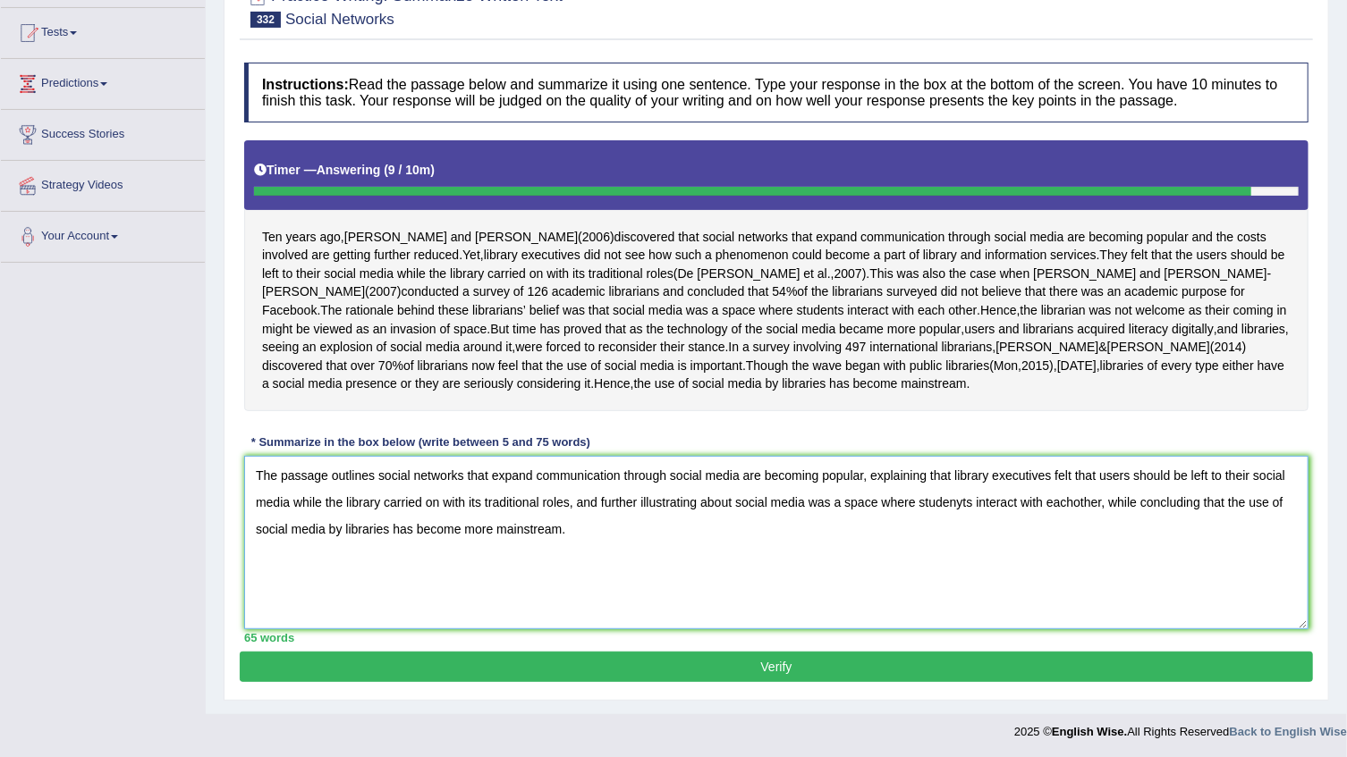
click at [966, 501] on textarea "The passage outlines social networks that expand communication through social m…" at bounding box center [776, 542] width 1064 height 173
type textarea "The passage outlines social networks that expand communication through social m…"
click at [794, 666] on button "Verify" at bounding box center [776, 667] width 1073 height 30
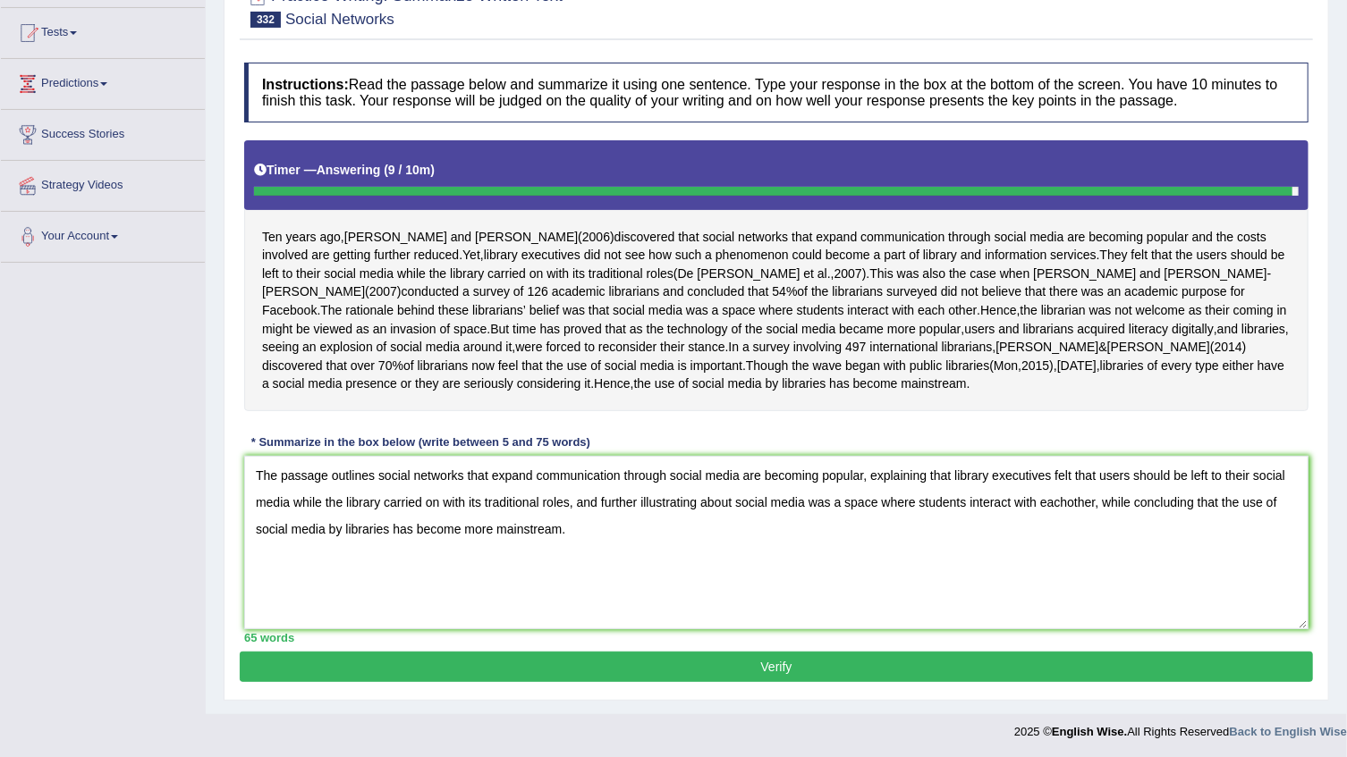
click at [794, 666] on div "Home Practice Writing: Summarize Written Text Social Networks « Prev Next » Rep…" at bounding box center [776, 266] width 1141 height 897
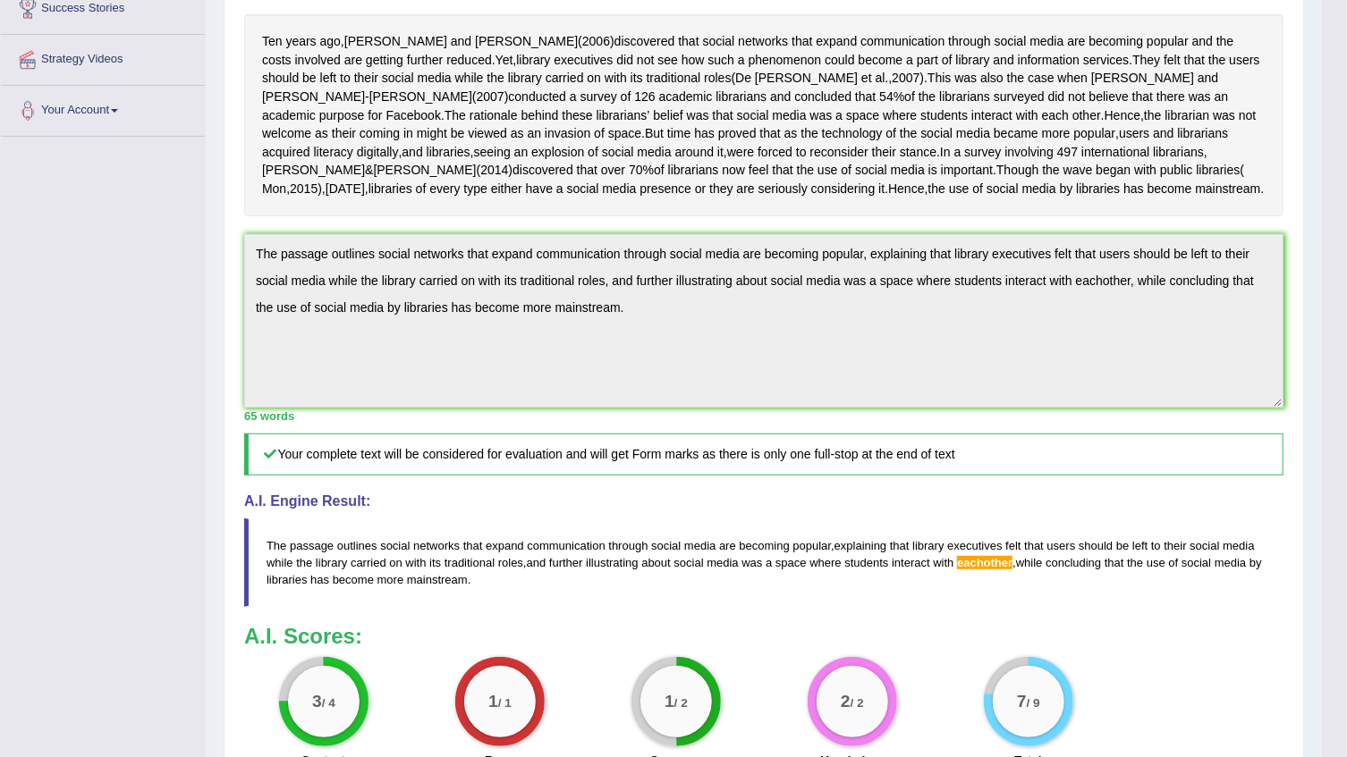
scroll to position [0, 0]
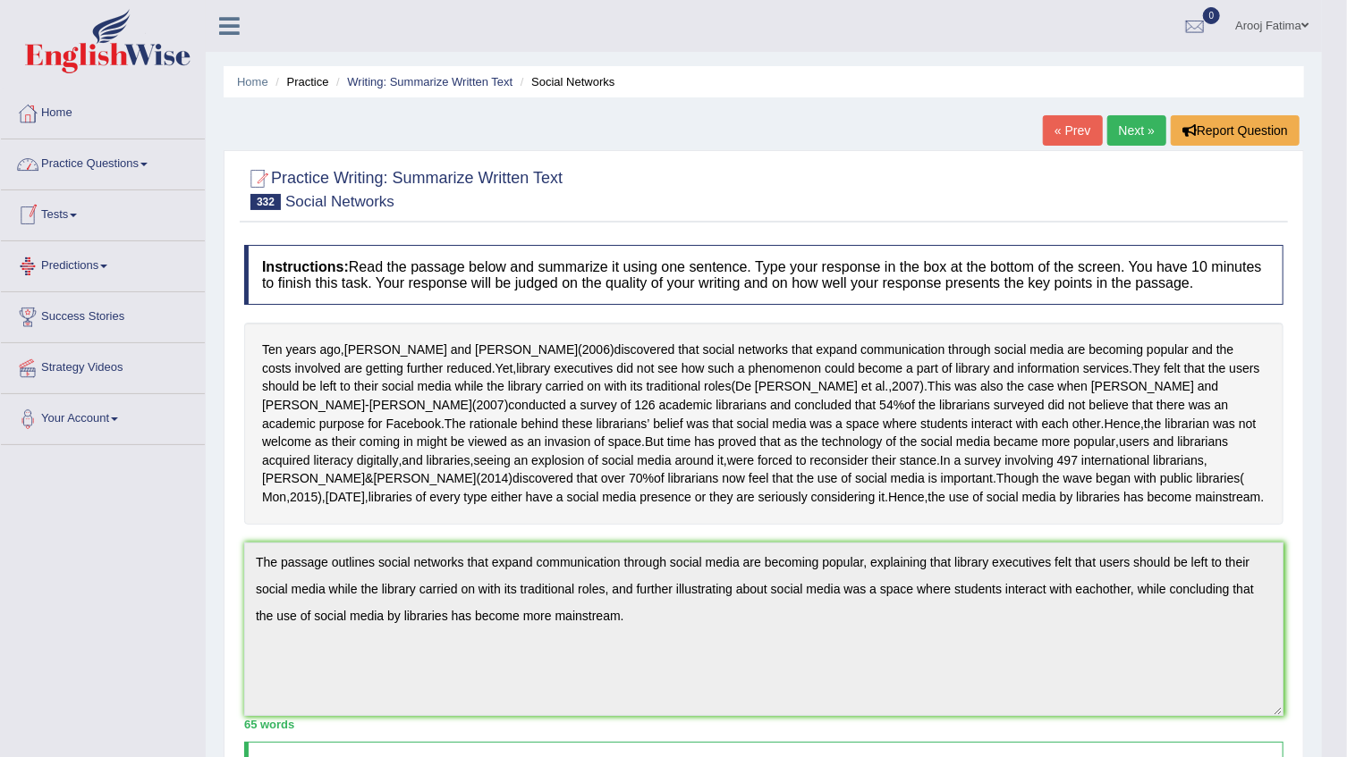
click at [133, 160] on link "Practice Questions" at bounding box center [103, 162] width 204 height 45
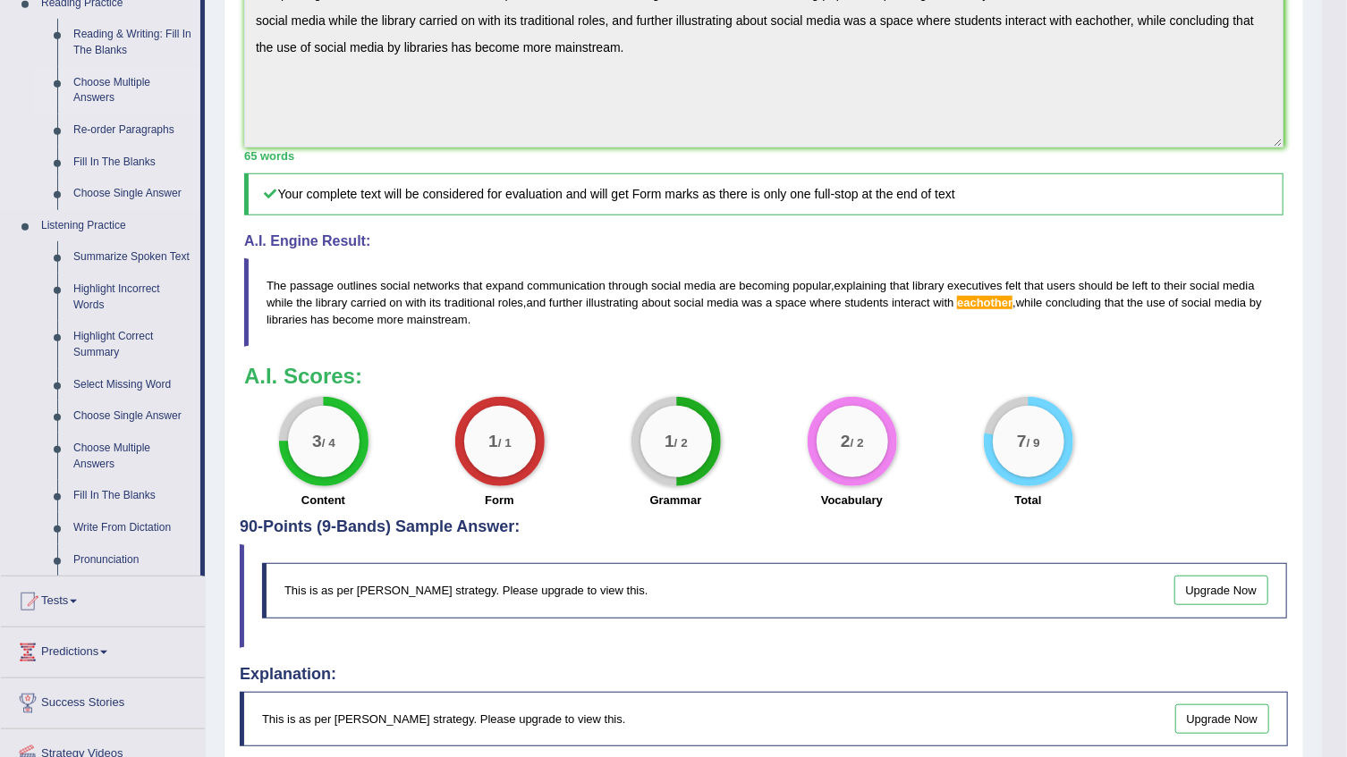
scroll to position [650, 0]
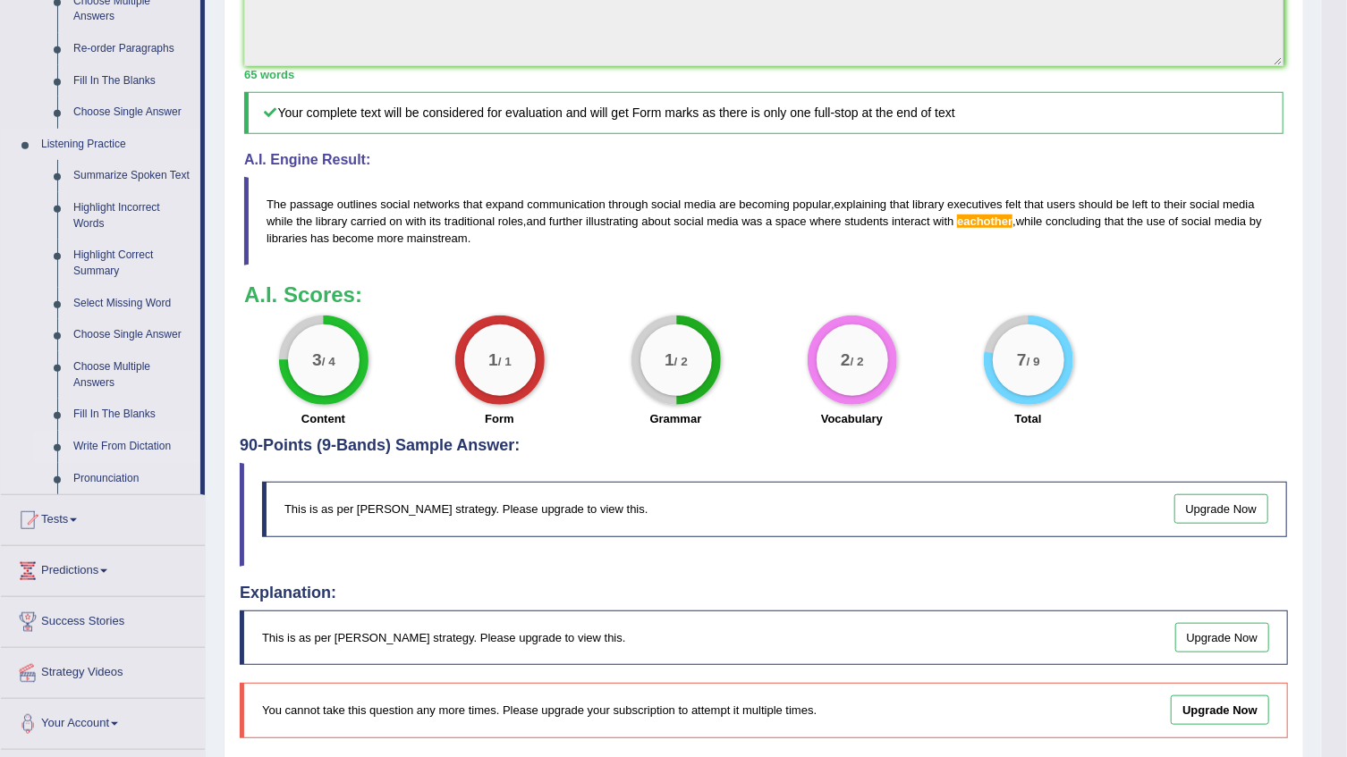
click at [129, 442] on link "Write From Dictation" at bounding box center [132, 447] width 135 height 32
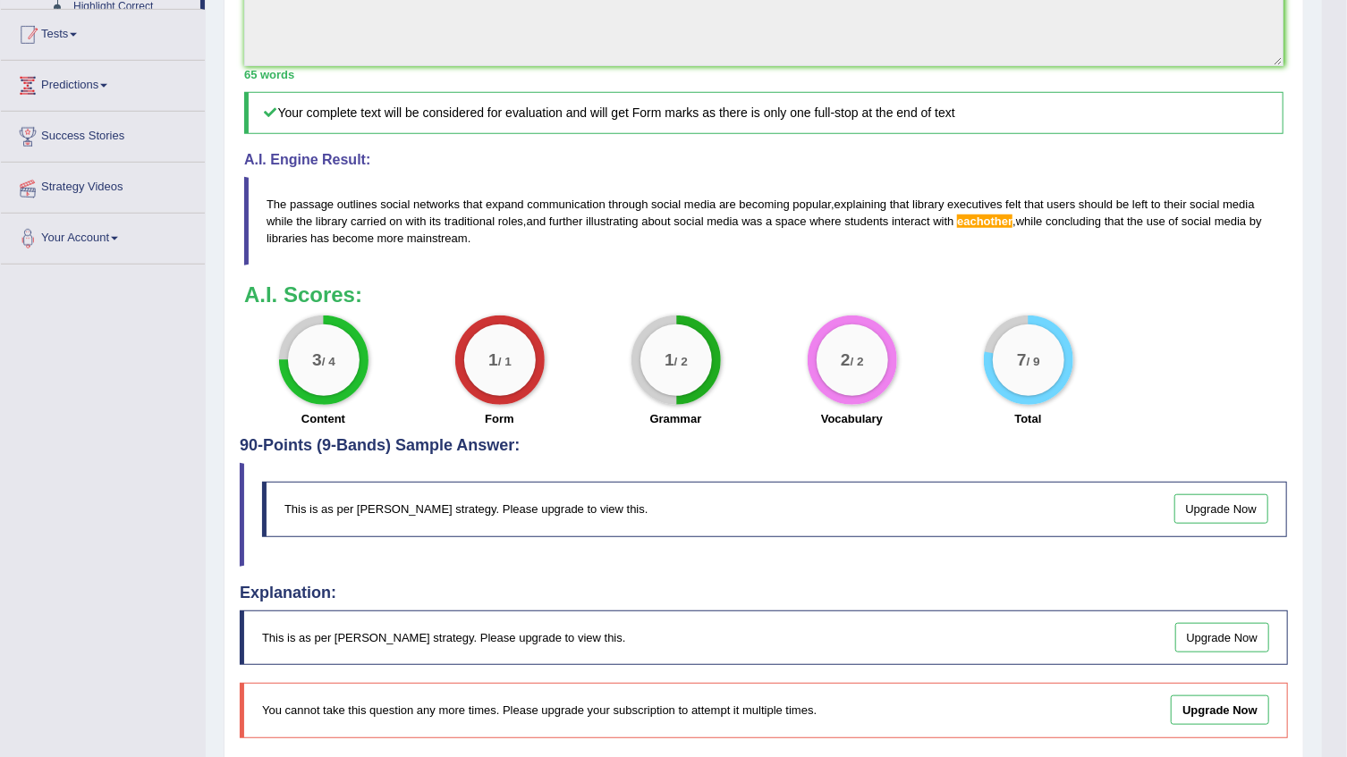
scroll to position [293, 0]
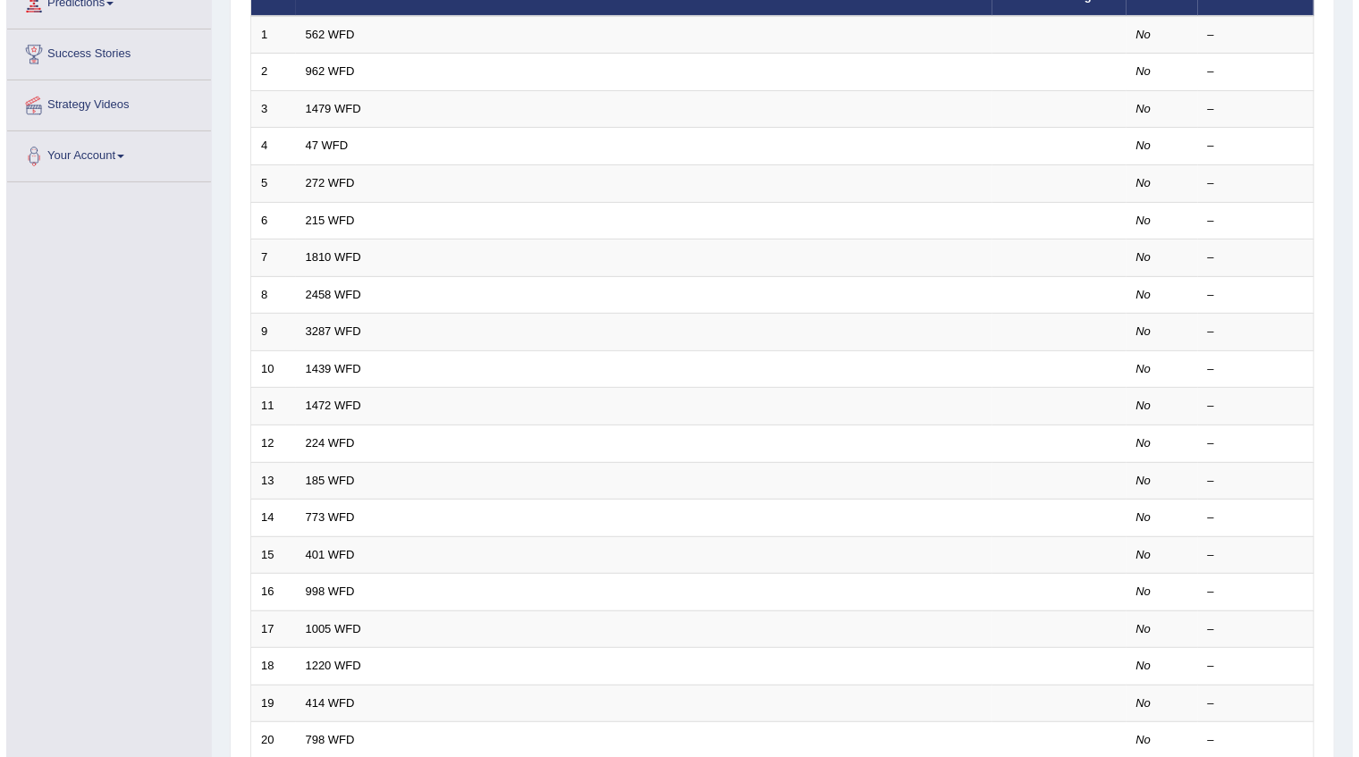
scroll to position [18, 0]
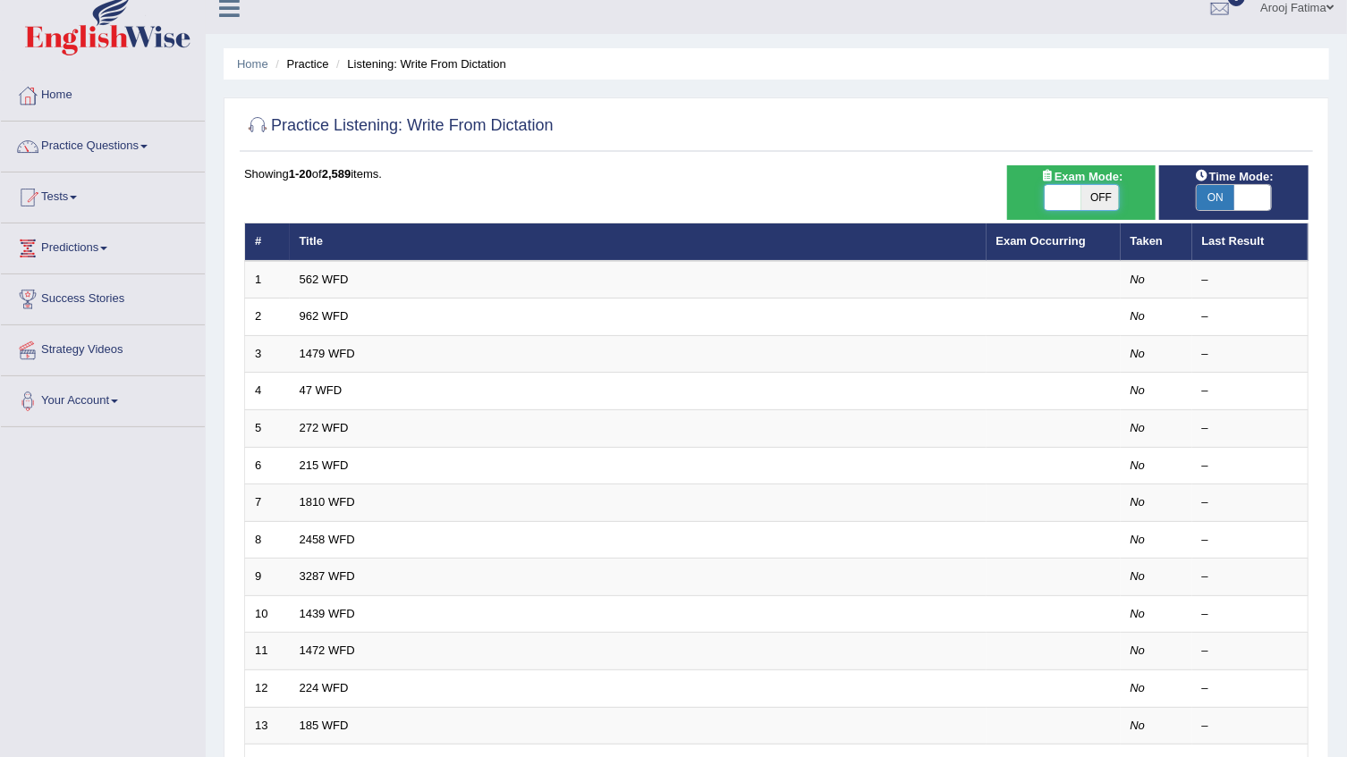
click at [1069, 199] on span at bounding box center [1064, 197] width 38 height 25
checkbox input "true"
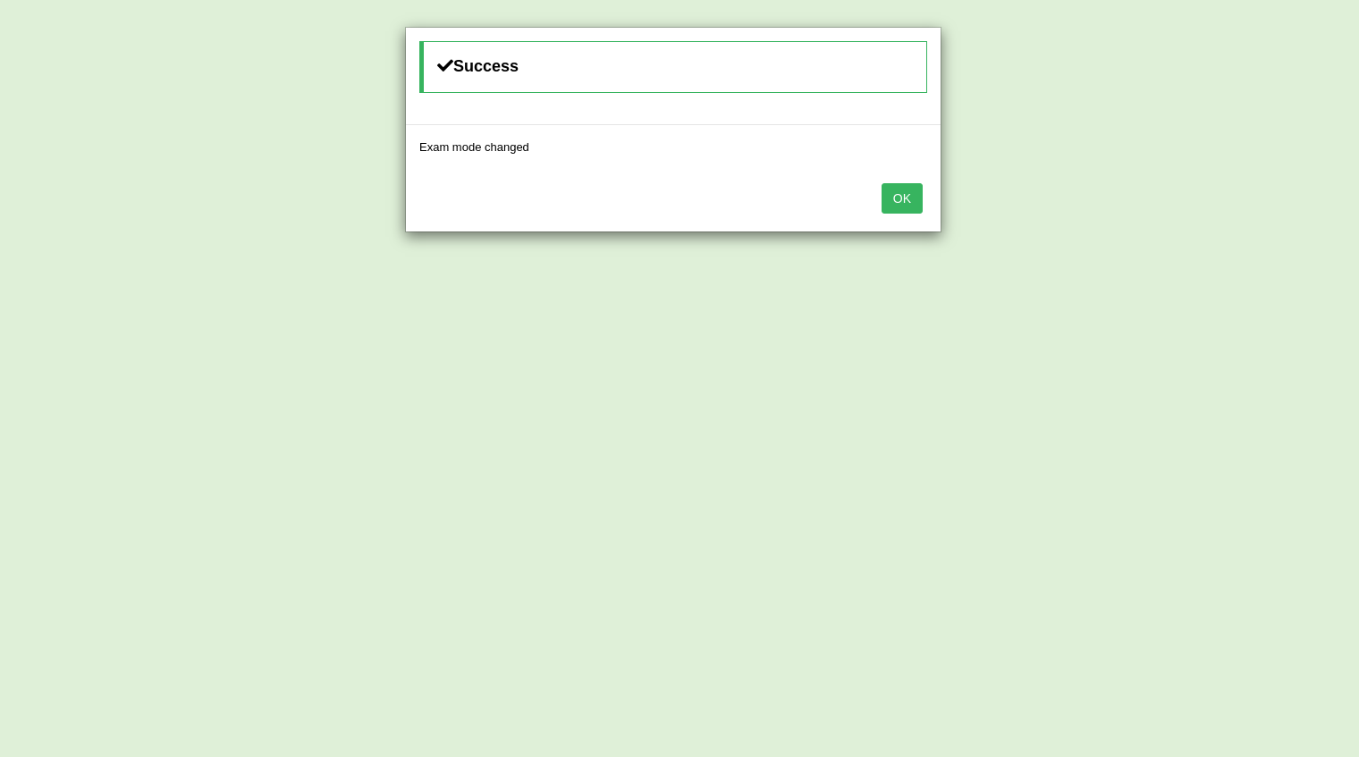
click at [887, 198] on button "OK" at bounding box center [902, 198] width 41 height 30
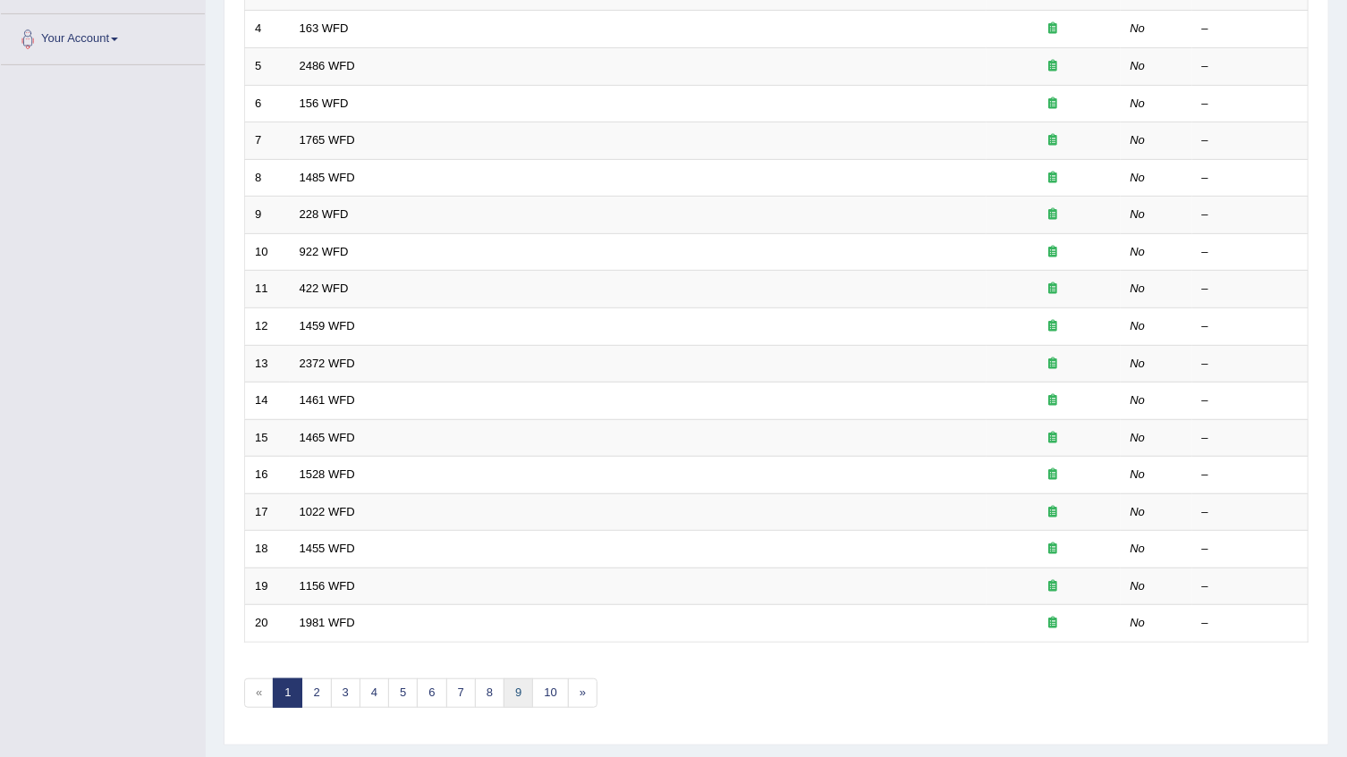
scroll to position [424, 0]
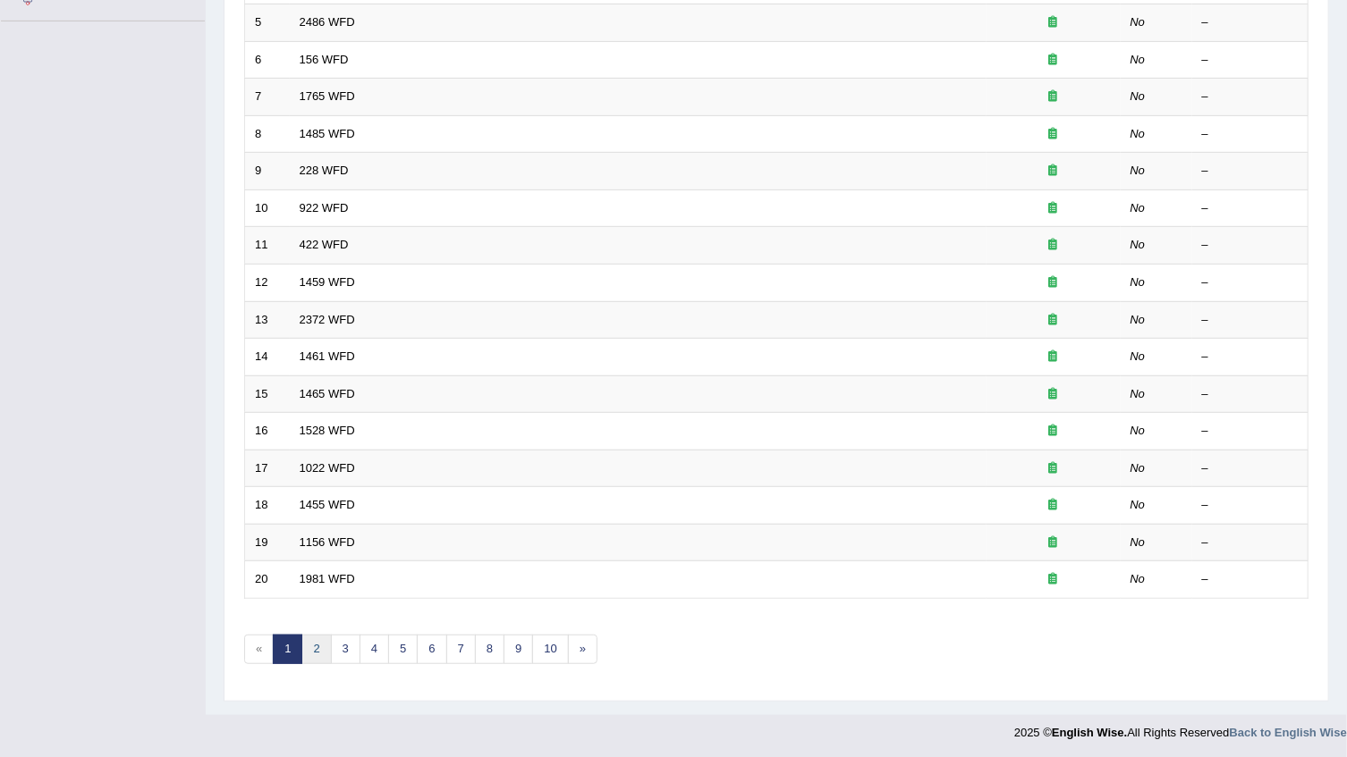
click at [322, 648] on link "2" at bounding box center [316, 650] width 30 height 30
click at [343, 647] on link "3" at bounding box center [346, 650] width 30 height 30
click at [297, 651] on link "1" at bounding box center [288, 650] width 30 height 30
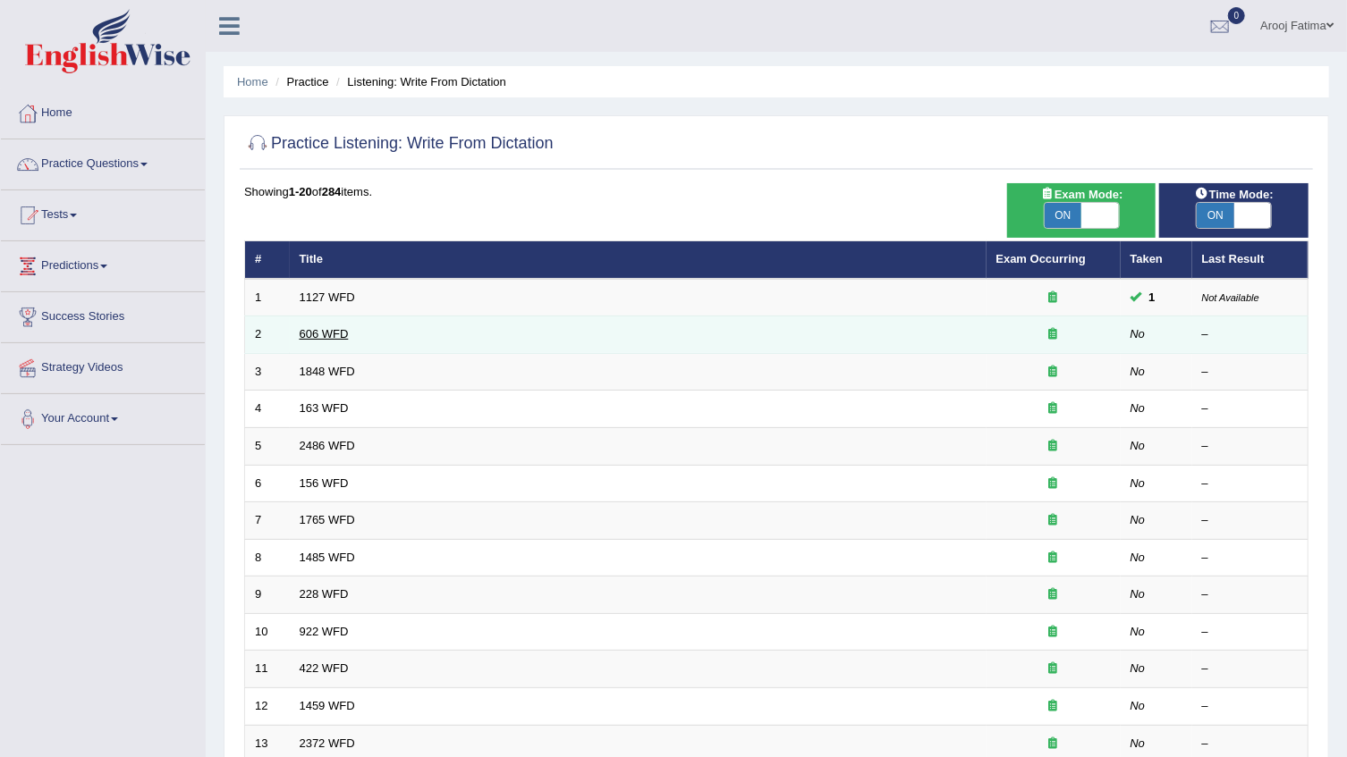
click at [328, 338] on link "606 WFD" at bounding box center [324, 333] width 49 height 13
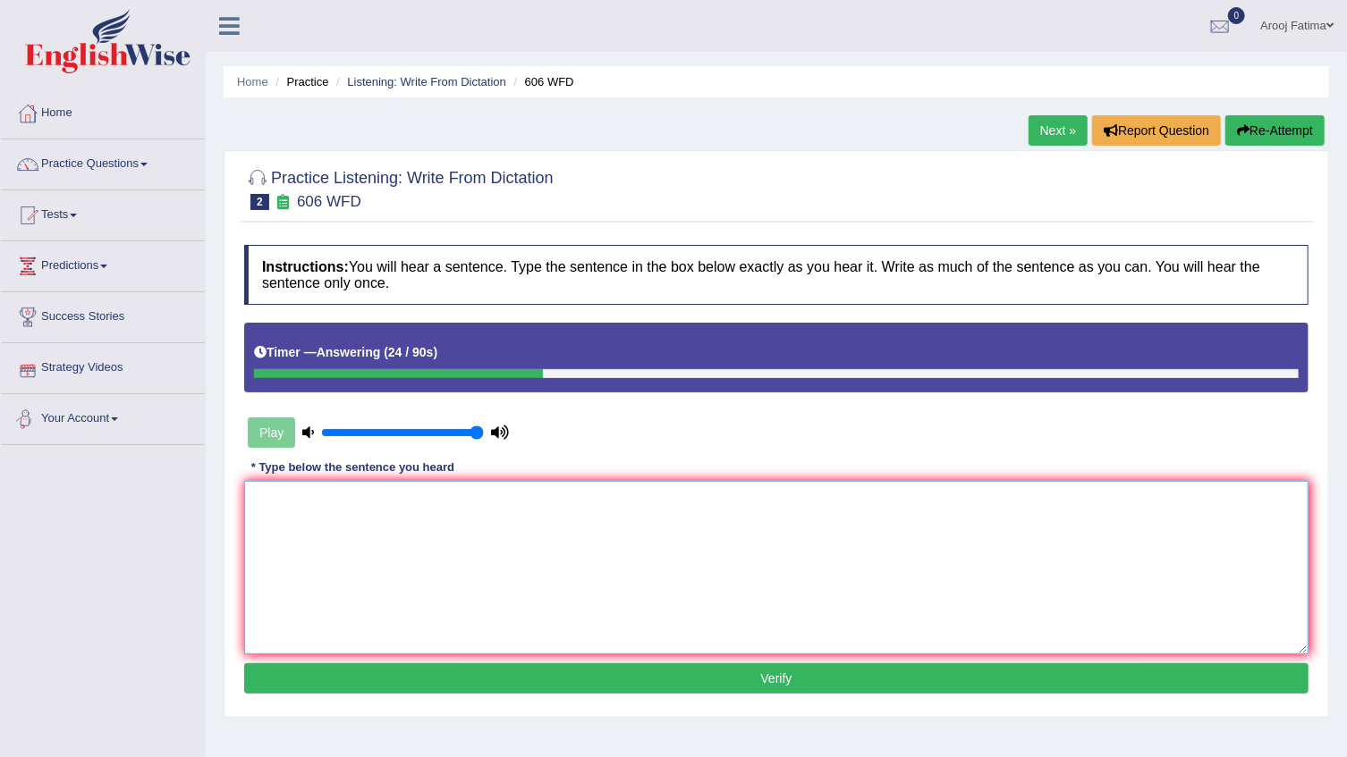
click at [485, 597] on textarea at bounding box center [776, 567] width 1064 height 173
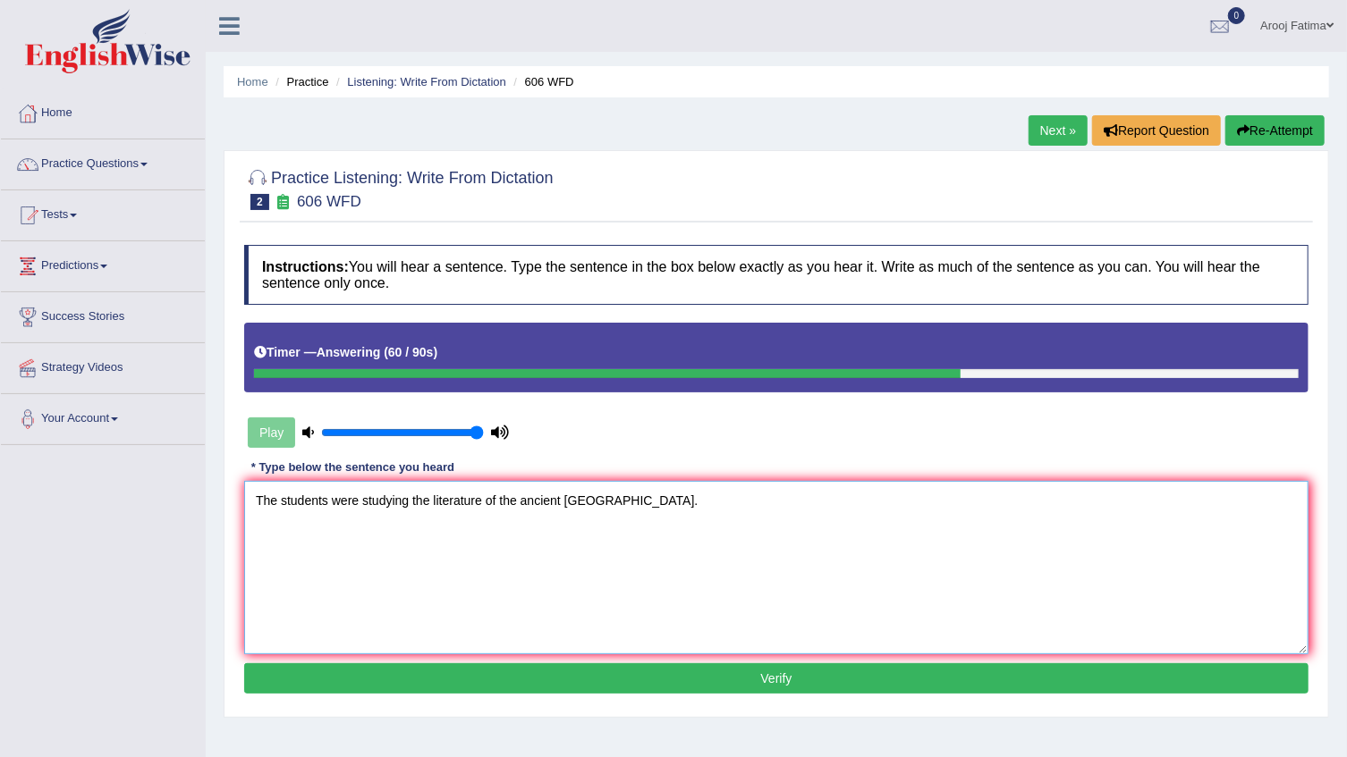
click at [563, 501] on textarea "The students were studying the literature of the ancient greece." at bounding box center [776, 567] width 1064 height 173
type textarea "The students were studying the literature of the ancient on the greece."
click at [803, 682] on button "Verify" at bounding box center [776, 679] width 1064 height 30
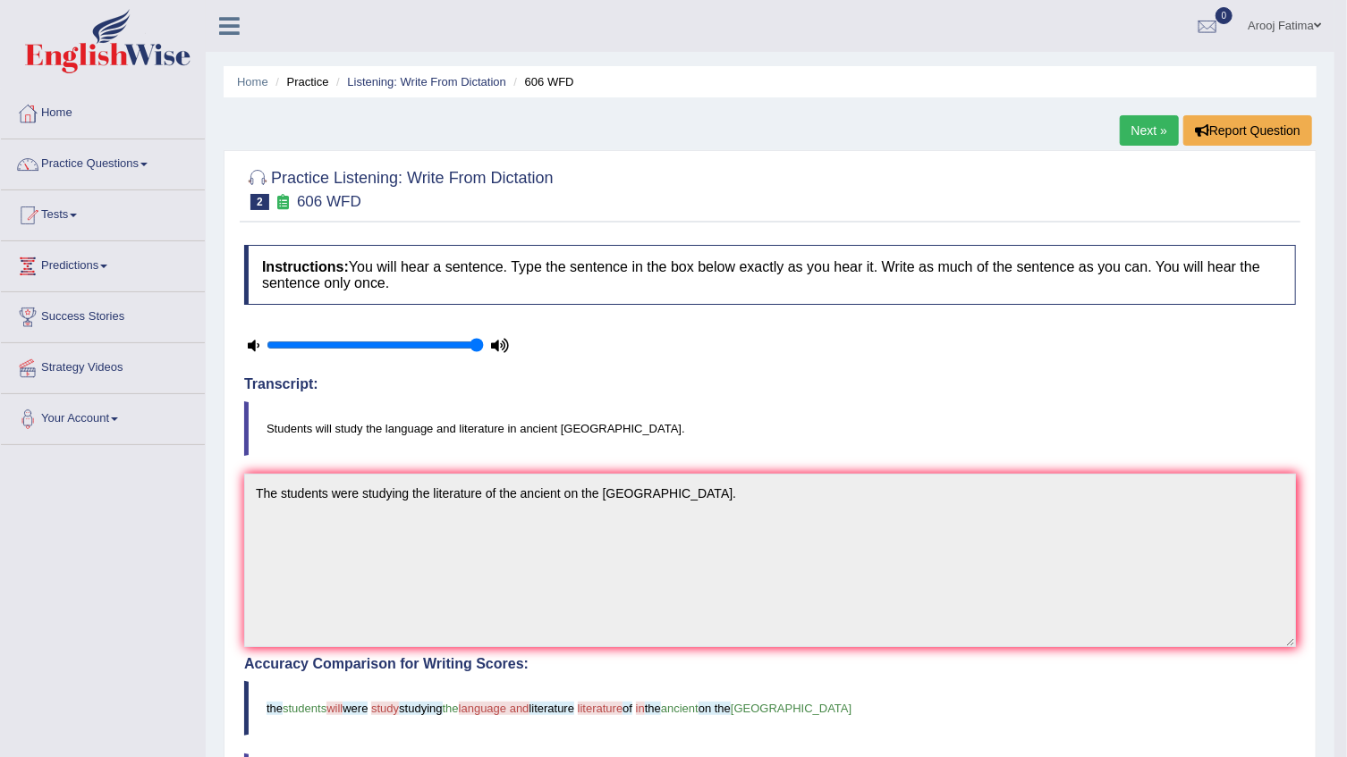
click at [1164, 134] on link "Next »" at bounding box center [1149, 130] width 59 height 30
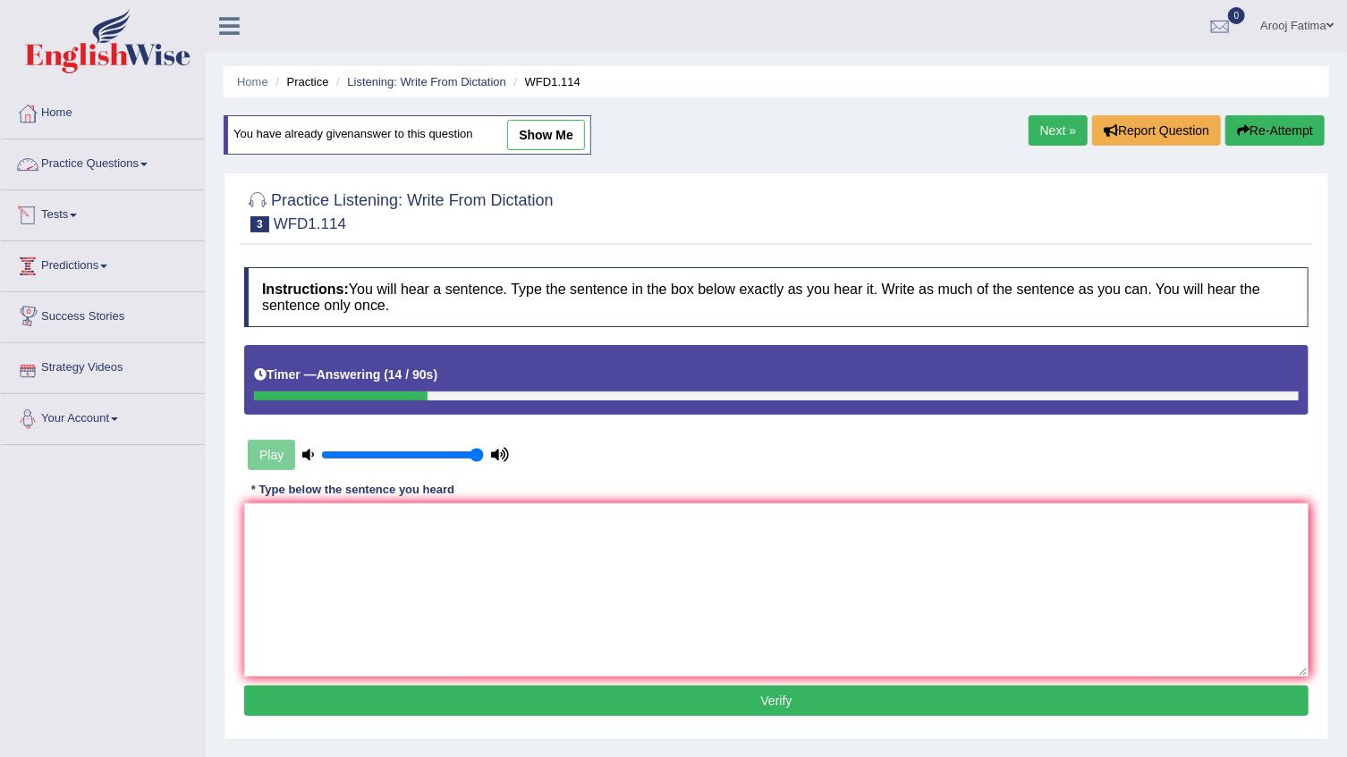
click at [131, 170] on link "Practice Questions" at bounding box center [103, 162] width 204 height 45
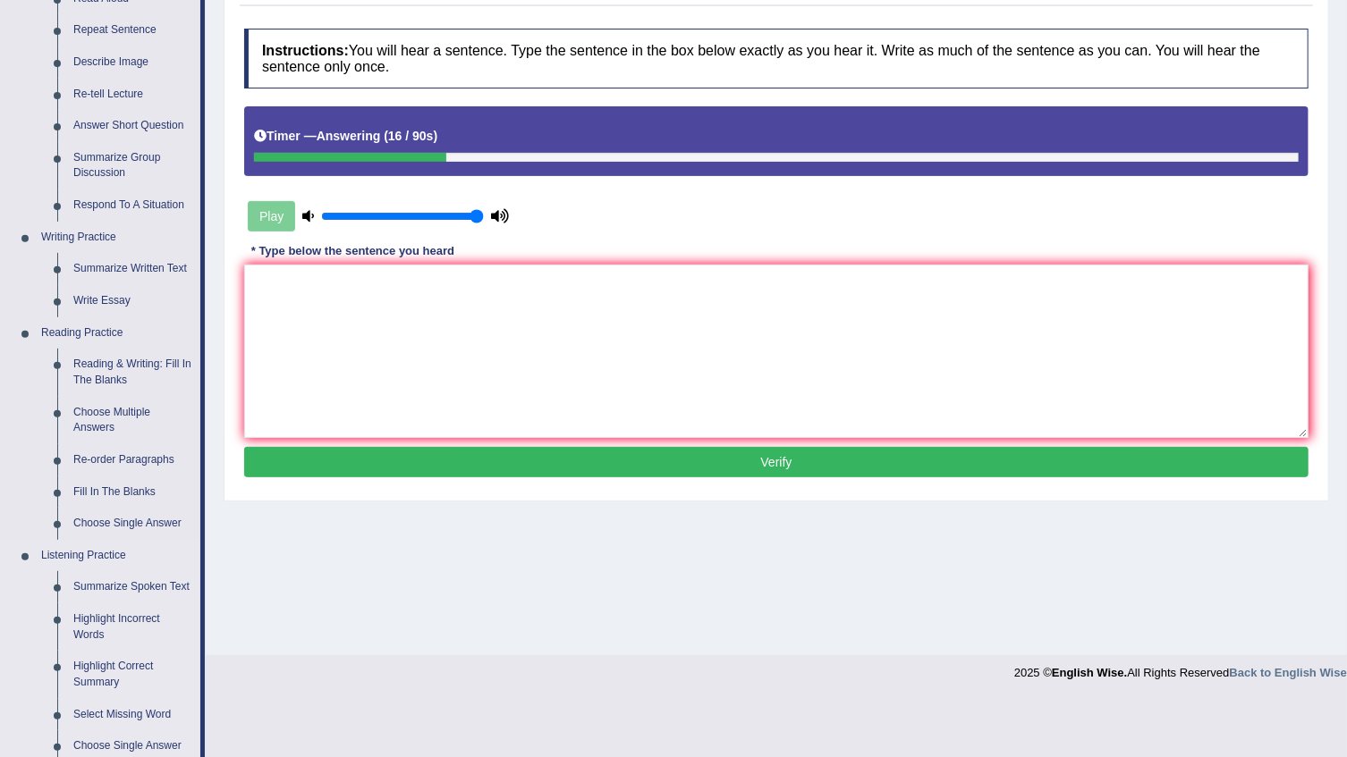
scroll to position [406, 0]
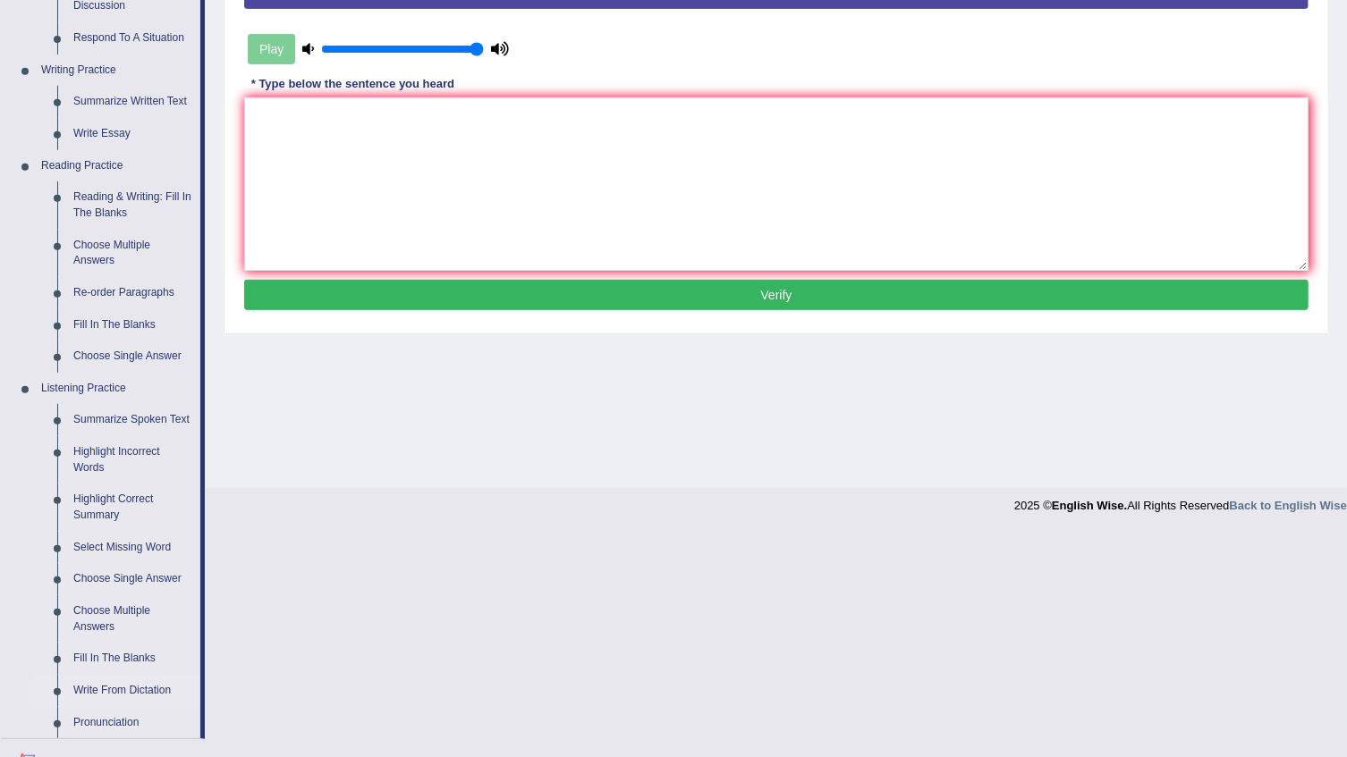
click at [101, 698] on link "Write From Dictation" at bounding box center [132, 691] width 135 height 32
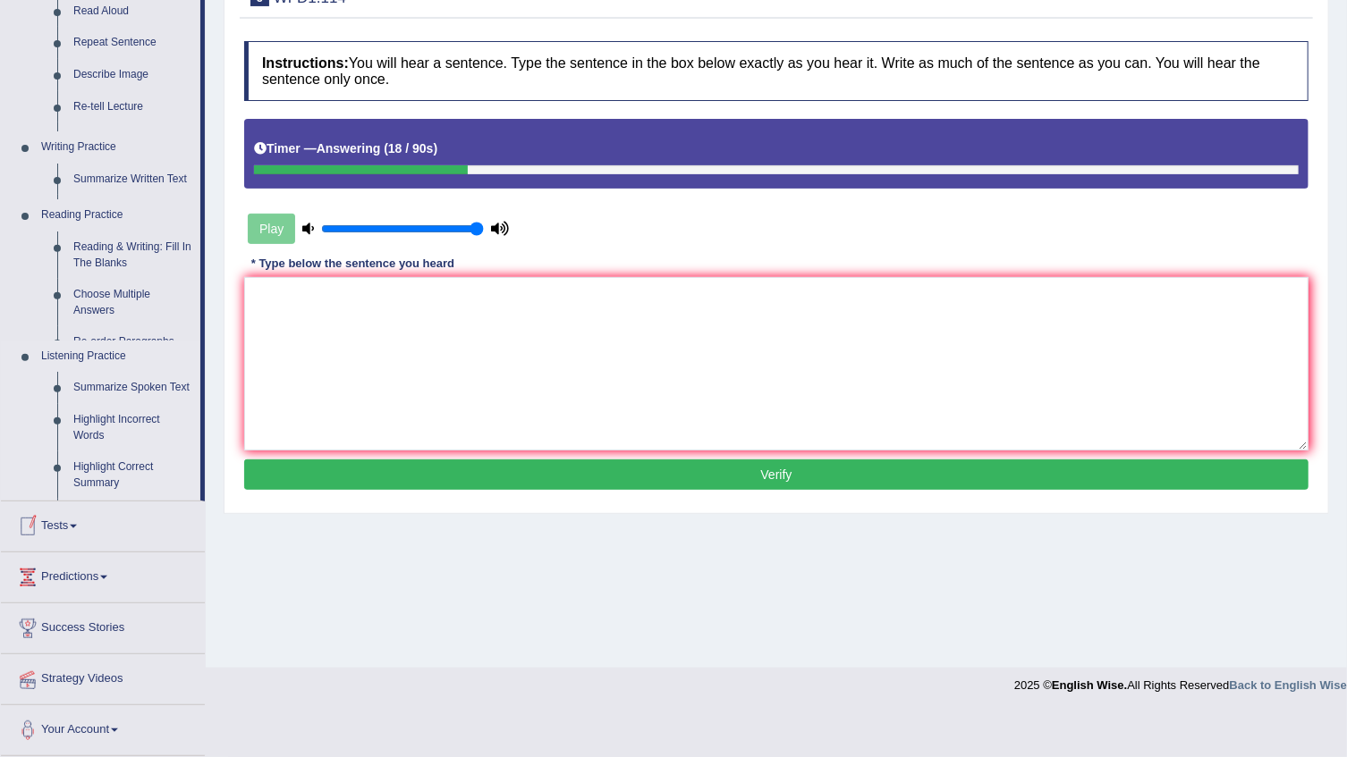
scroll to position [181, 0]
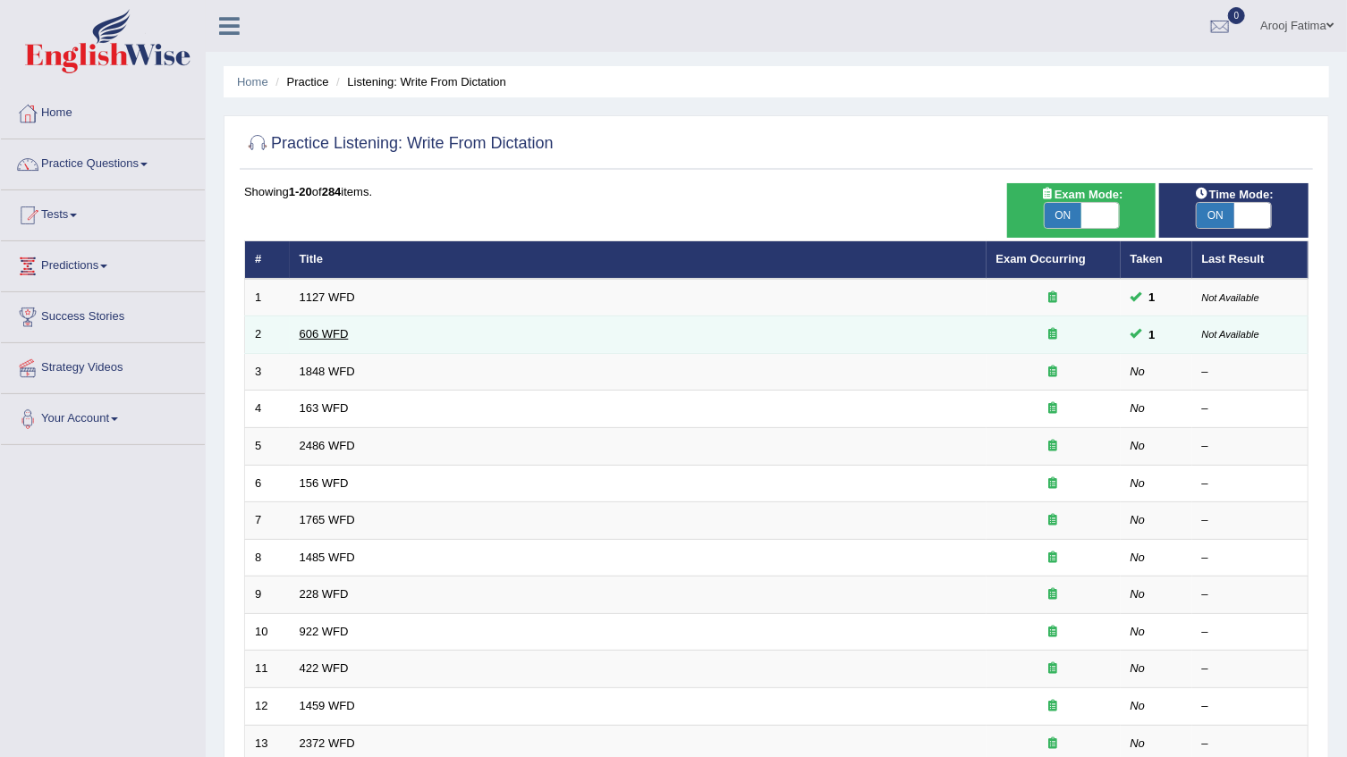
click at [312, 330] on link "606 WFD" at bounding box center [324, 333] width 49 height 13
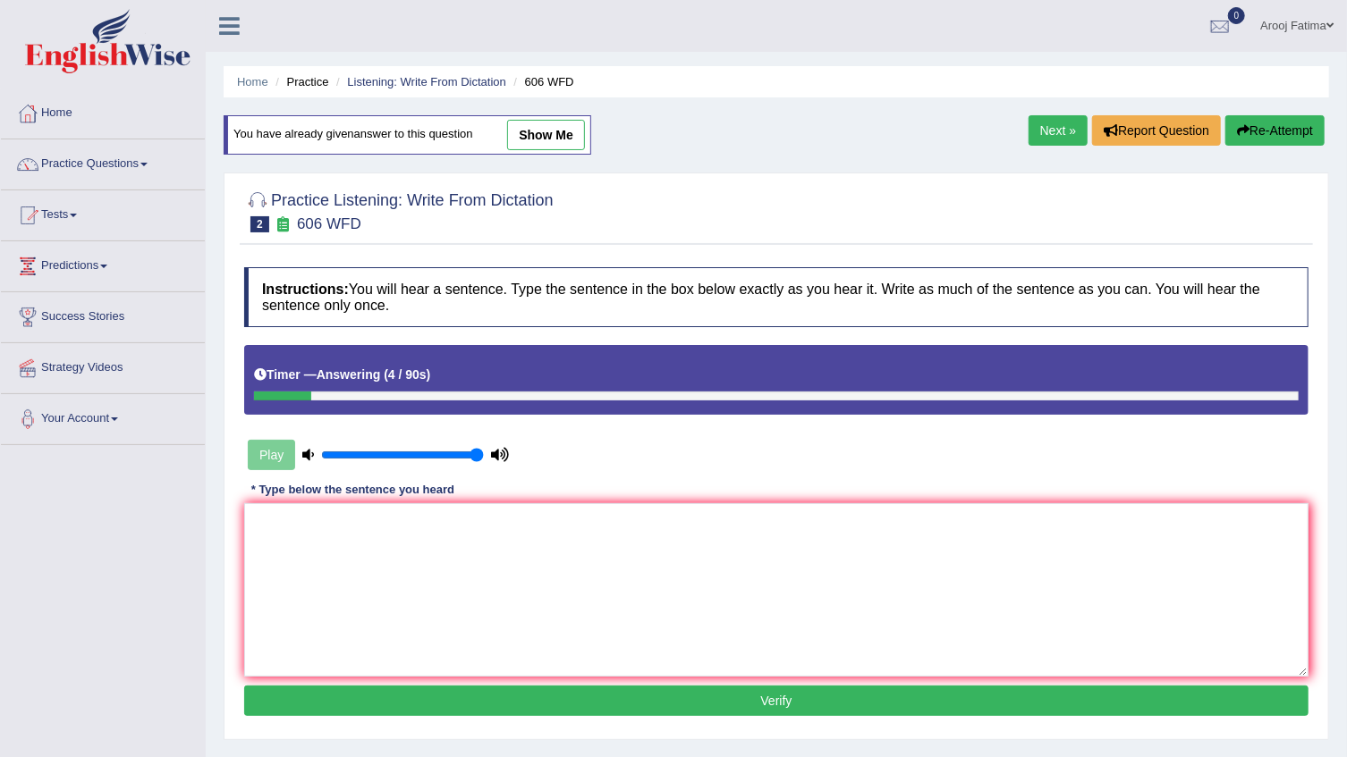
click at [1046, 130] on link "Next »" at bounding box center [1057, 130] width 59 height 30
click at [487, 605] on textarea at bounding box center [776, 590] width 1064 height 173
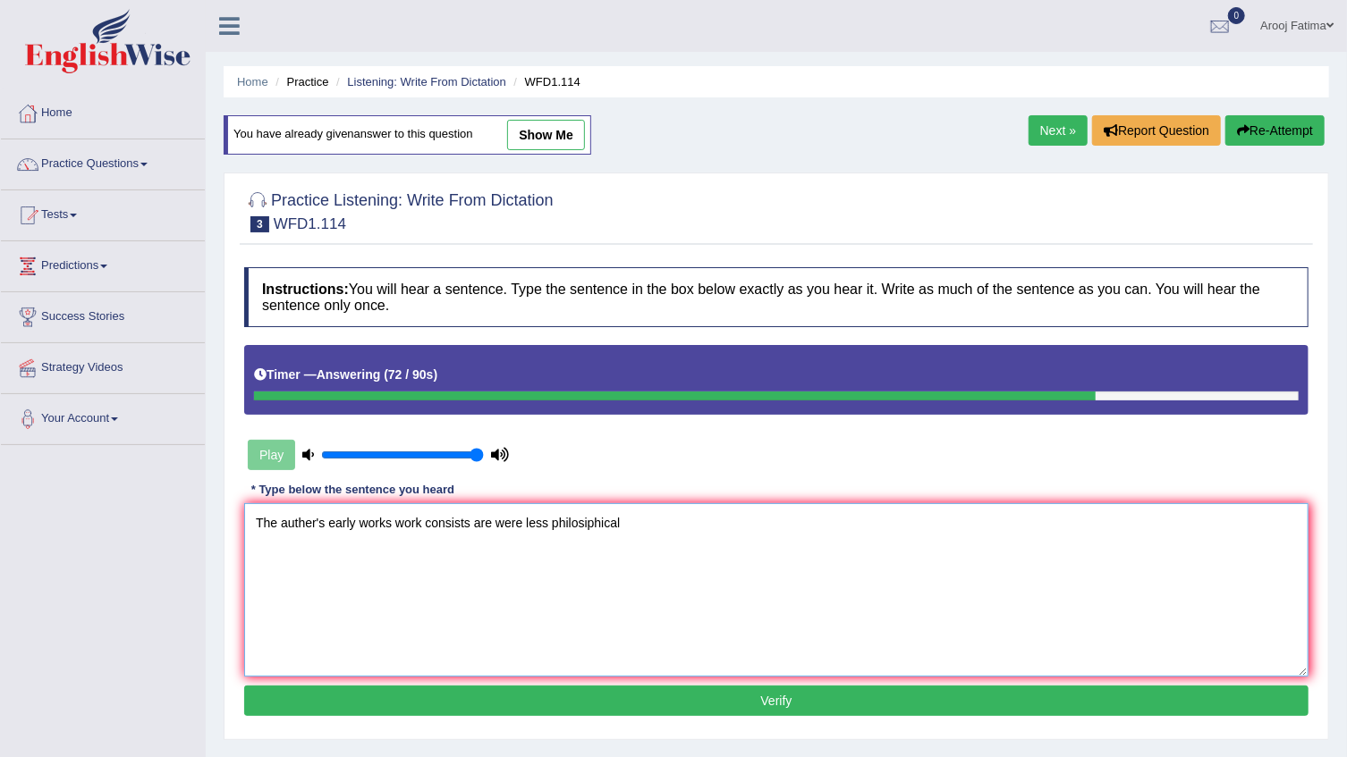
click at [587, 525] on textarea "The auther's early works work consists are were less philosiphical" at bounding box center [776, 590] width 1064 height 173
click at [630, 520] on textarea "The auther's early works work consists are were less philosphical" at bounding box center [776, 590] width 1064 height 173
type textarea "The auther's early works work consists are were less philosphical and more expe…"
click at [778, 690] on button "Verify" at bounding box center [776, 701] width 1064 height 30
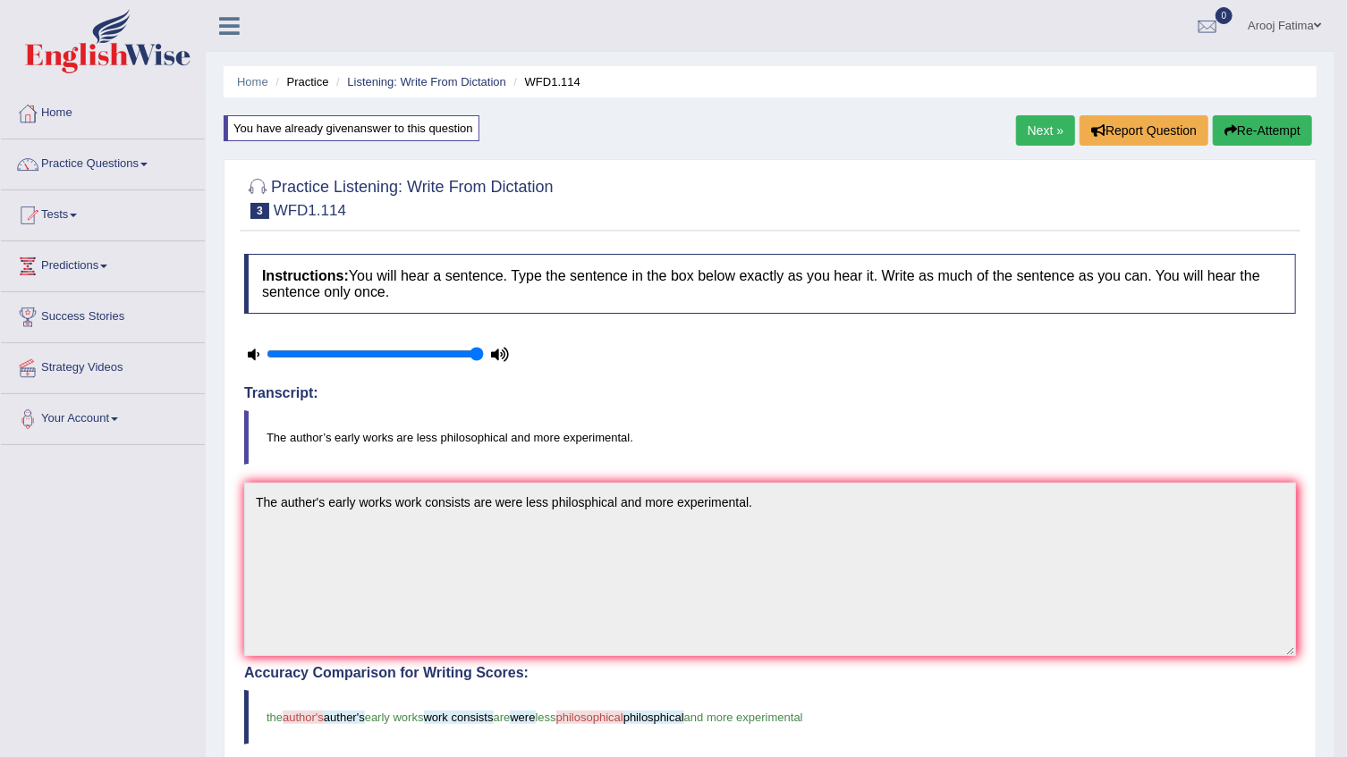
click at [1045, 130] on link "Next »" at bounding box center [1045, 130] width 59 height 30
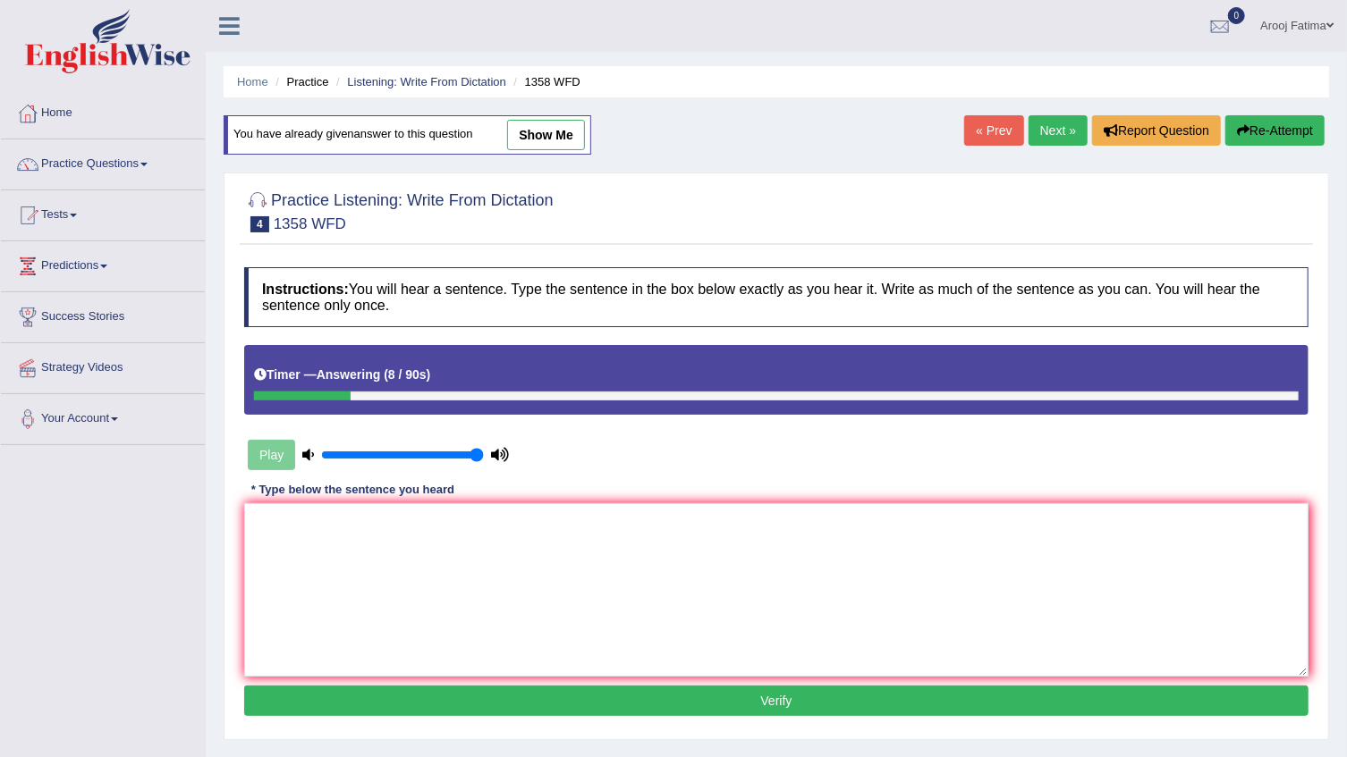
click at [1056, 136] on link "Next »" at bounding box center [1057, 130] width 59 height 30
click at [1060, 123] on link "Next »" at bounding box center [1057, 130] width 59 height 30
click at [394, 550] on textarea at bounding box center [776, 590] width 1064 height 173
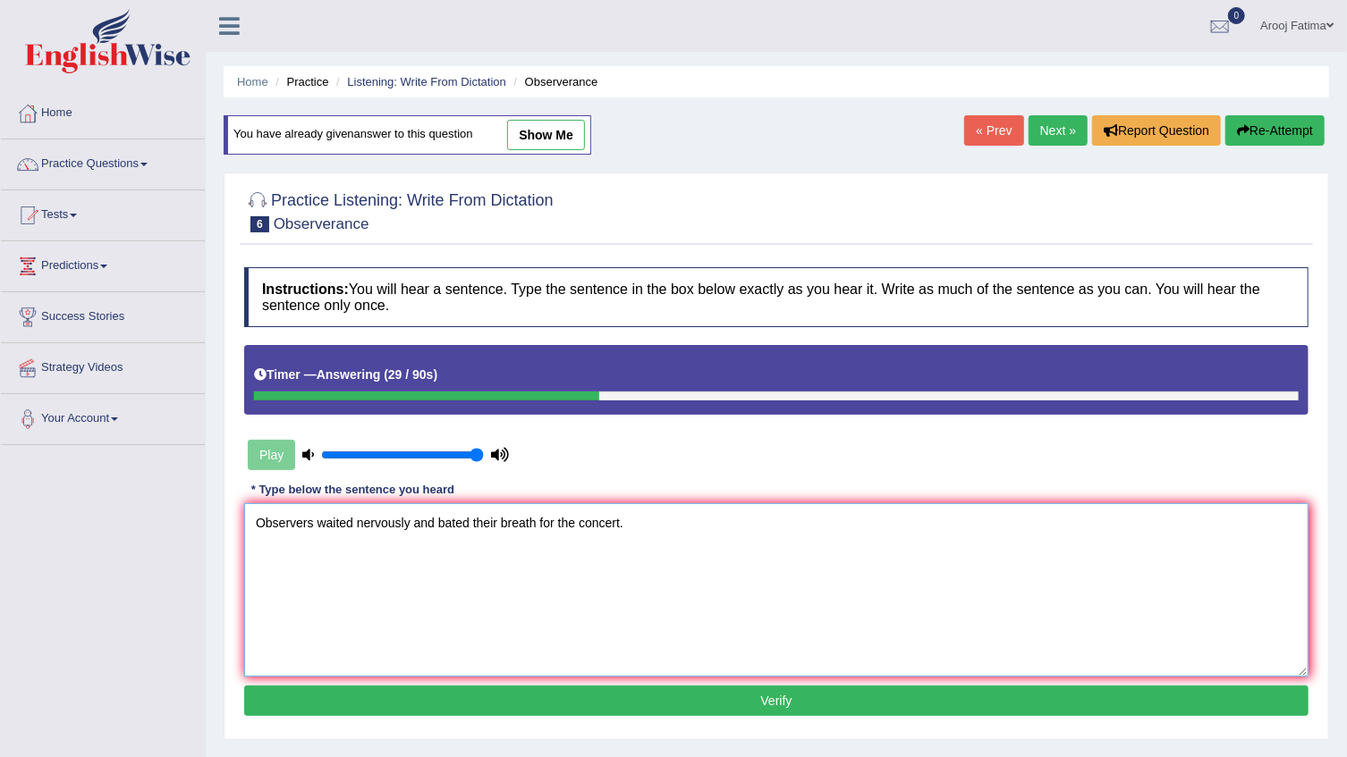
type textarea "Observers waited nervously and bated their breath for the concert."
click at [800, 689] on button "Verify" at bounding box center [776, 701] width 1064 height 30
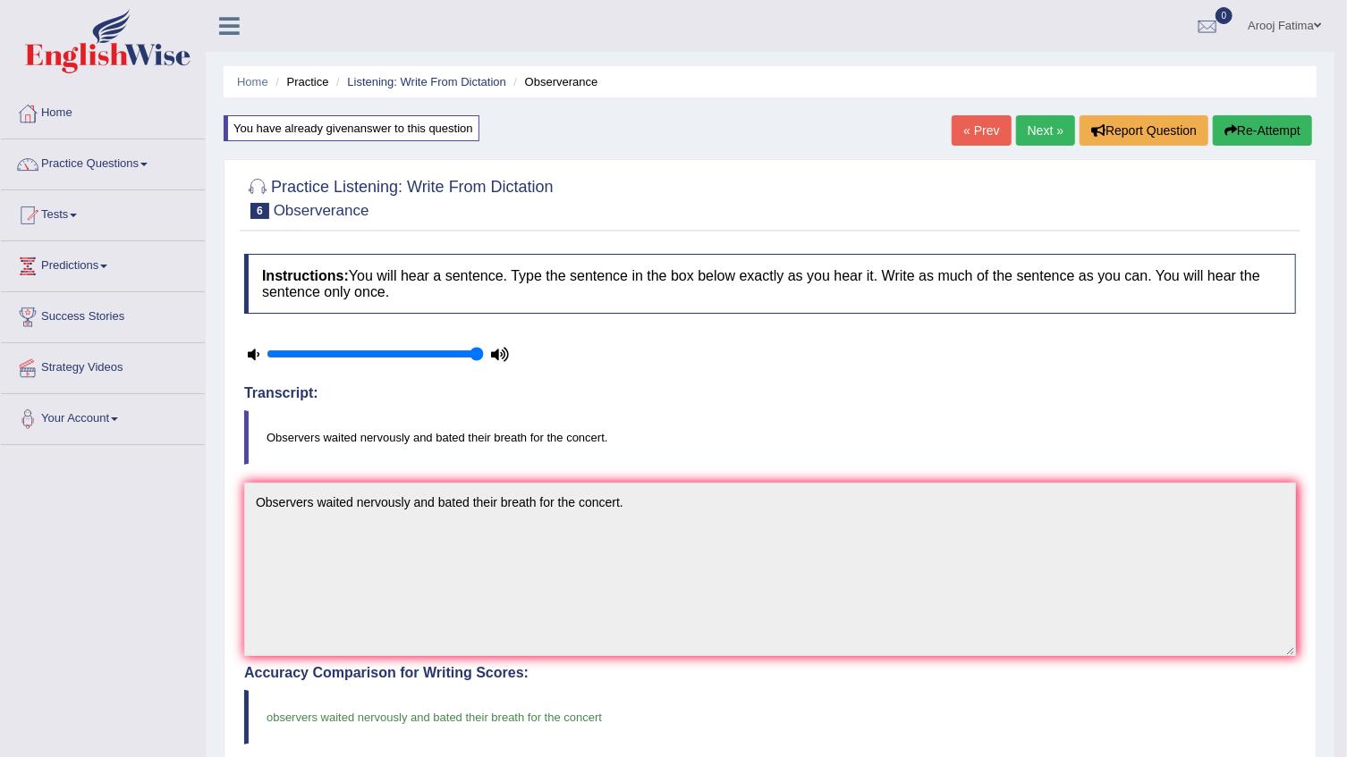
click at [1046, 134] on link "Next »" at bounding box center [1045, 130] width 59 height 30
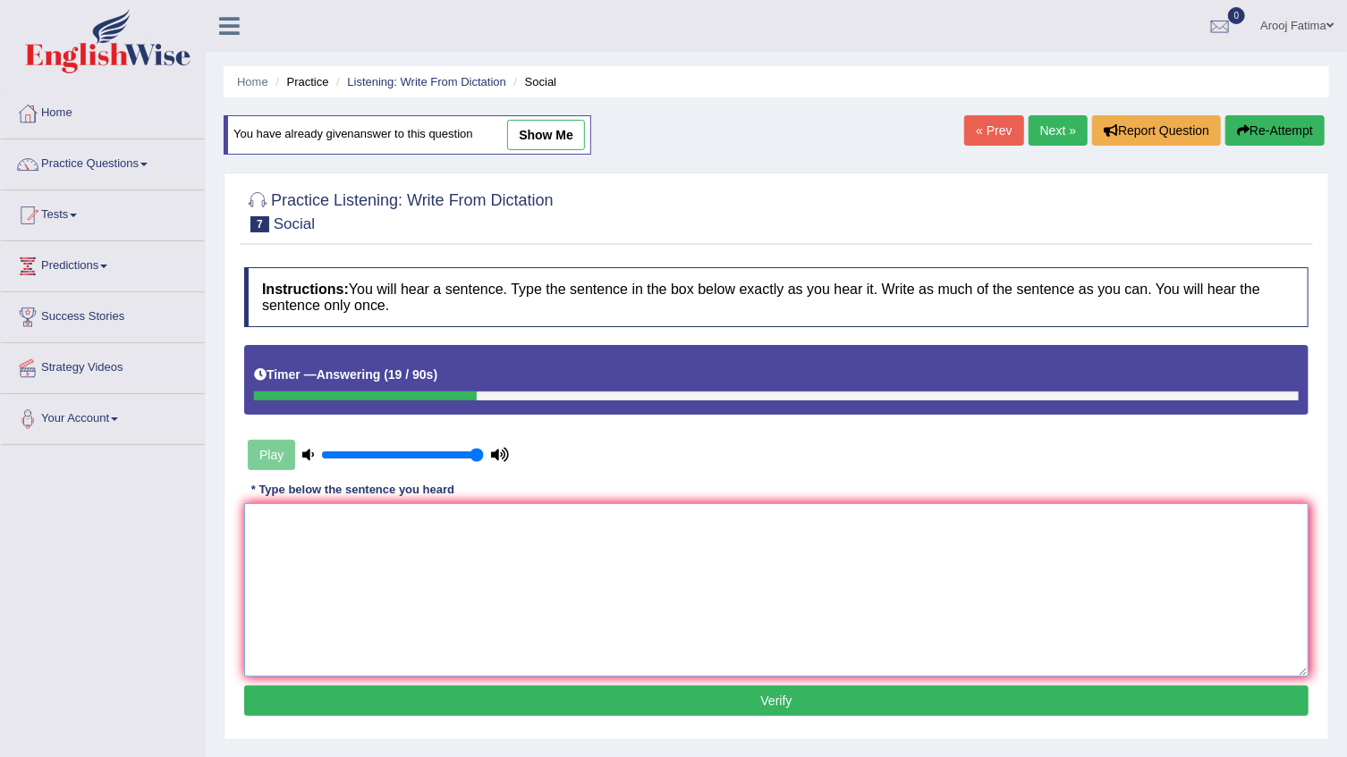
click at [367, 574] on textarea at bounding box center [776, 590] width 1064 height 173
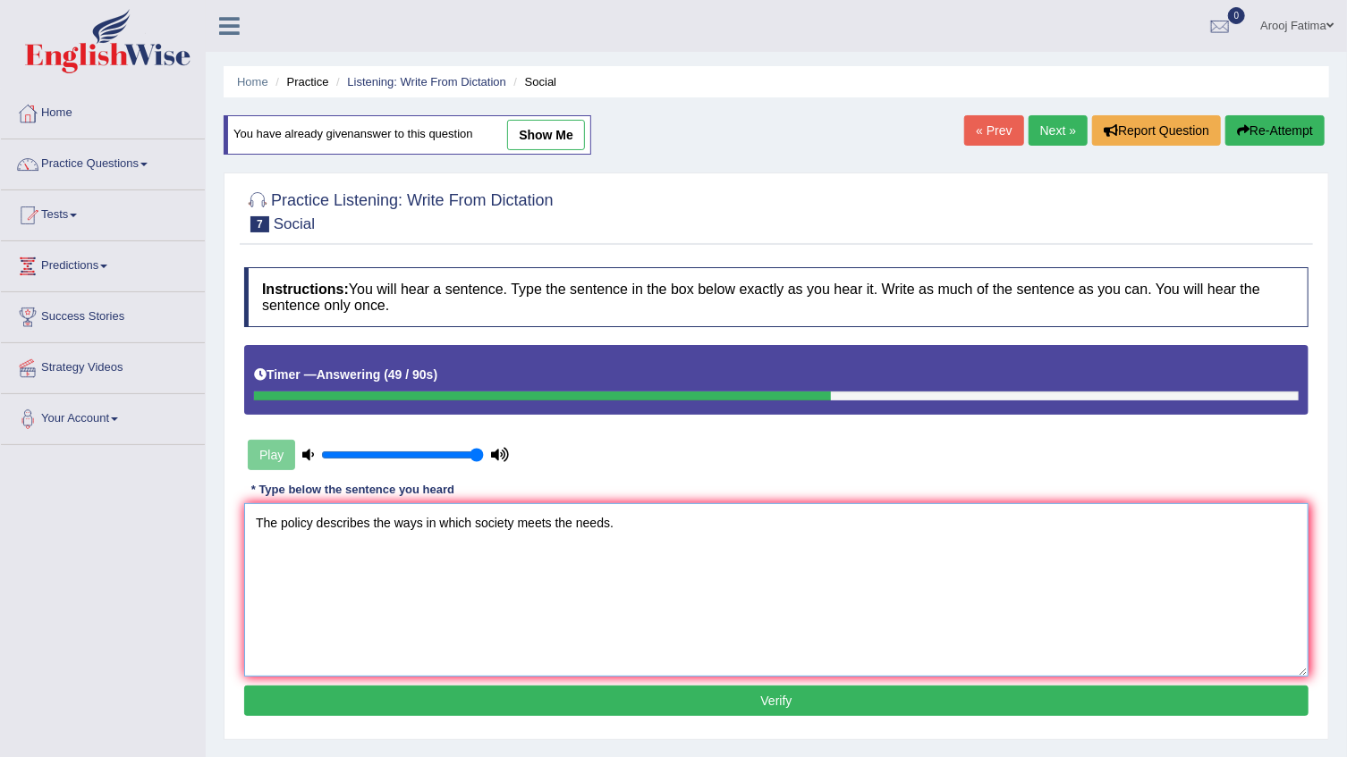
click at [373, 523] on textarea "The policy describes the ways in which society meets the needs." at bounding box center [776, 590] width 1064 height 173
type textarea "The policy describes describe policies the ways in which society meets the need…"
click at [832, 701] on button "Verify" at bounding box center [776, 701] width 1064 height 30
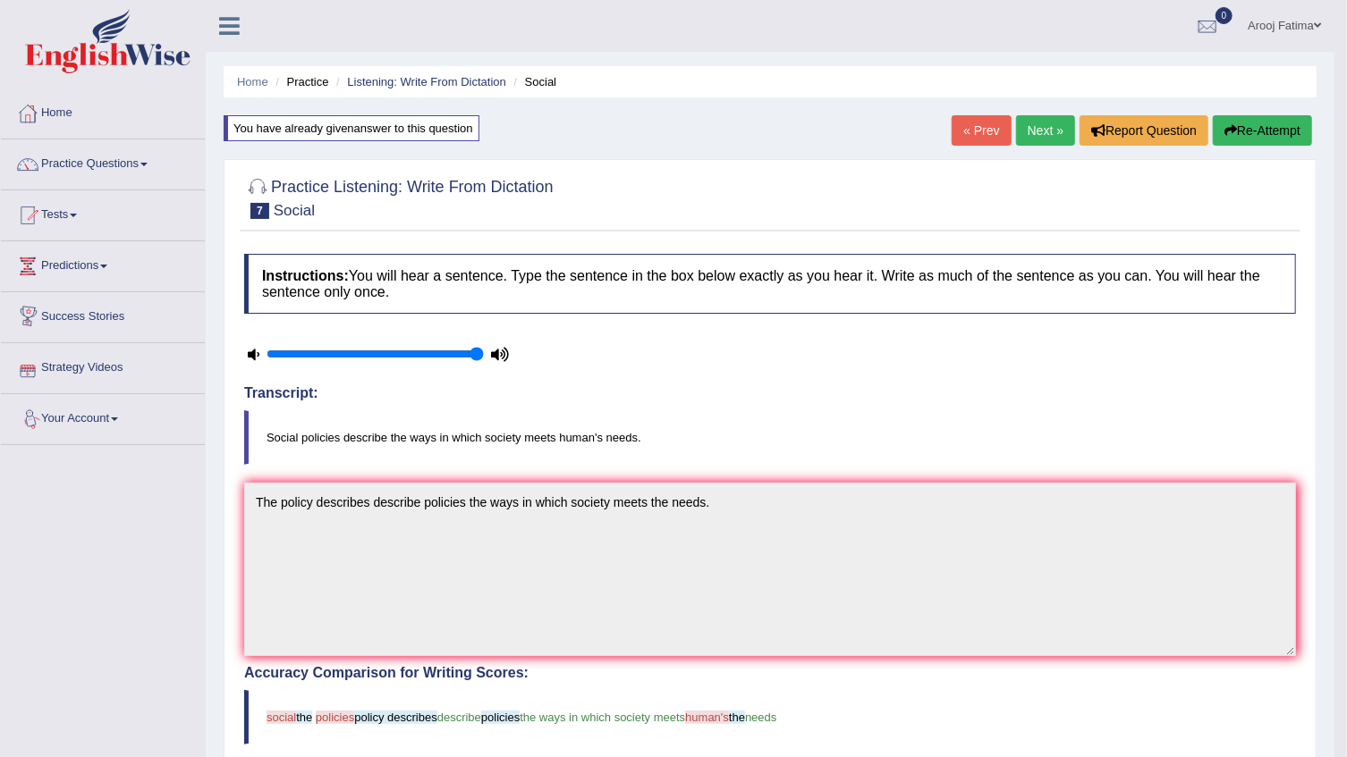
click at [258, 351] on icon at bounding box center [254, 355] width 12 height 12
click at [277, 351] on input "range" at bounding box center [375, 354] width 217 height 14
click at [259, 355] on div at bounding box center [378, 354] width 268 height 45
click at [286, 353] on input "range" at bounding box center [375, 354] width 217 height 14
click at [300, 356] on input "range" at bounding box center [375, 354] width 217 height 14
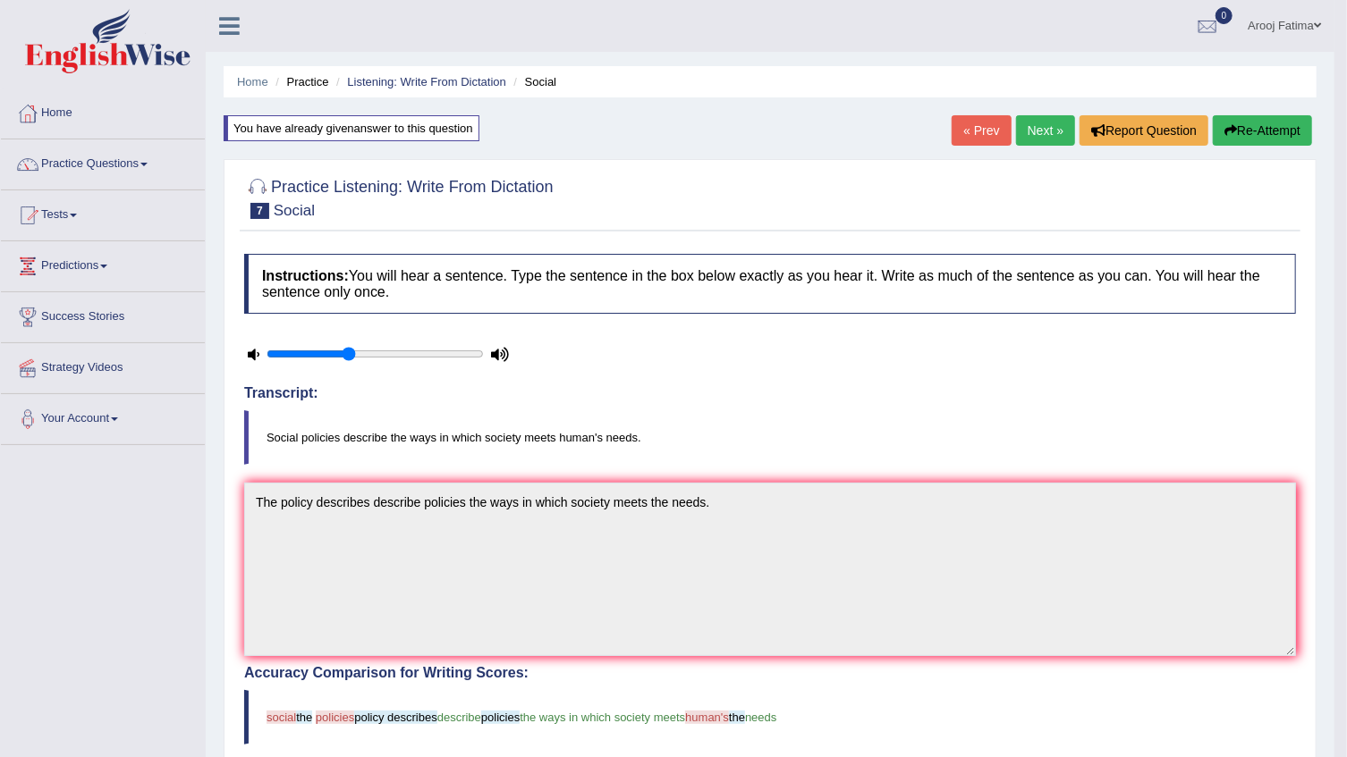
type input "0.4"
click at [352, 355] on input "range" at bounding box center [375, 354] width 217 height 14
click at [249, 358] on icon at bounding box center [254, 355] width 12 height 12
click at [250, 356] on icon at bounding box center [254, 355] width 12 height 12
click at [1265, 136] on button "Re-Attempt" at bounding box center [1262, 130] width 99 height 30
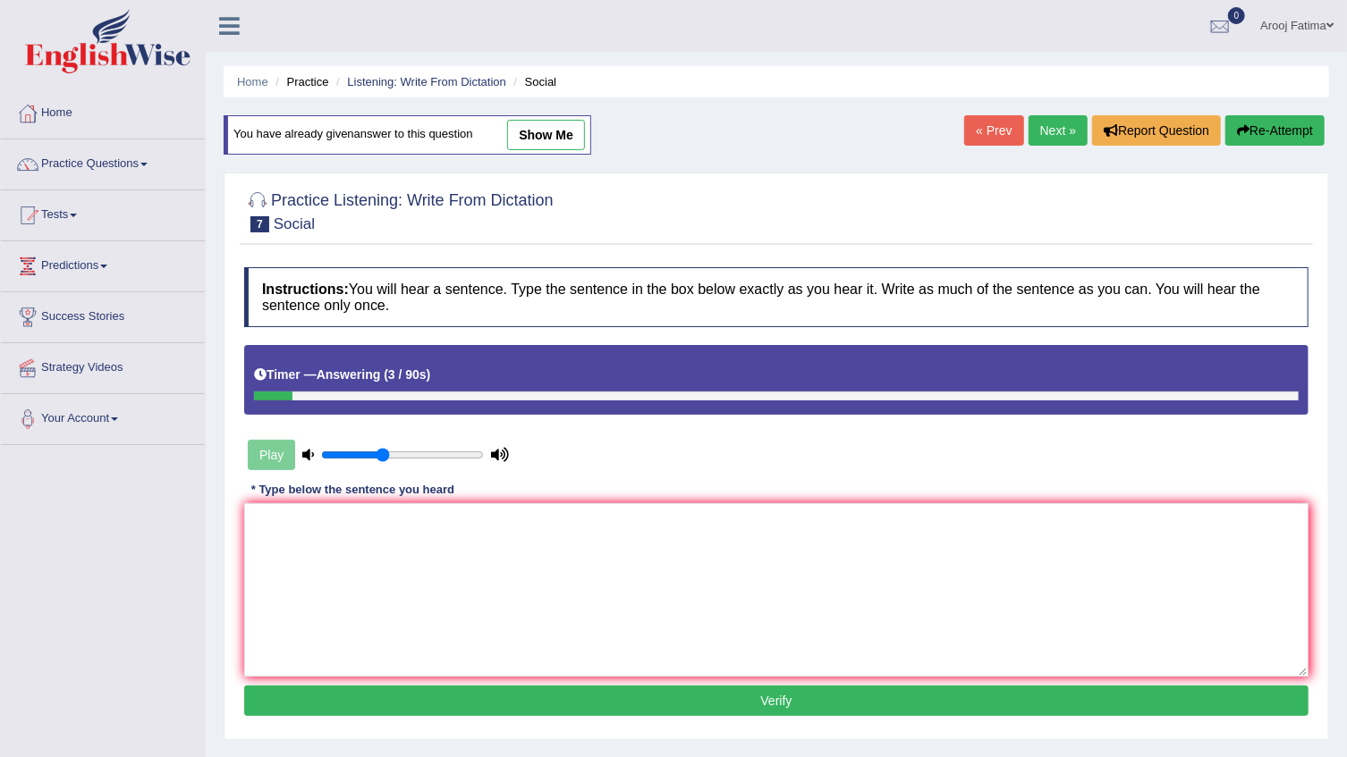
click at [1300, 132] on button "Re-Attempt" at bounding box center [1274, 130] width 99 height 30
click at [1062, 134] on link "Next »" at bounding box center [1057, 130] width 59 height 30
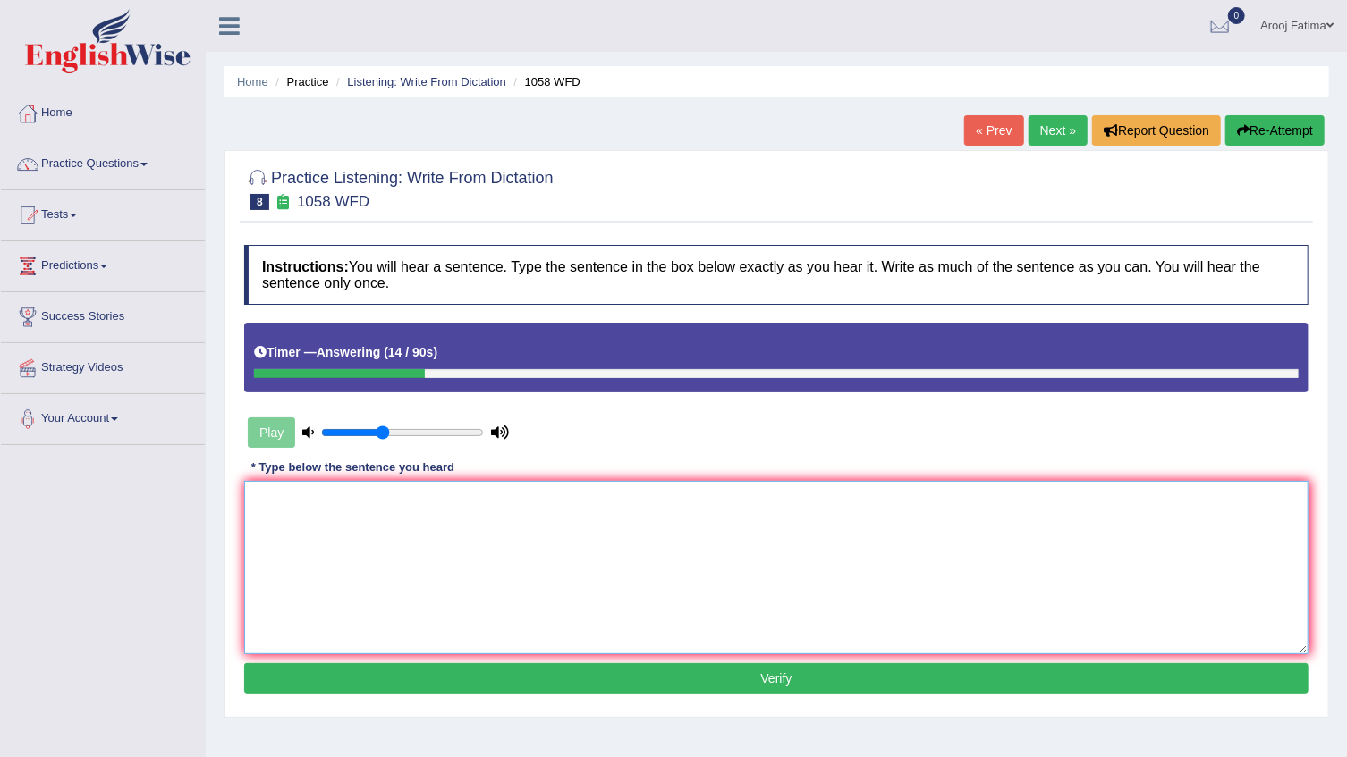
click at [421, 564] on textarea at bounding box center [776, 567] width 1064 height 173
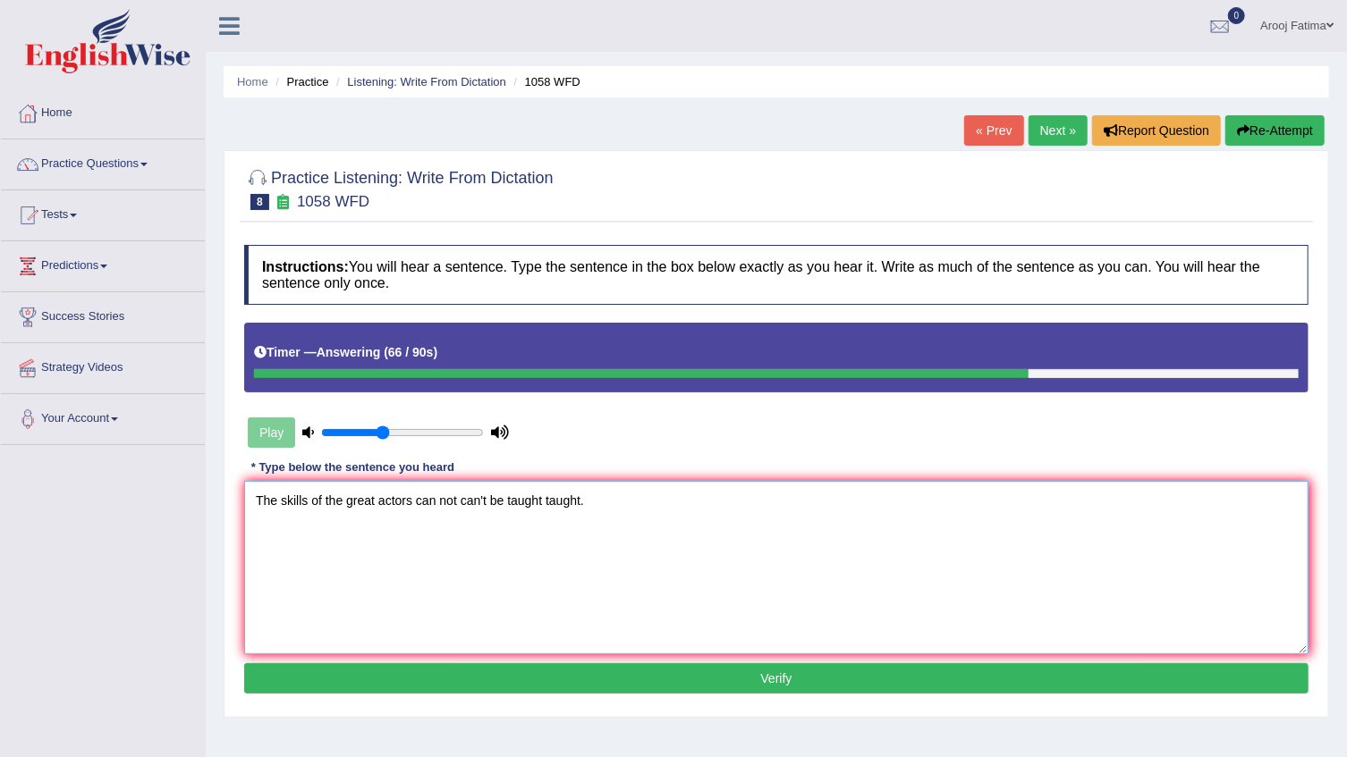
click at [418, 503] on textarea "The skills of the great actors can not can't be taught taught." at bounding box center [776, 567] width 1064 height 173
type textarea "The skills of the great actors actor can not can't be taught taught."
click at [792, 675] on button "Verify" at bounding box center [776, 679] width 1064 height 30
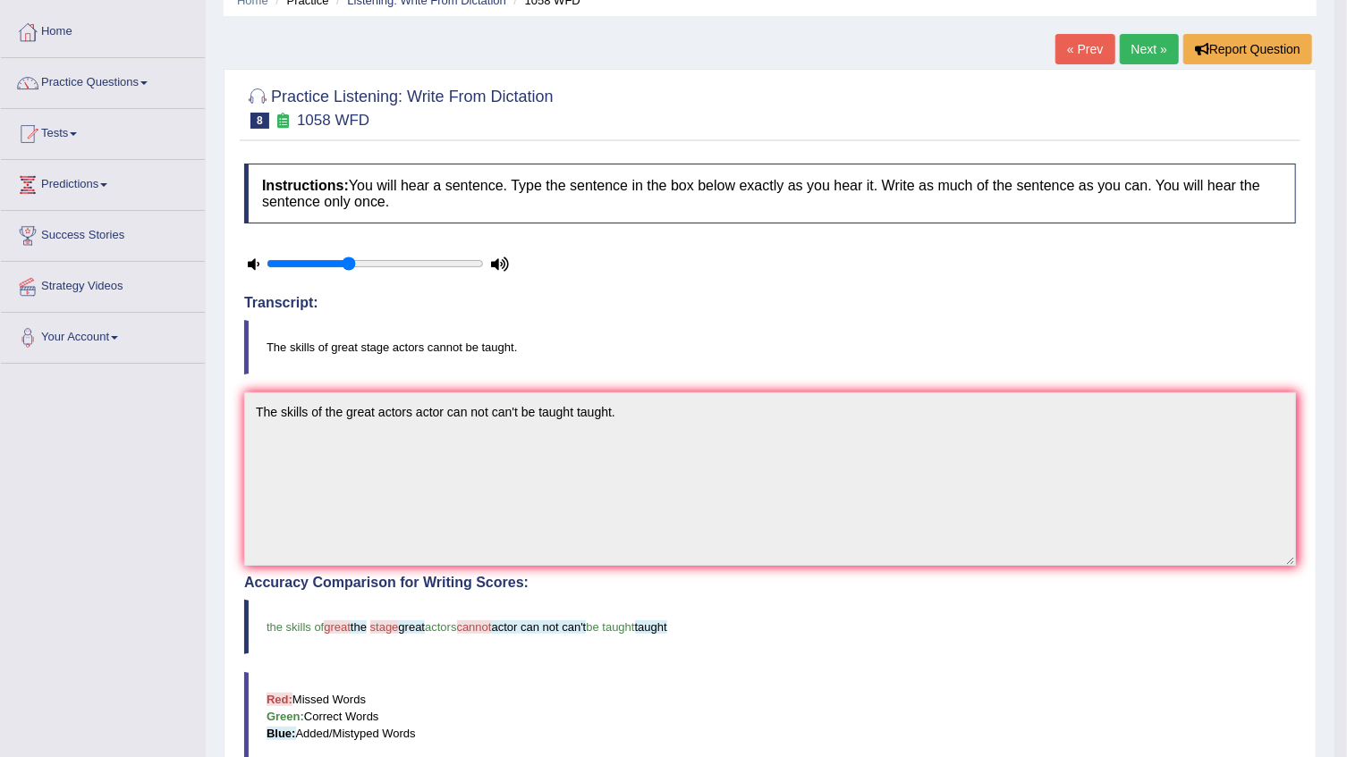
scroll to position [80, 0]
